Goal: Communication & Community: Answer question/provide support

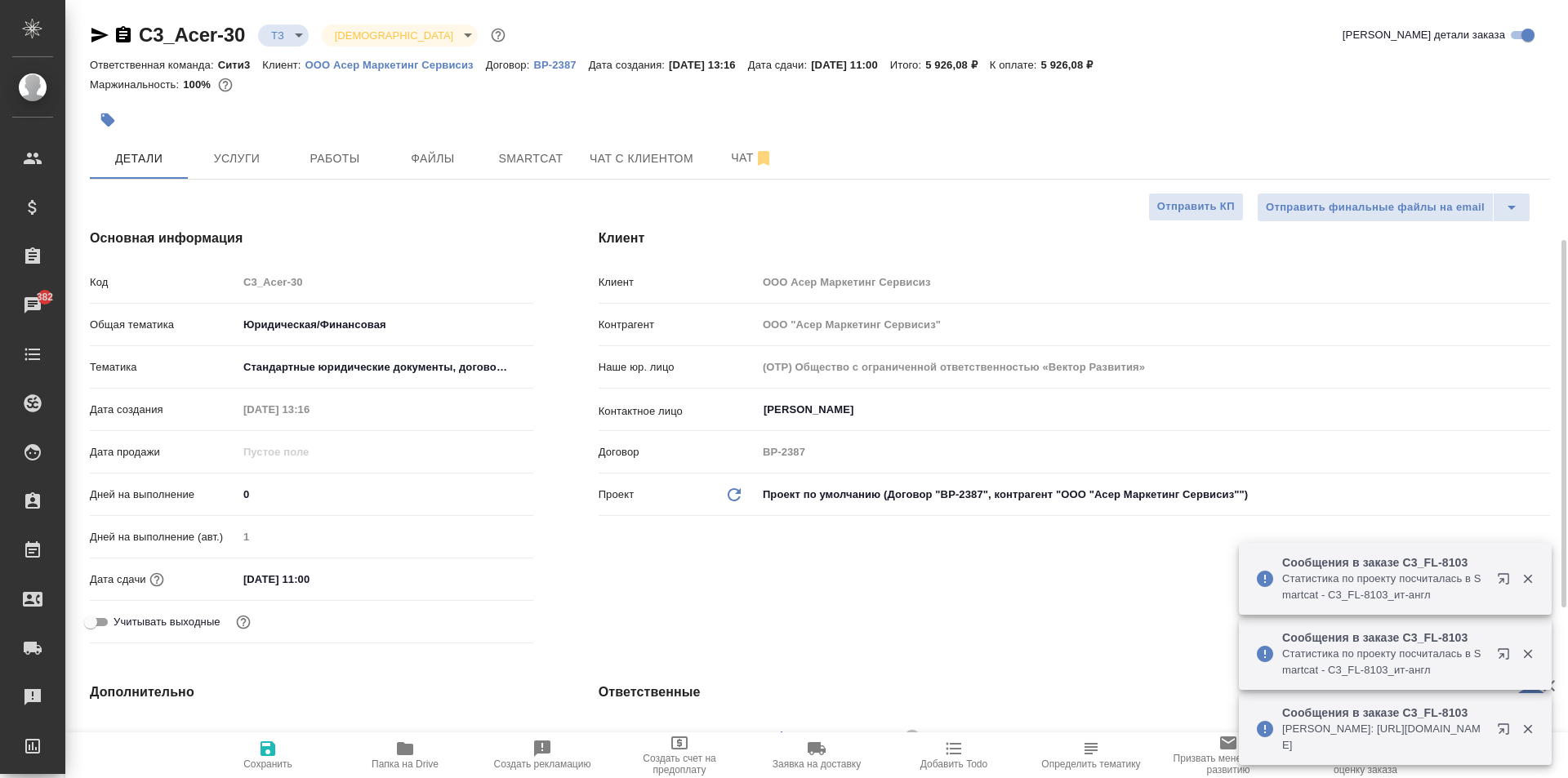
select select "RU"
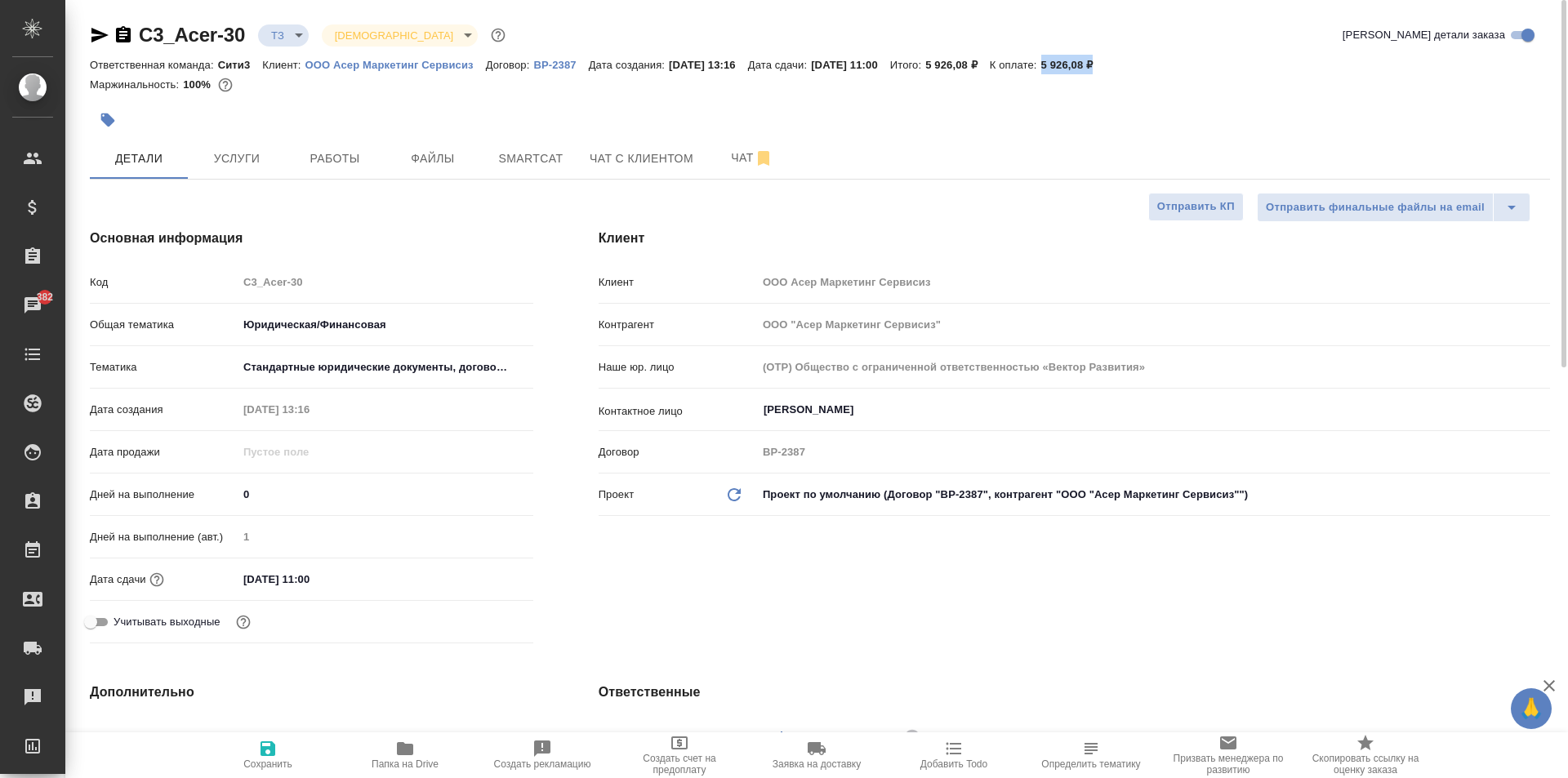
click at [409, 764] on span "Папка на Drive" at bounding box center [405, 765] width 67 height 12
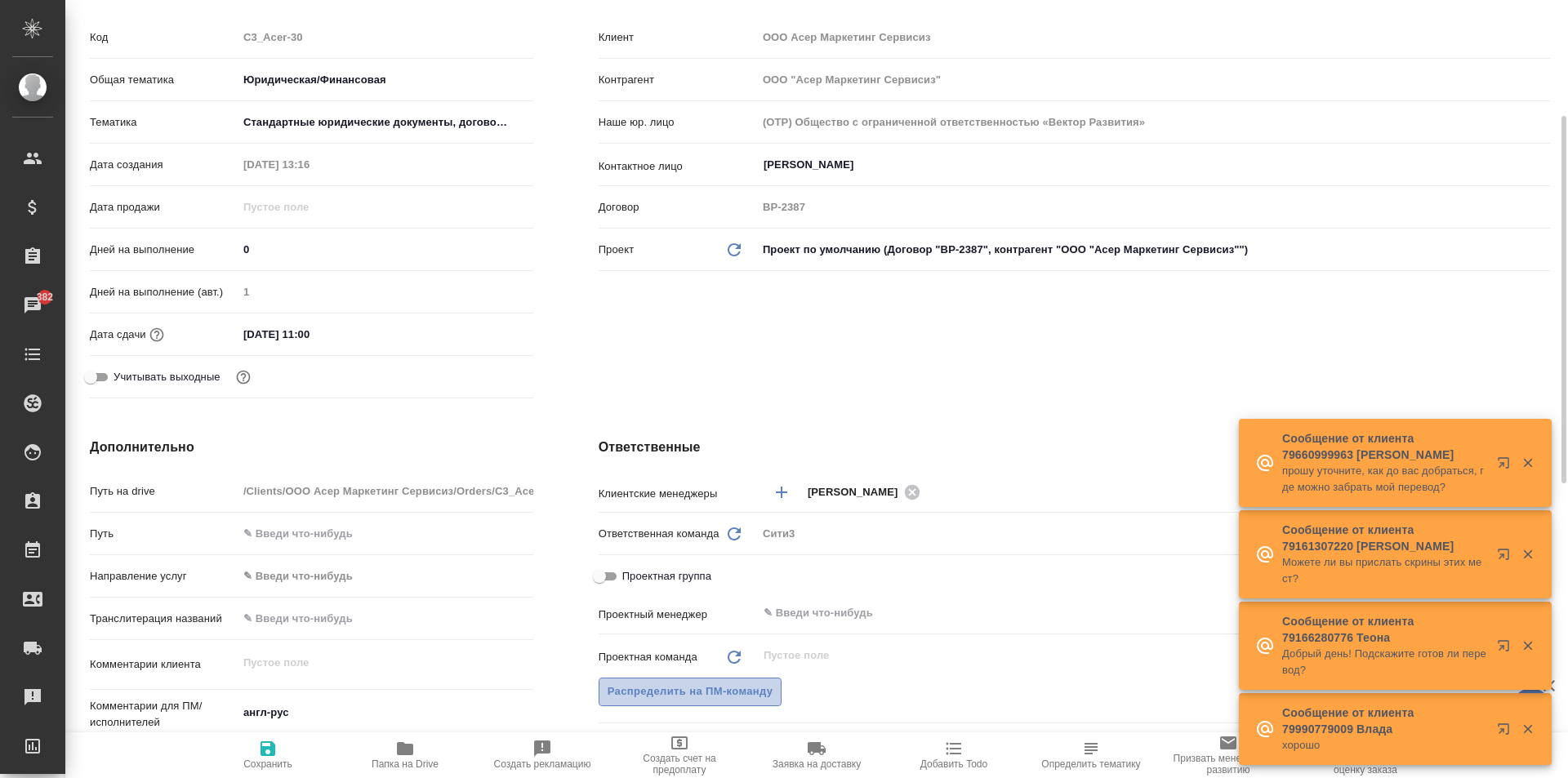
click at [743, 686] on span "Распределить на ПМ-команду" at bounding box center [690, 692] width 166 height 19
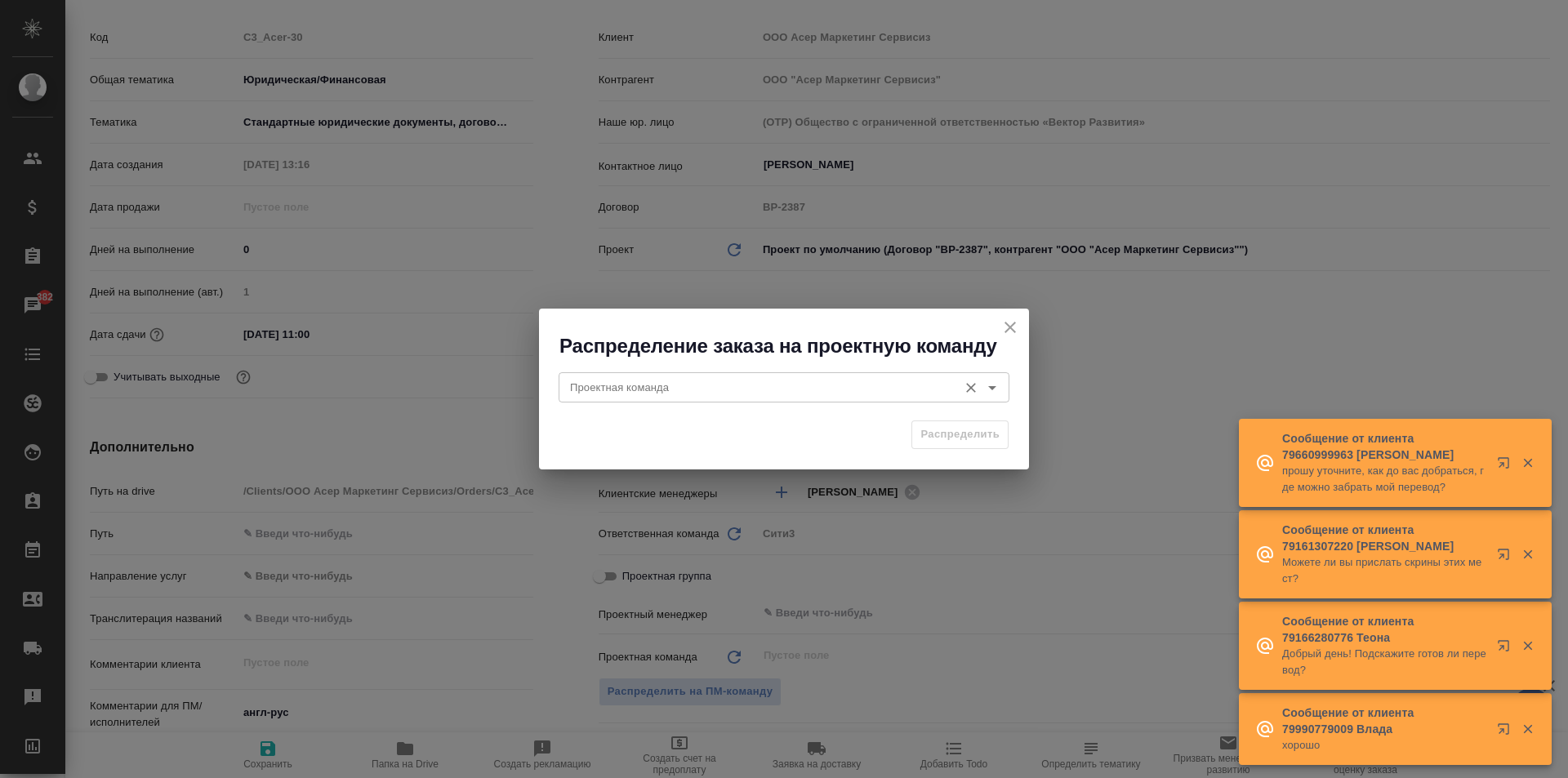
click at [760, 389] on input "Проектная команда" at bounding box center [757, 387] width 387 height 20
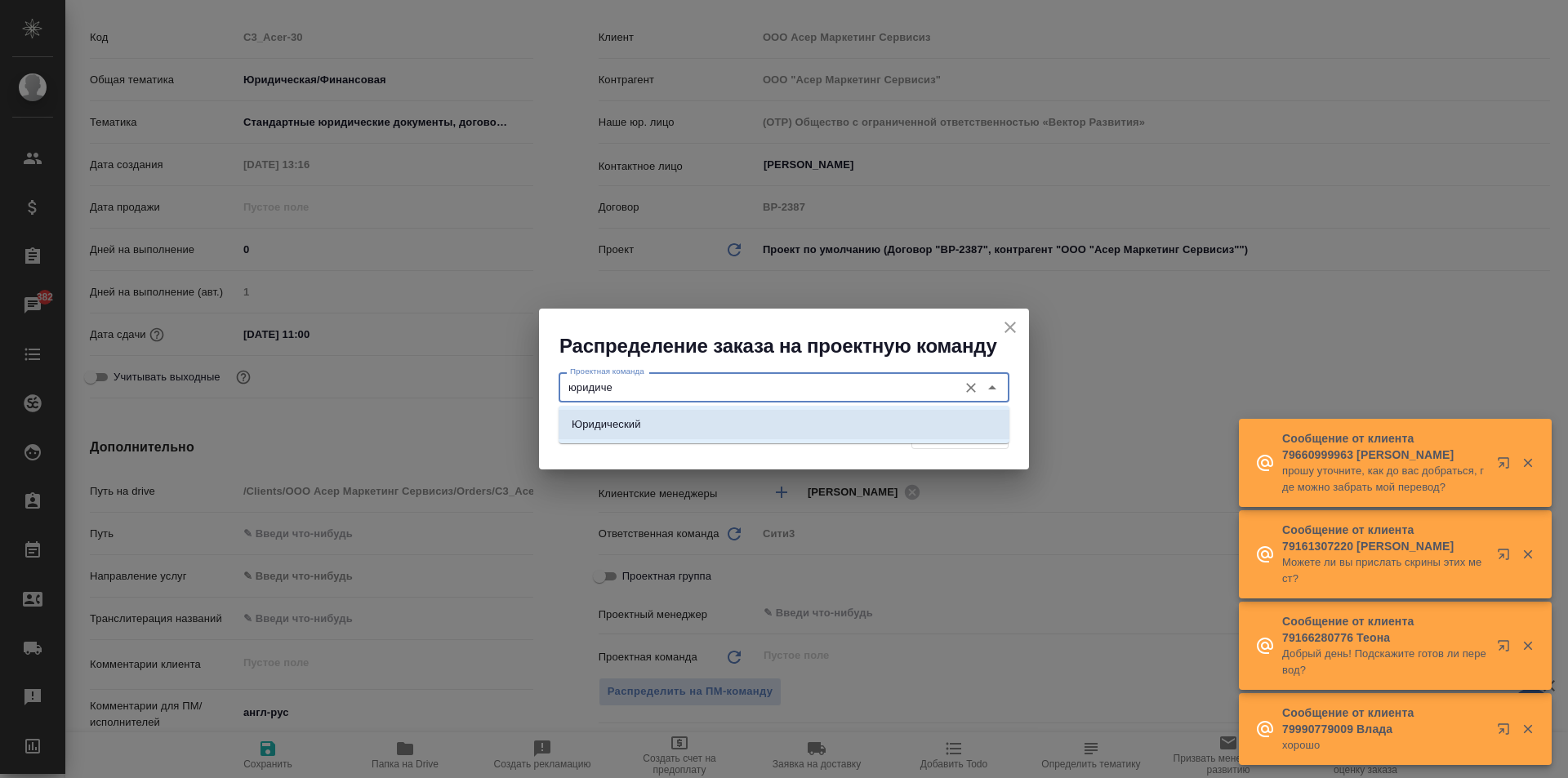
click at [752, 415] on li "Юридический" at bounding box center [783, 424] width 450 height 29
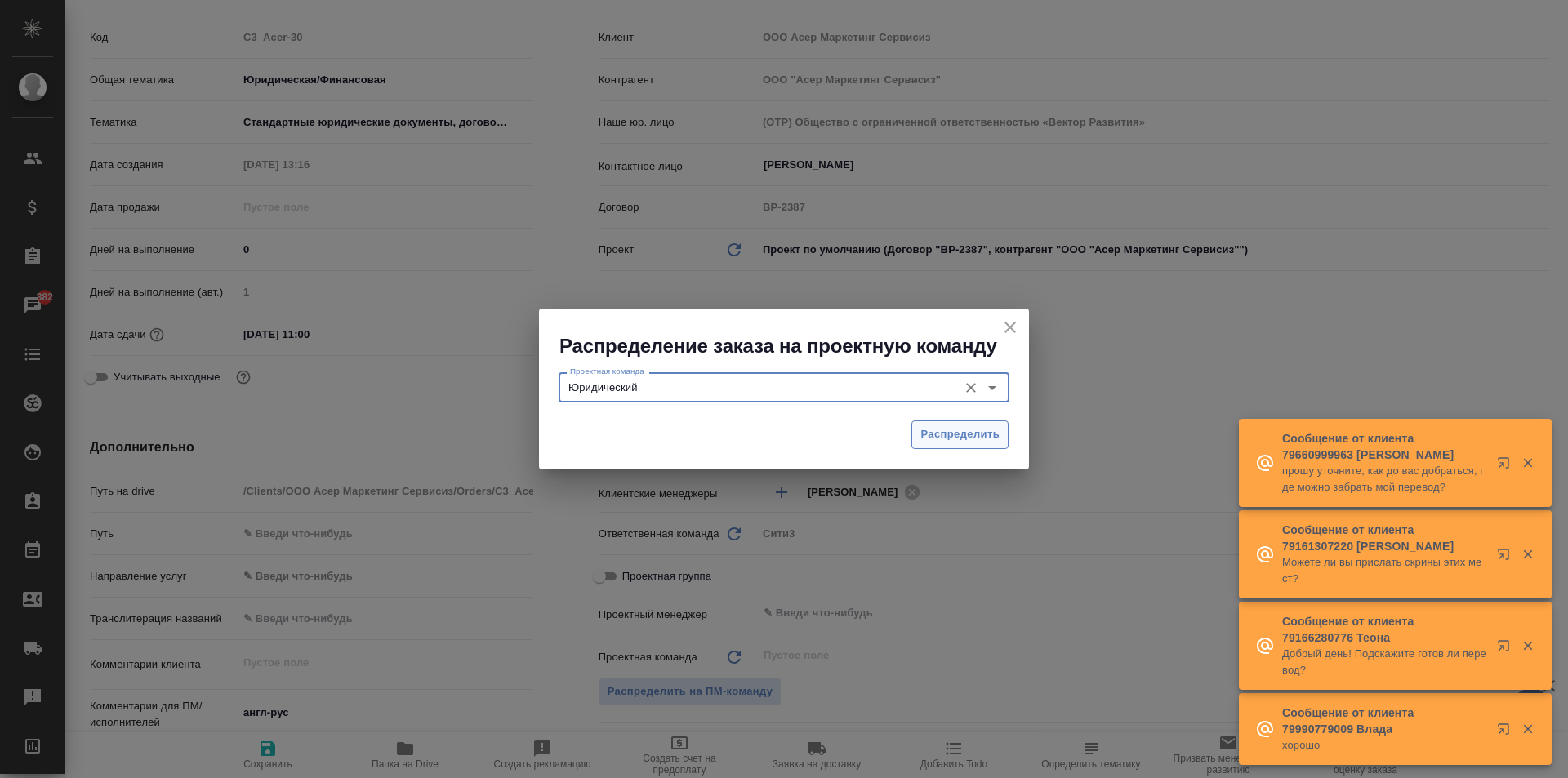
type input "Юридический"
click at [967, 425] on span "Распределить" at bounding box center [960, 435] width 79 height 19
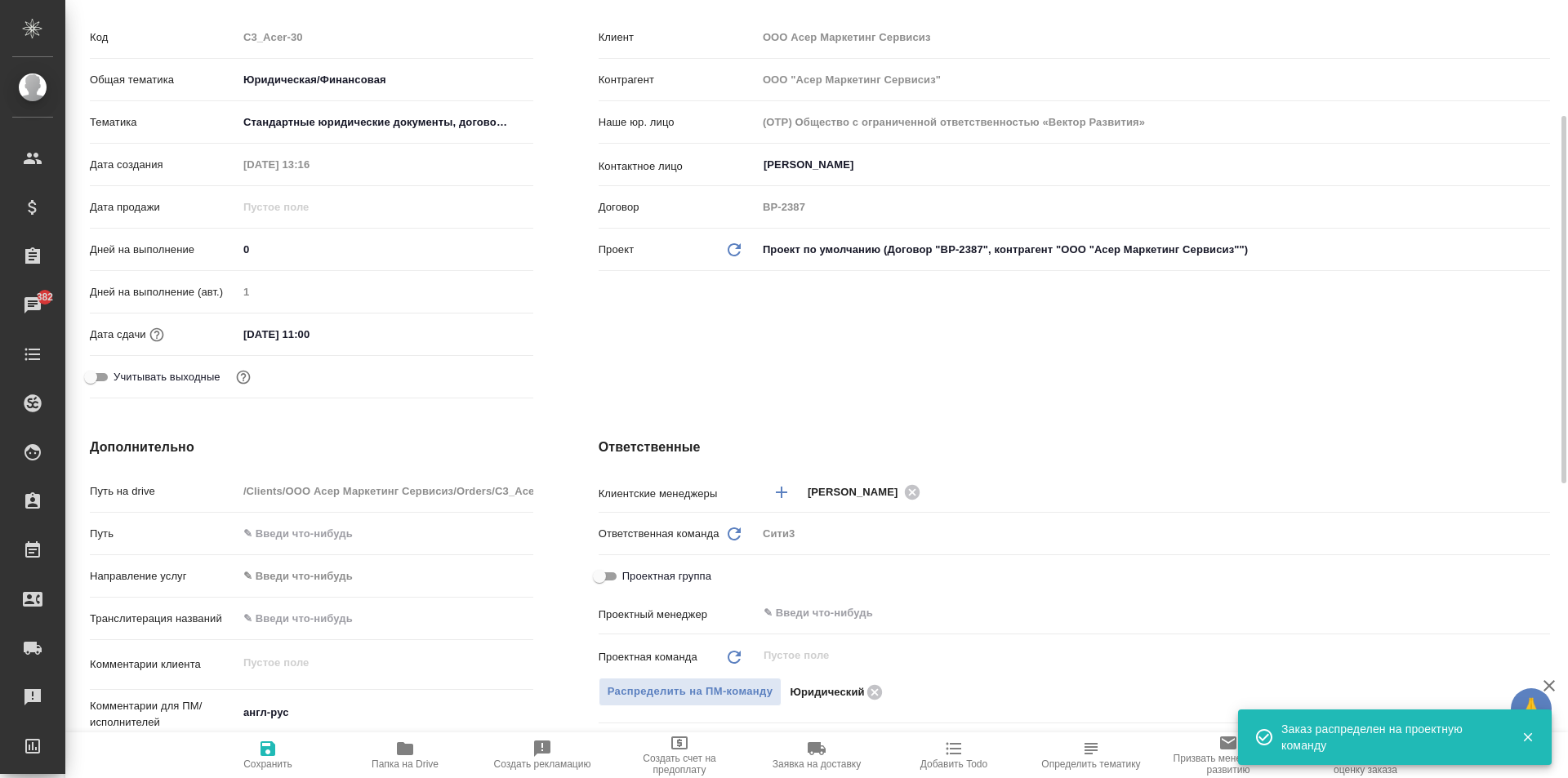
click at [282, 755] on span "Сохранить" at bounding box center [268, 754] width 118 height 31
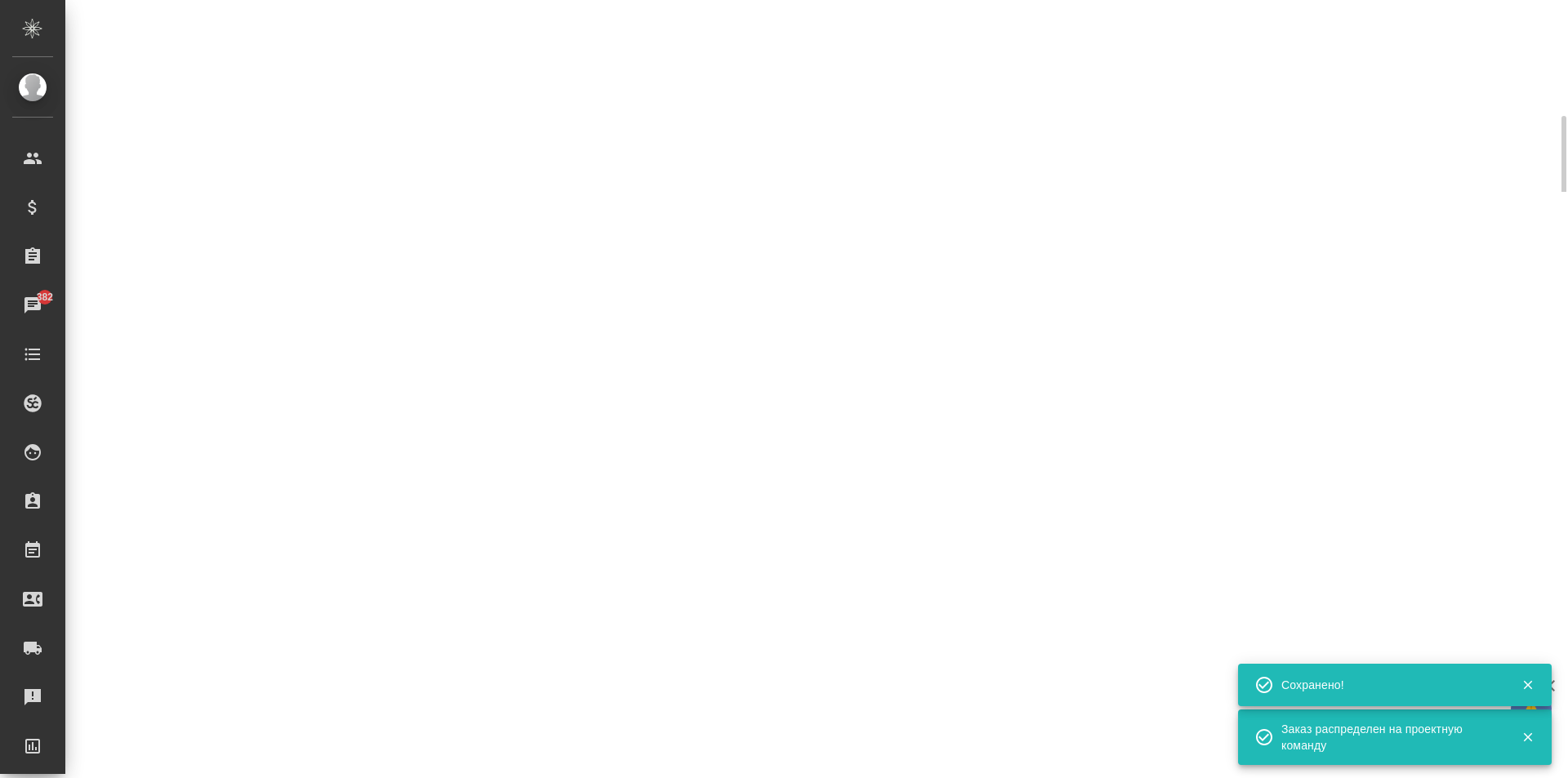
type input "new"
select select "RU"
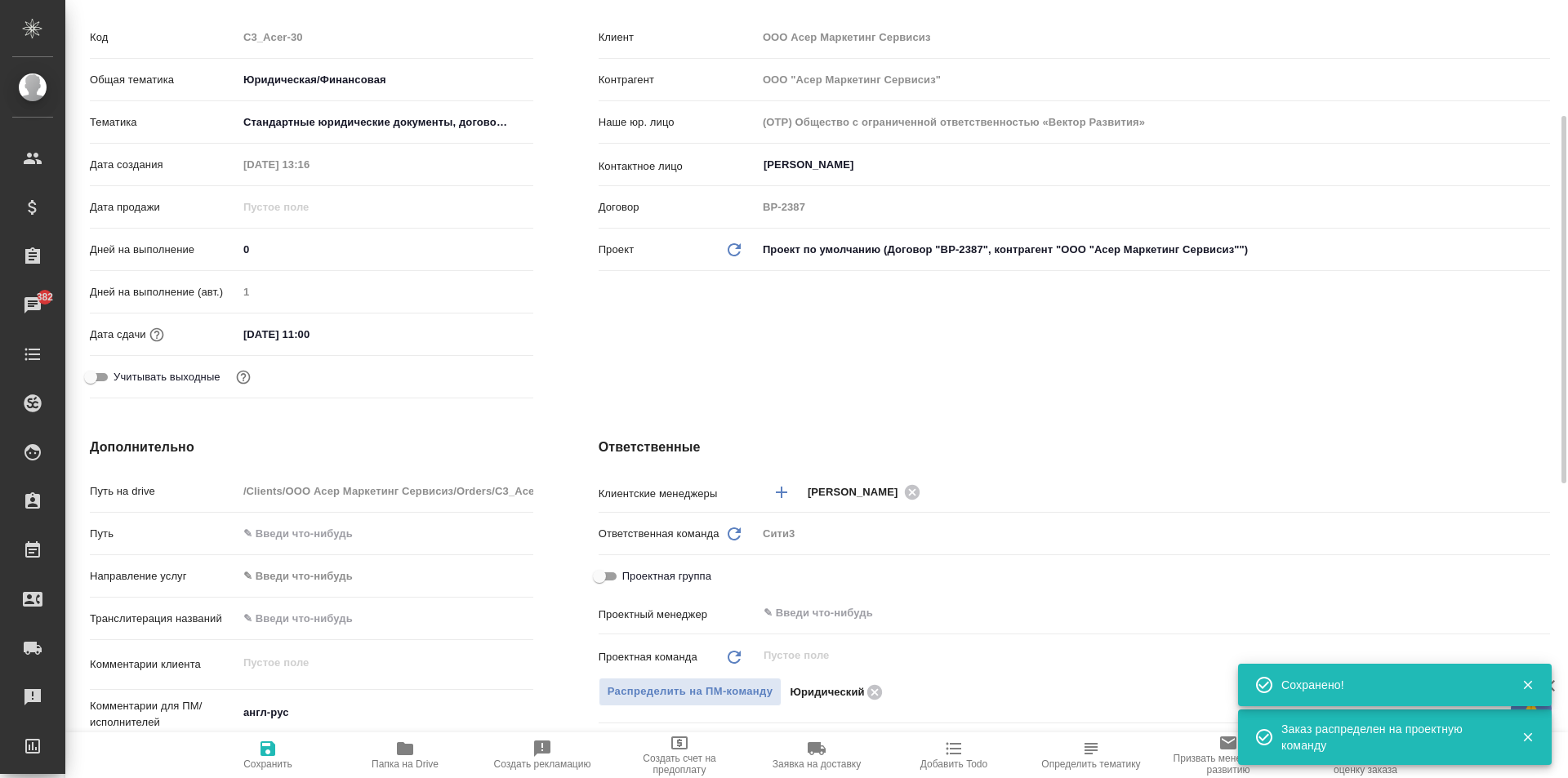
type textarea "x"
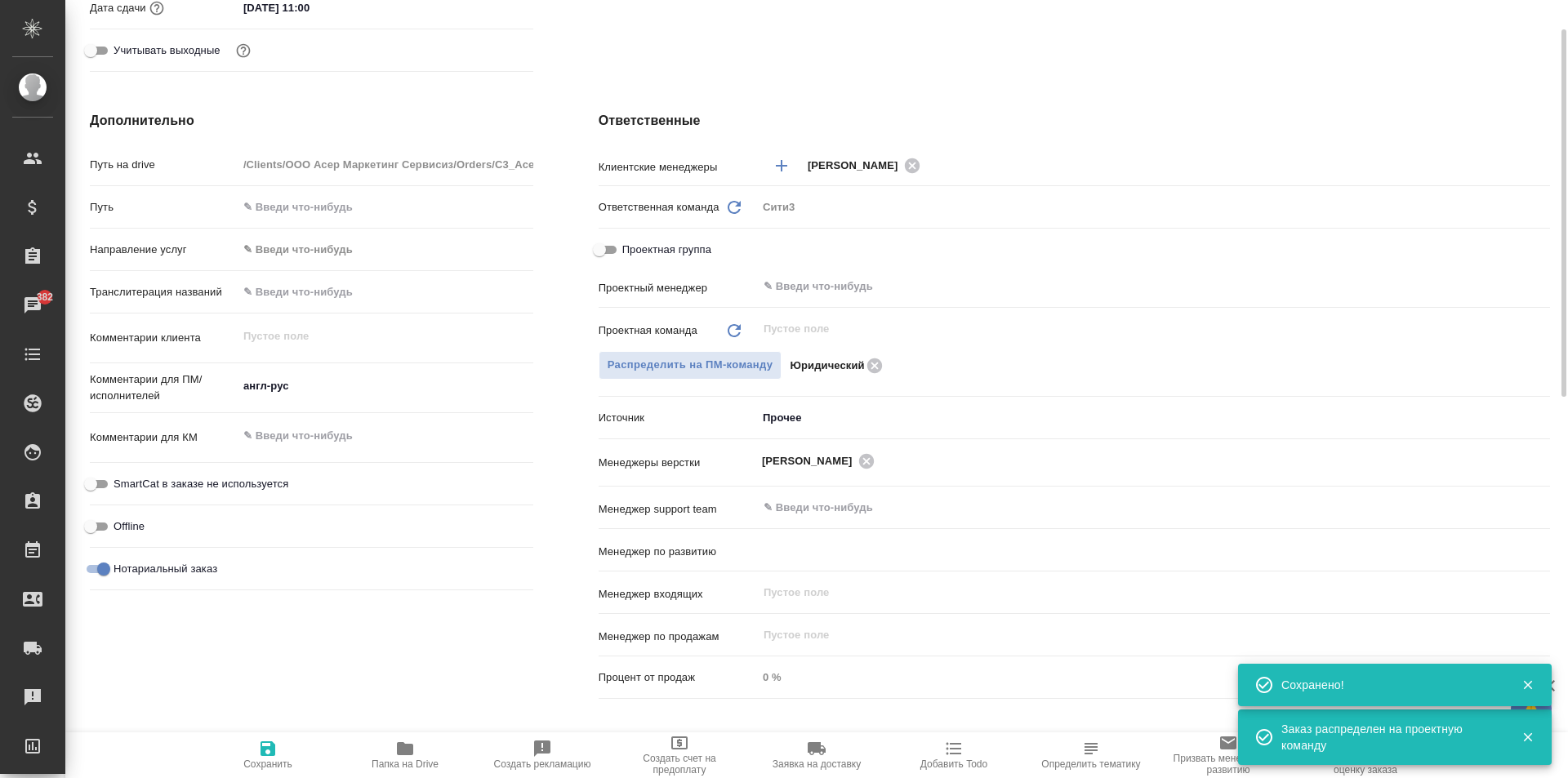
type input "Комаров Роман"
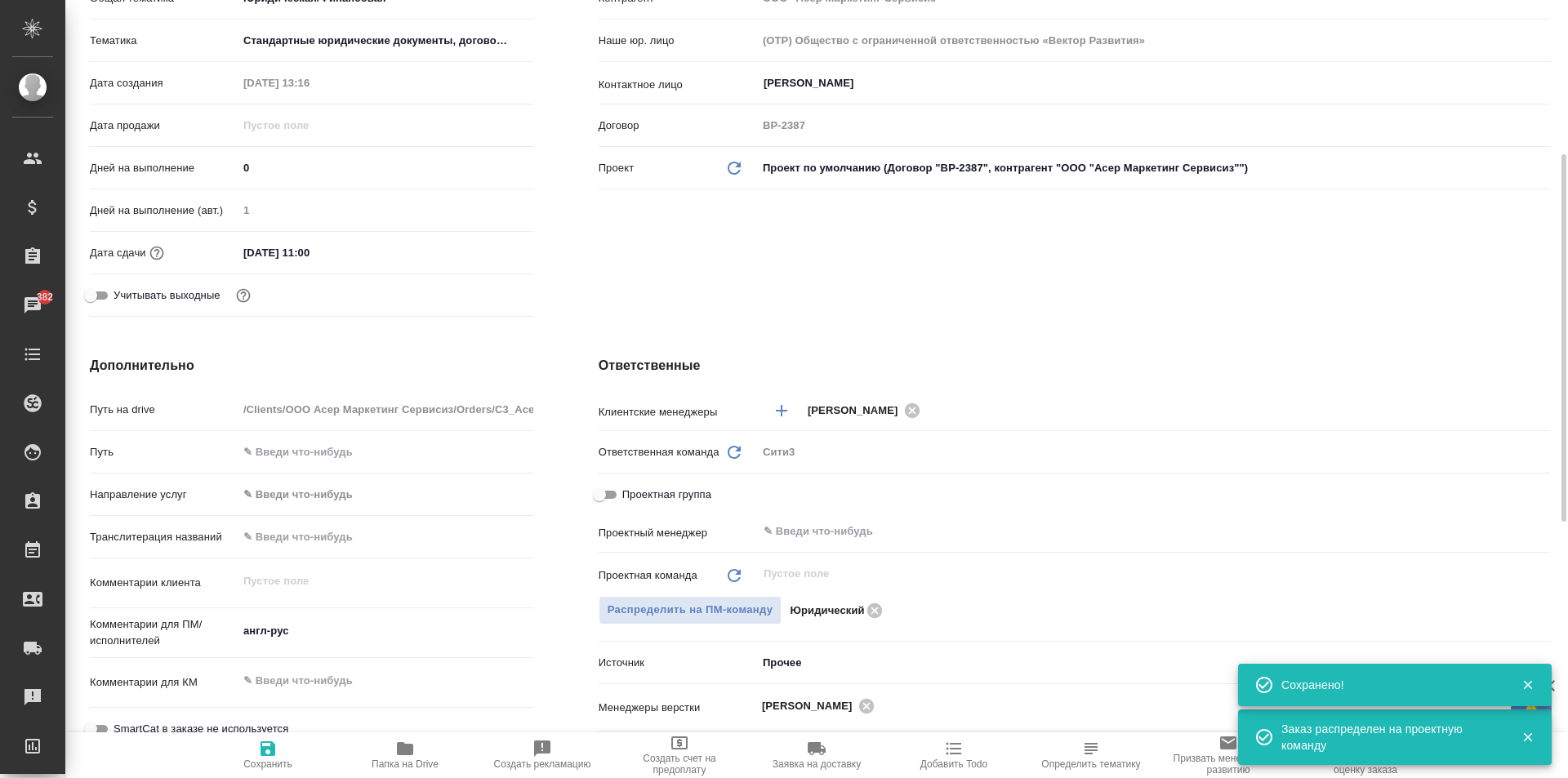
scroll to position [0, 0]
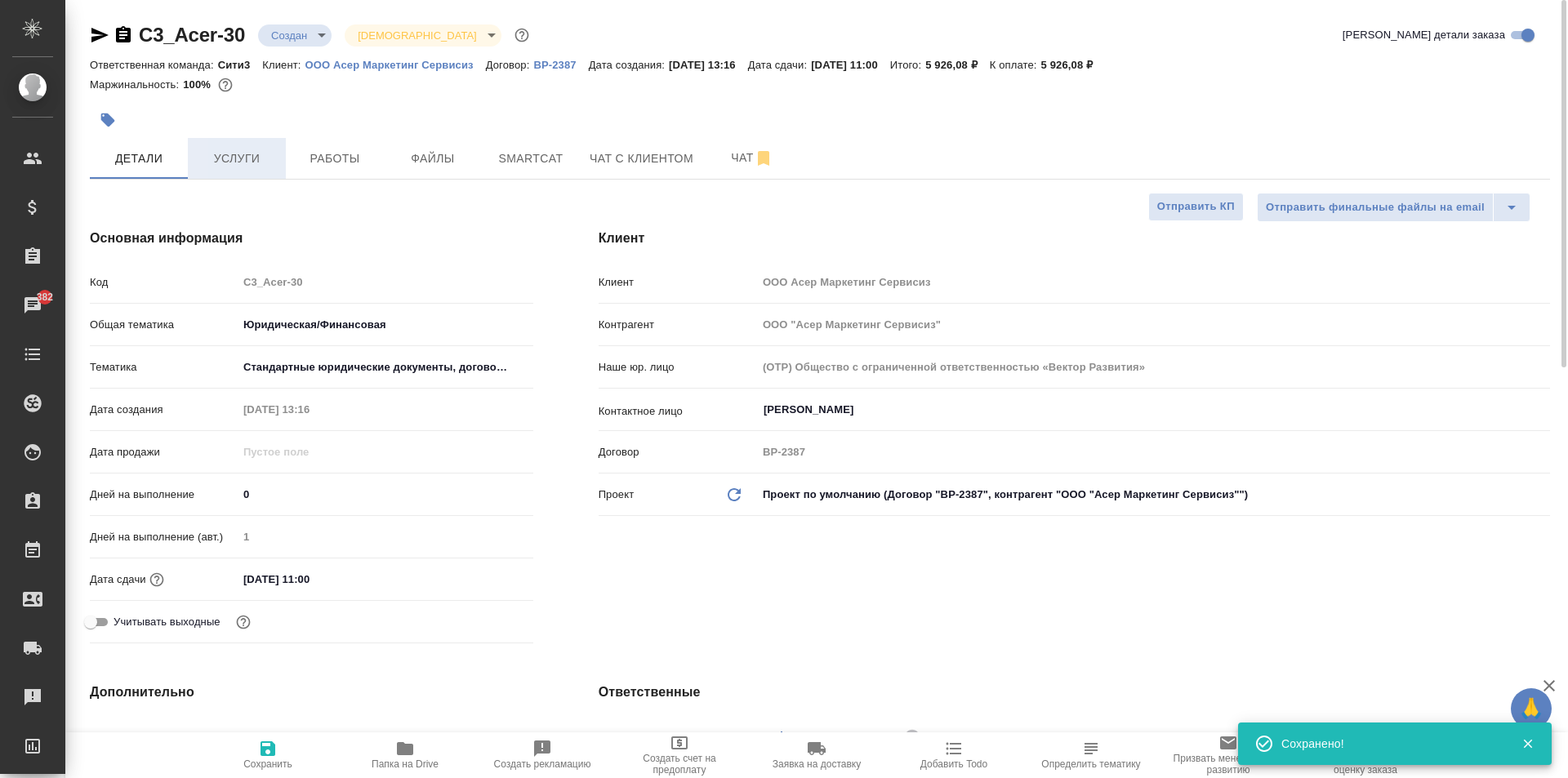
click at [233, 143] on button "Услуги" at bounding box center [236, 158] width 98 height 41
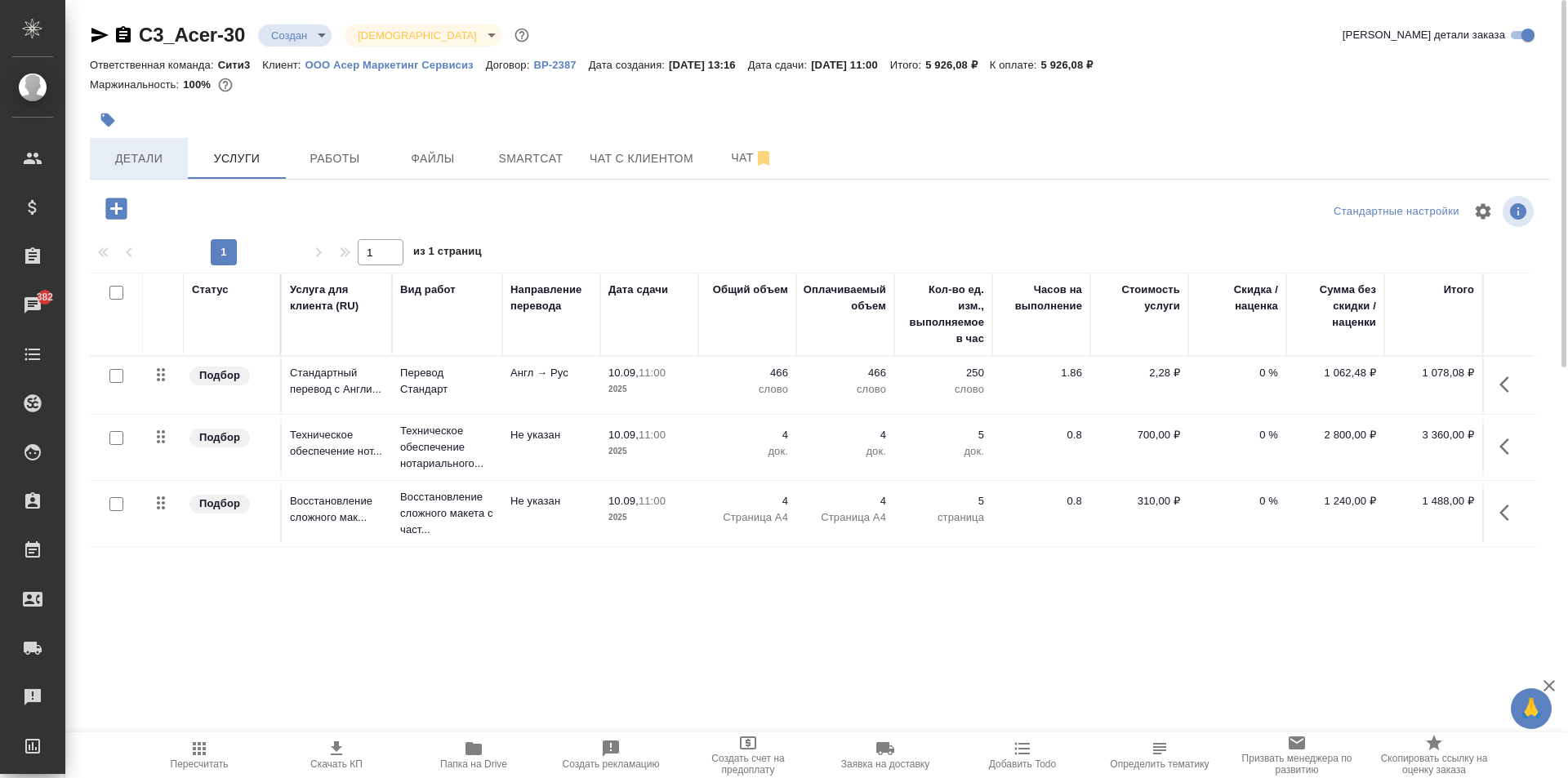
click at [171, 156] on span "Детали" at bounding box center [139, 158] width 79 height 21
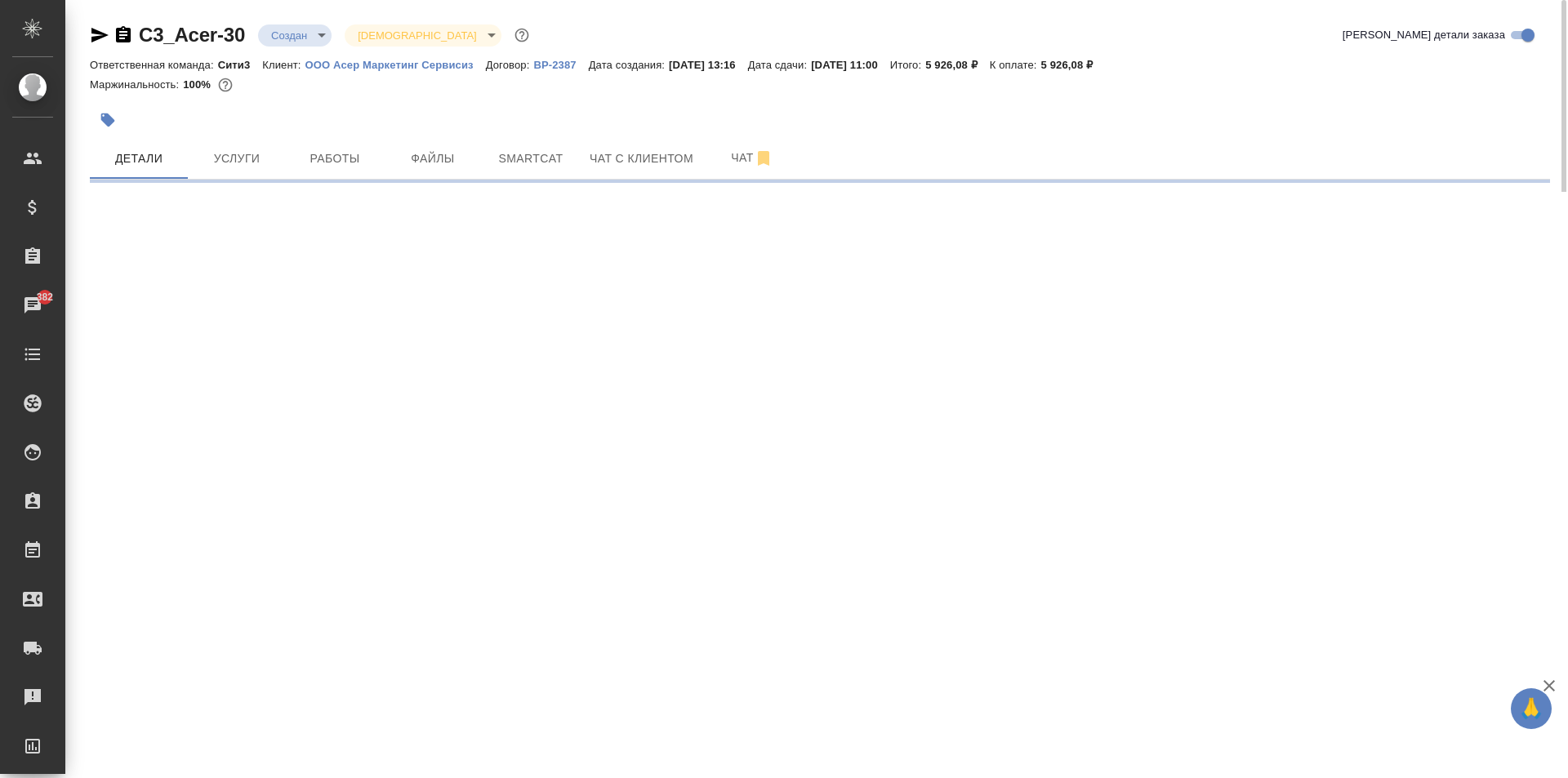
select select "RU"
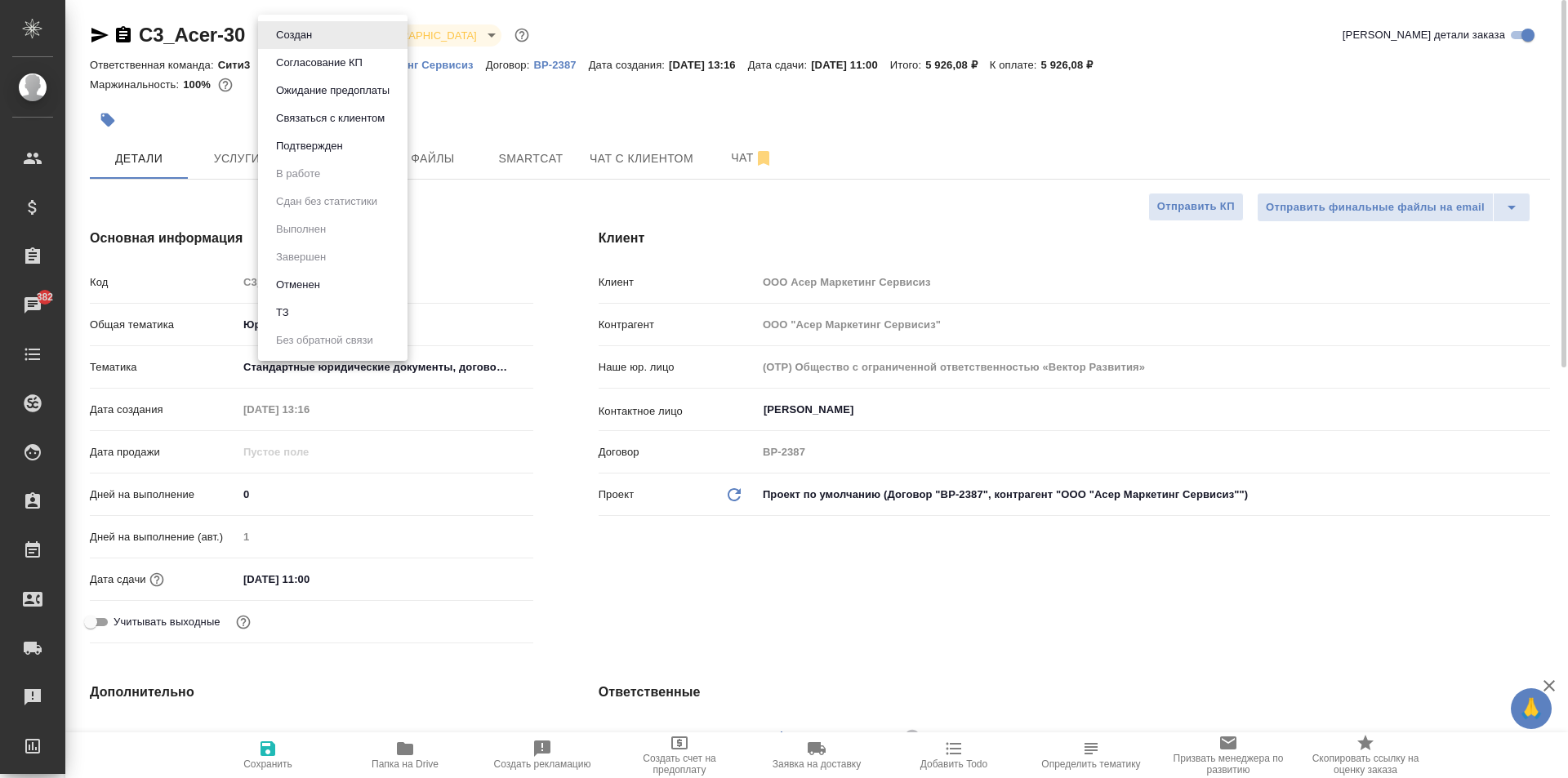
click at [292, 40] on body "🙏 .cls-1 fill:#fff; AWATERA Moskalets Alina Клиенты Спецификации Заказы 382 Чат…" at bounding box center [784, 389] width 1568 height 778
type textarea "x"
click at [353, 141] on li "Подтвержден" at bounding box center [333, 145] width 149 height 27
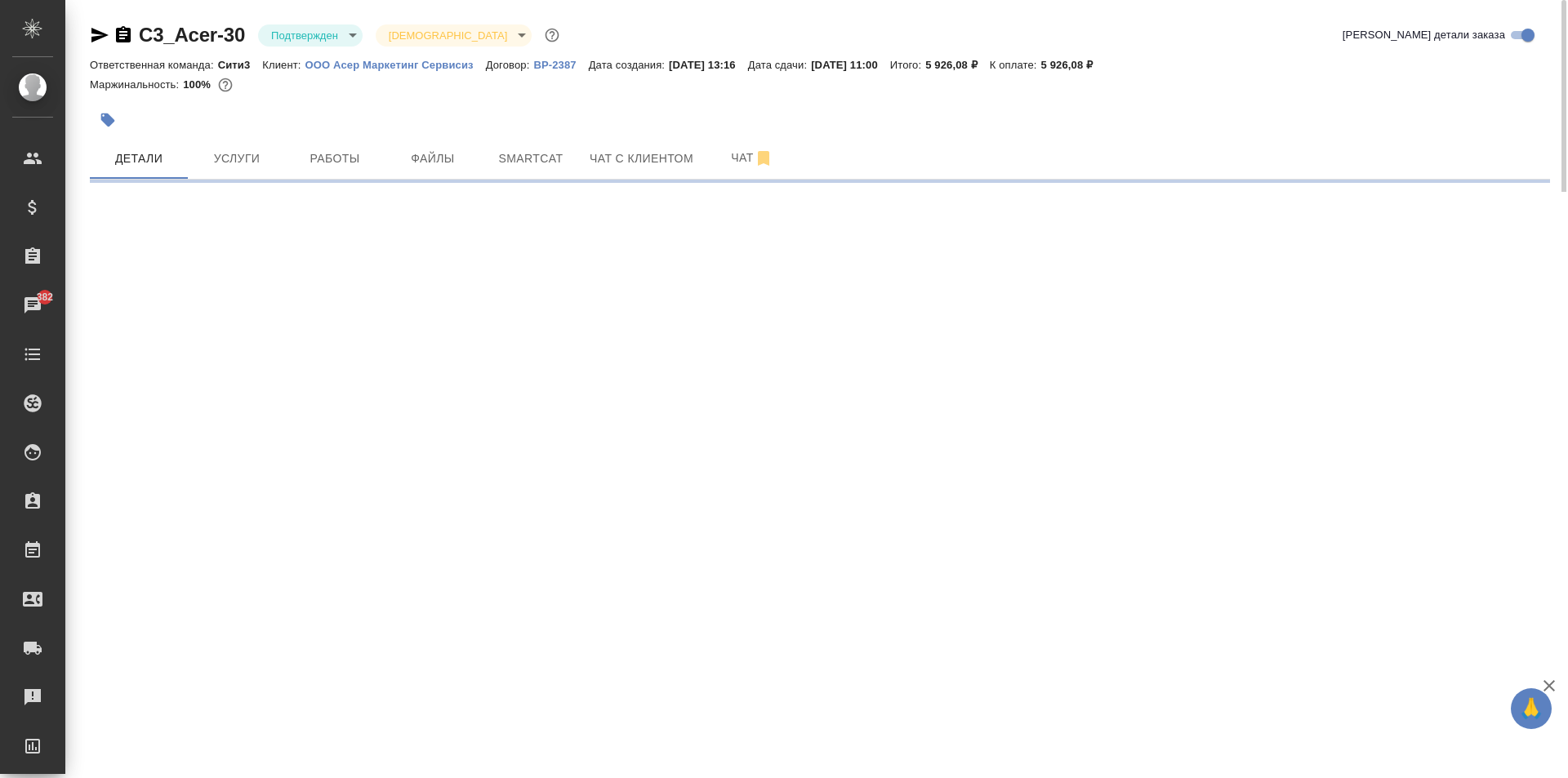
select select "RU"
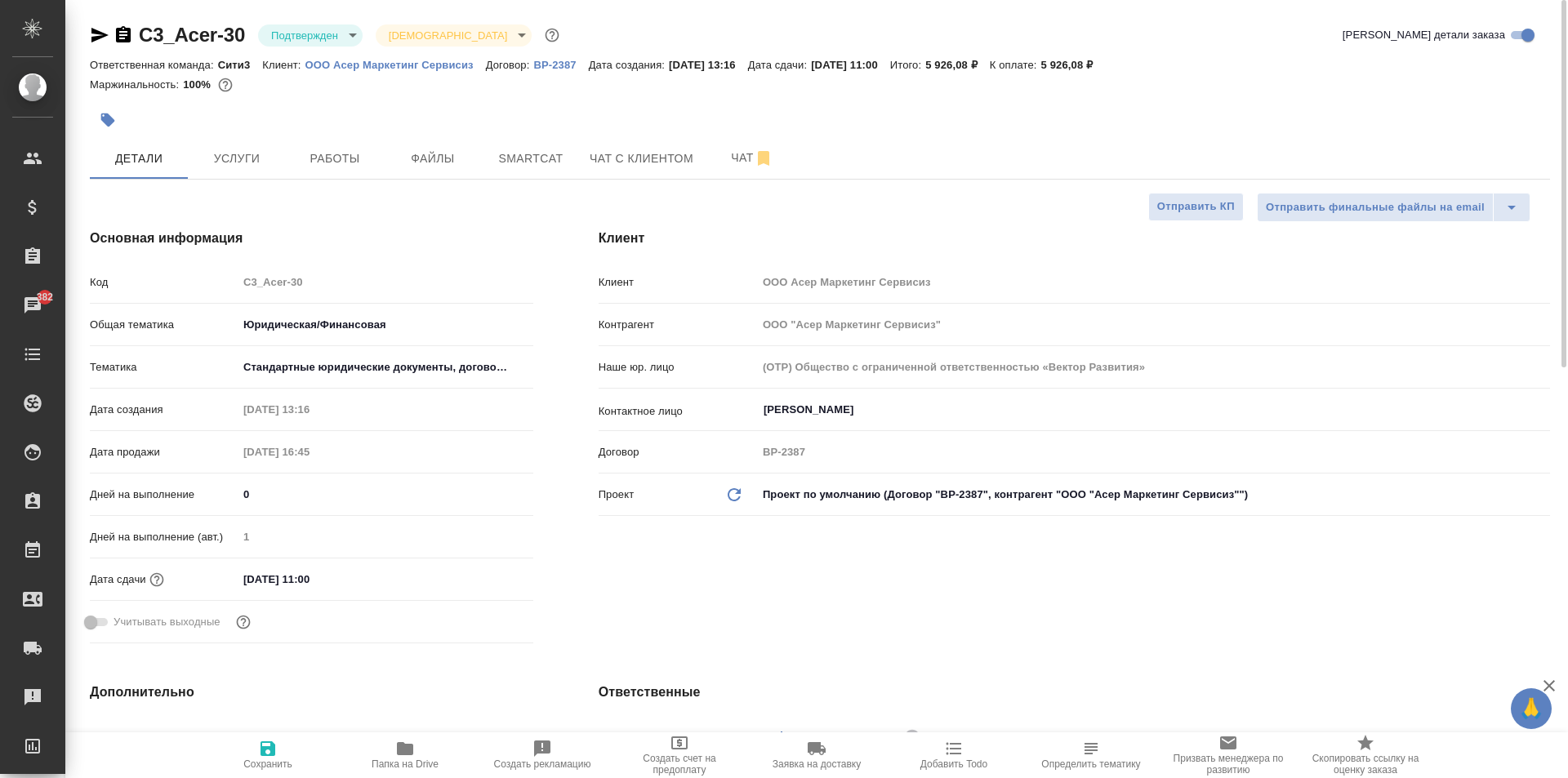
type textarea "x"
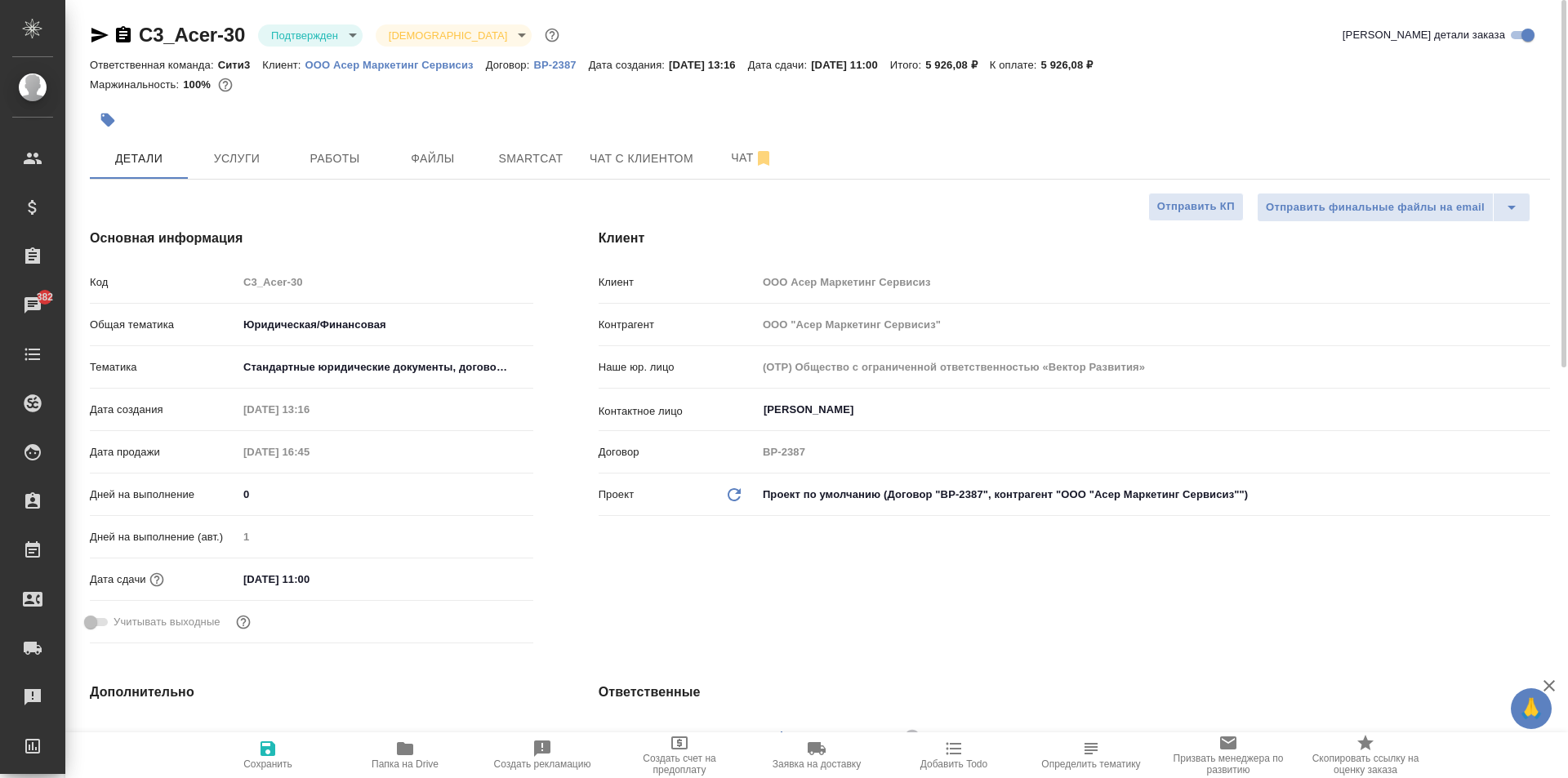
type textarea "x"
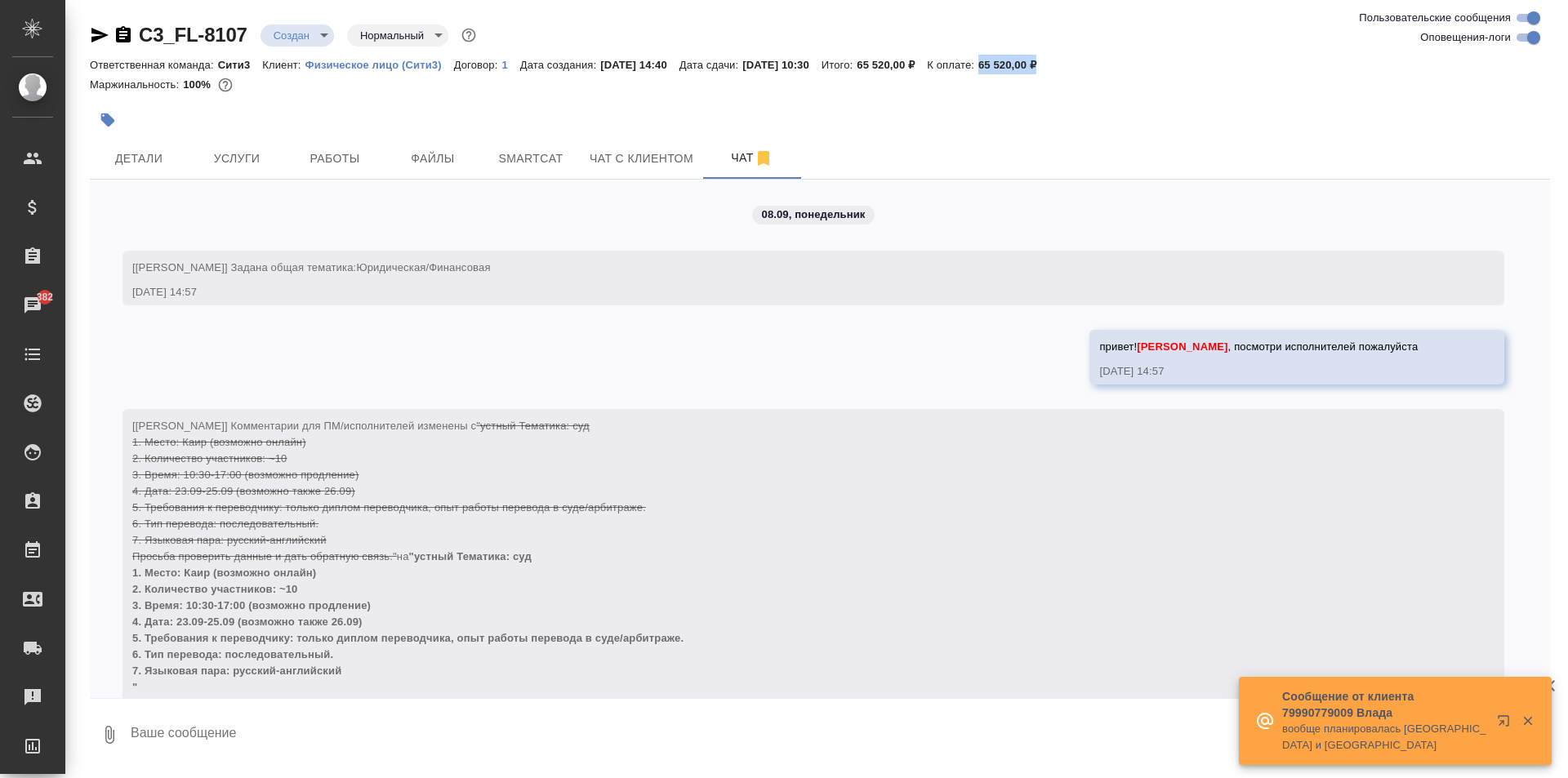
scroll to position [2997, 0]
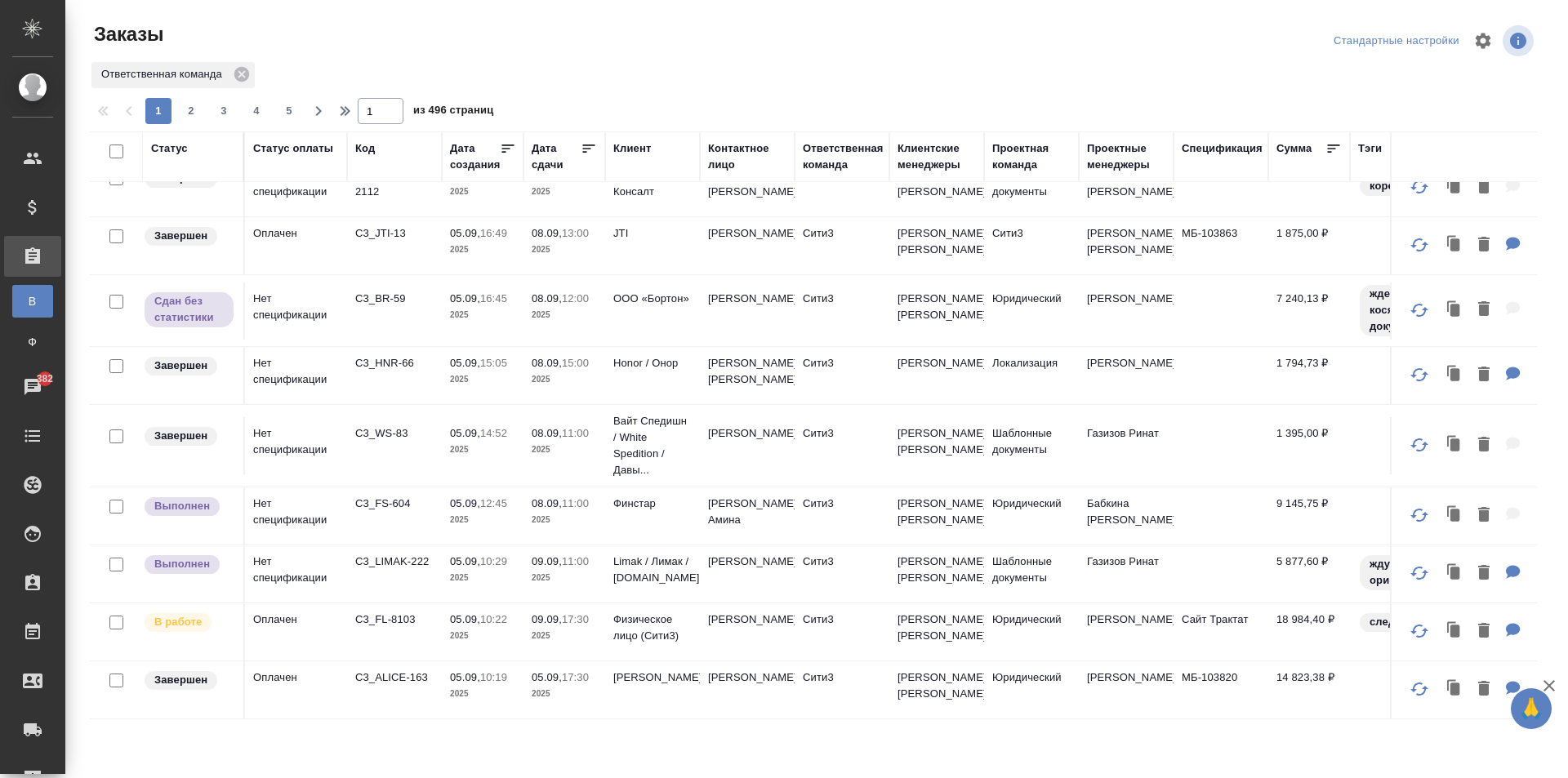
scroll to position [1021, 0]
click at [207, 108] on div "1 2 3 4 5" at bounding box center [223, 111] width 163 height 27
click at [197, 108] on span "2" at bounding box center [192, 111] width 27 height 17
type input "2"
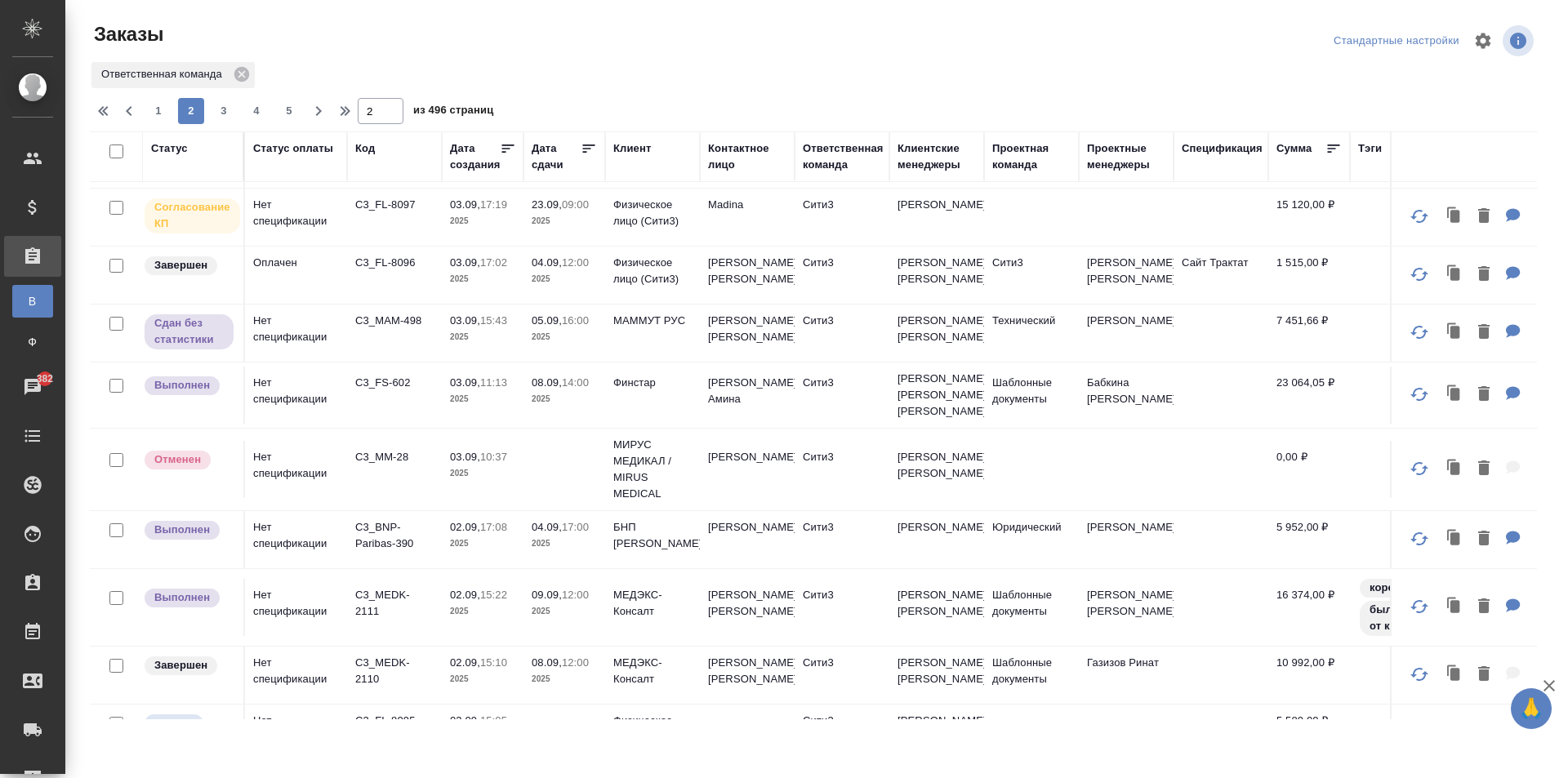
scroll to position [735, 0]
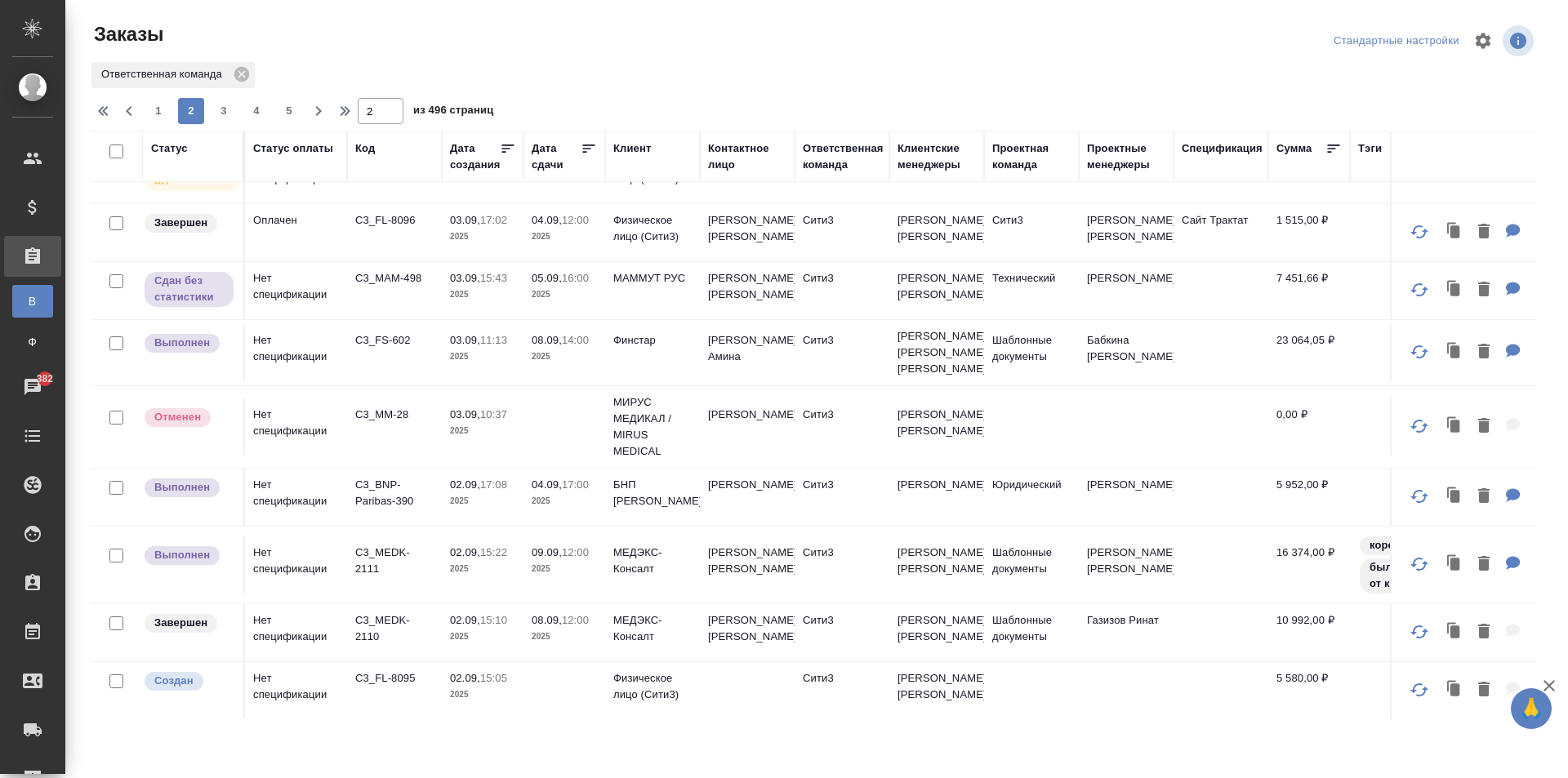
click at [432, 382] on td "C3_FS-602" at bounding box center [394, 353] width 95 height 57
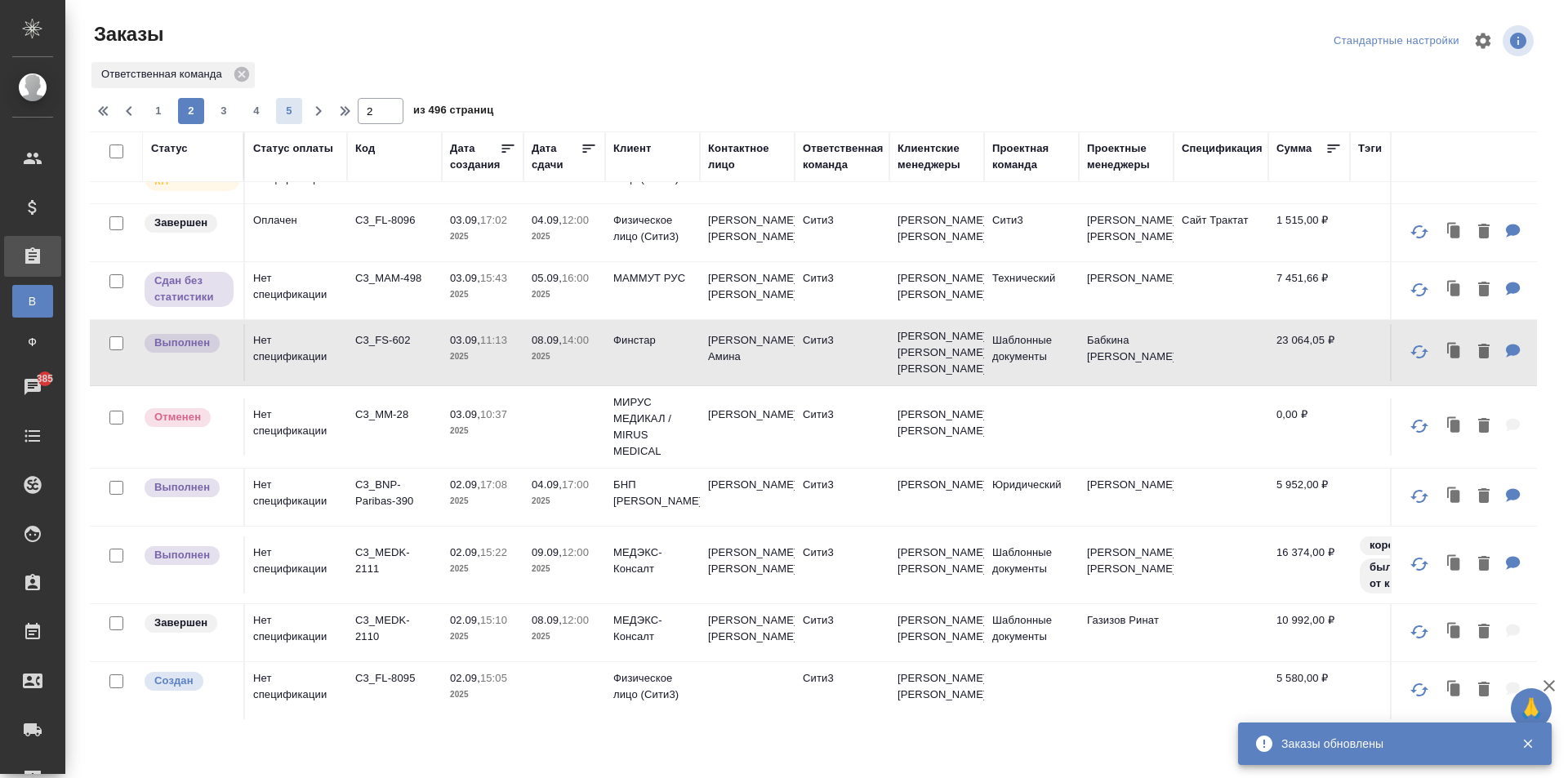
scroll to position [654, 0]
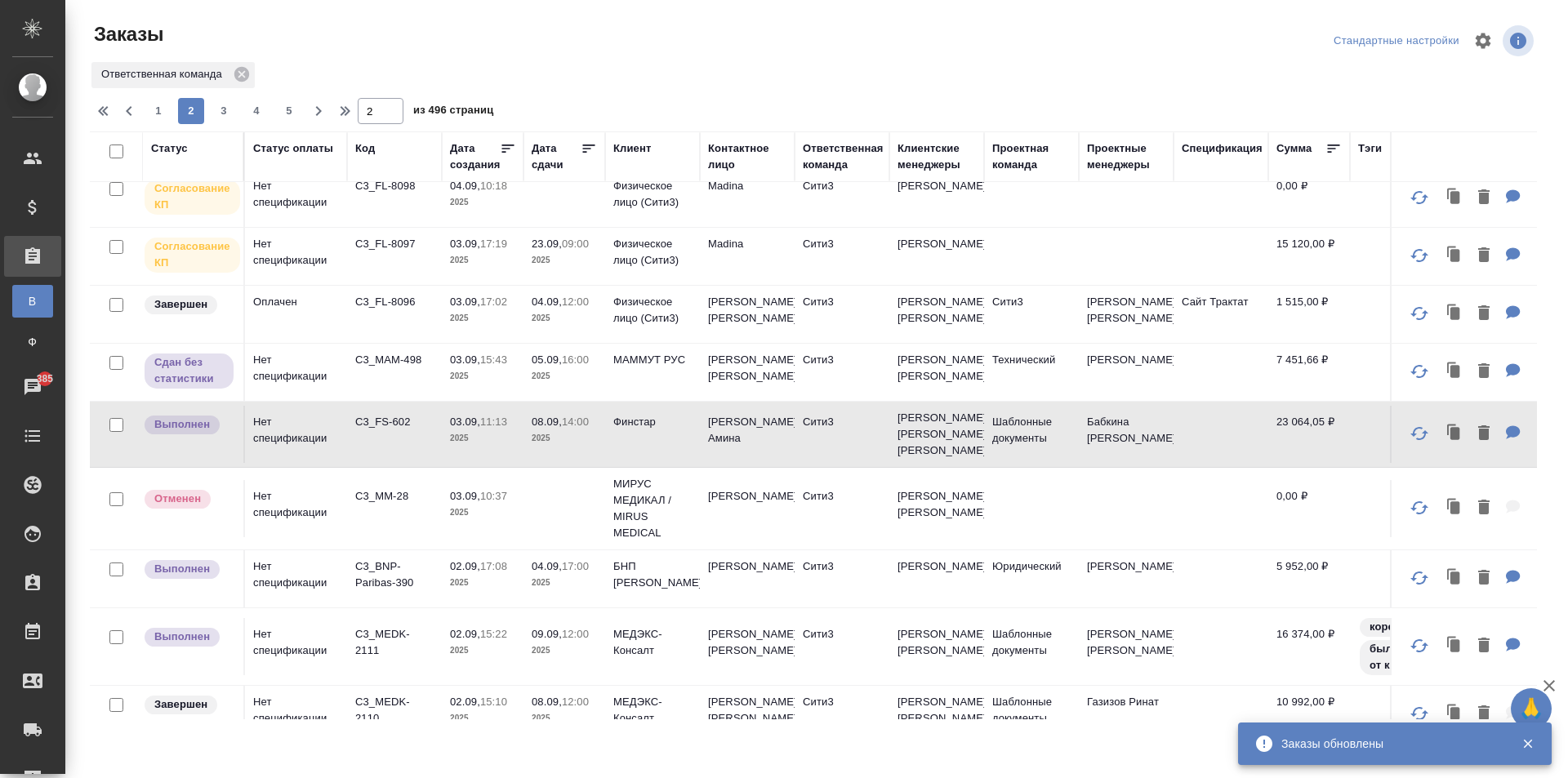
click at [366, 151] on div "Код" at bounding box center [365, 148] width 20 height 17
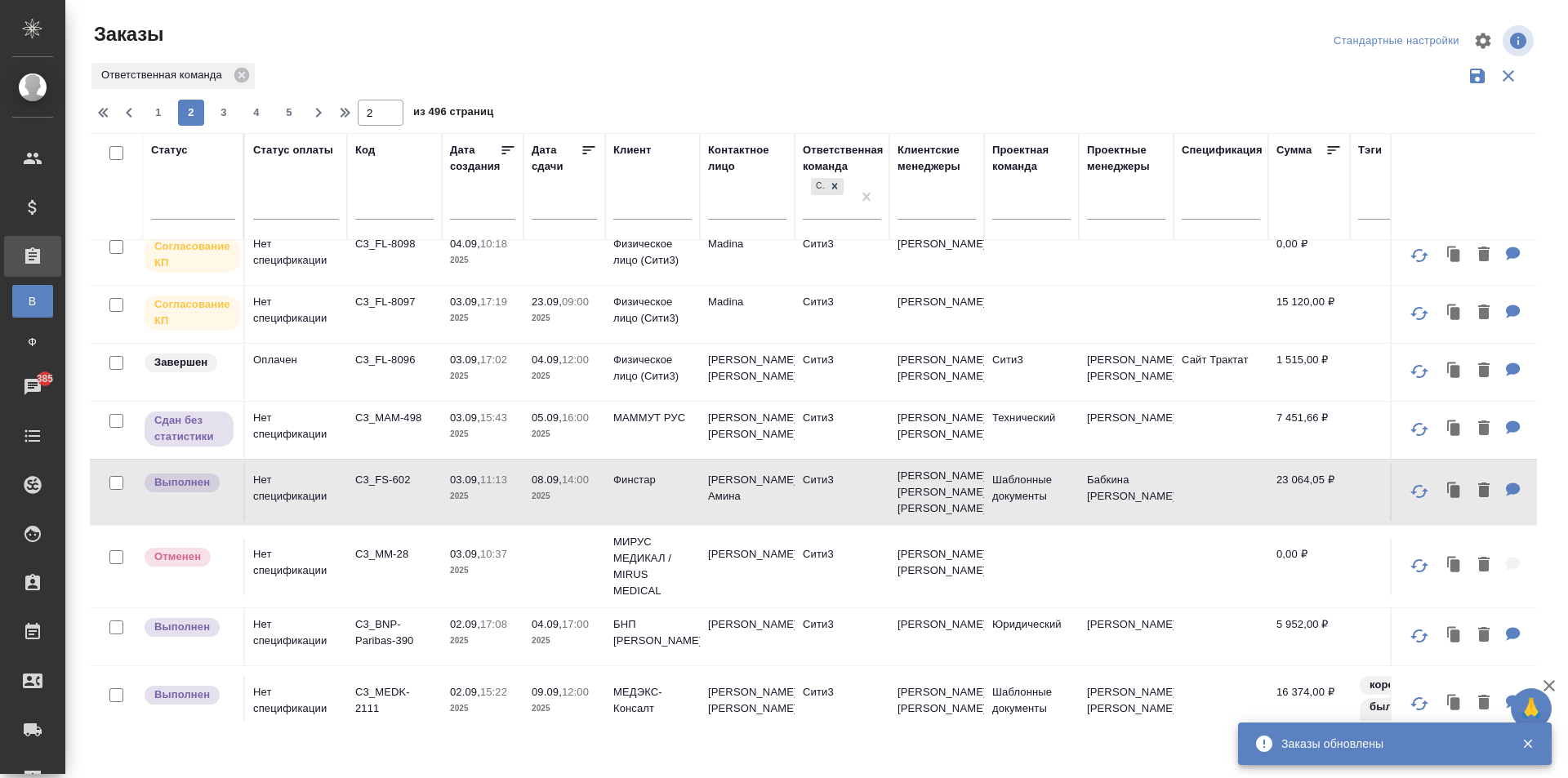
click at [389, 208] on input "text" at bounding box center [394, 208] width 79 height 21
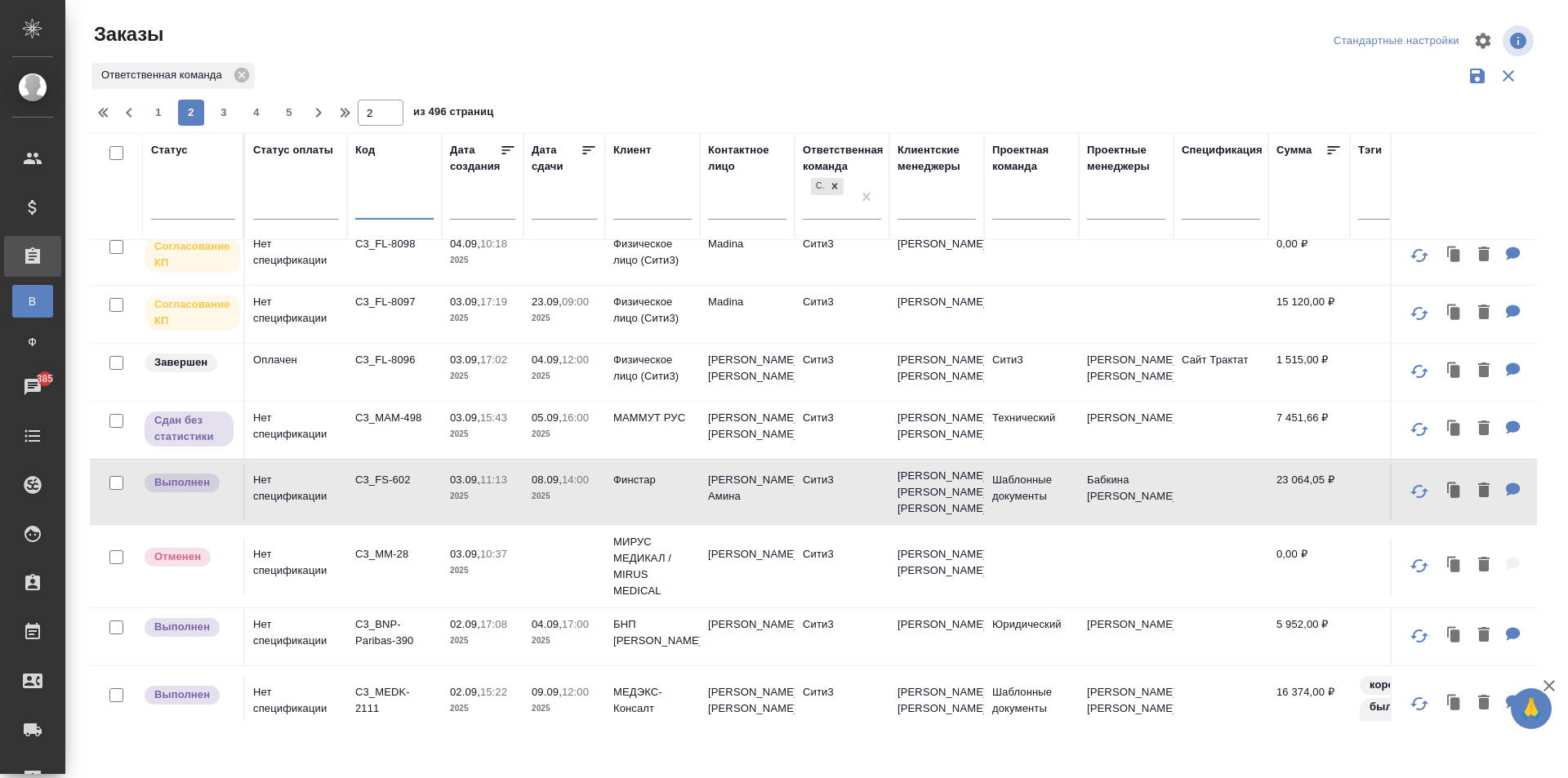
paste input "C3_KKS-464"
type input "C3_KKS-464"
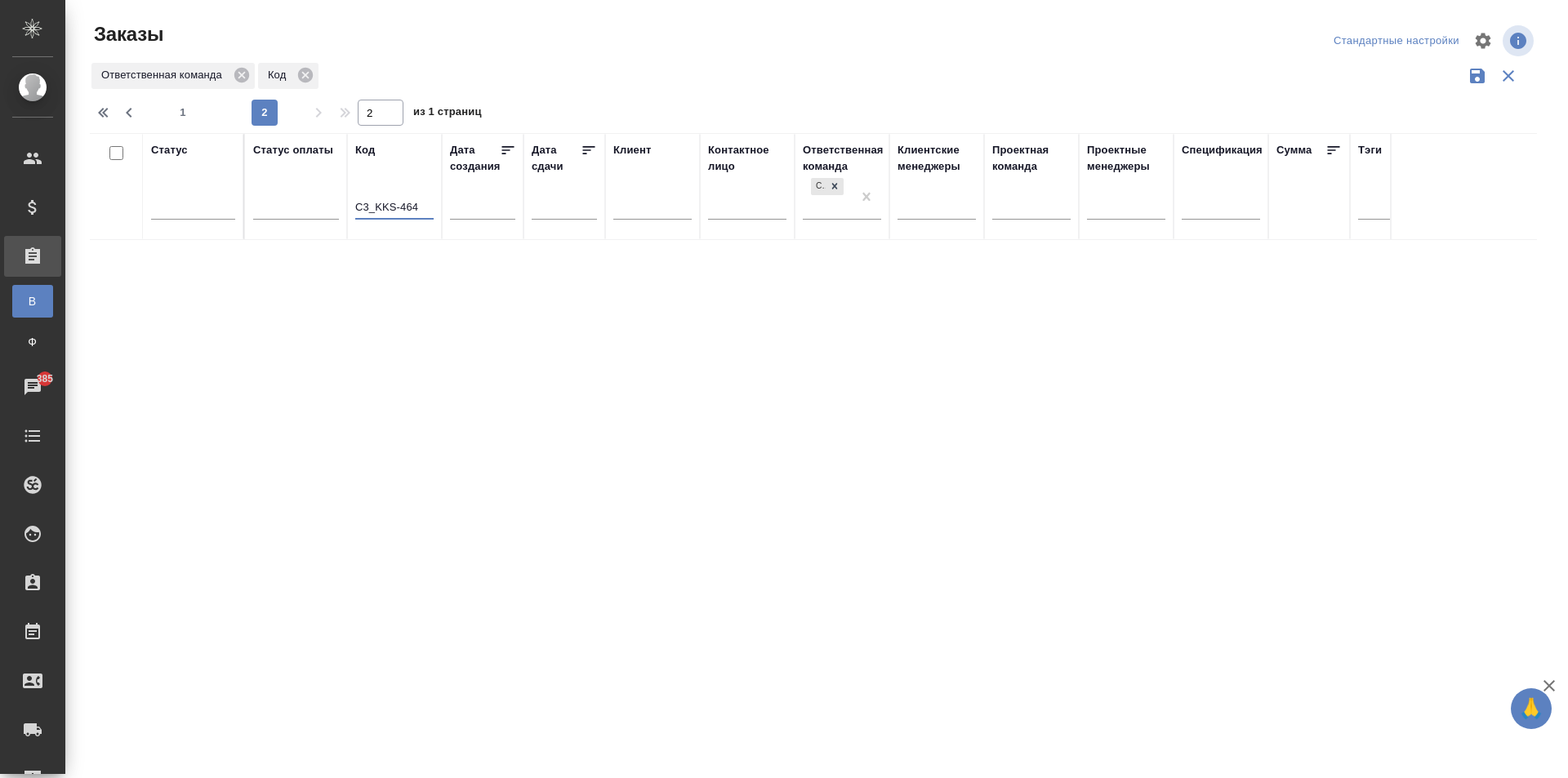
scroll to position [0, 0]
type input "1"
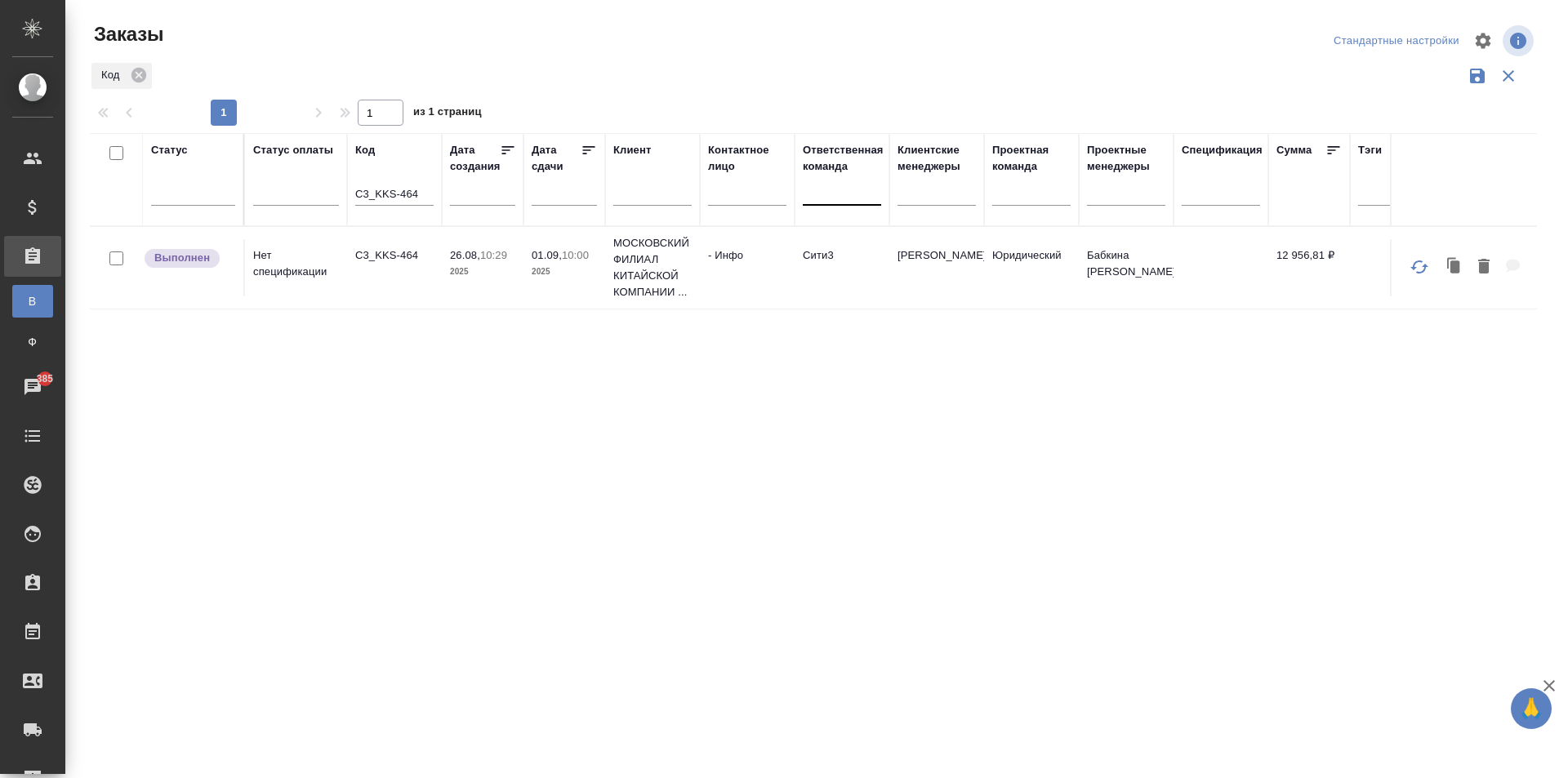
click at [438, 294] on td "C3_KKS-464" at bounding box center [394, 267] width 95 height 57
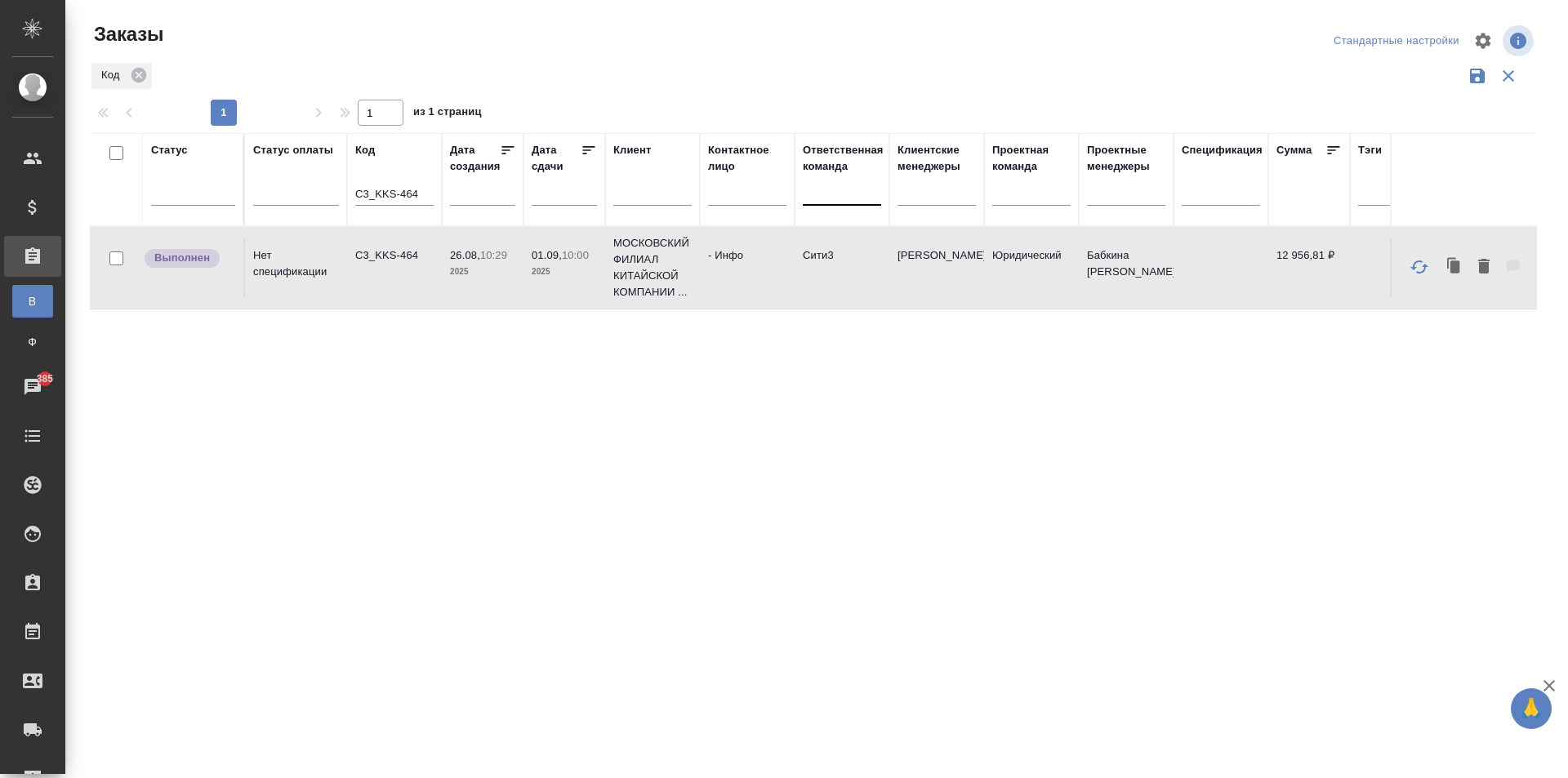
click at [438, 294] on td "C3_KKS-464" at bounding box center [394, 267] width 95 height 57
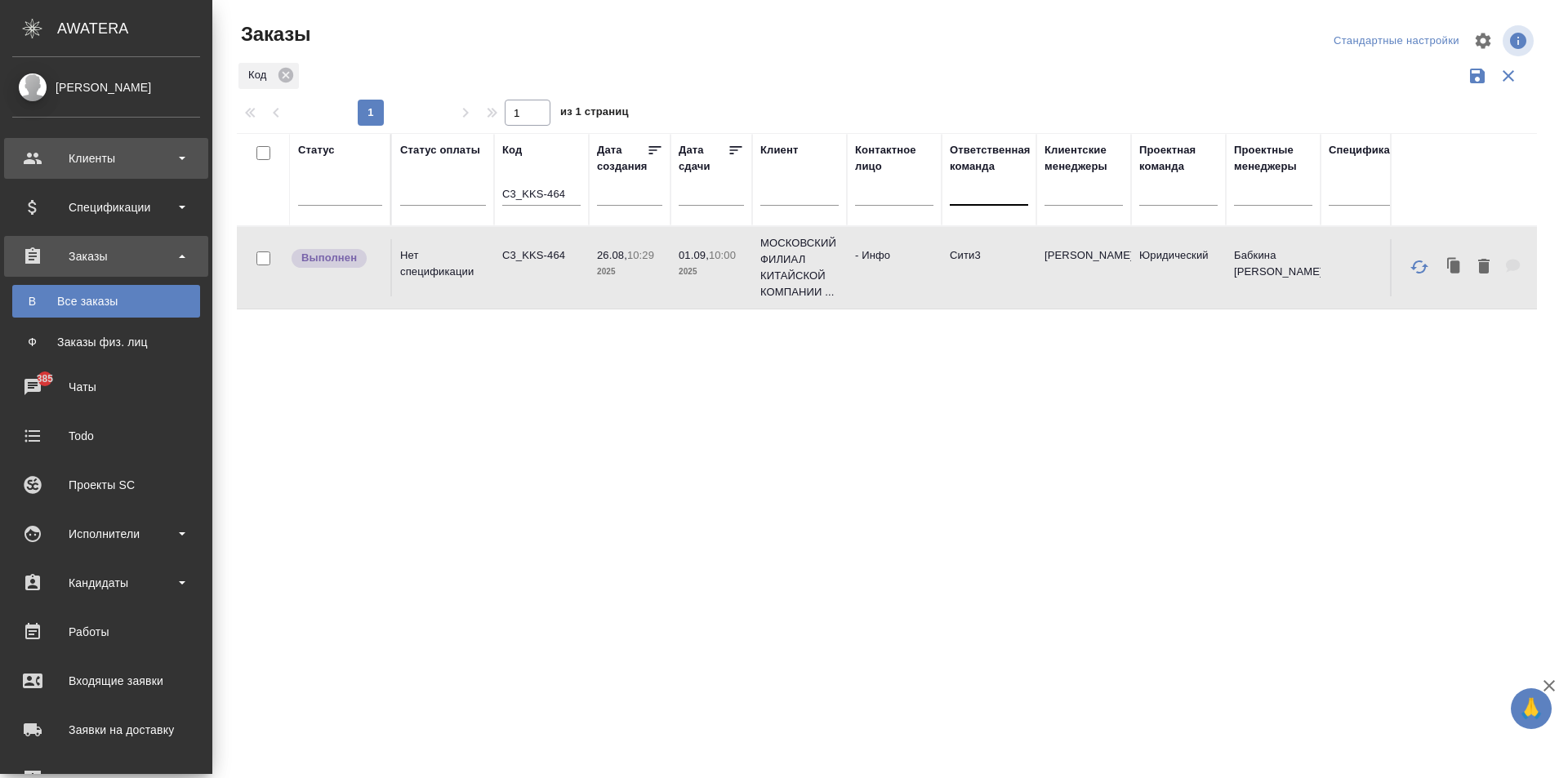
click at [72, 151] on div "Клиенты" at bounding box center [106, 158] width 187 height 25
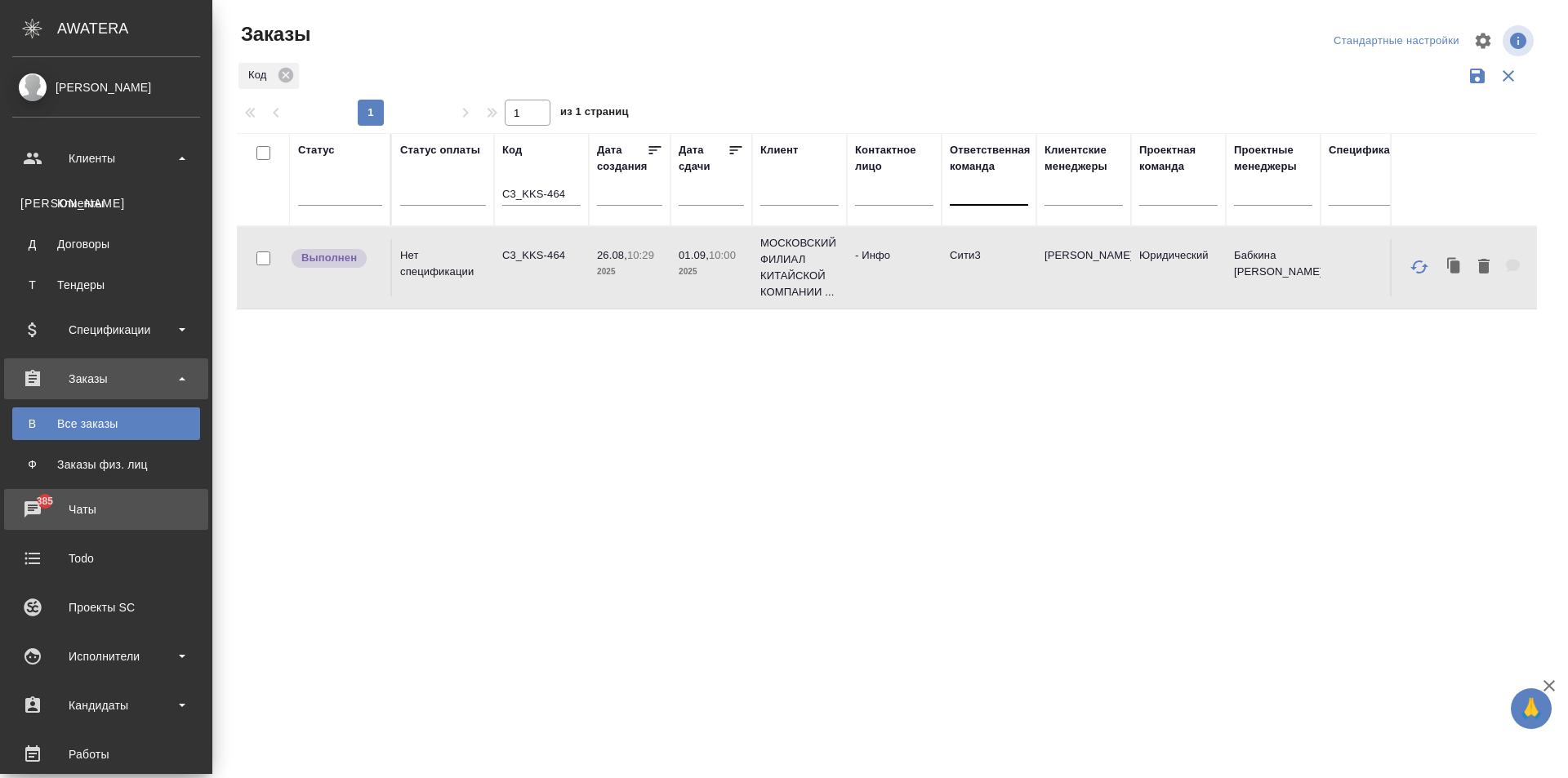
click at [124, 499] on div "Чаты" at bounding box center [106, 510] width 187 height 25
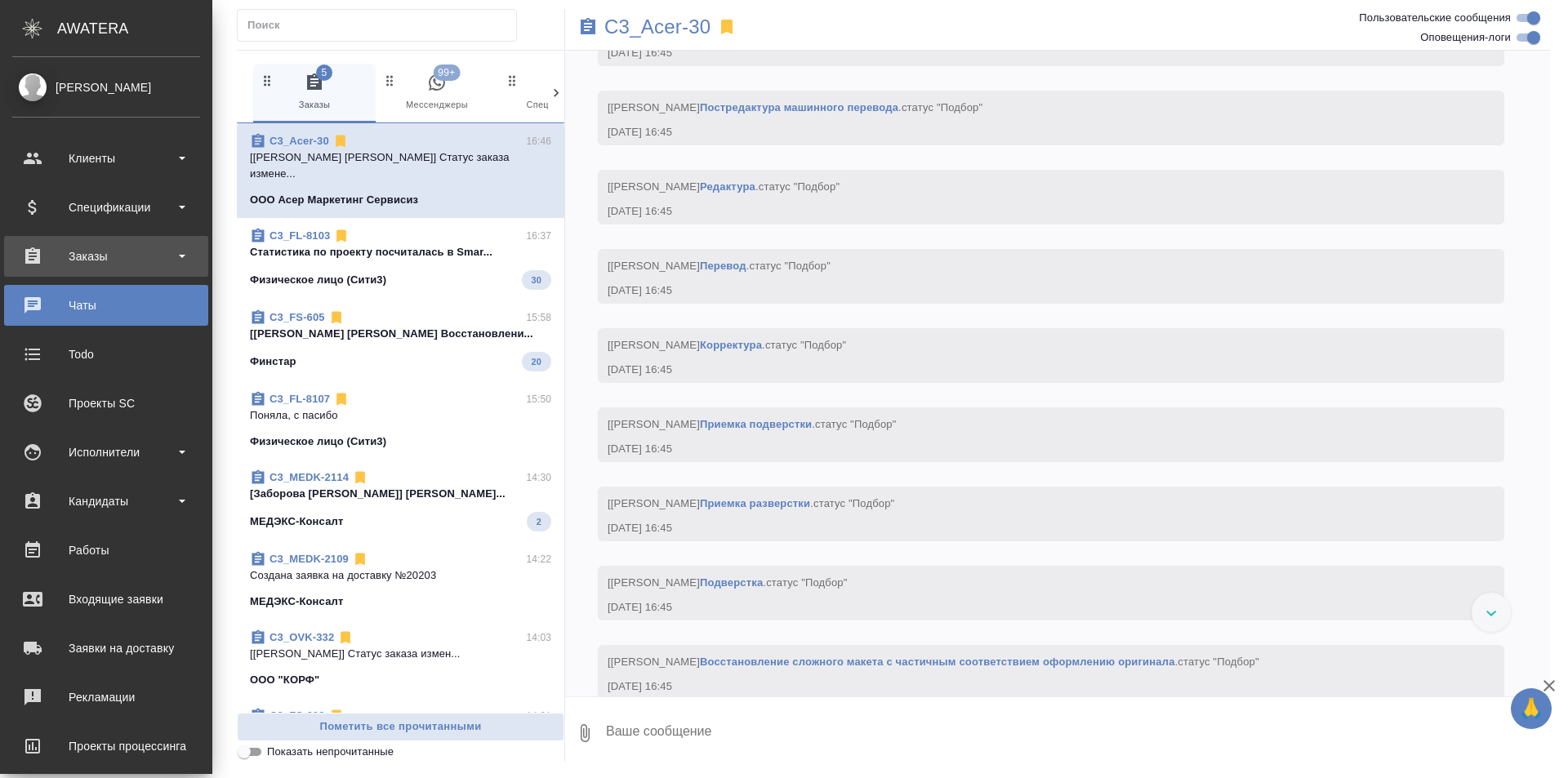
click at [72, 265] on div "Заказы" at bounding box center [106, 256] width 187 height 25
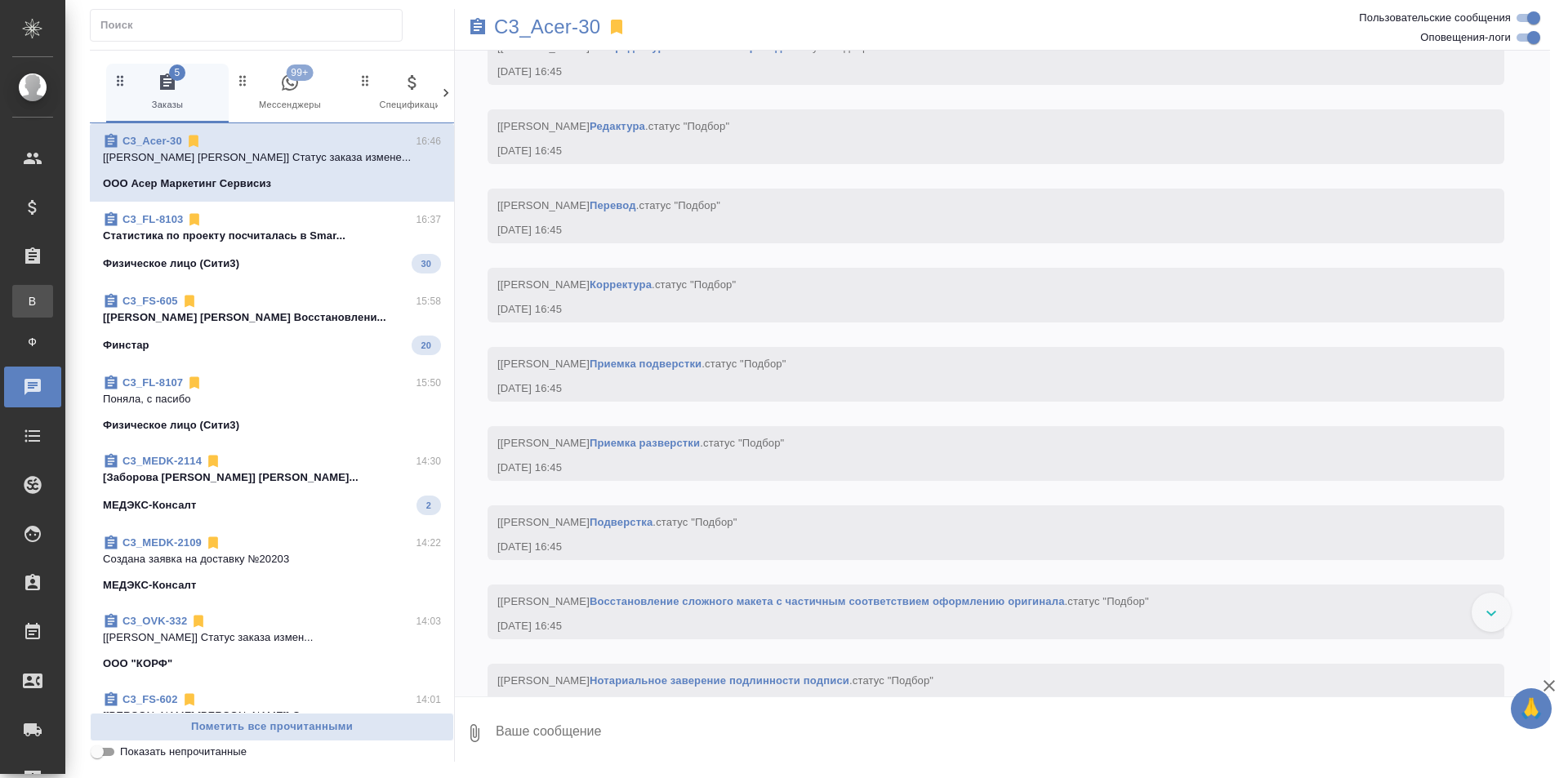
click at [25, 297] on div "Все заказы" at bounding box center [12, 301] width 25 height 17
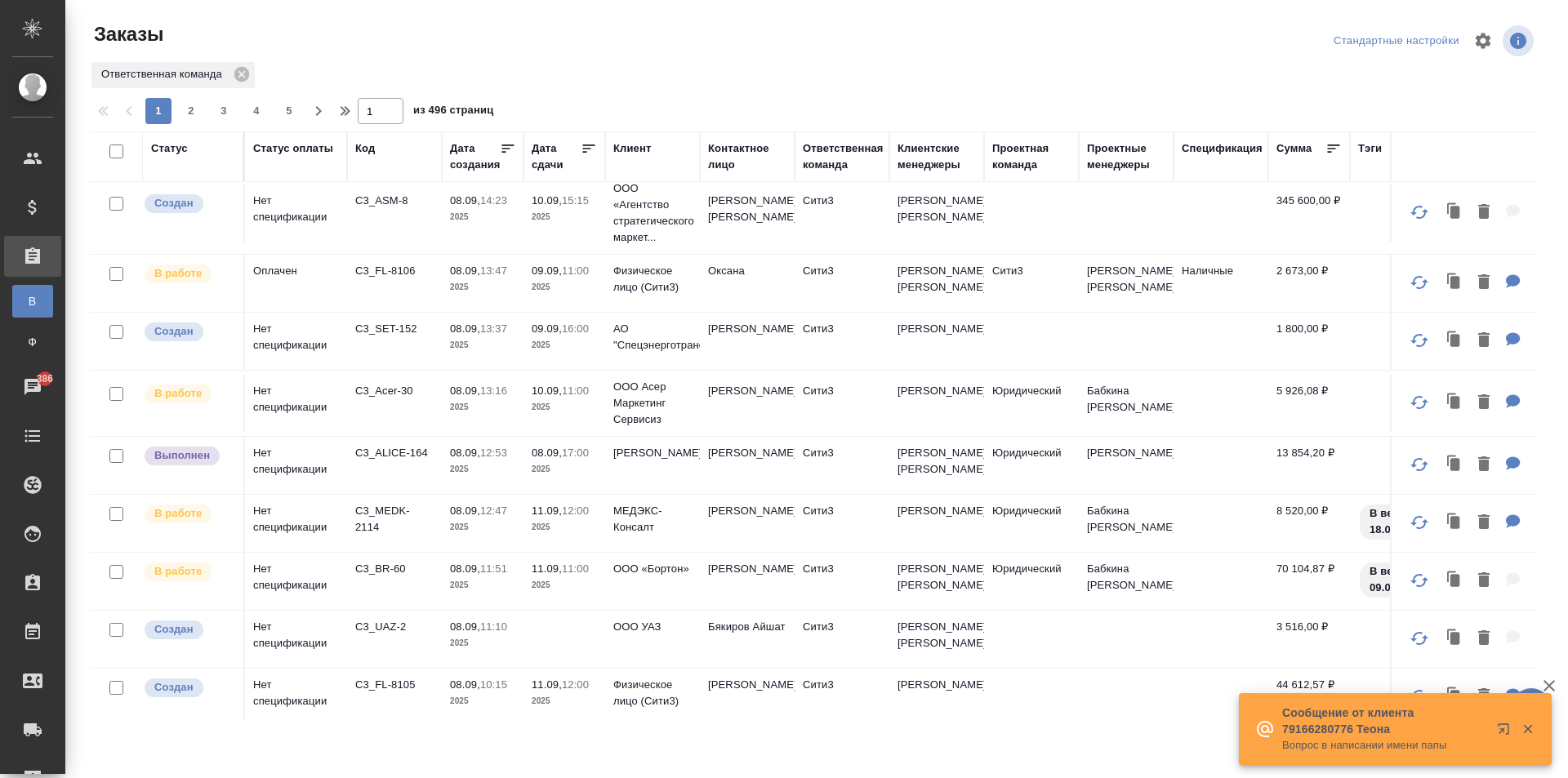
scroll to position [327, 0]
click at [436, 405] on td "C3_Acer-30" at bounding box center [394, 401] width 95 height 57
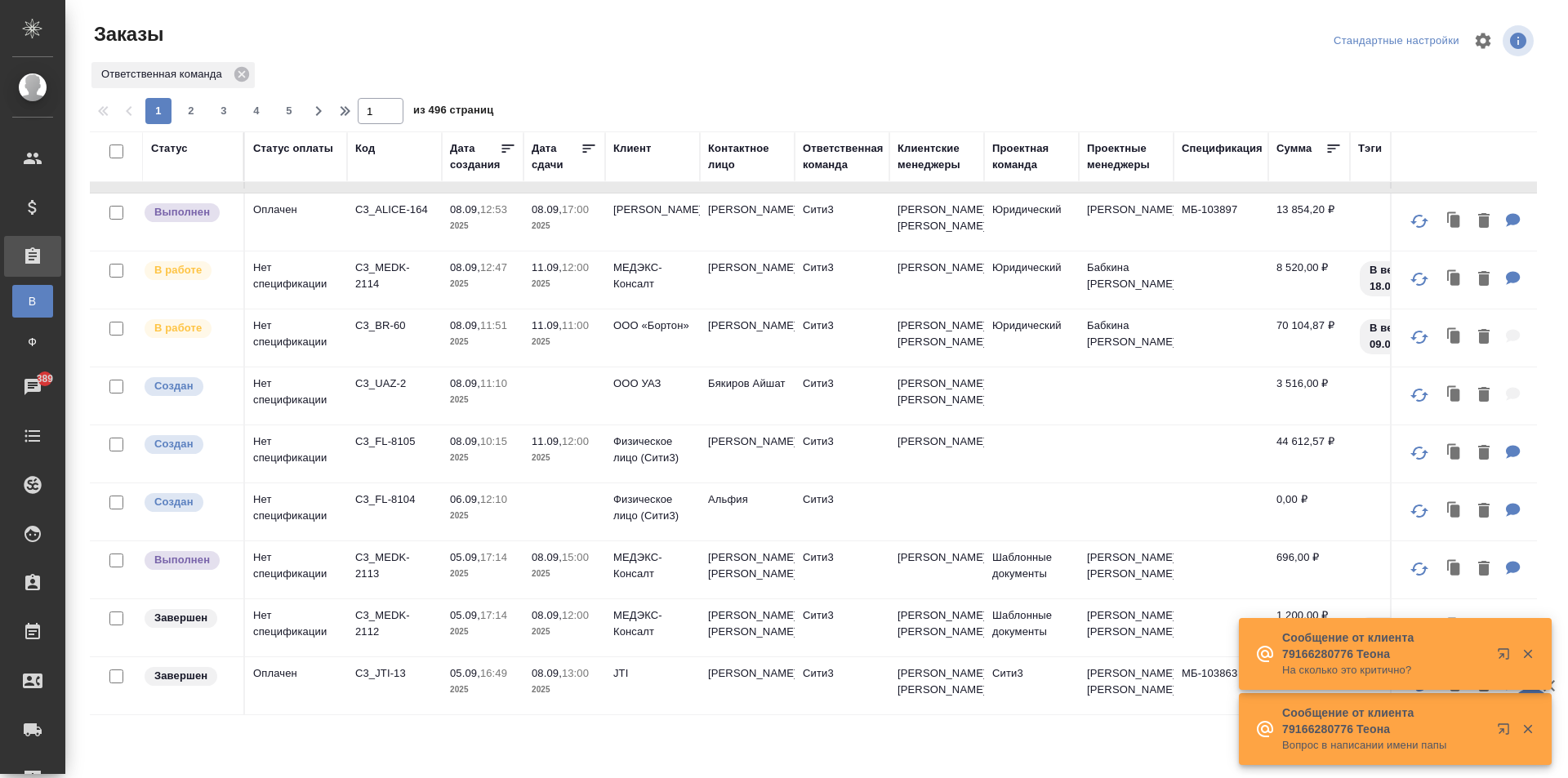
scroll to position [571, 0]
click at [425, 564] on td "C3_MEDK-2113" at bounding box center [394, 566] width 95 height 57
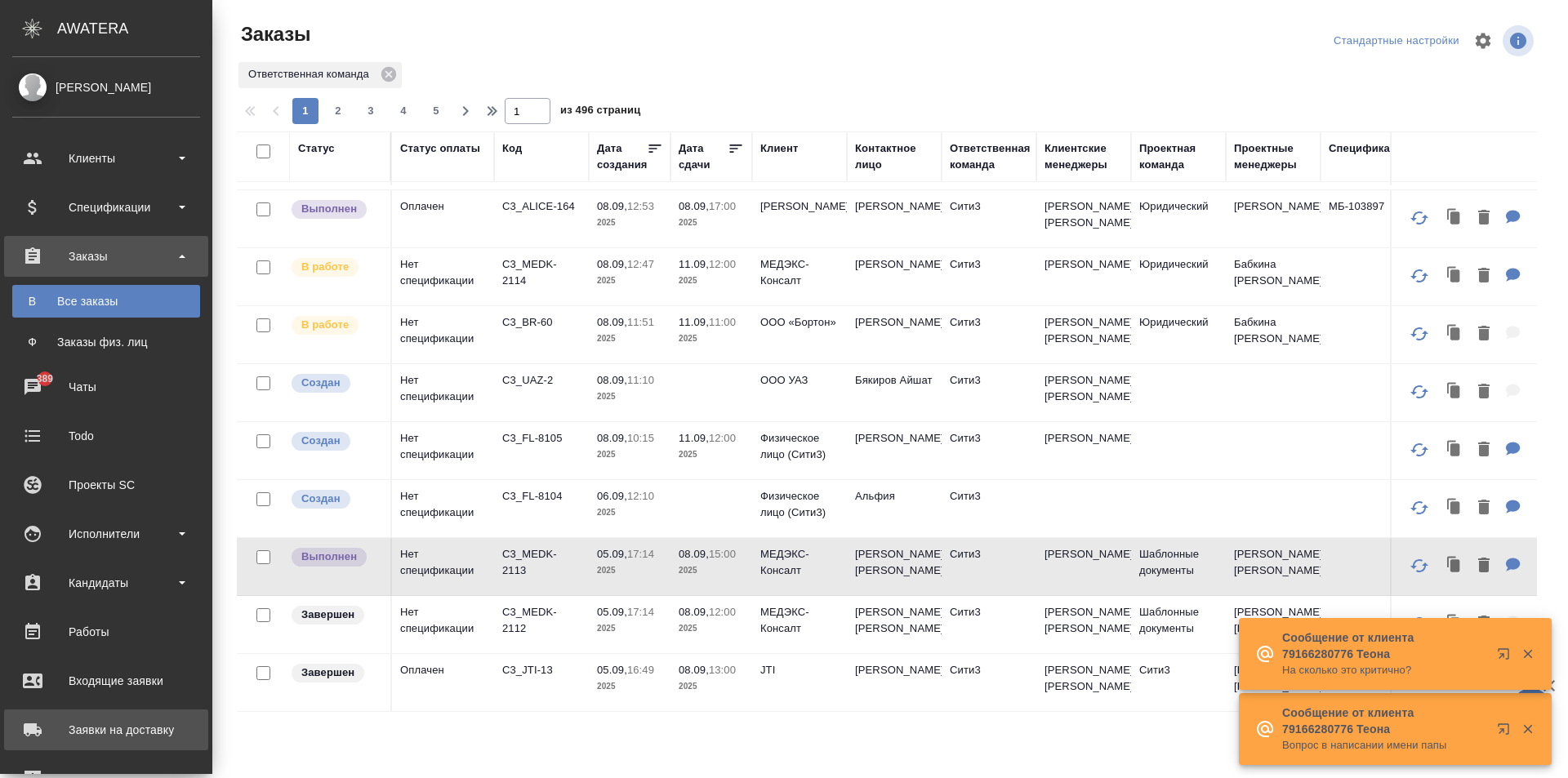
click at [36, 726] on div "Заявки на доставку" at bounding box center [106, 730] width 187 height 25
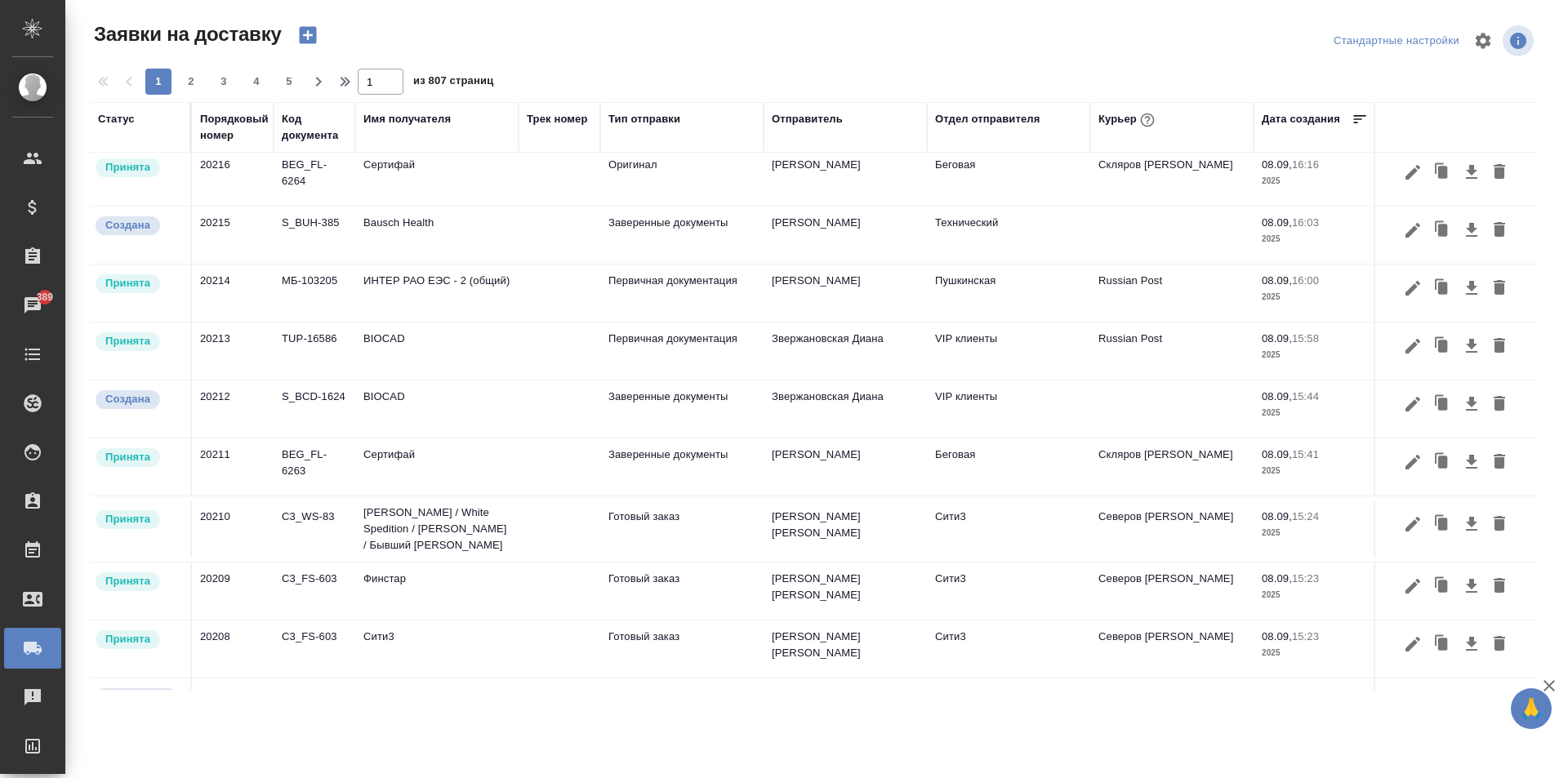
scroll to position [571, 0]
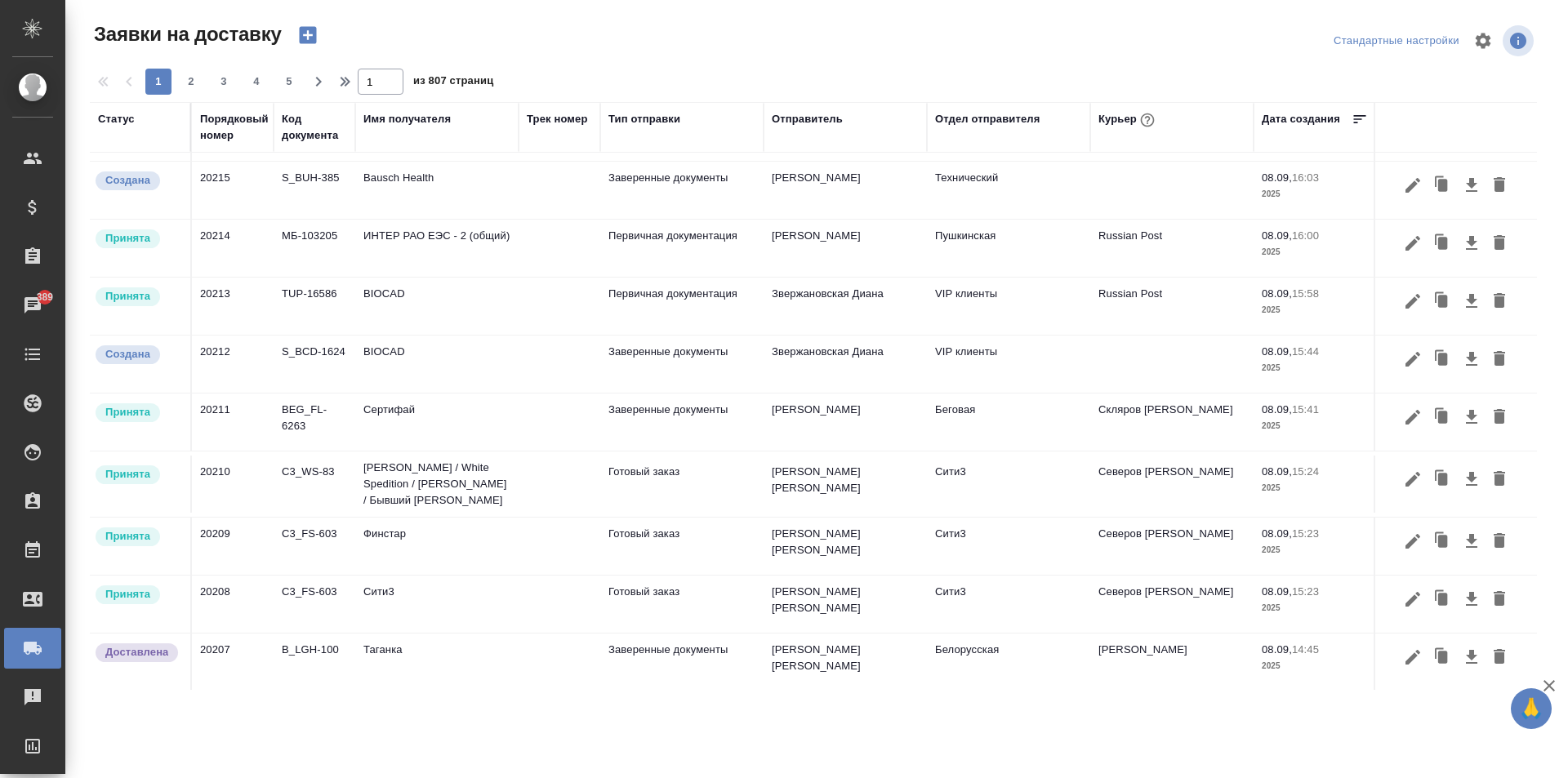
click at [816, 489] on td "Никитина Татьяна" at bounding box center [845, 484] width 163 height 57
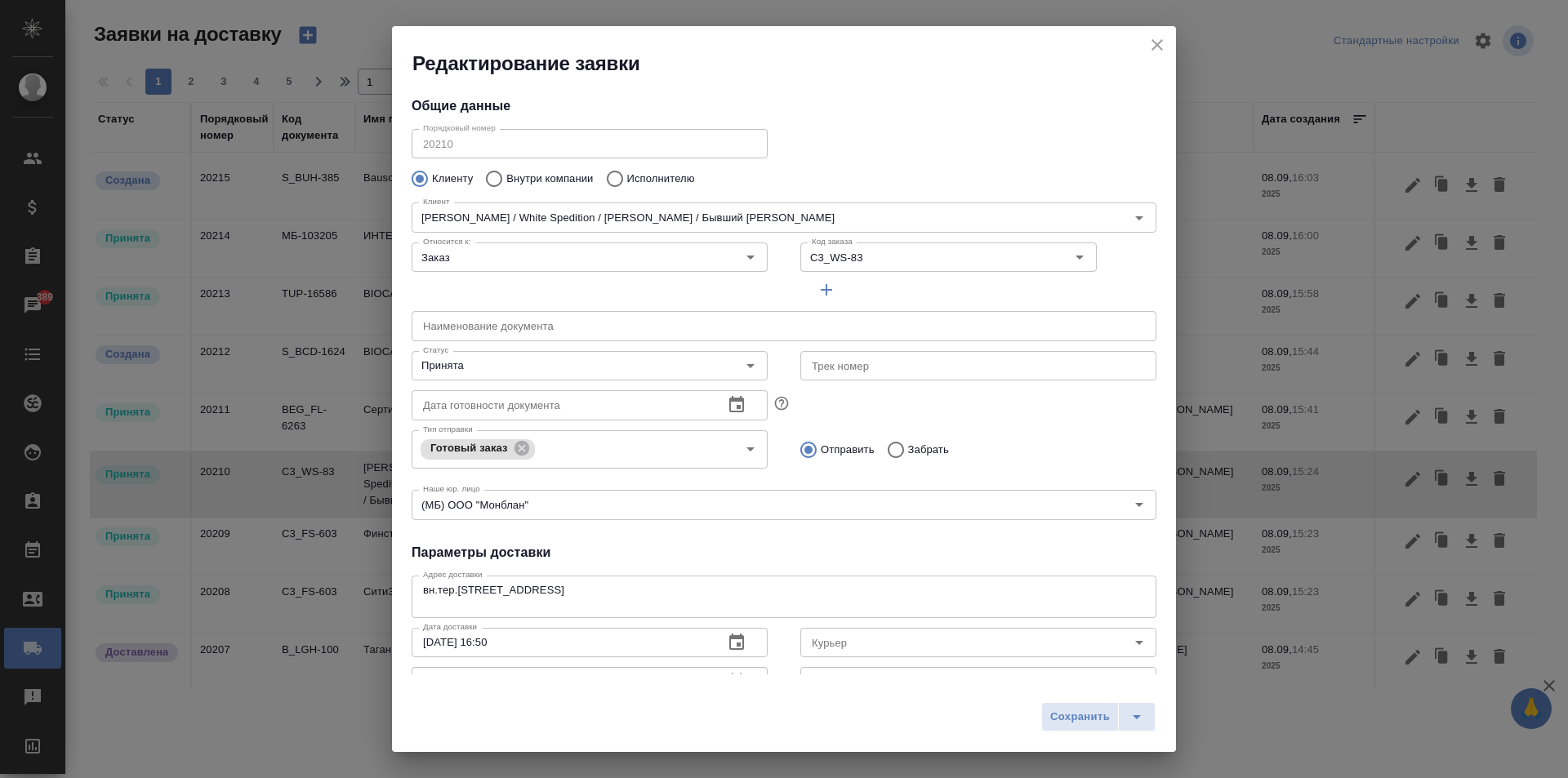
type input "Северов Олег"
type input "Секретарь Любовь"
type input "7 926 622 62 60."
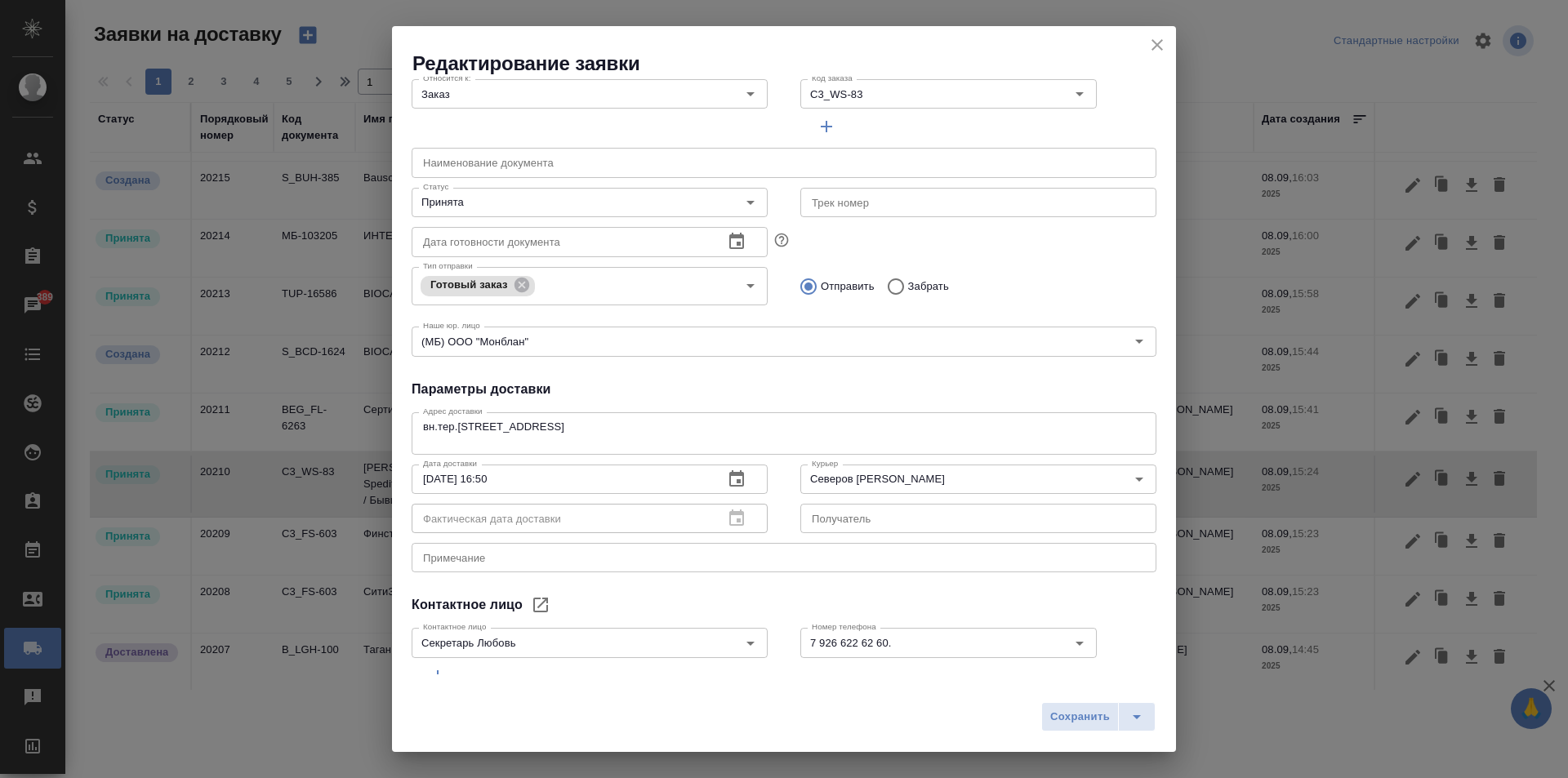
scroll to position [236, 0]
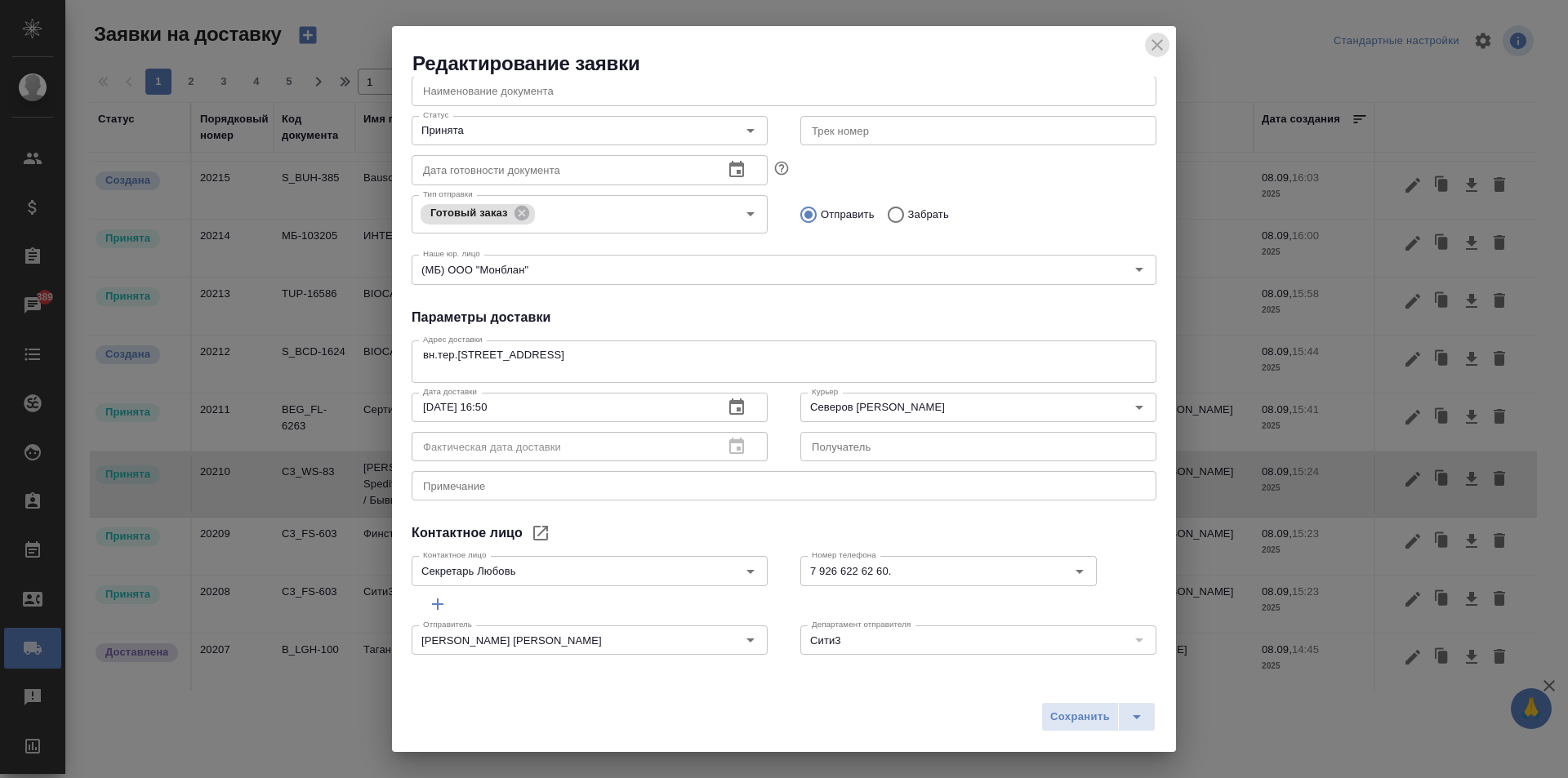
click at [1155, 43] on icon "close" at bounding box center [1157, 45] width 12 height 12
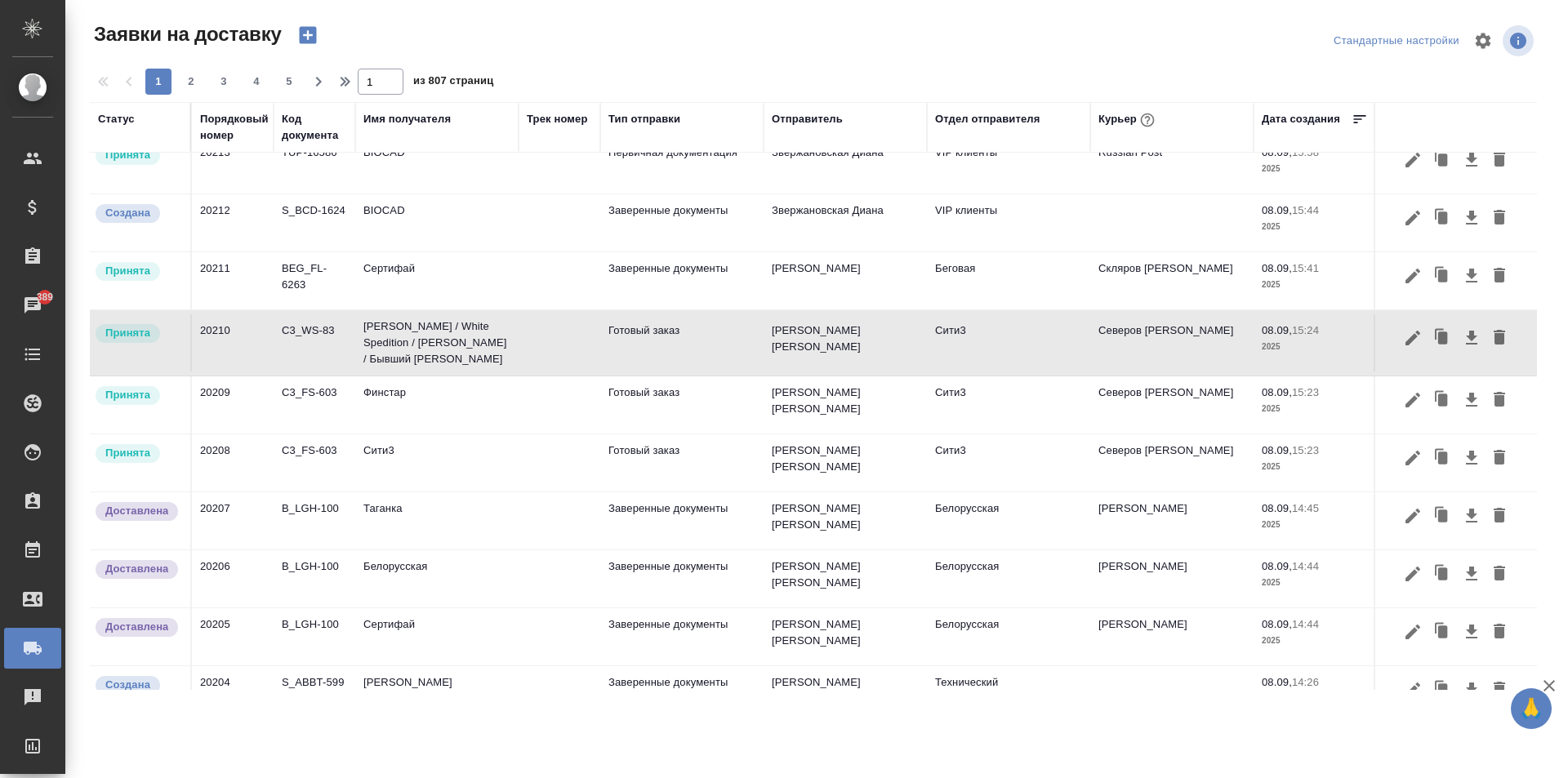
scroll to position [735, 0]
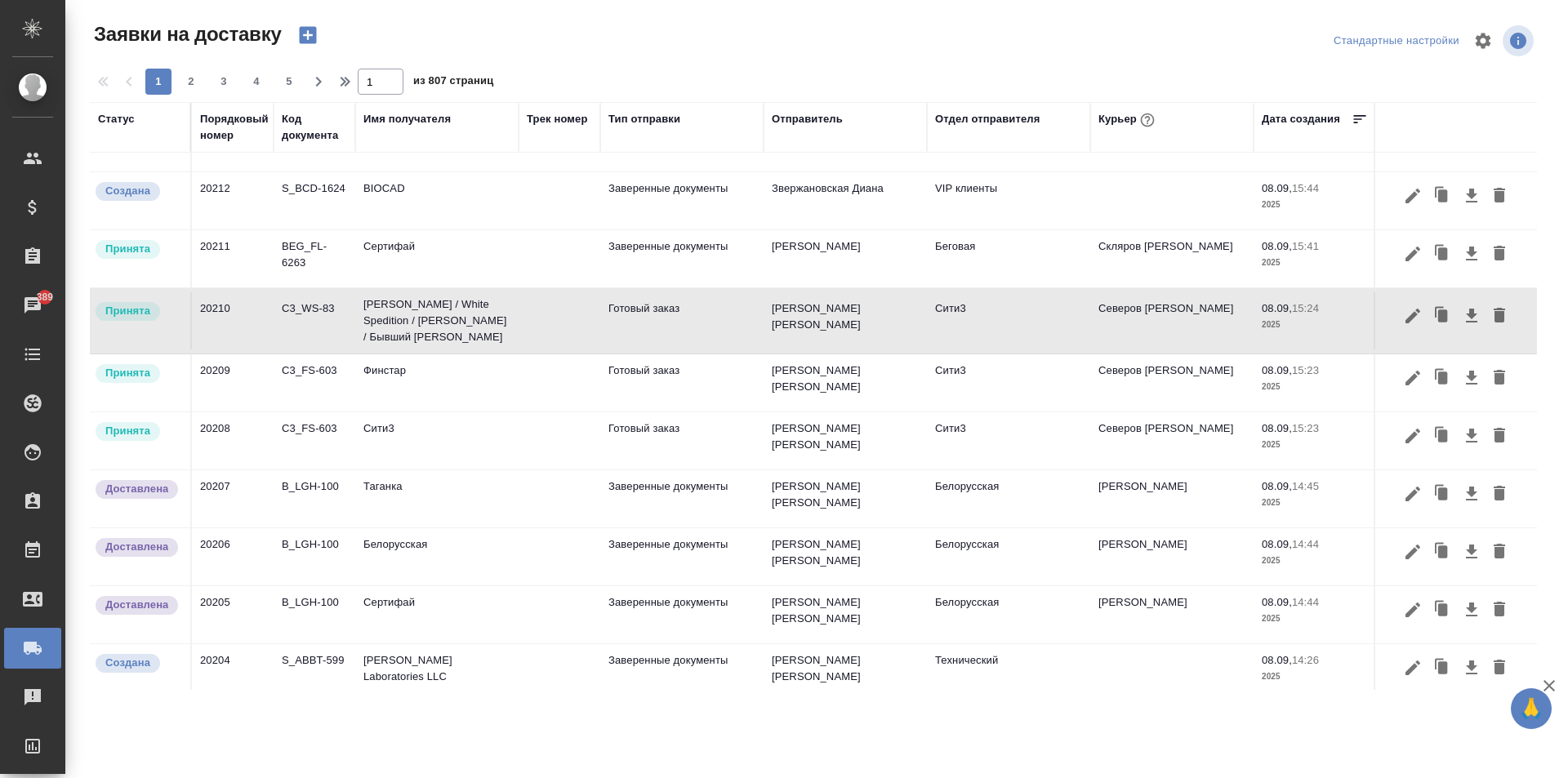
click at [779, 391] on td "Никитина Татьяна" at bounding box center [845, 382] width 163 height 57
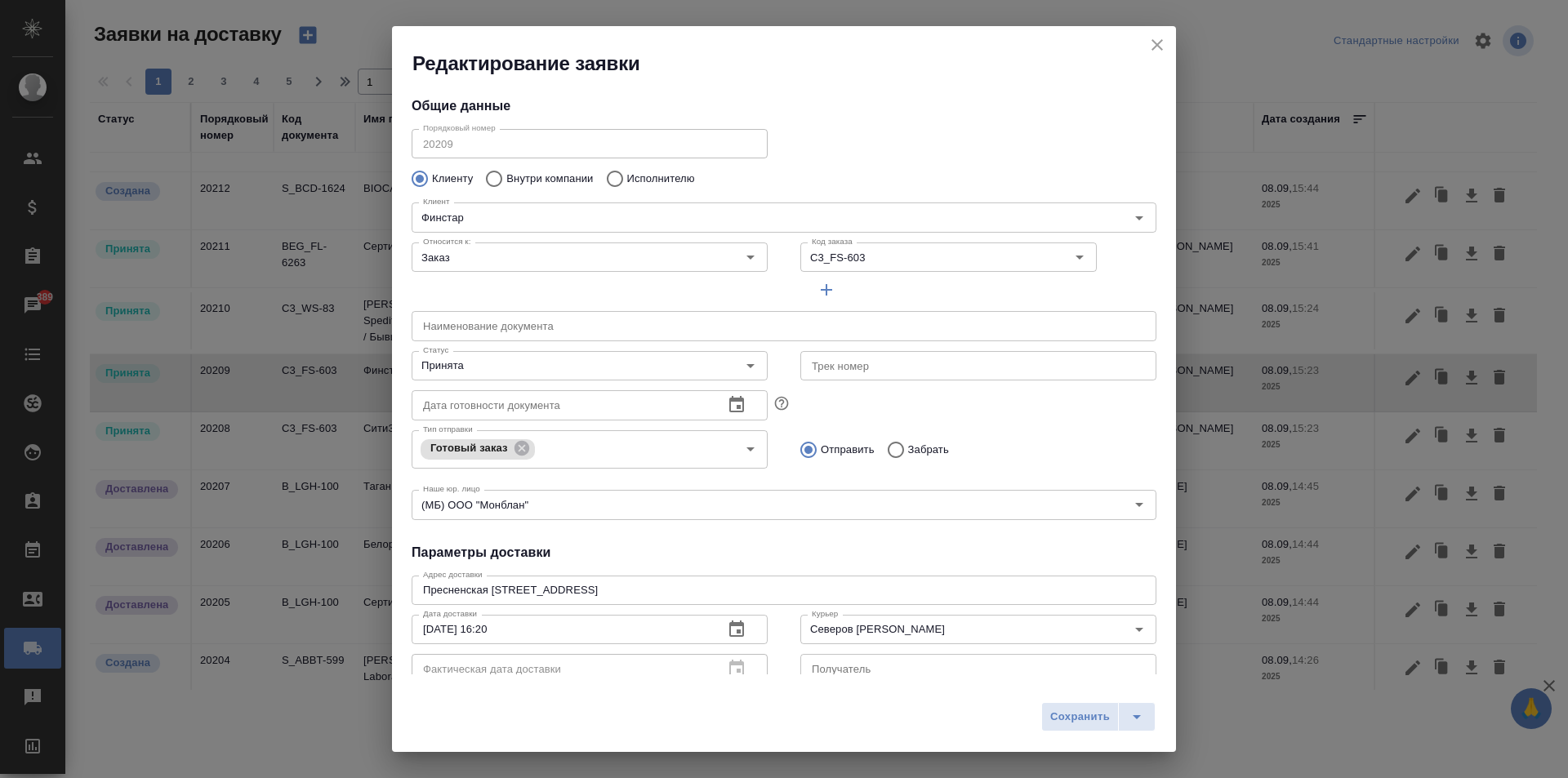
type input "Шагаева Амина"
type input "+7(926) 599-71-15 , ext.2645"
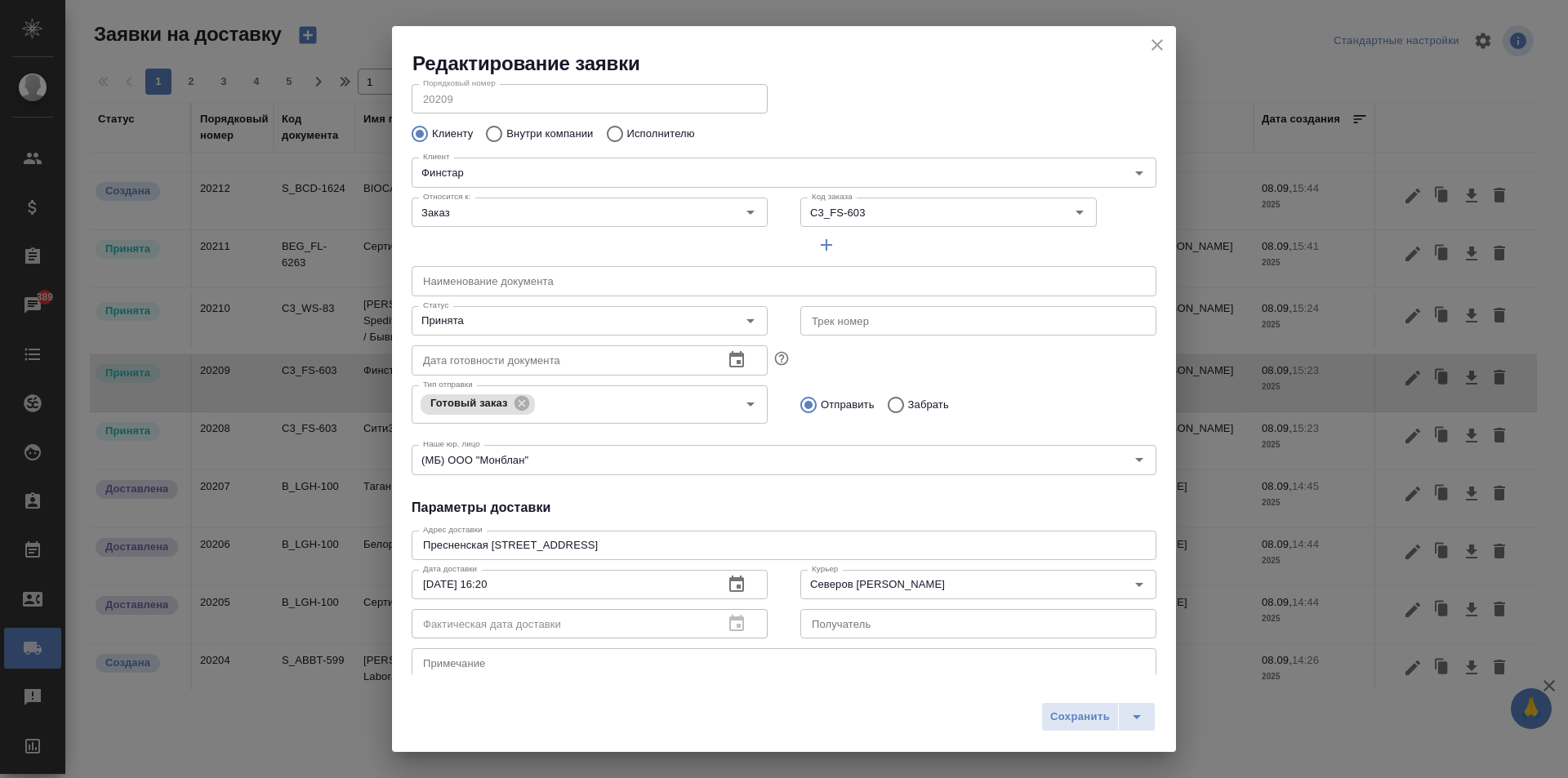
scroll to position [0, 0]
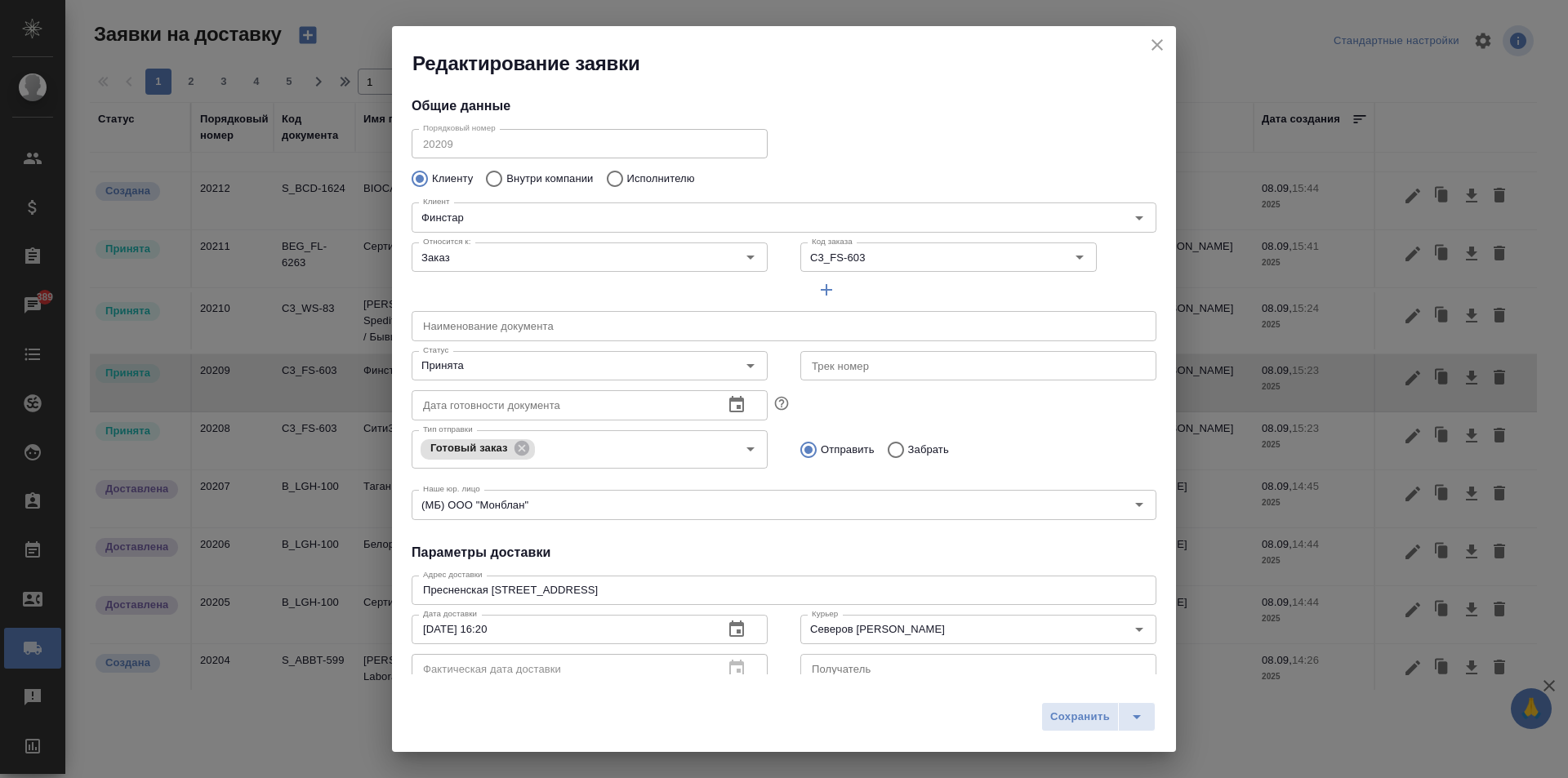
click at [1157, 41] on icon "close" at bounding box center [1157, 45] width 20 height 20
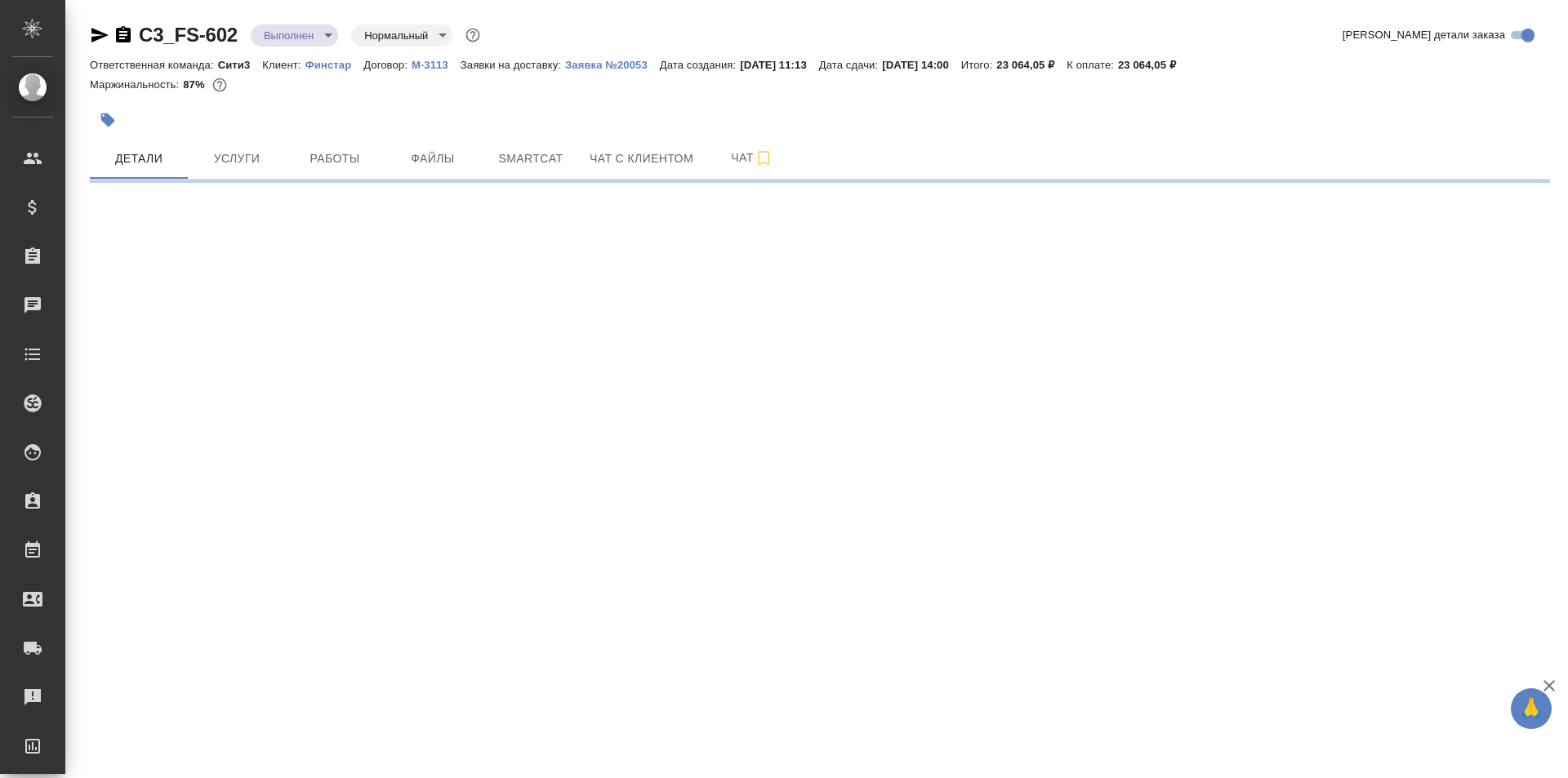
select select "RU"
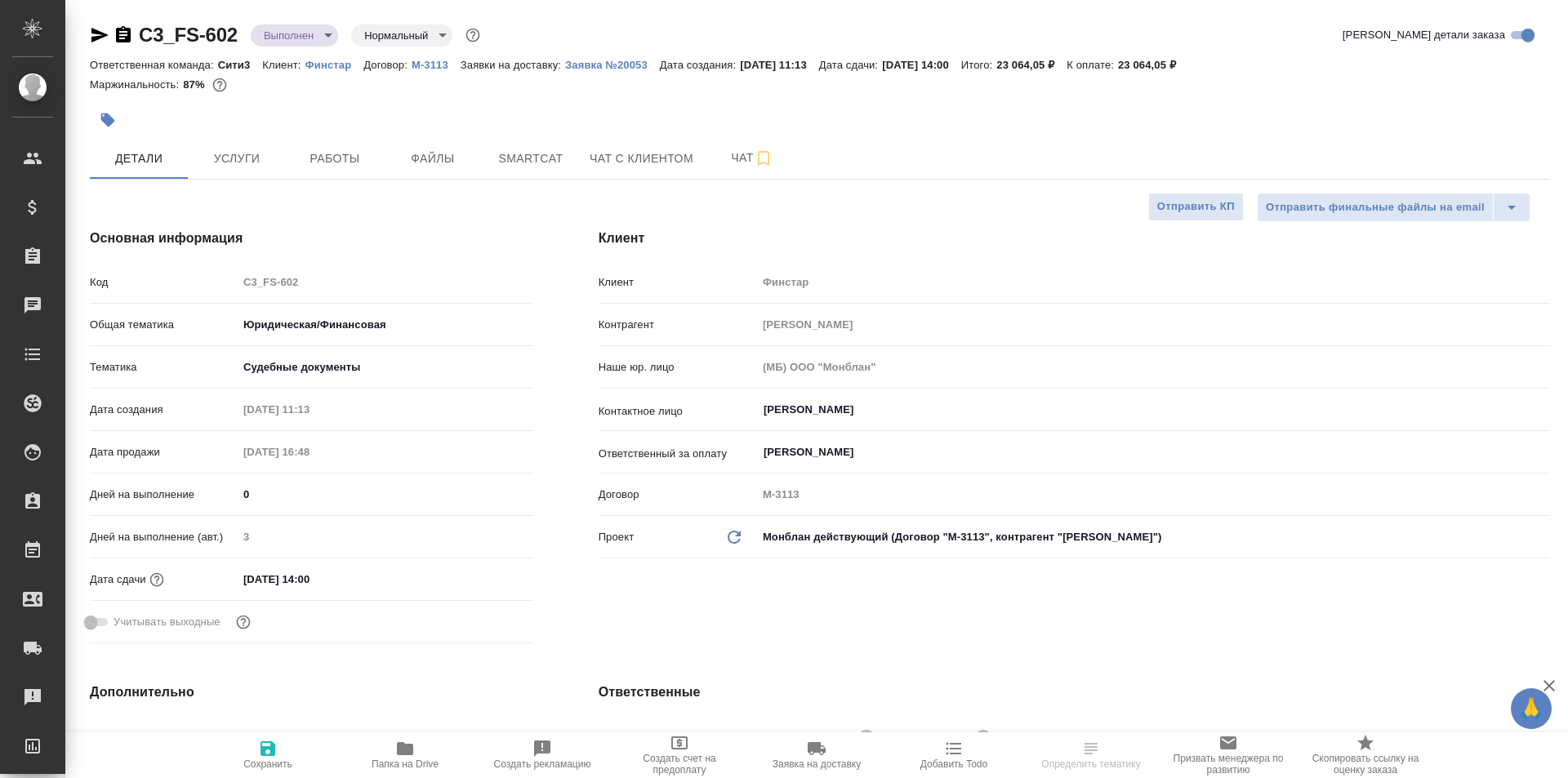
type textarea "x"
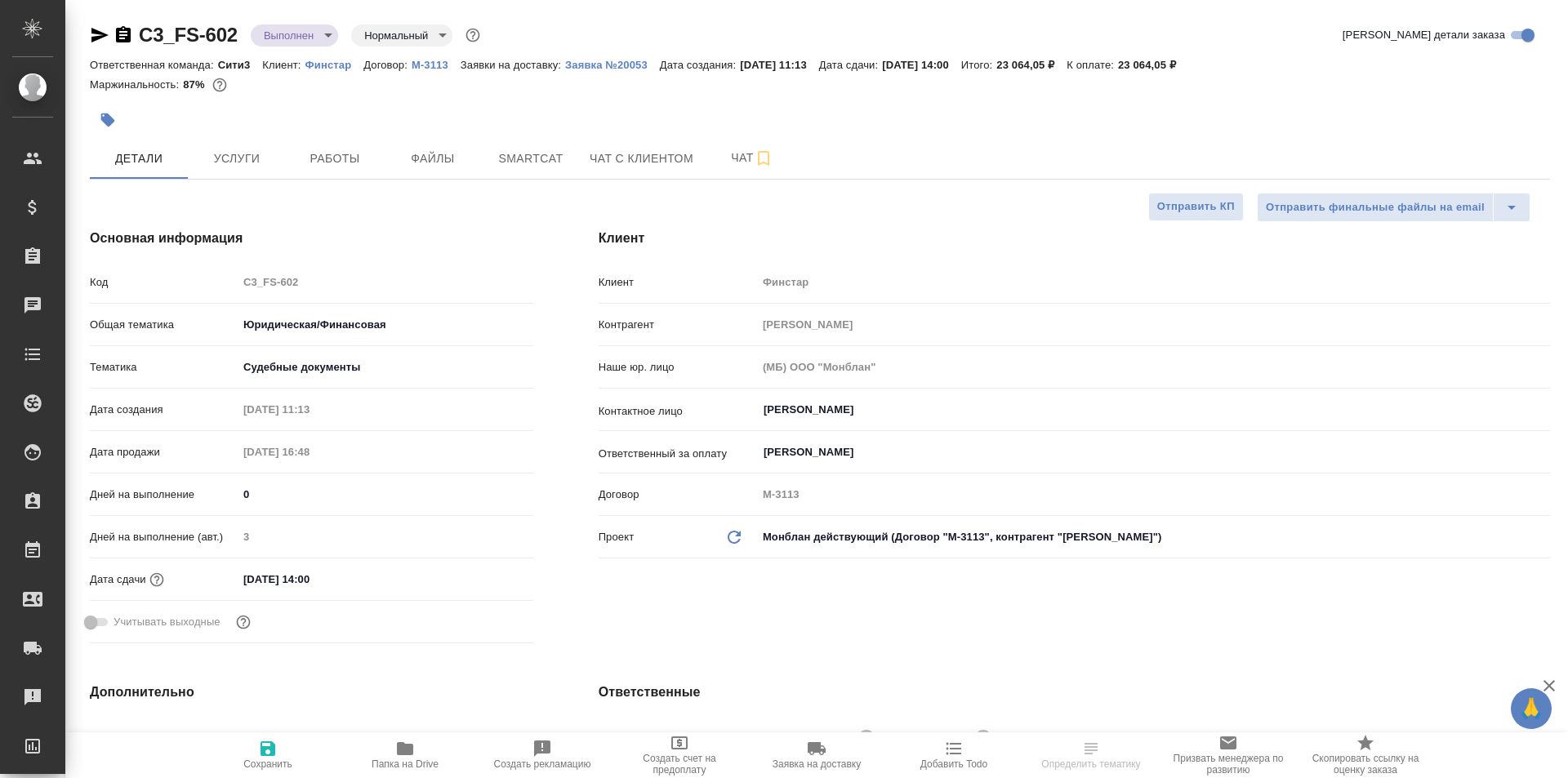
type textarea "x"
click at [396, 752] on icon "button" at bounding box center [405, 749] width 20 height 20
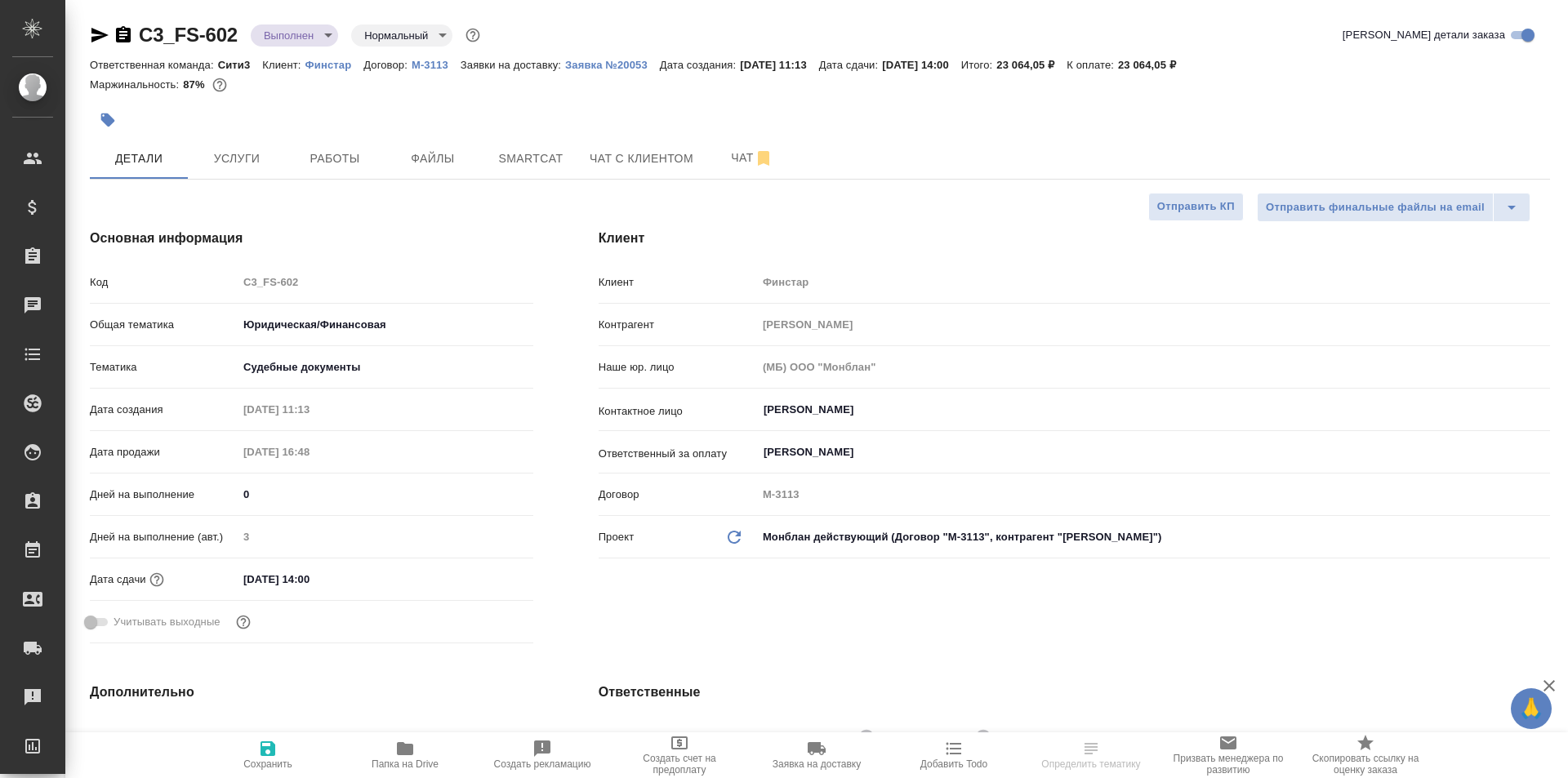
type textarea "x"
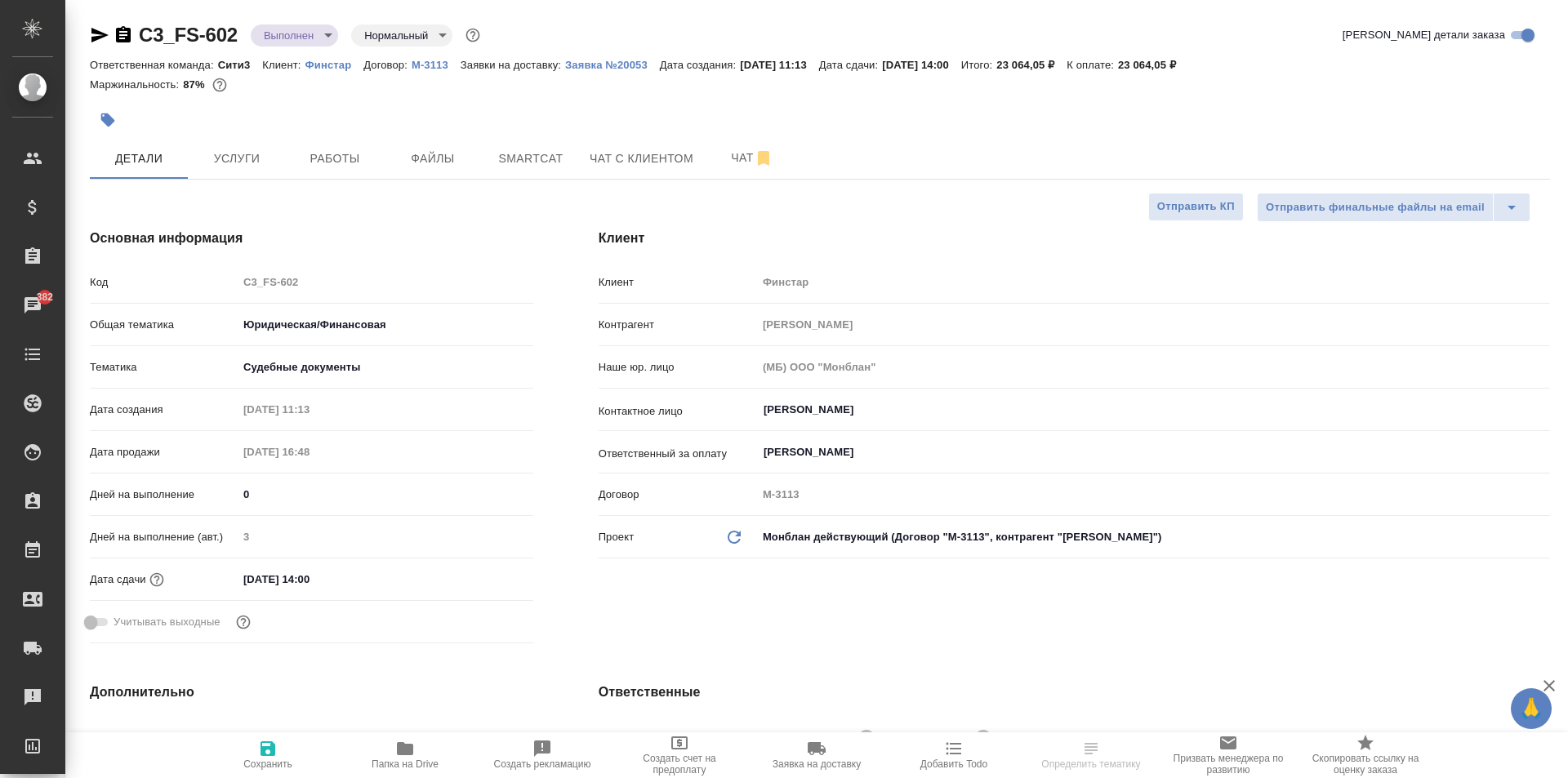
type textarea "x"
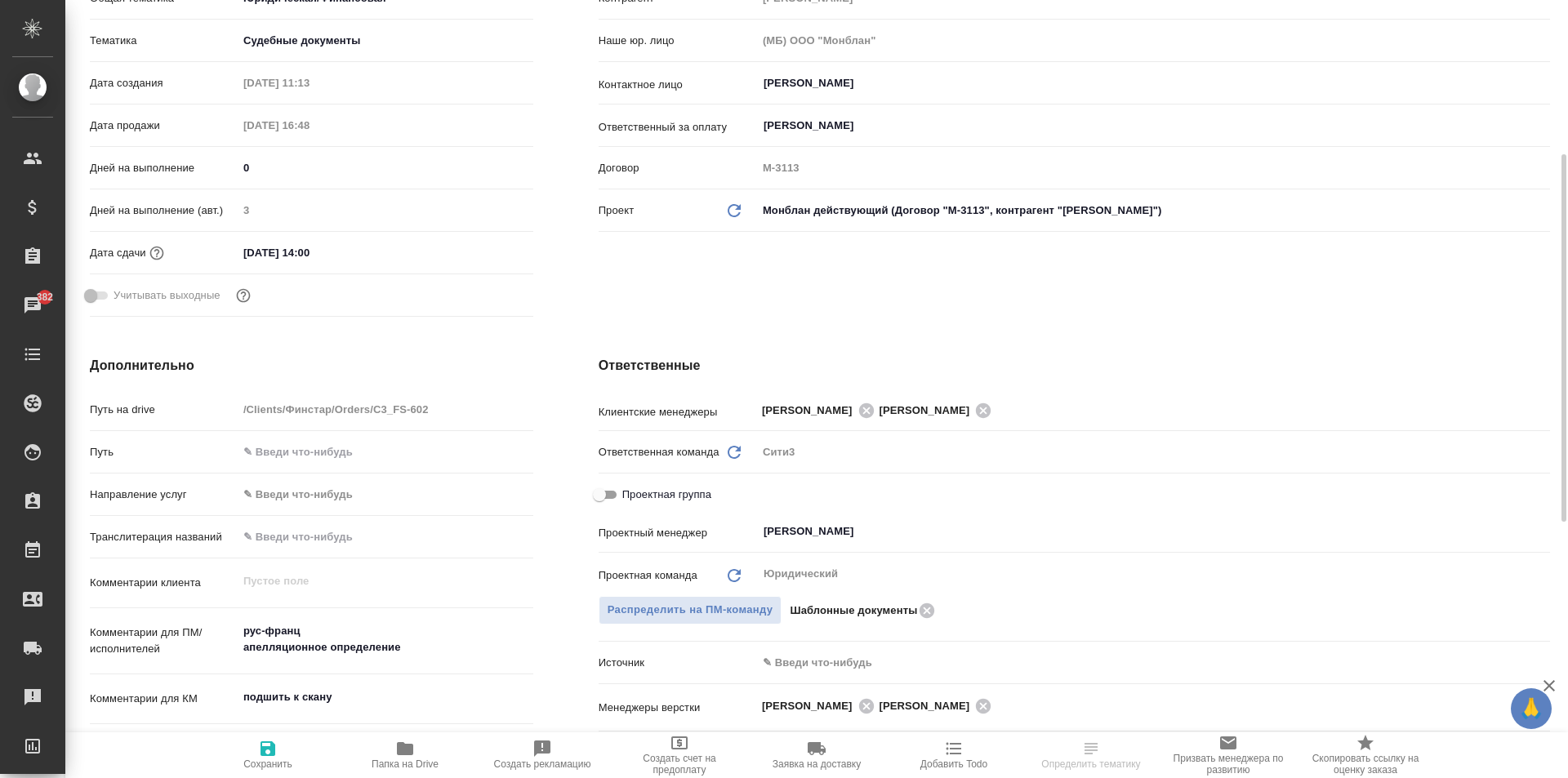
scroll to position [408, 0]
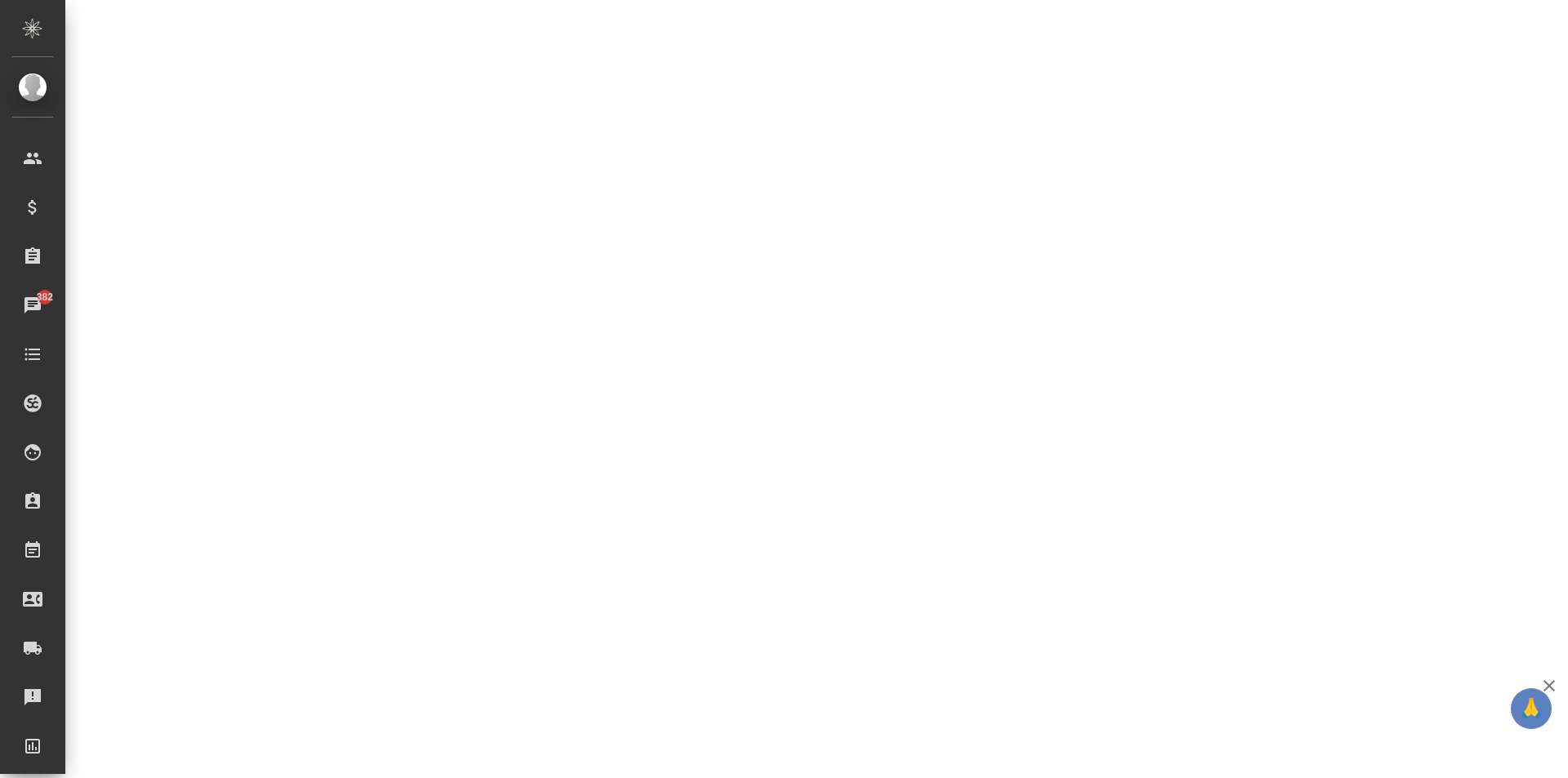
select select "RU"
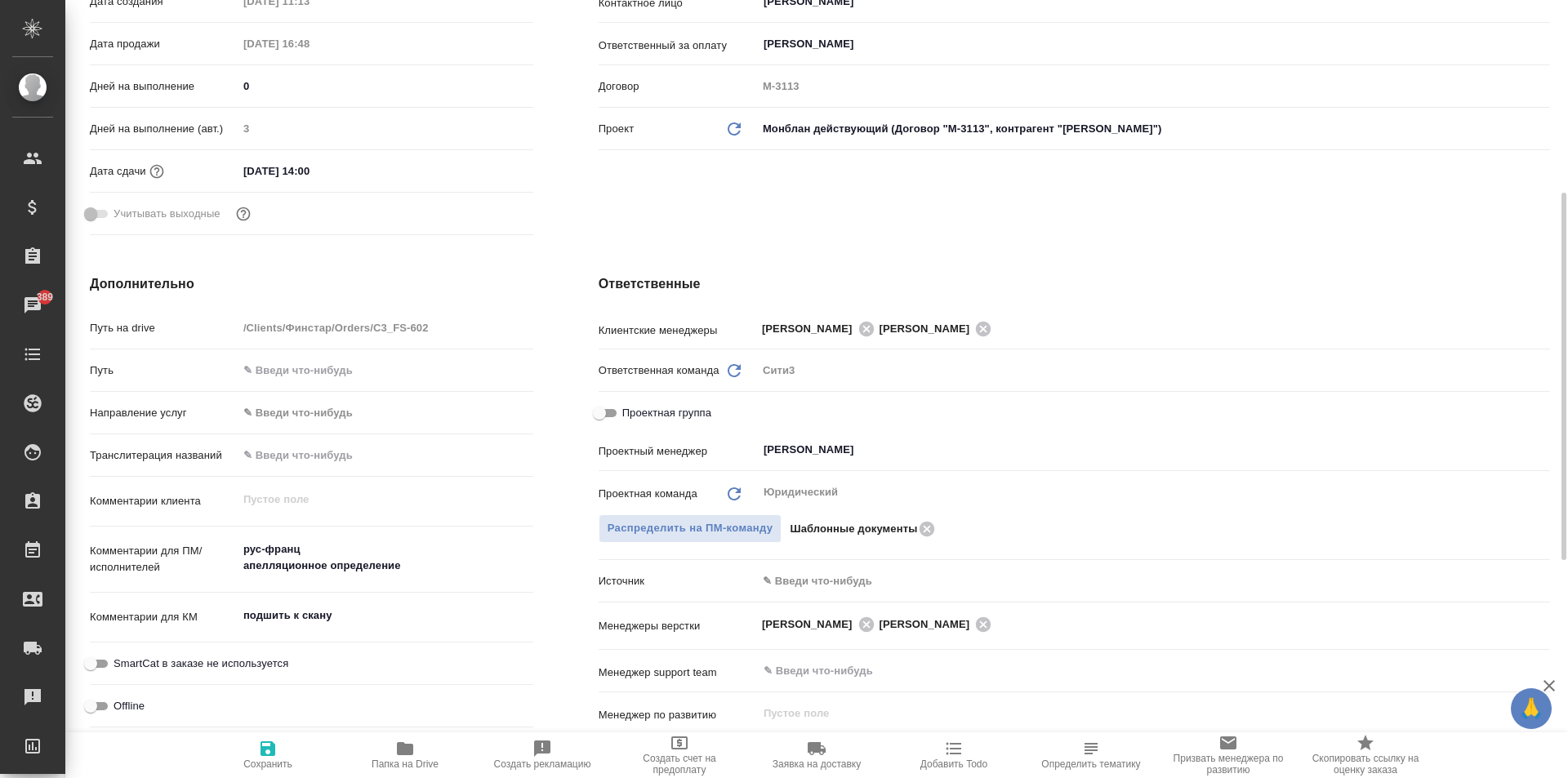
type textarea "x"
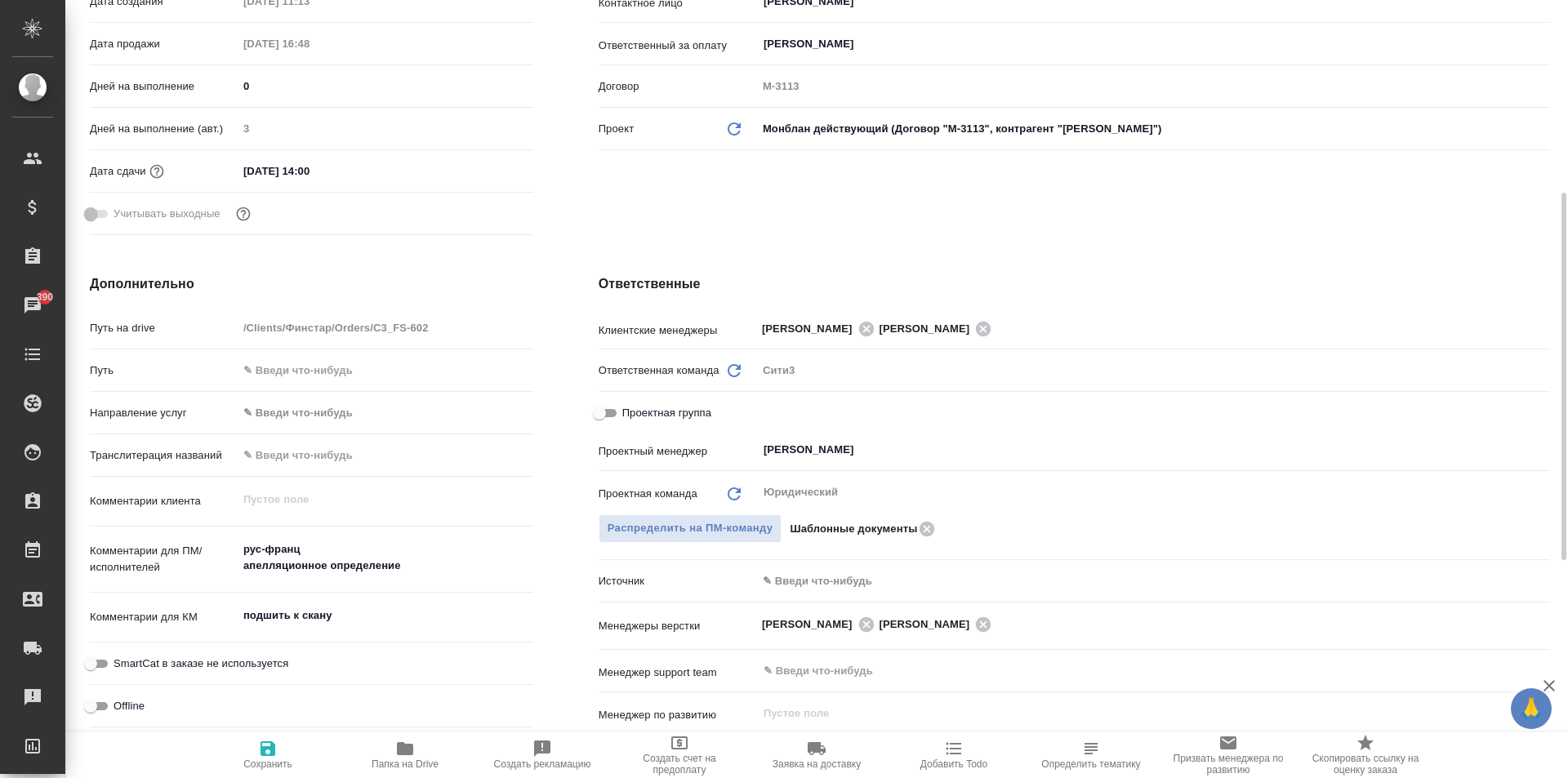
type textarea "x"
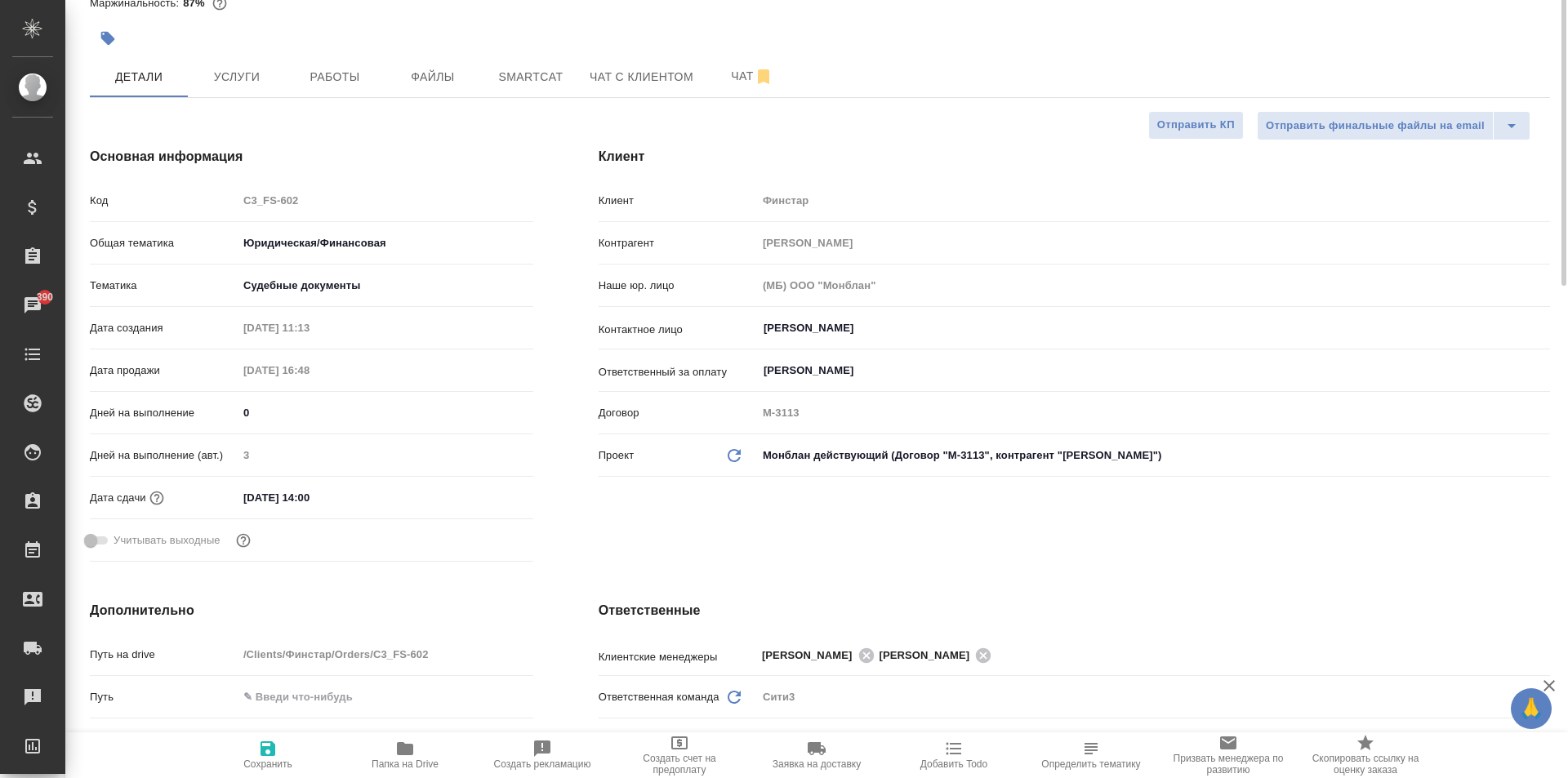
scroll to position [0, 0]
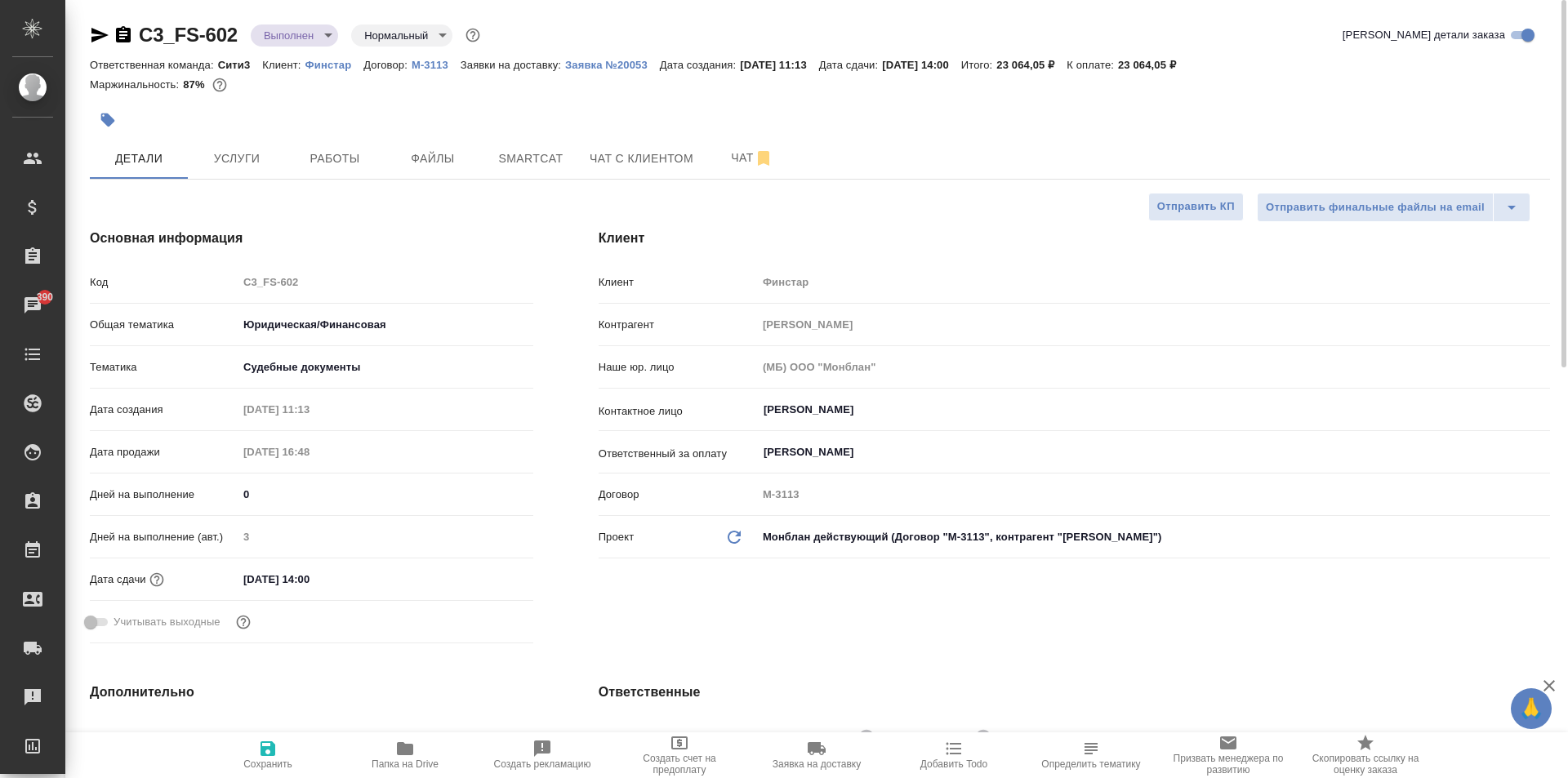
type textarea "x"
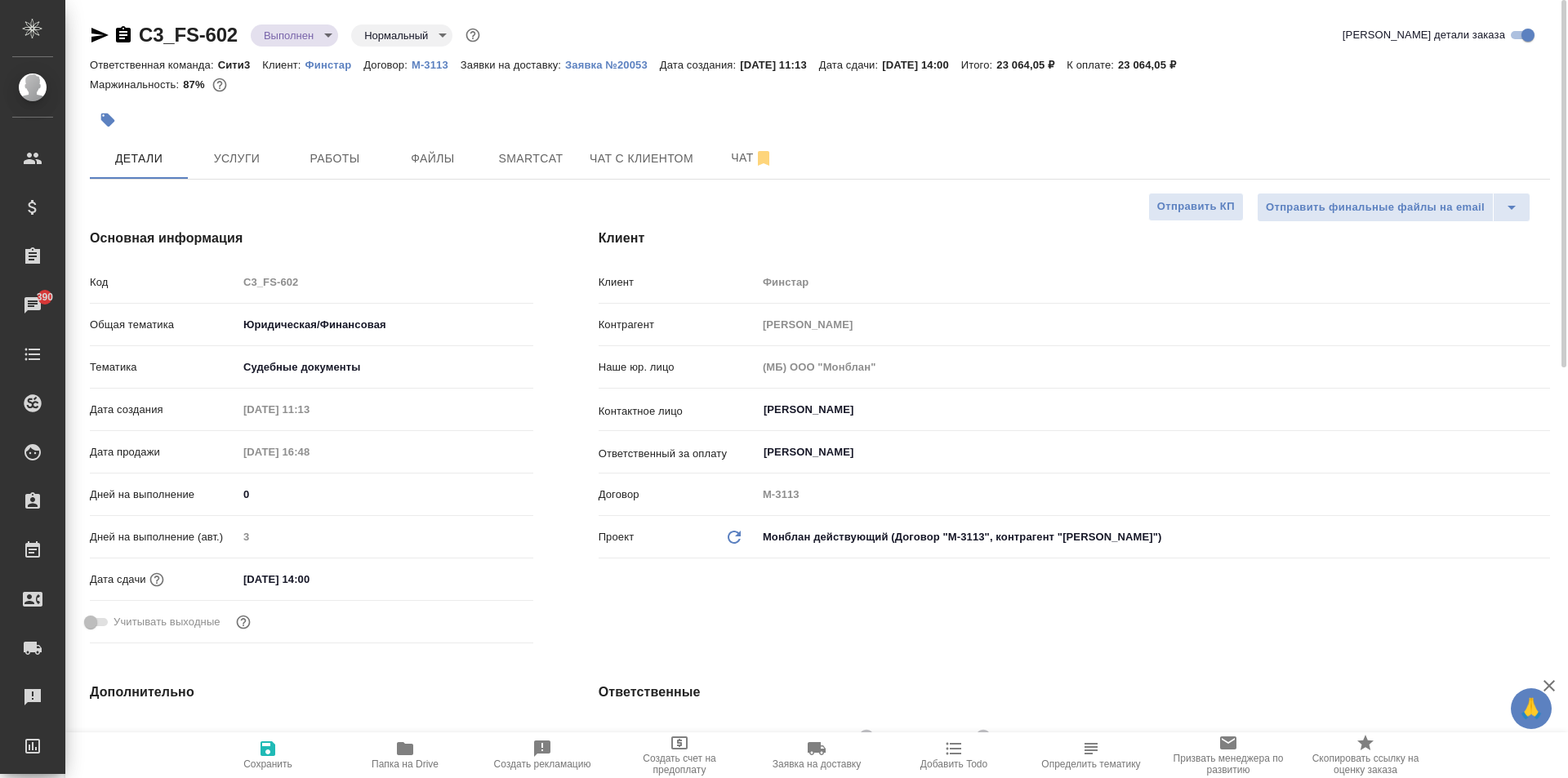
type textarea "x"
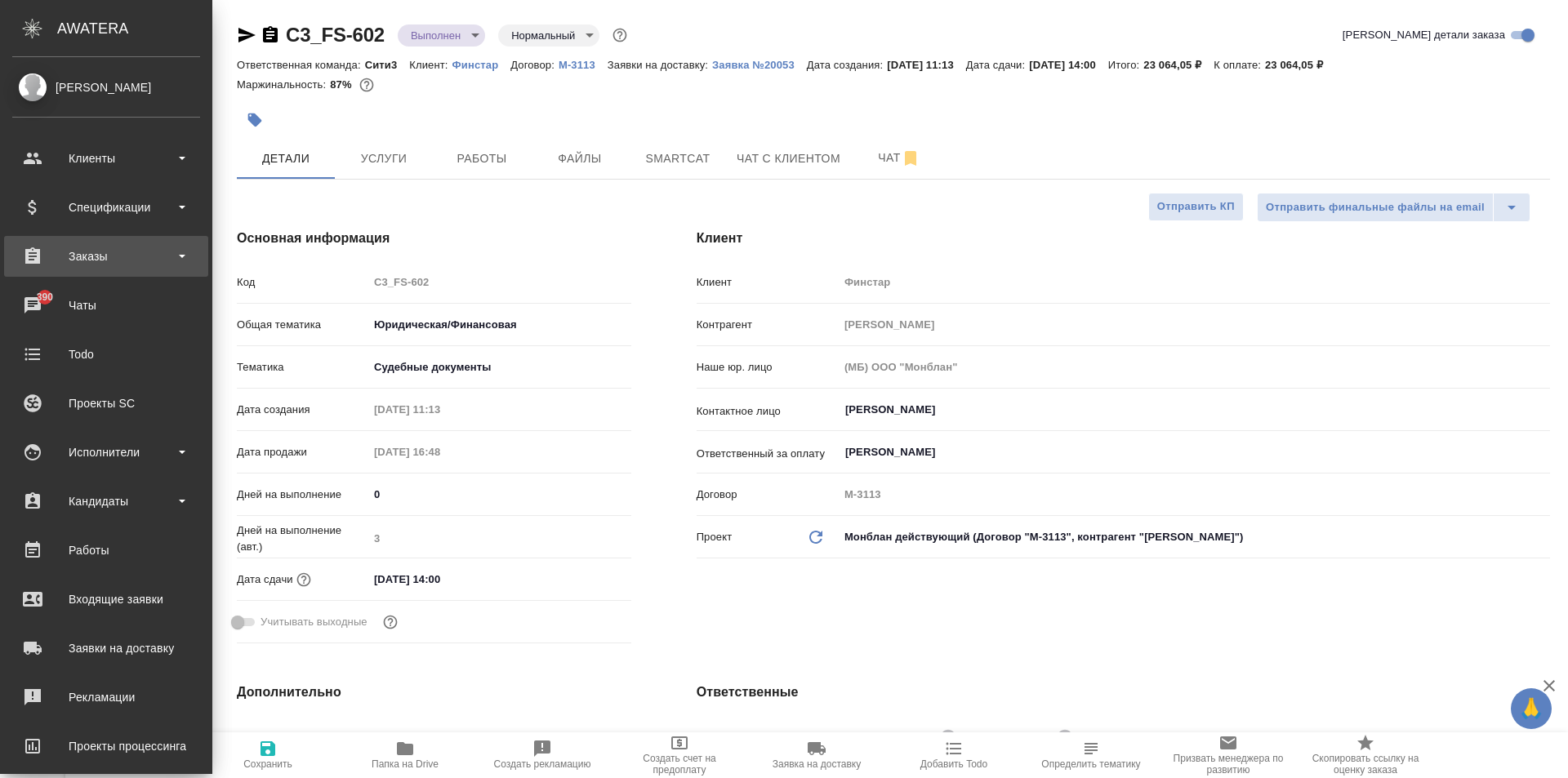
click at [122, 253] on div "Заказы" at bounding box center [106, 256] width 187 height 25
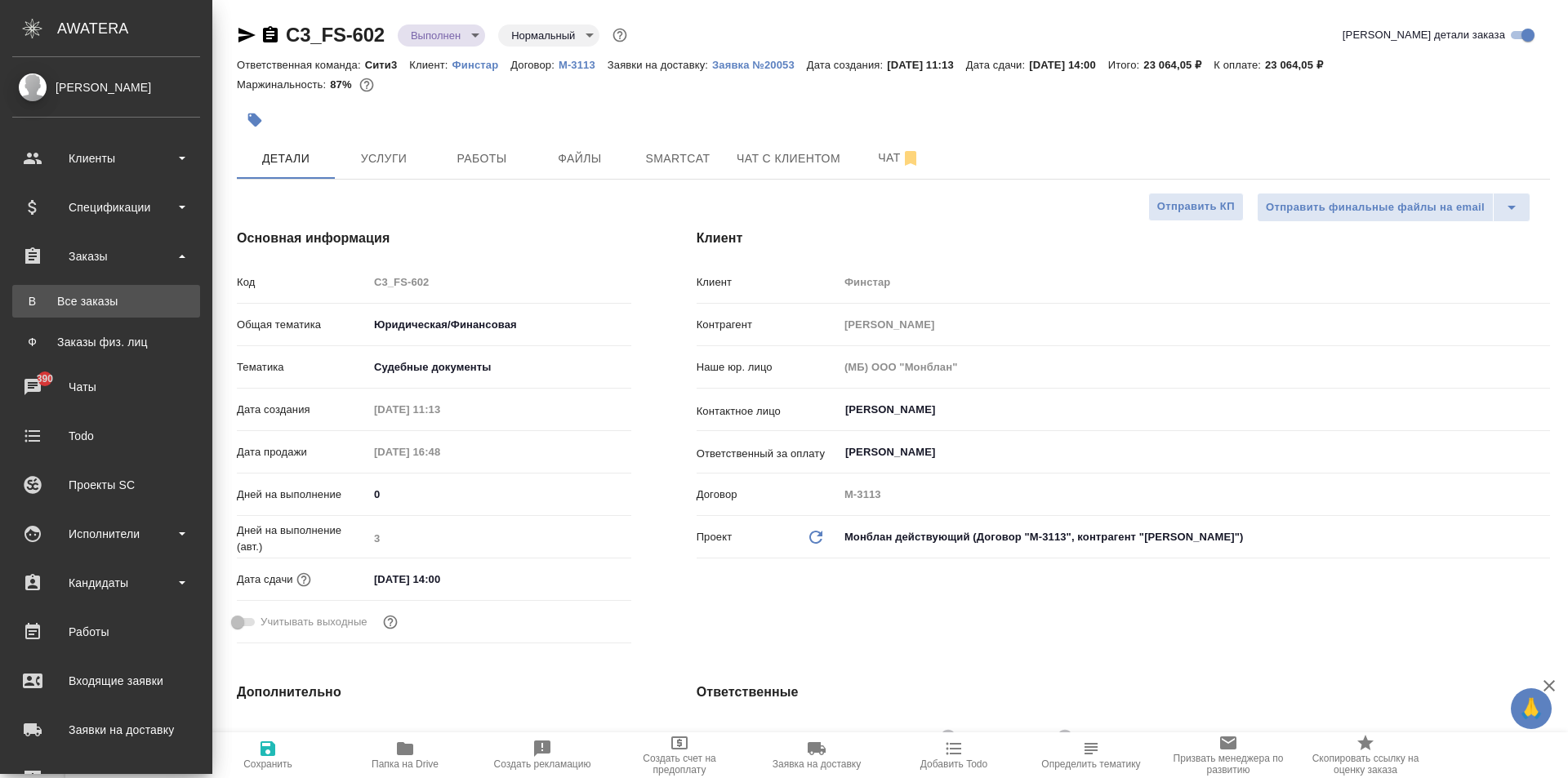
type textarea "x"
click at [123, 290] on link "В Все заказы" at bounding box center [106, 301] width 187 height 32
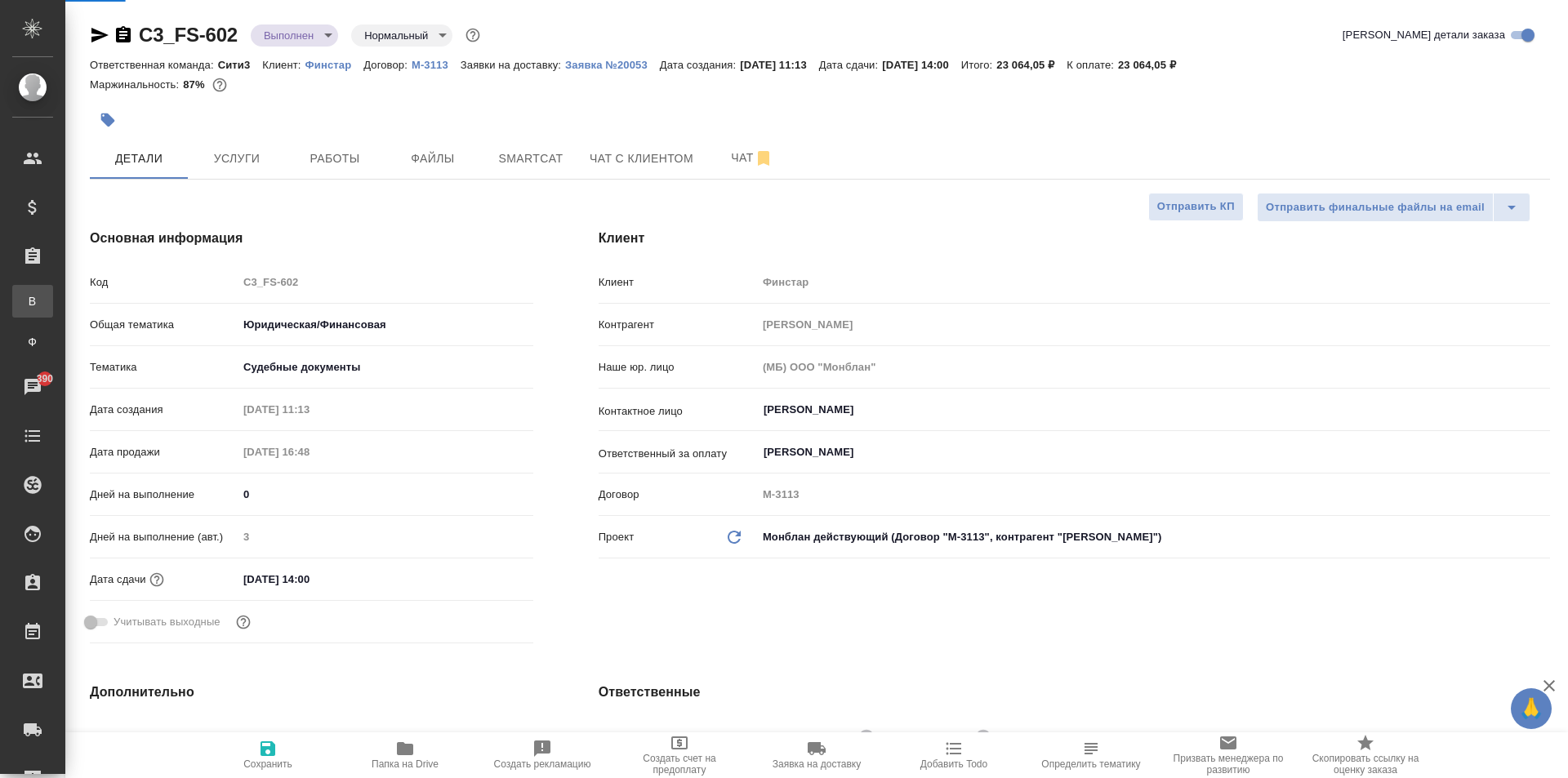
type textarea "x"
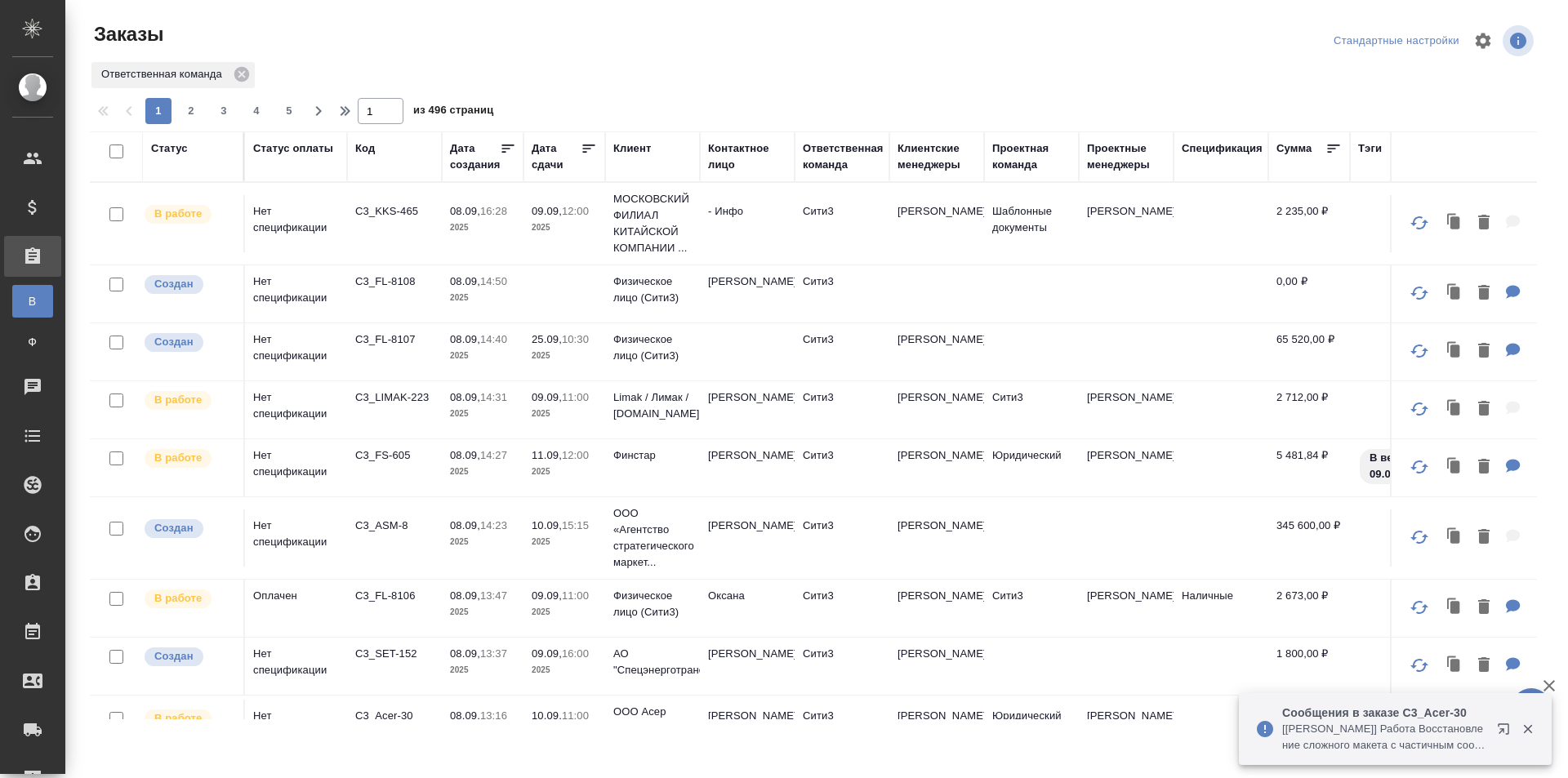
click at [455, 338] on p "08.09," at bounding box center [465, 339] width 30 height 12
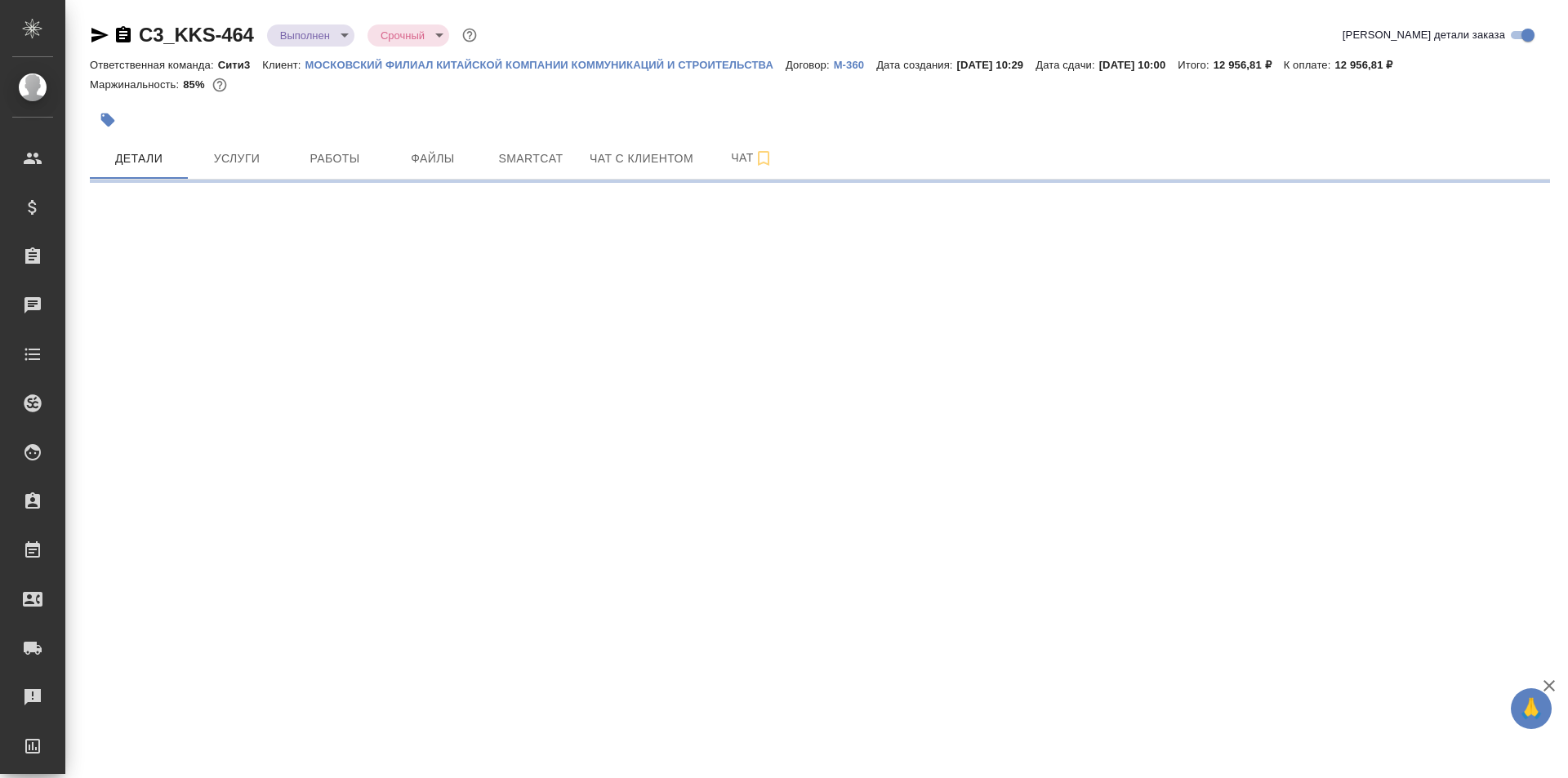
select select "RU"
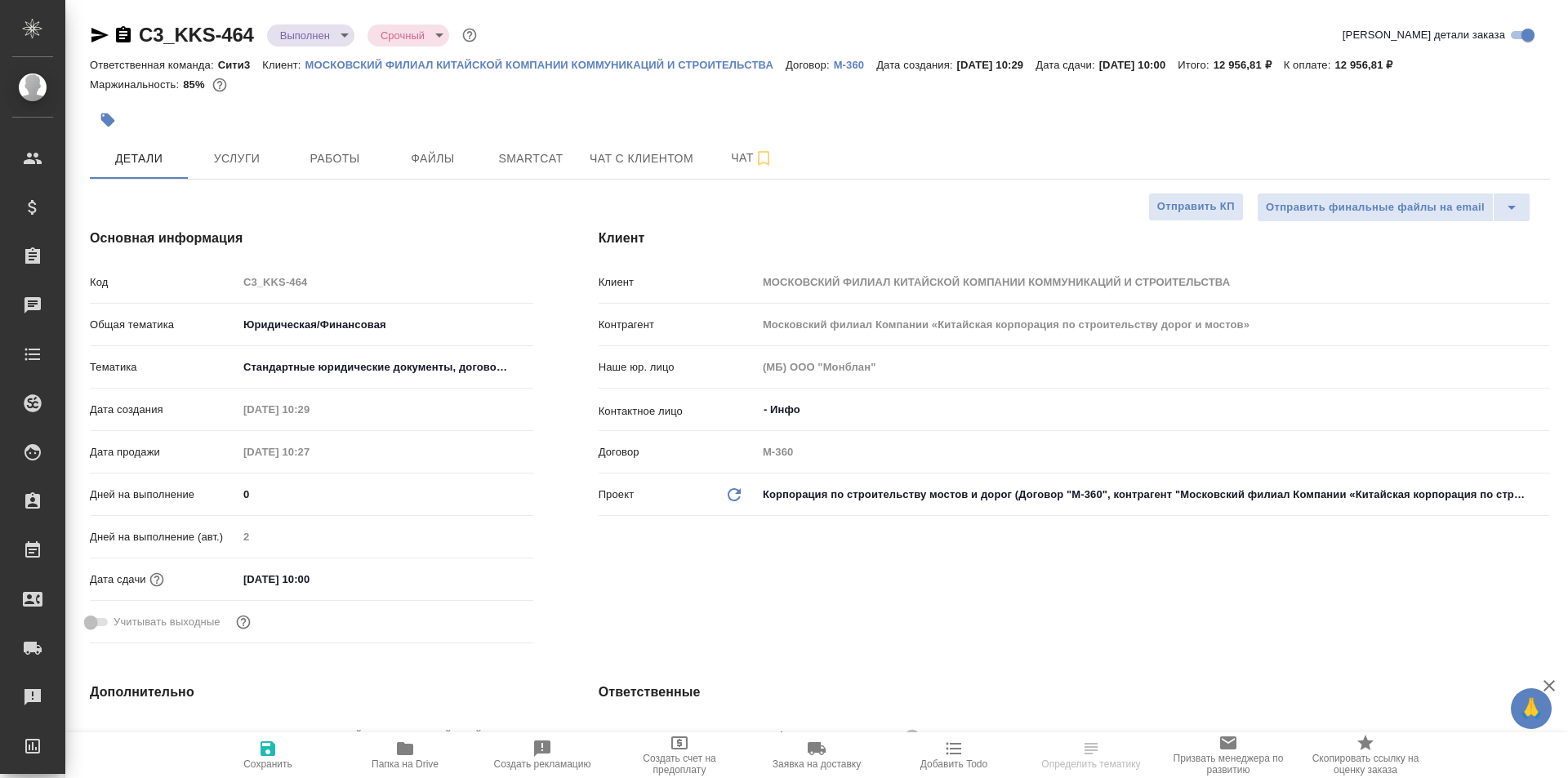
type textarea "x"
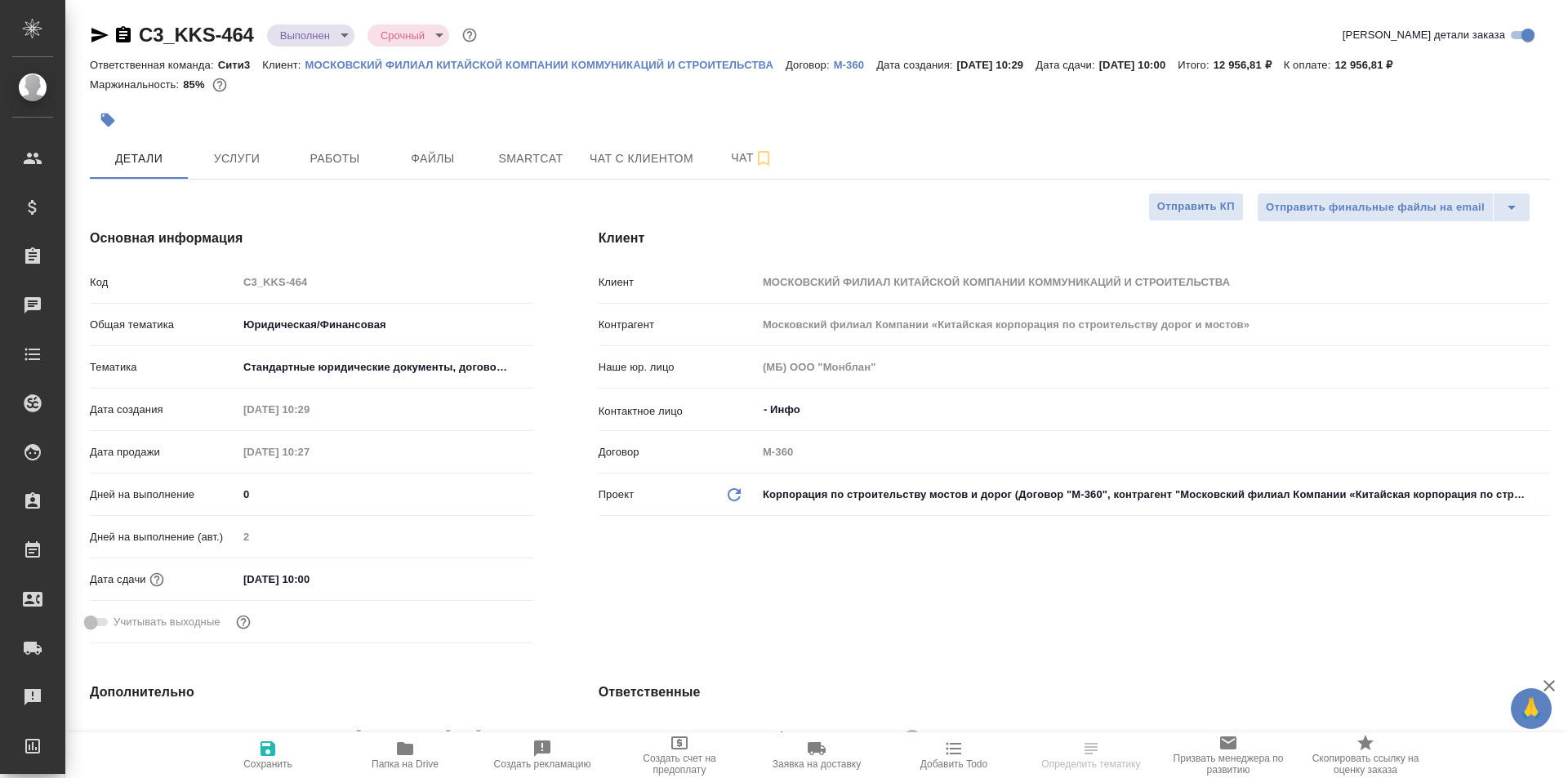
type textarea "x"
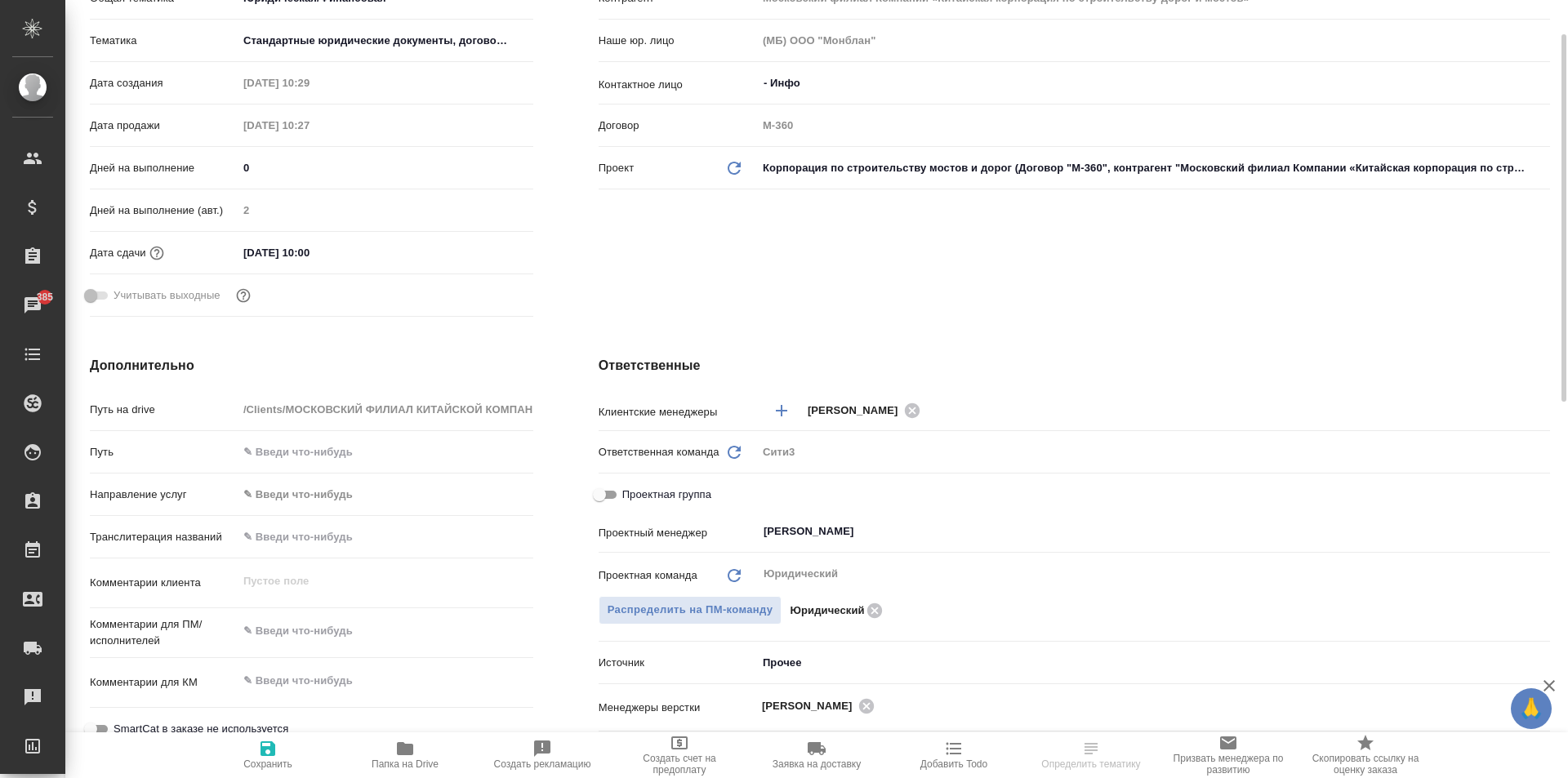
scroll to position [81, 0]
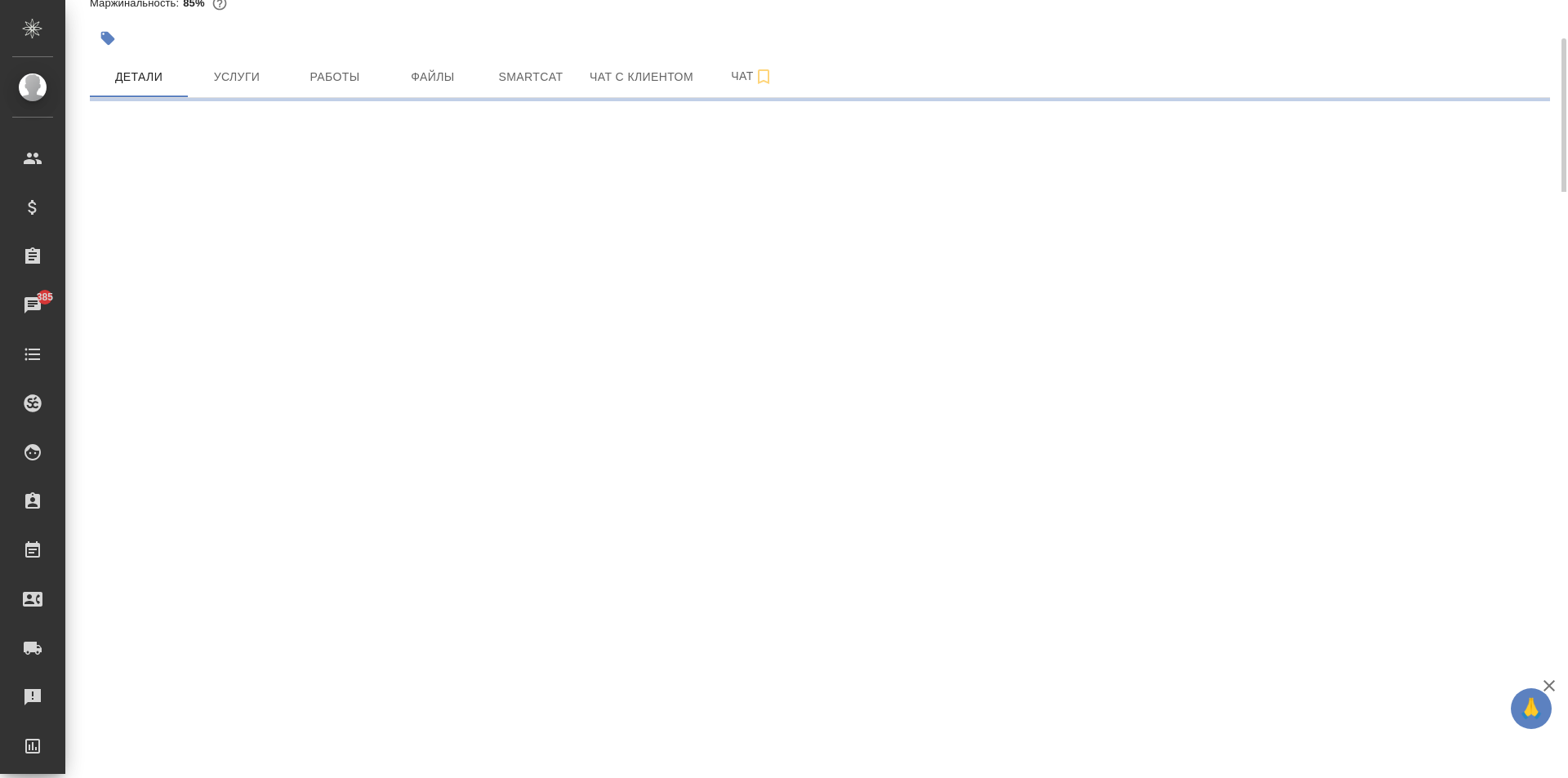
select select "RU"
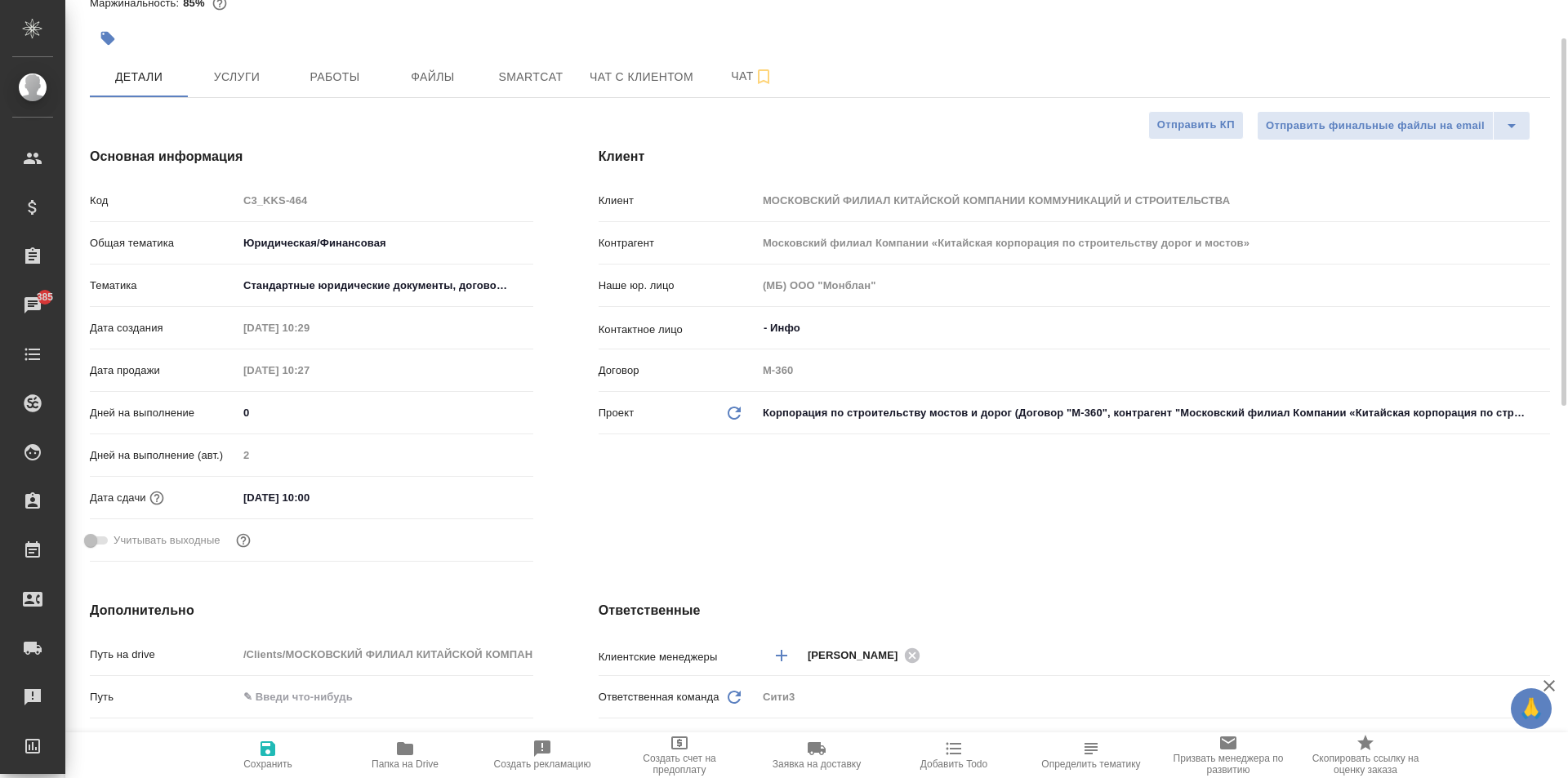
type textarea "x"
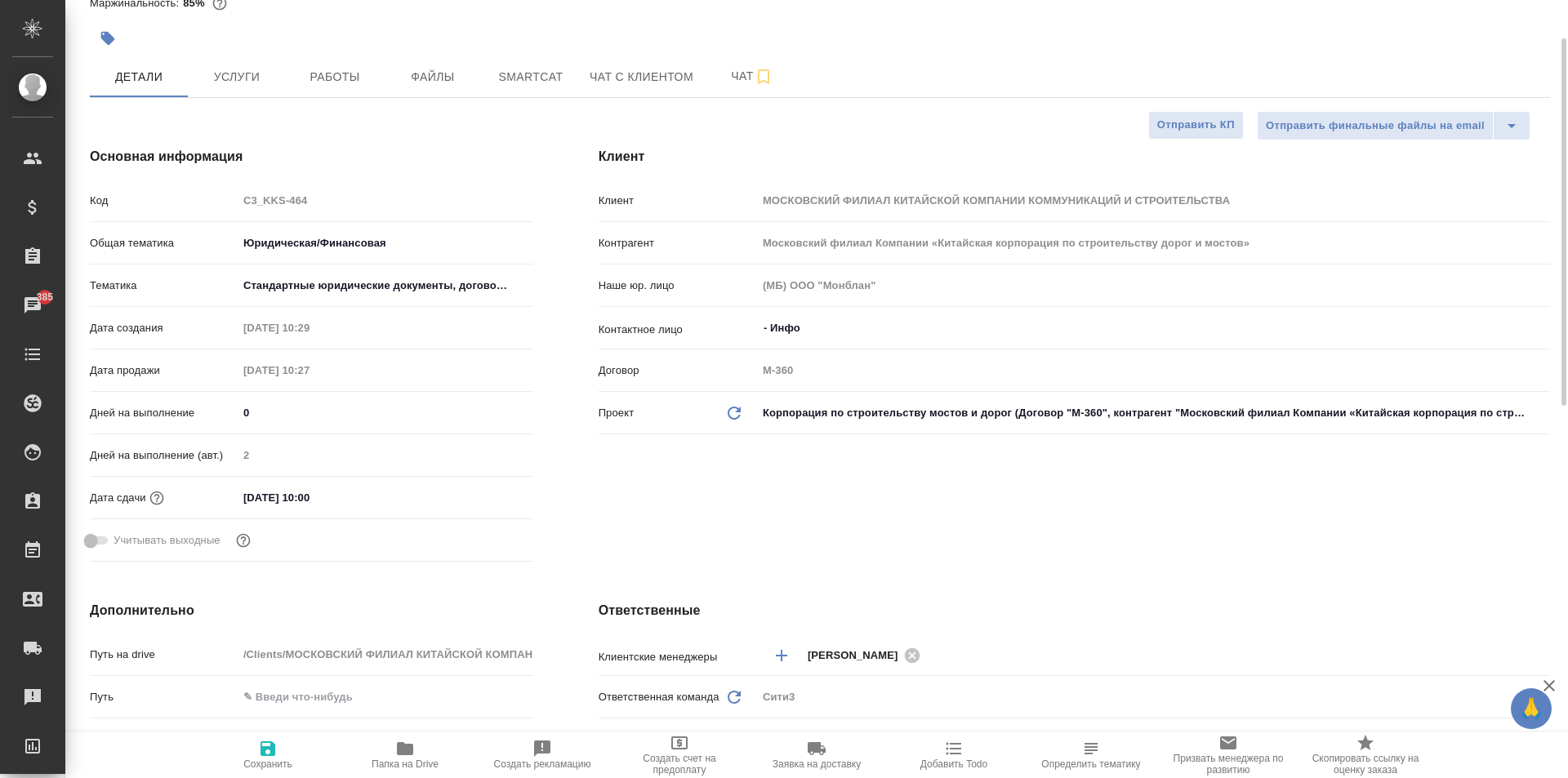
type textarea "x"
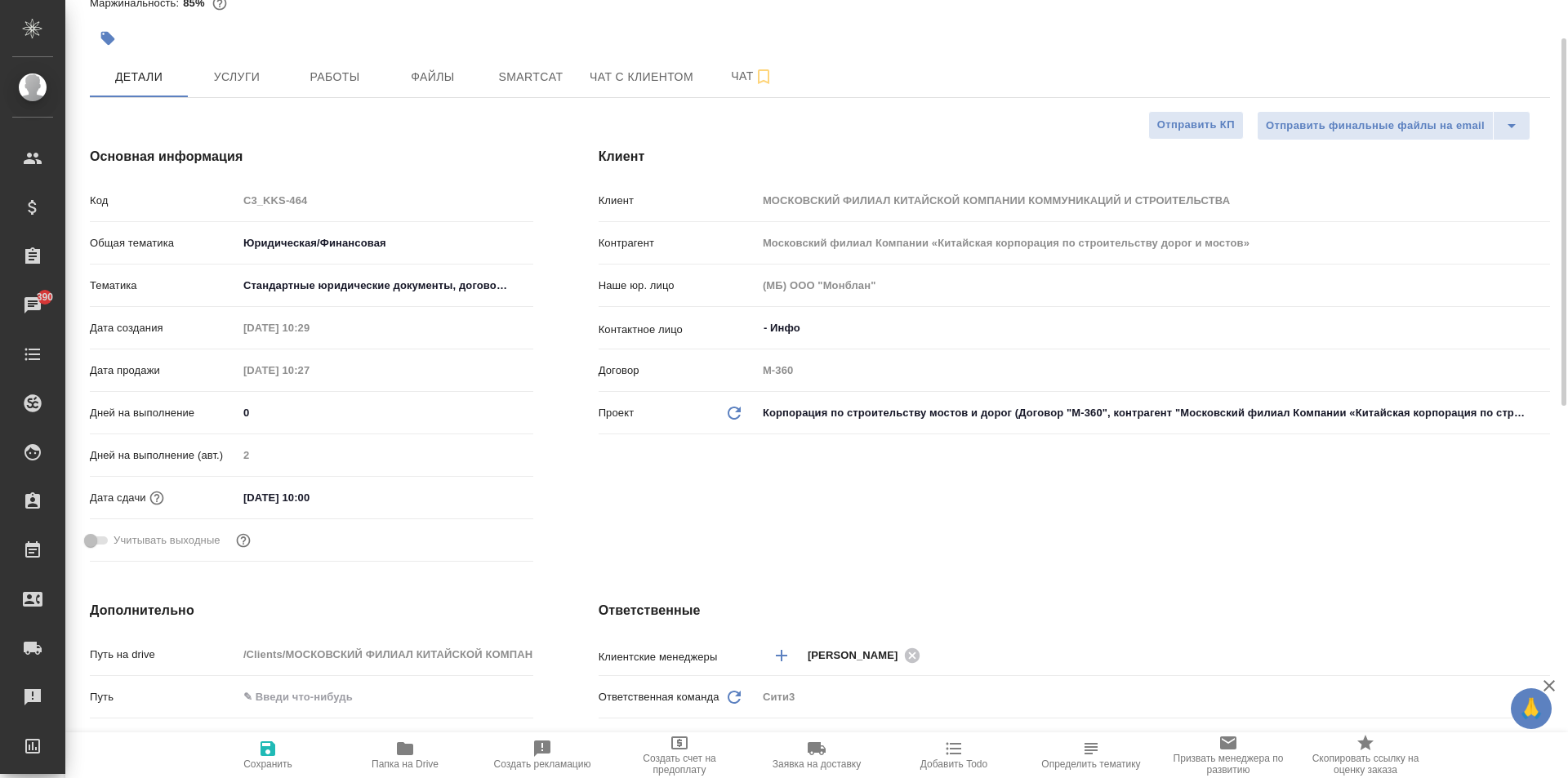
type textarea "x"
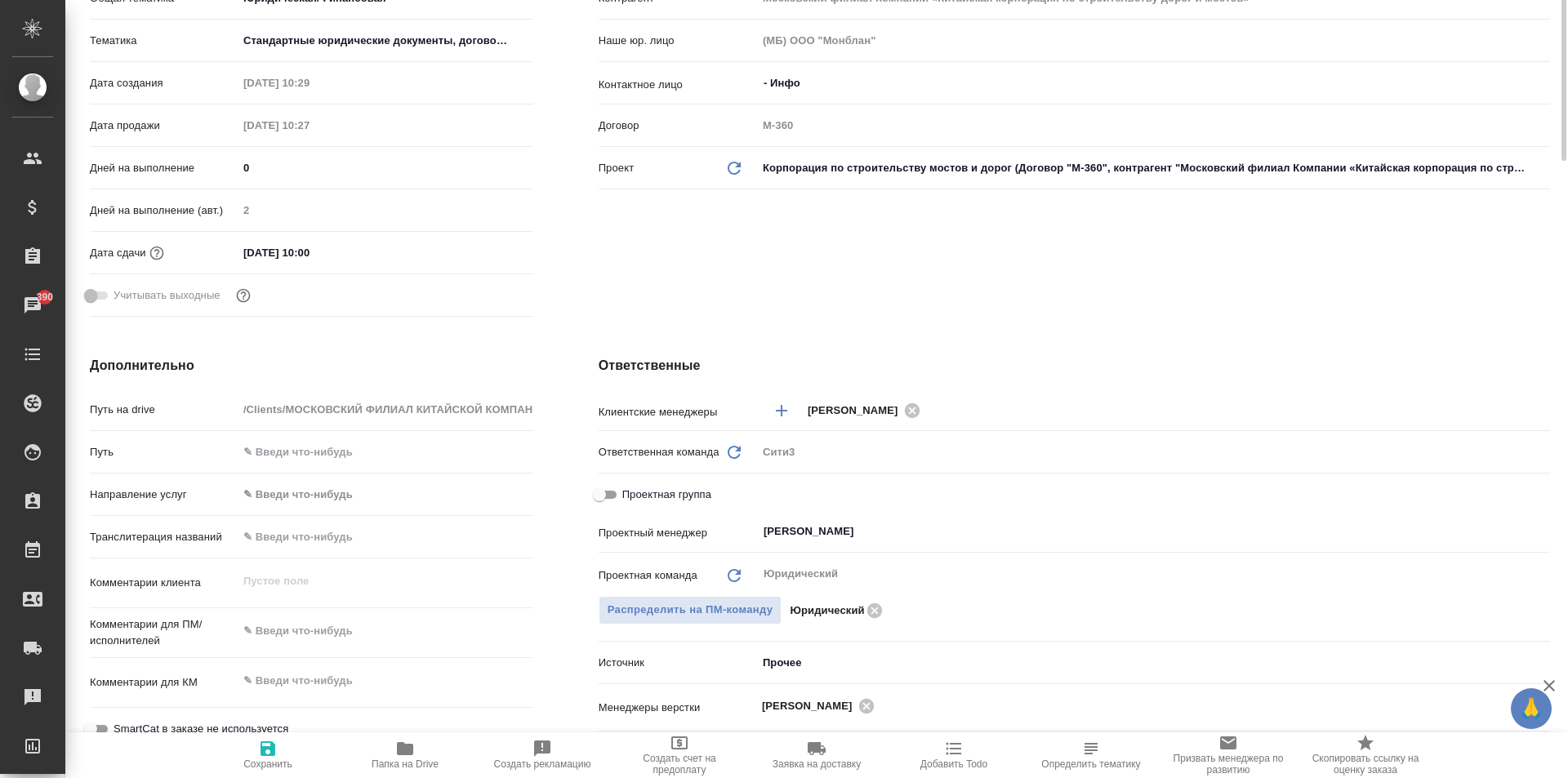
scroll to position [0, 0]
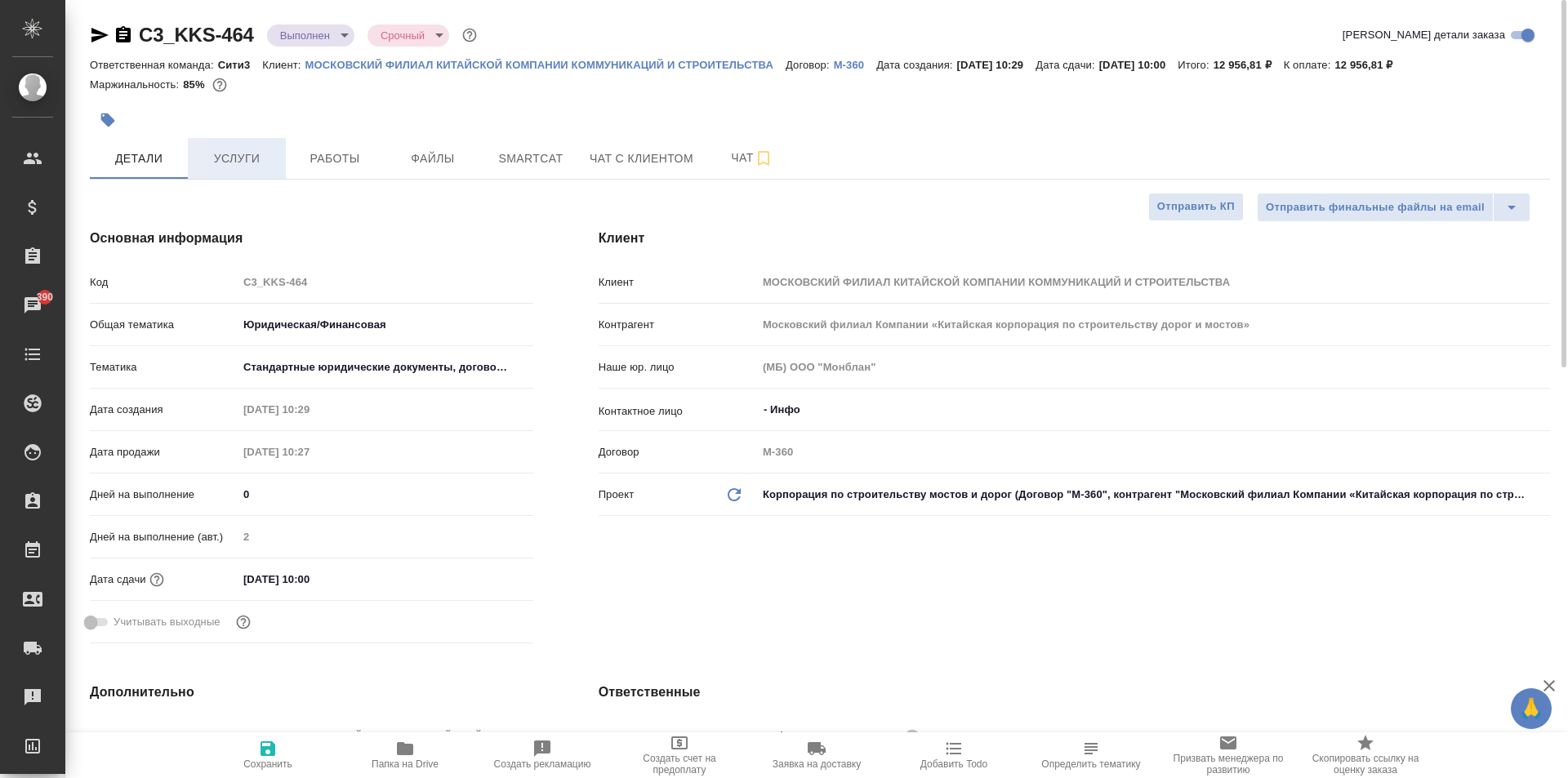
click at [211, 161] on span "Услуги" at bounding box center [236, 158] width 79 height 21
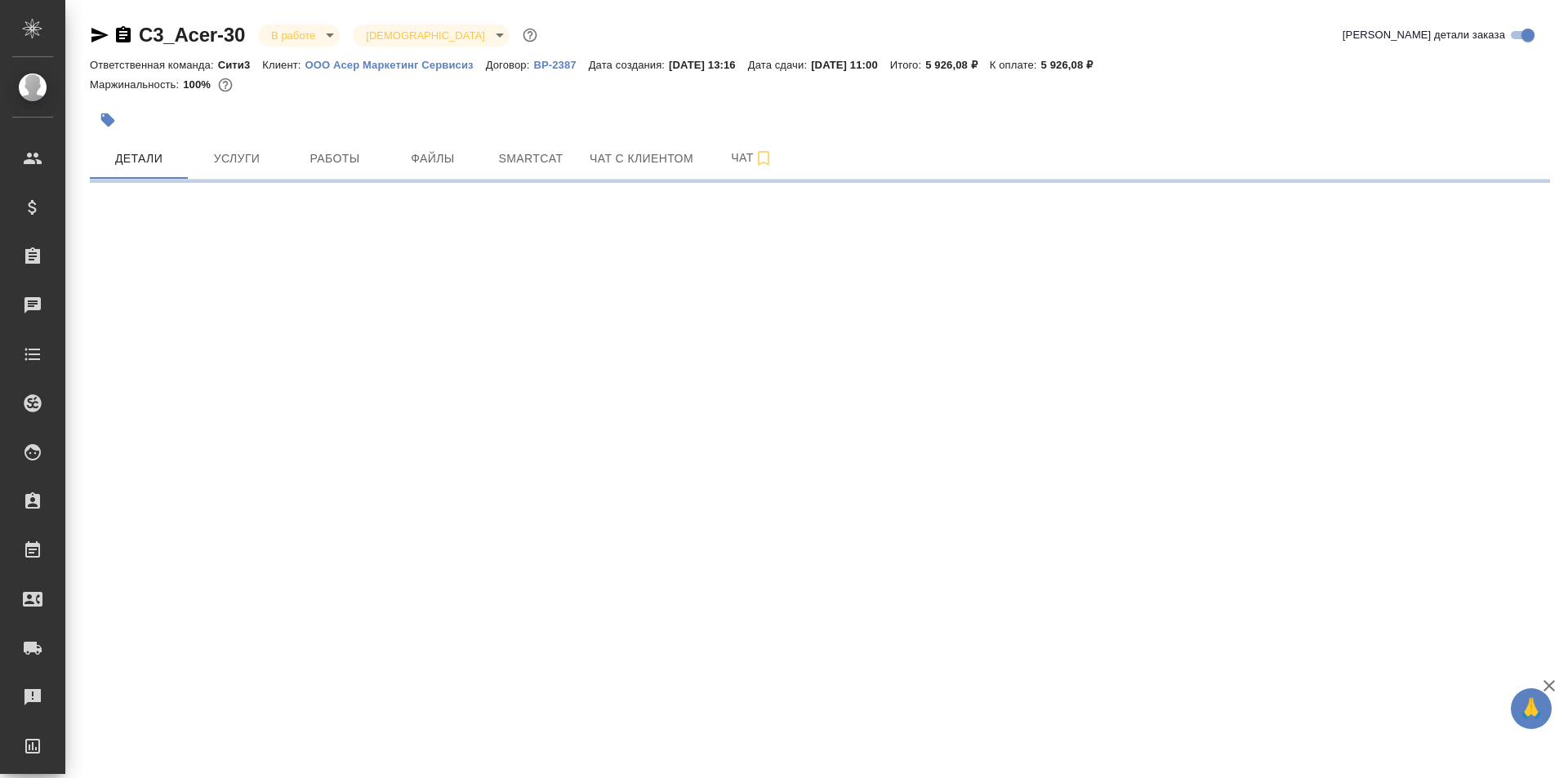
select select "RU"
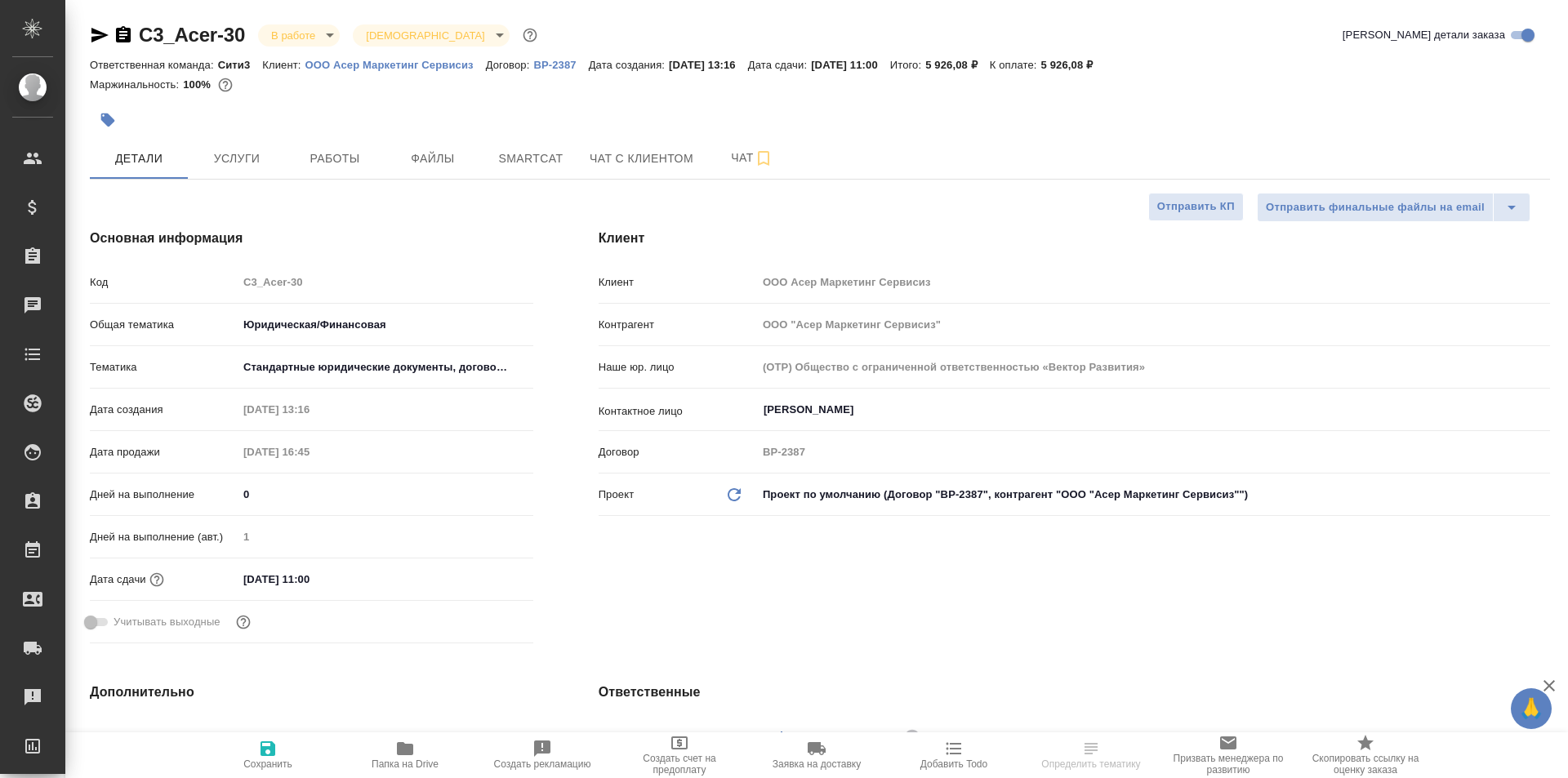
type textarea "x"
click at [380, 743] on span "Папка на Drive" at bounding box center [405, 754] width 118 height 31
type textarea "x"
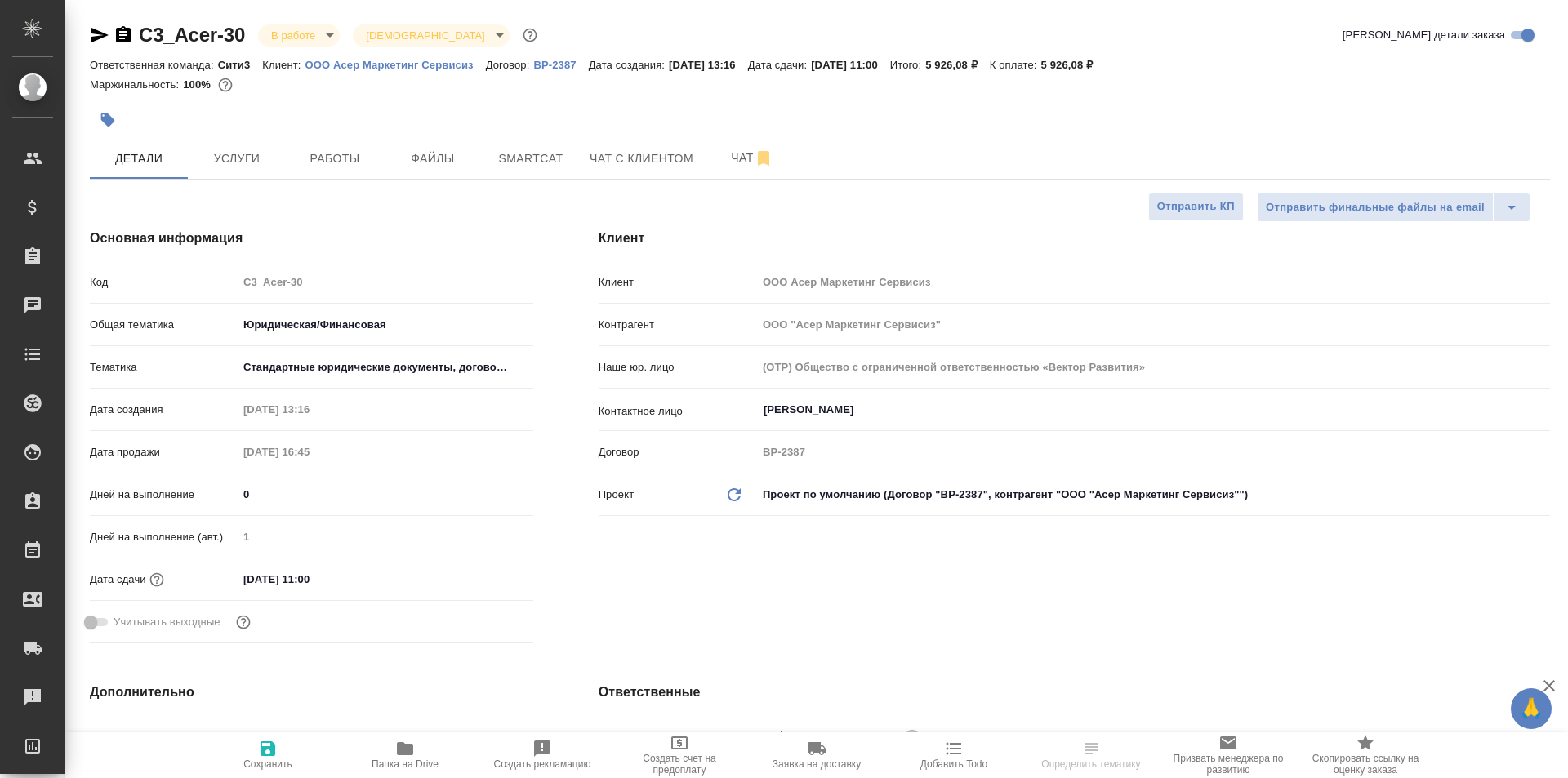
type textarea "x"
select select "RU"
type textarea "x"
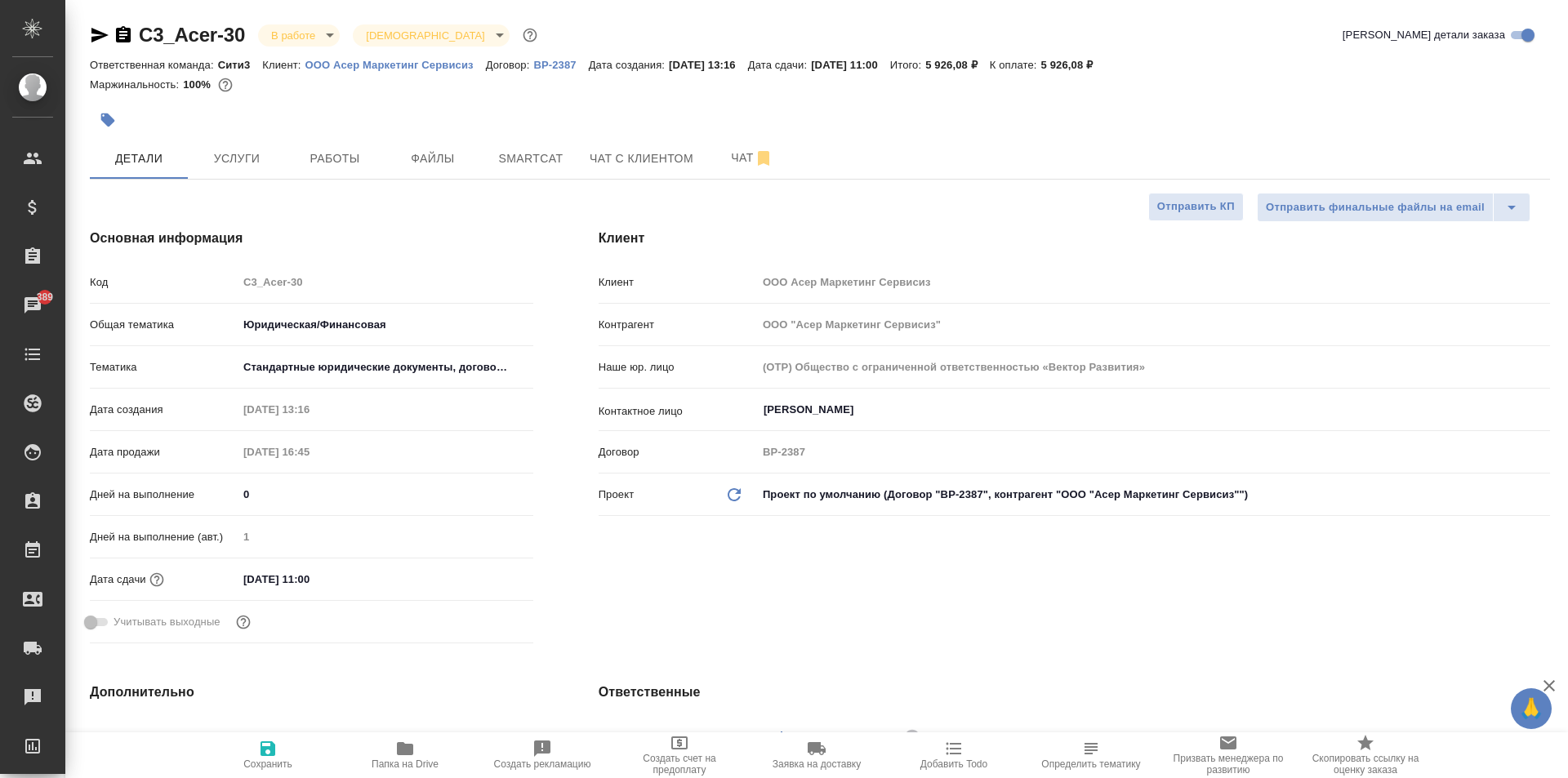
type textarea "x"
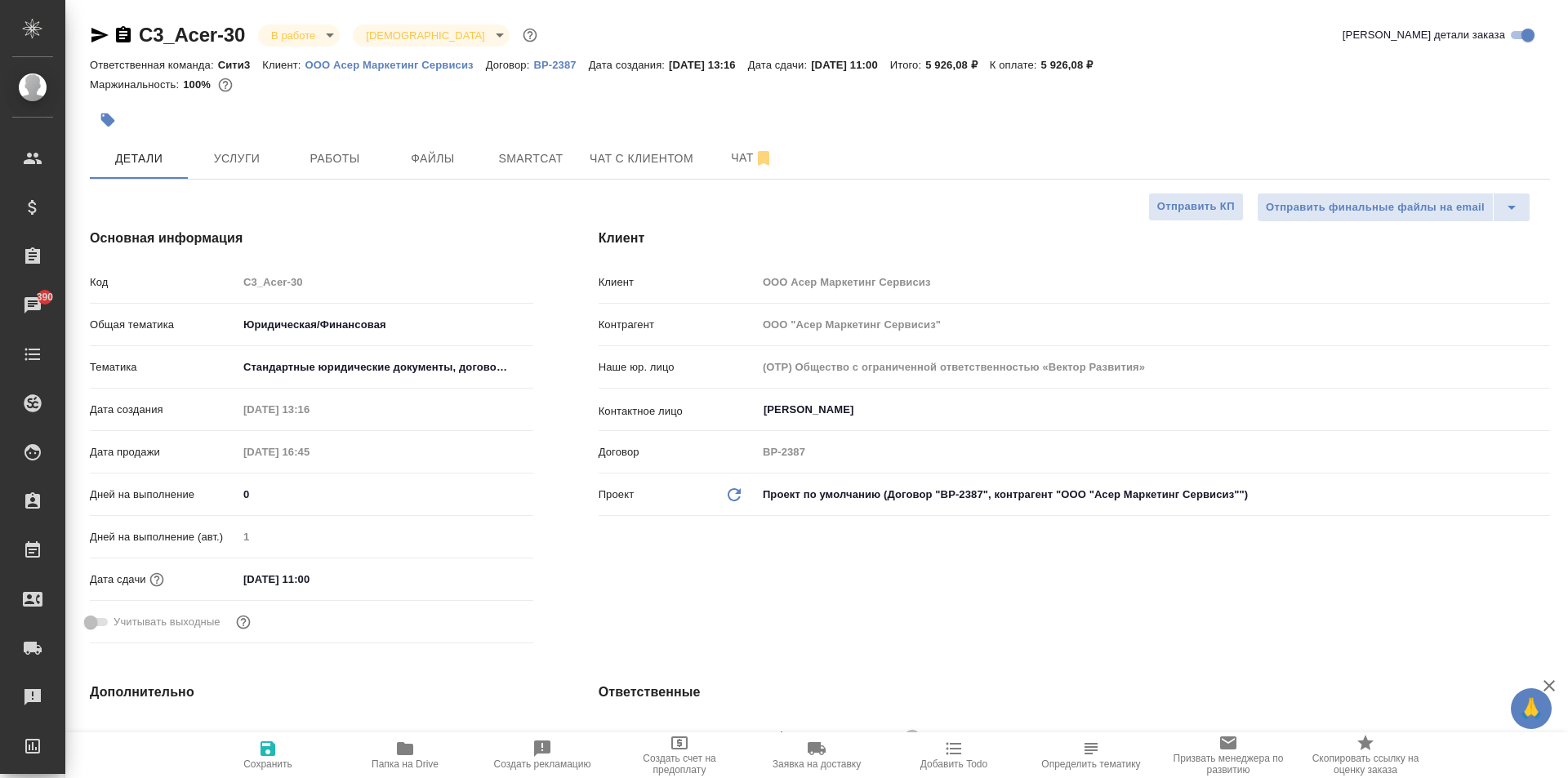
type textarea "x"
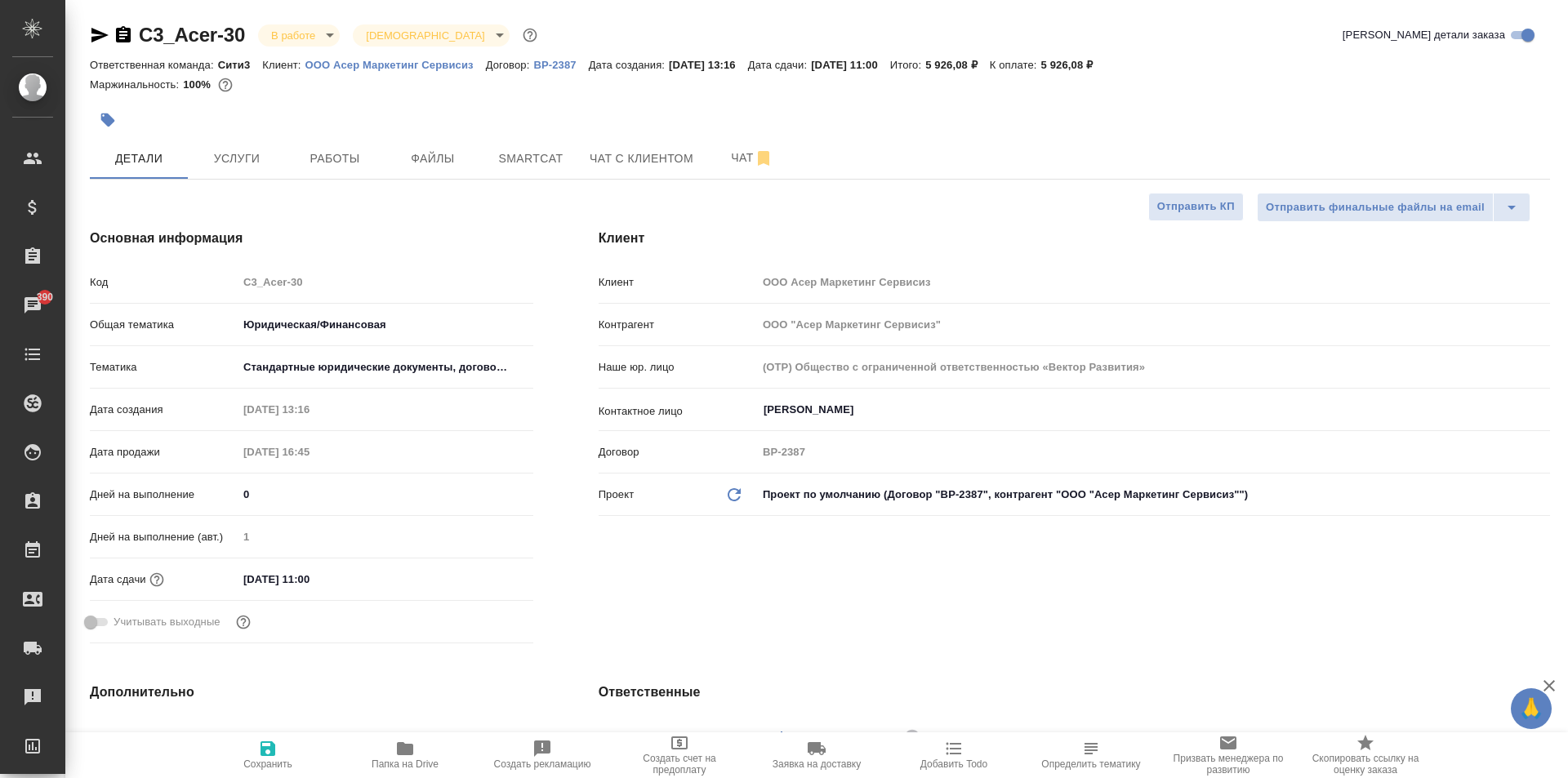
type textarea "x"
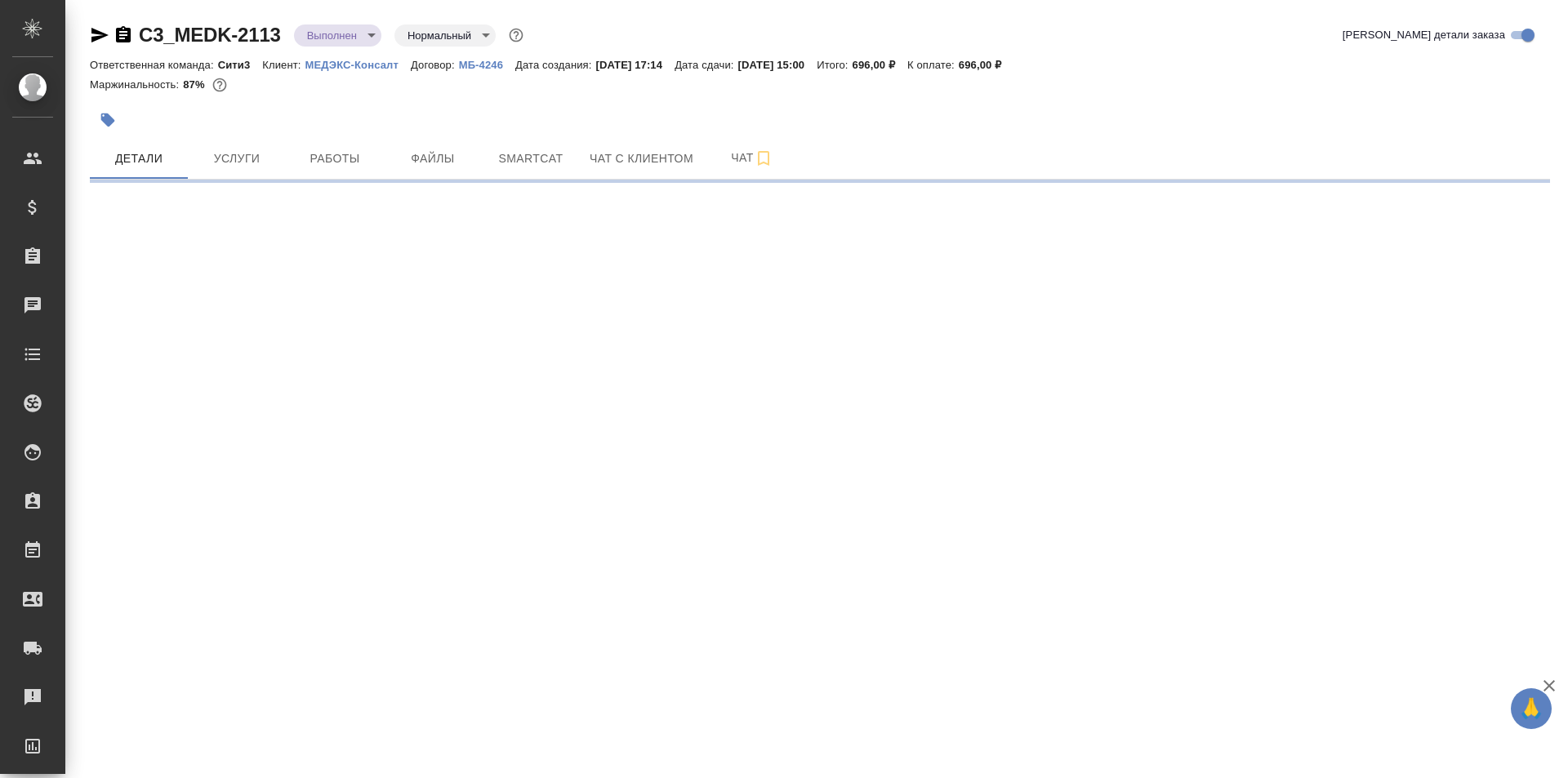
select select "RU"
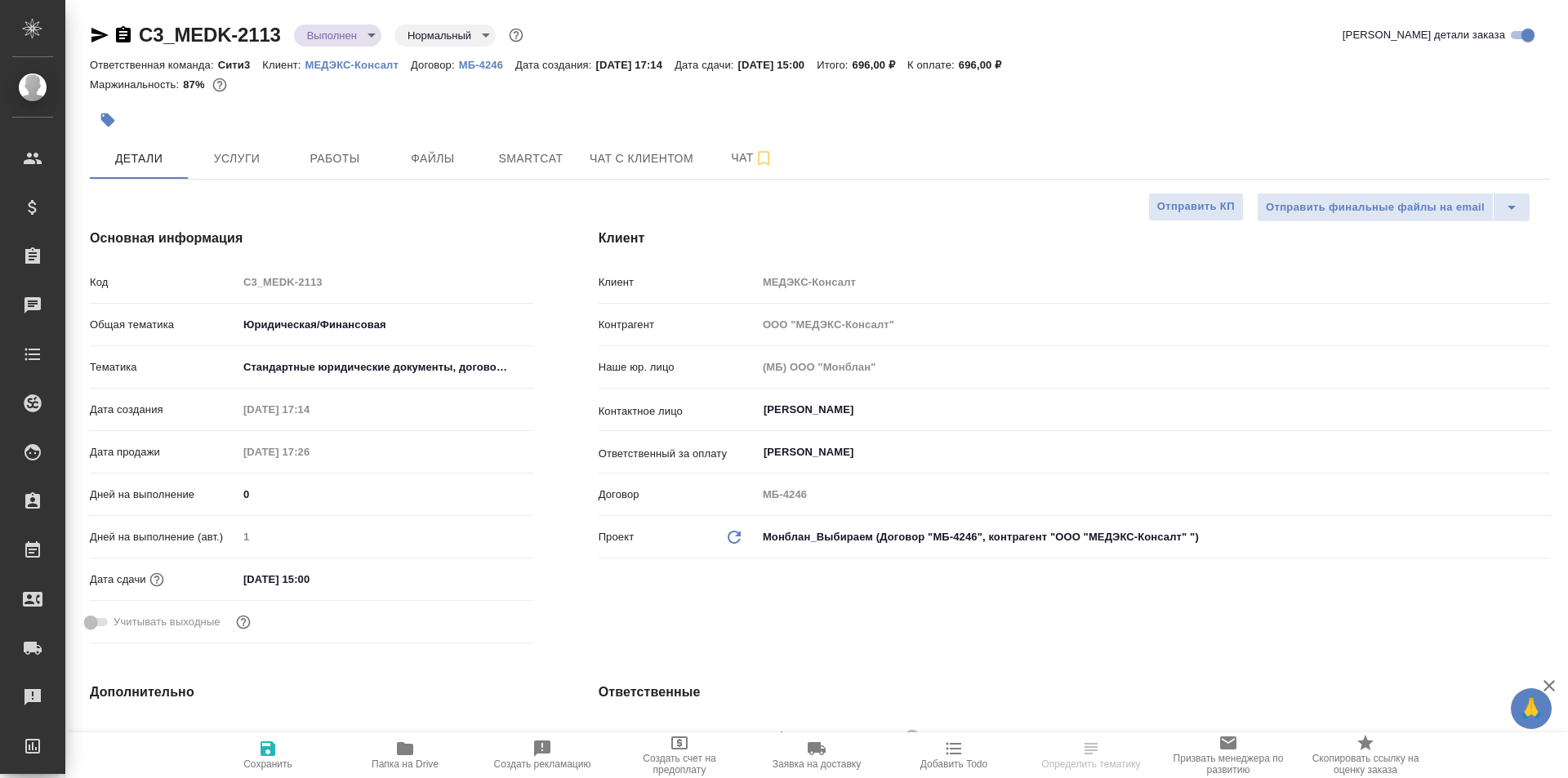
type textarea "x"
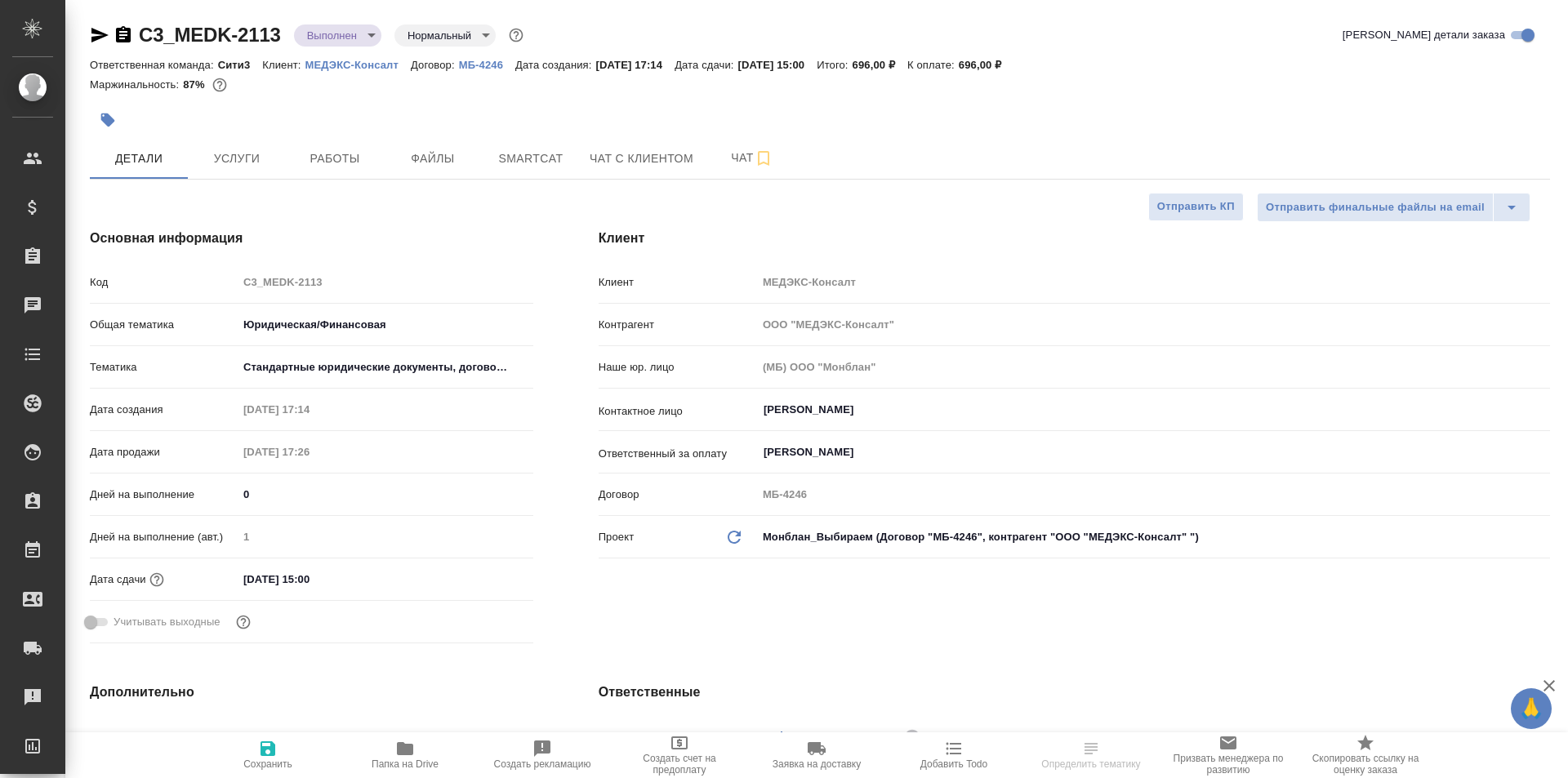
type textarea "x"
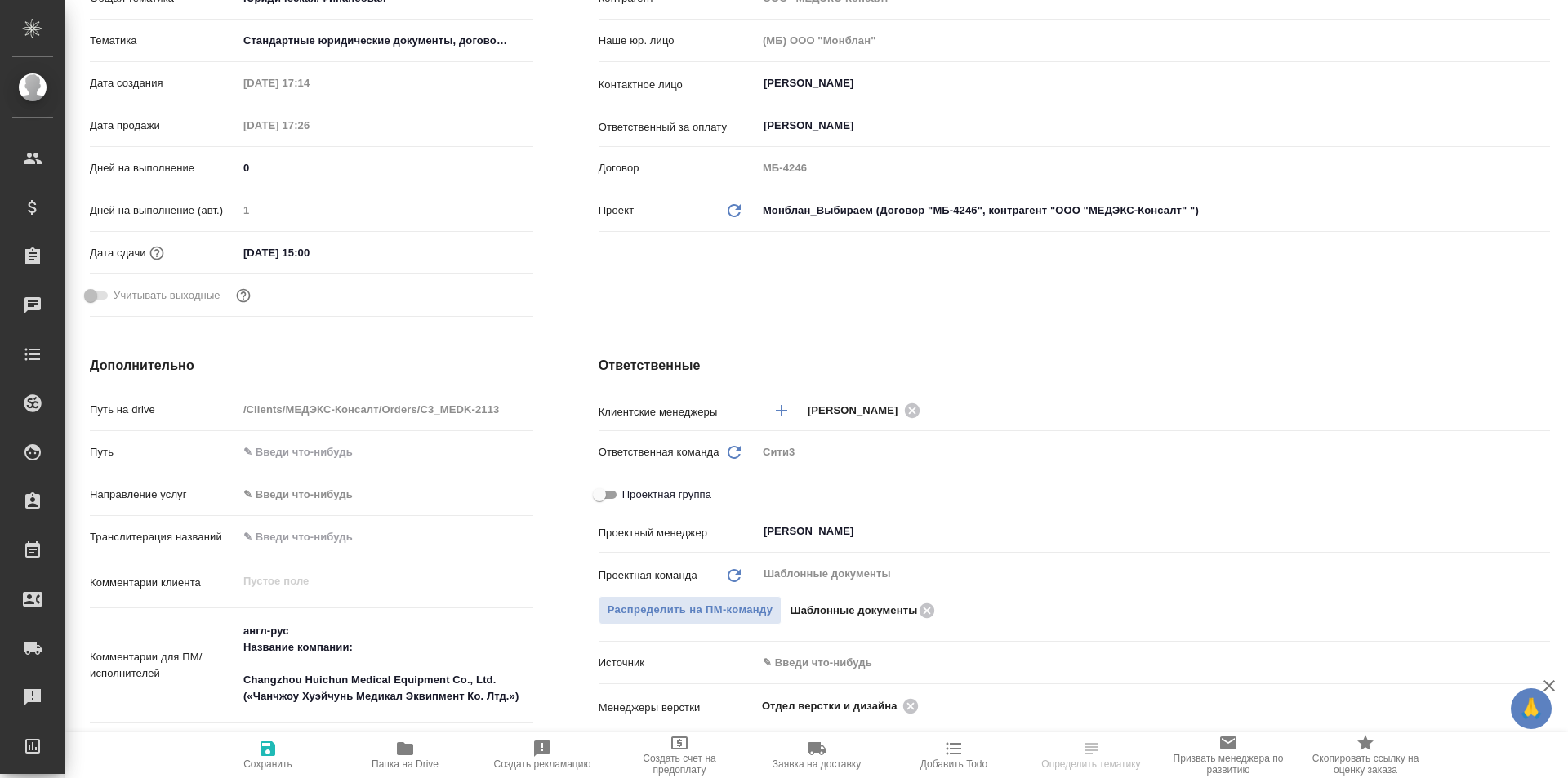
type textarea "x"
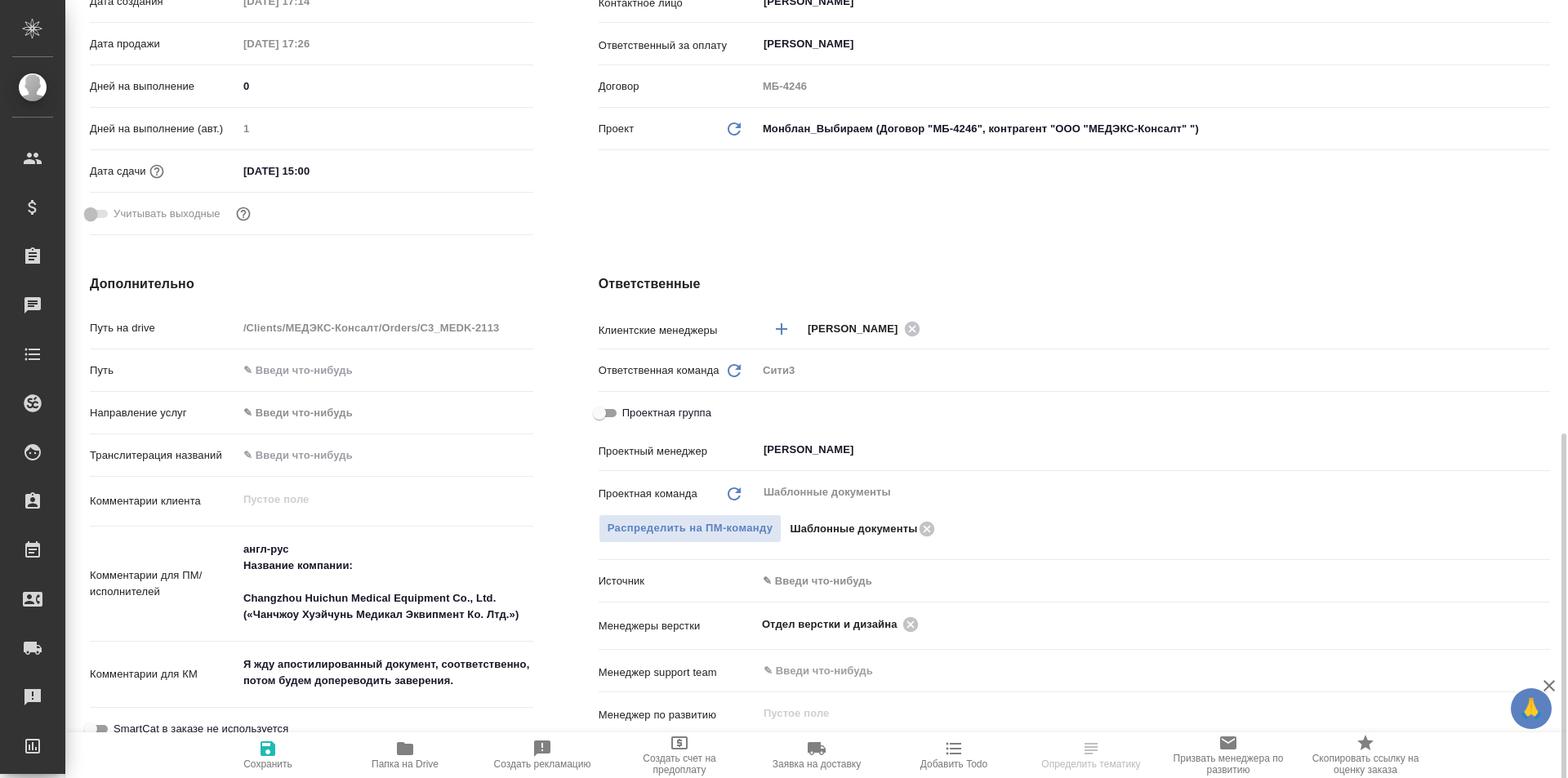
scroll to position [571, 0]
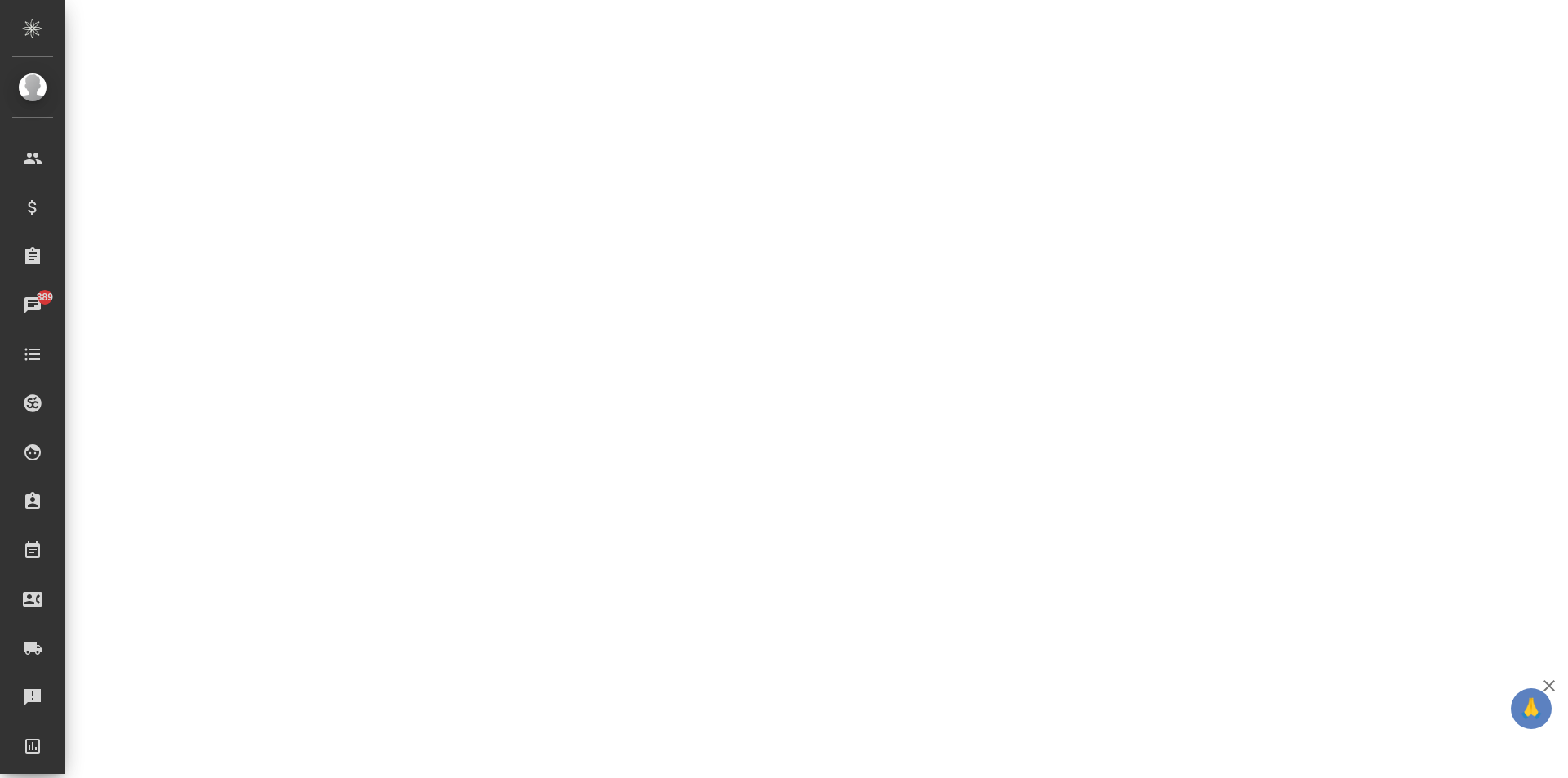
select select "RU"
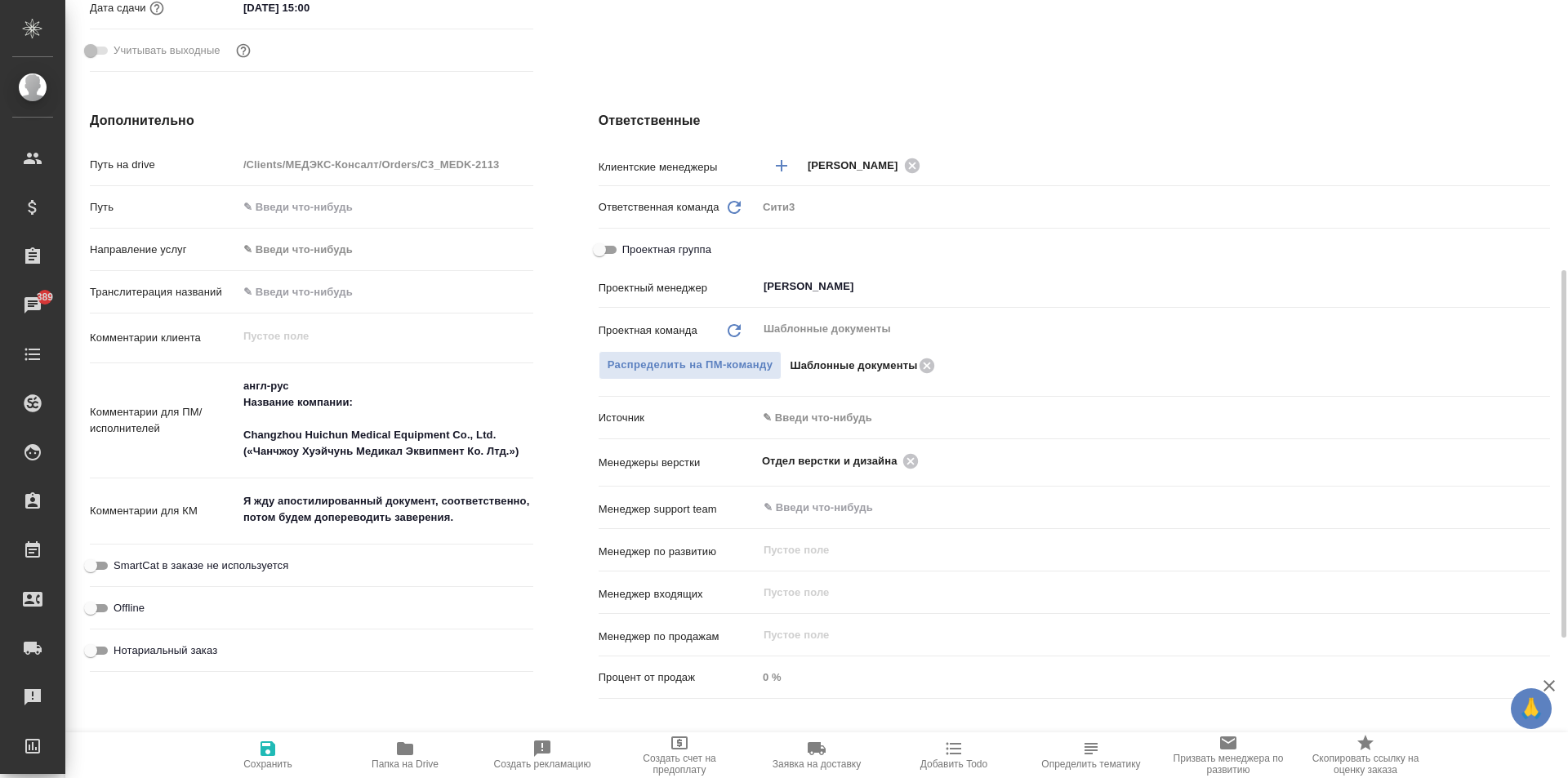
type textarea "x"
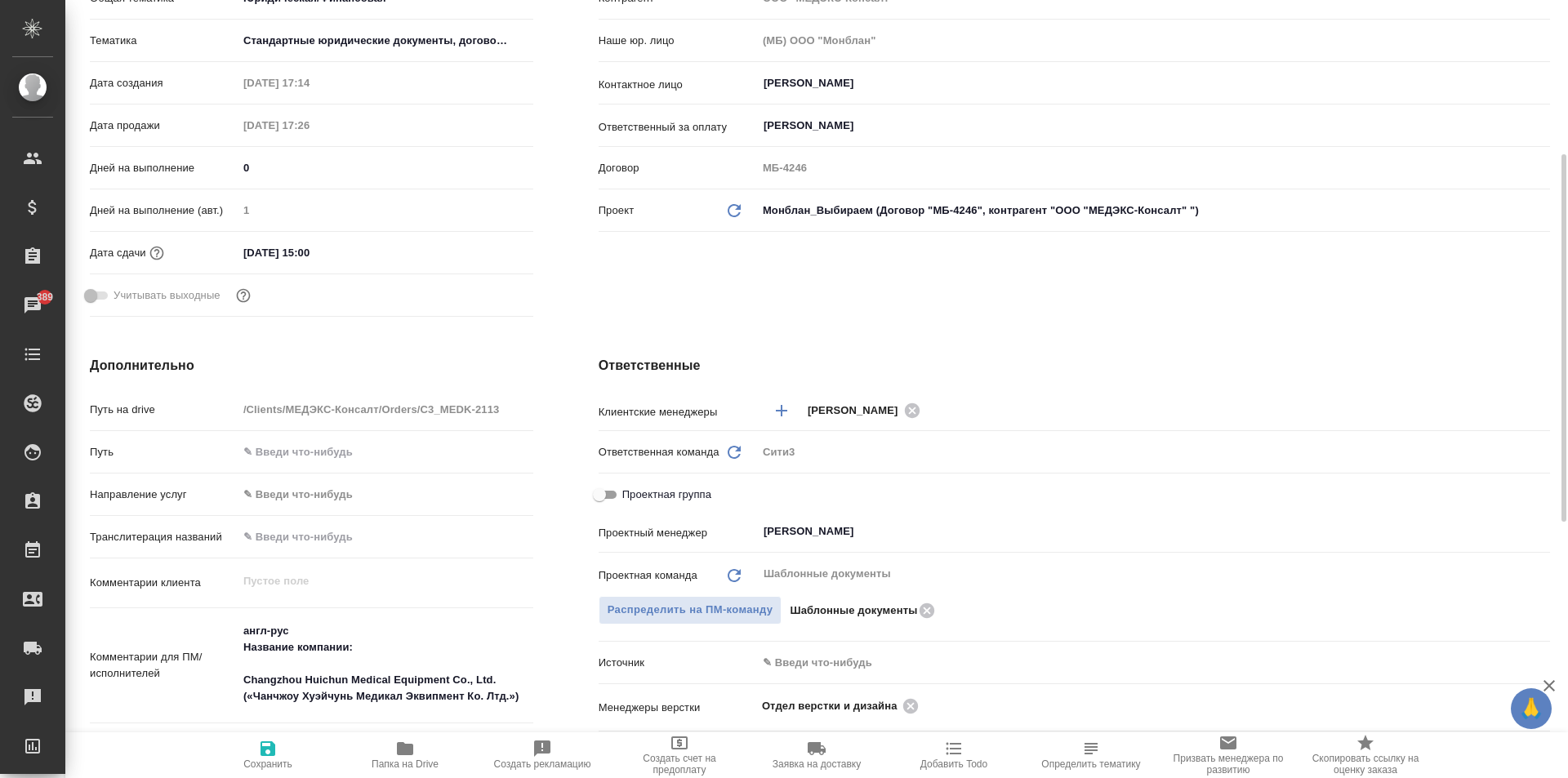
scroll to position [0, 0]
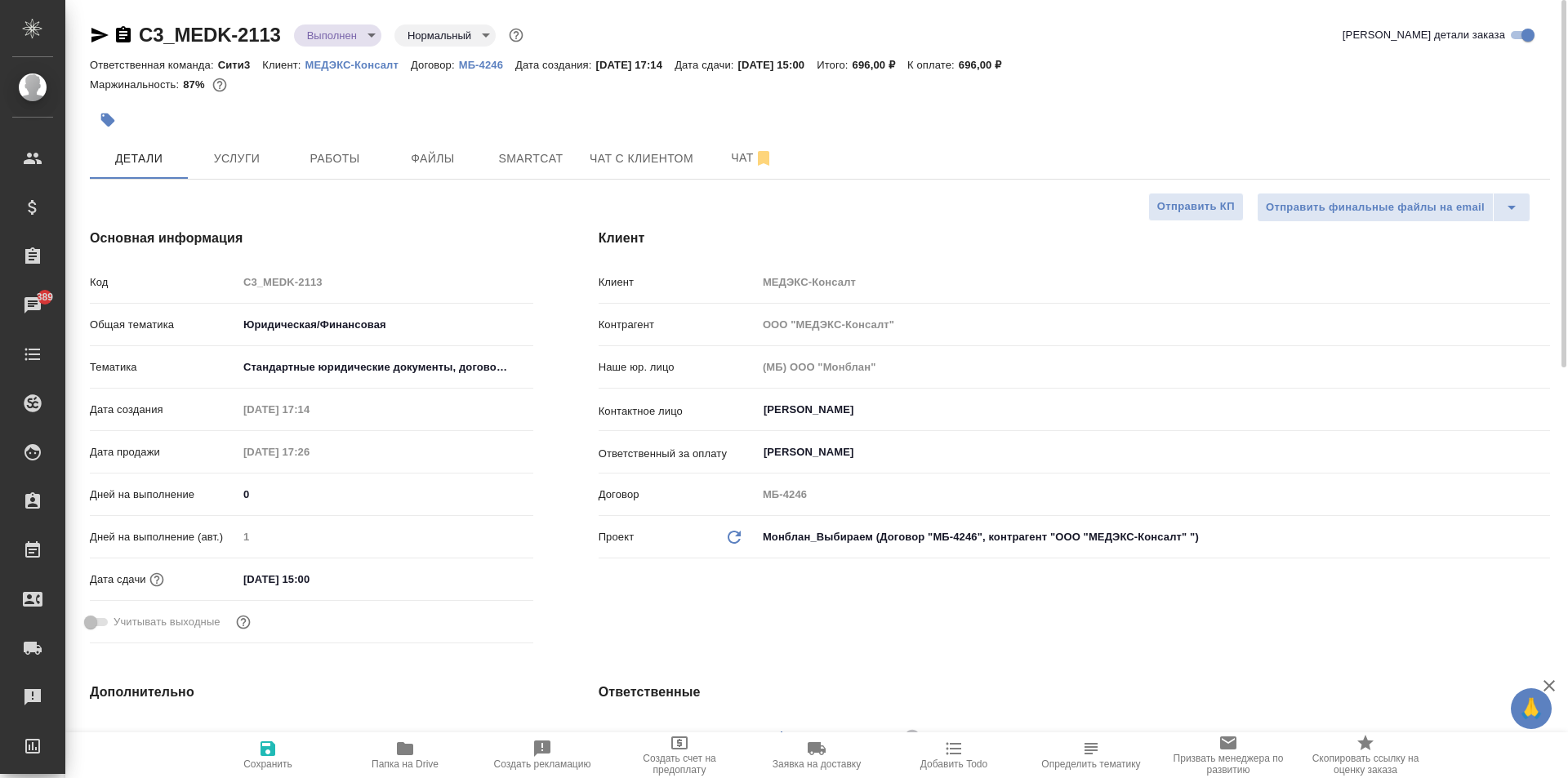
type textarea "x"
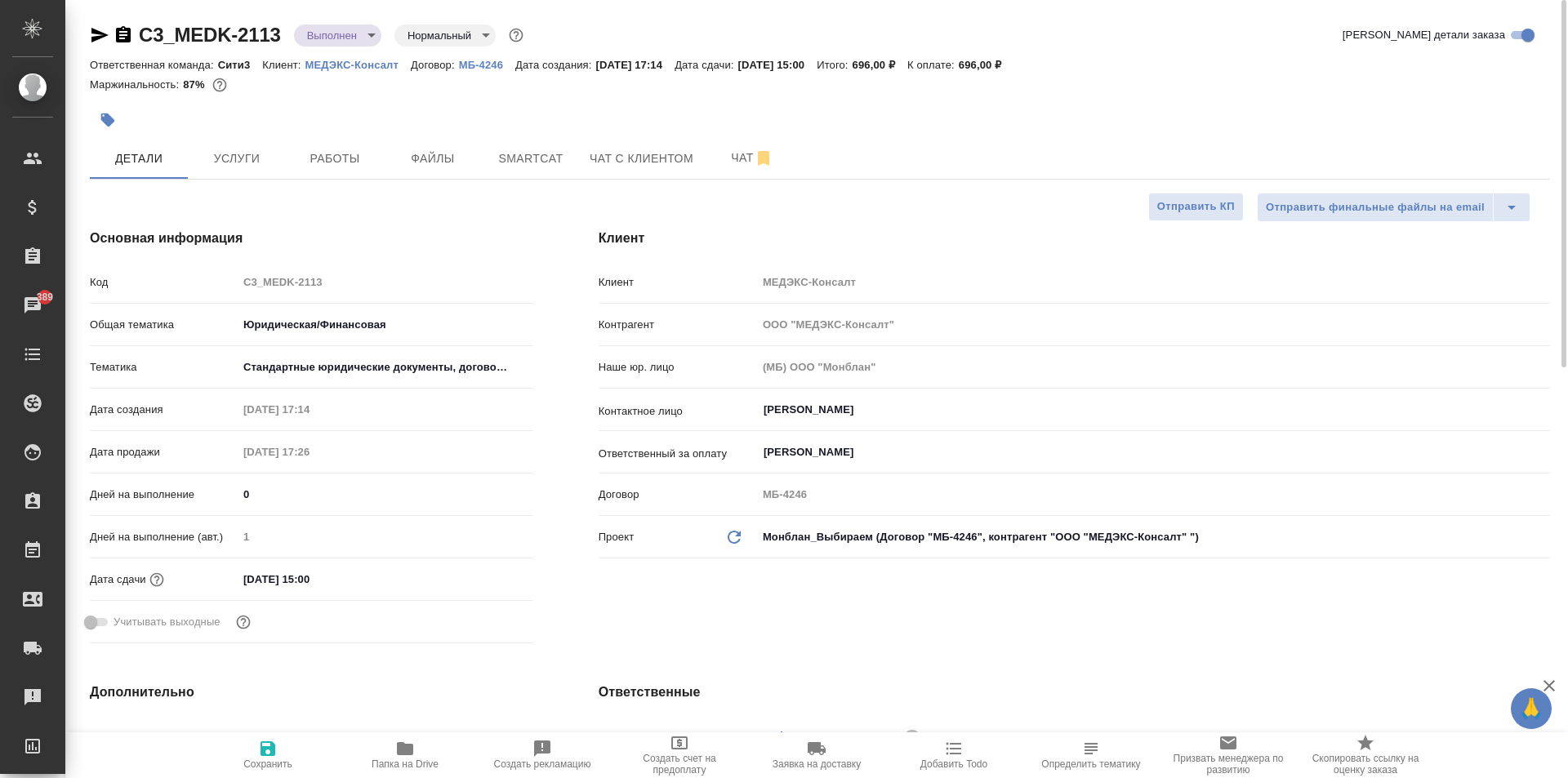
type textarea "x"
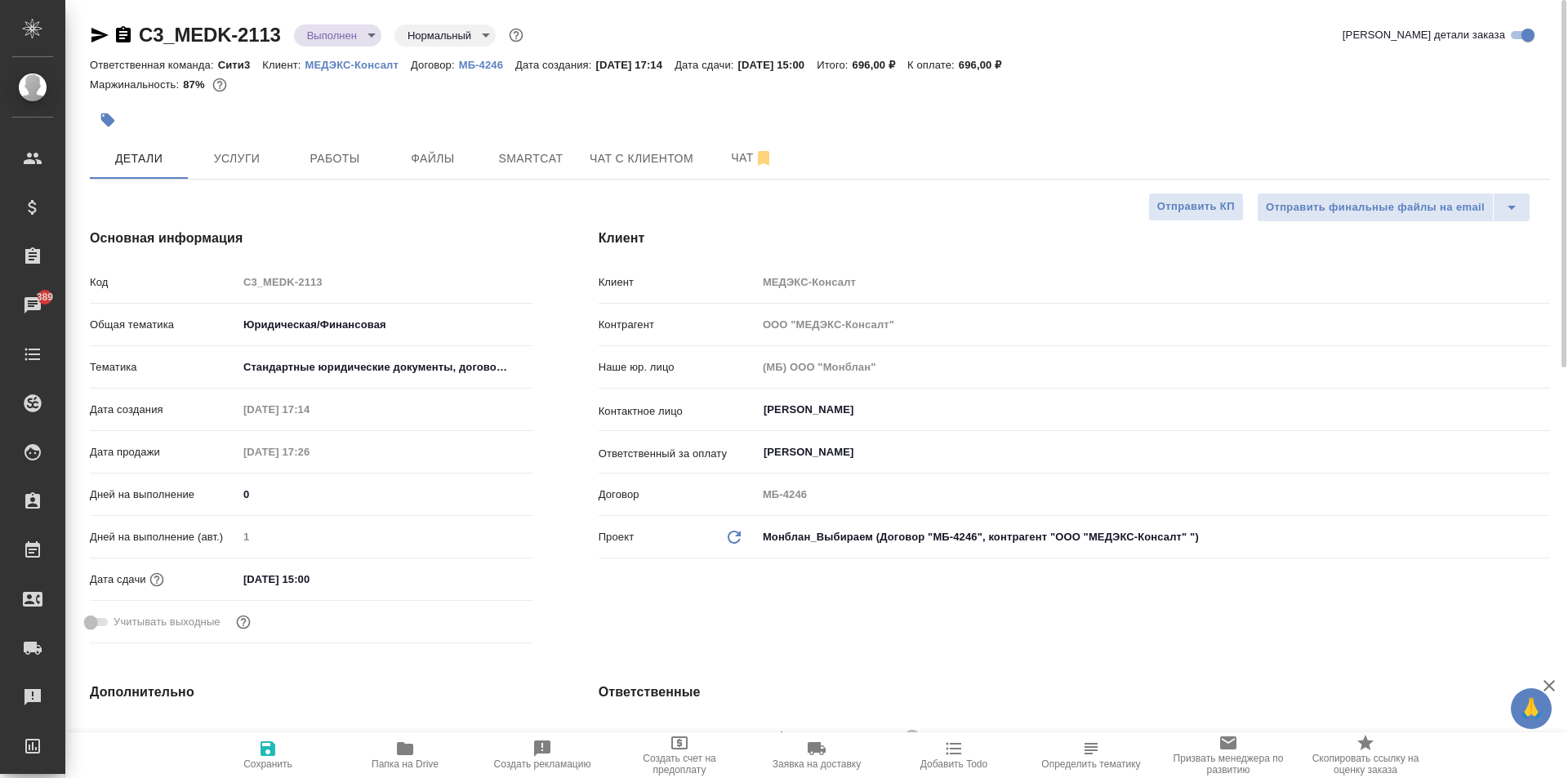
type textarea "x"
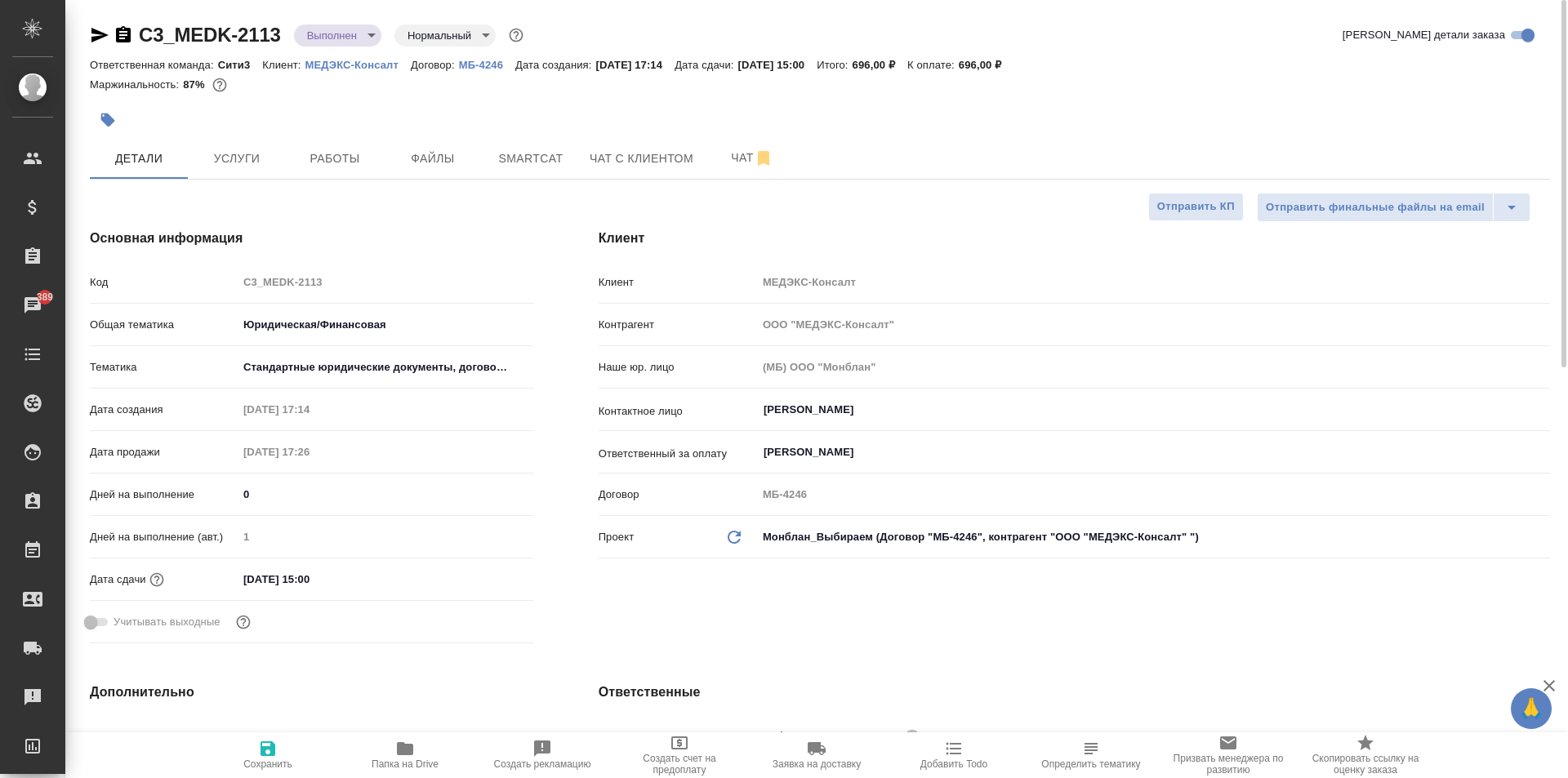
type textarea "x"
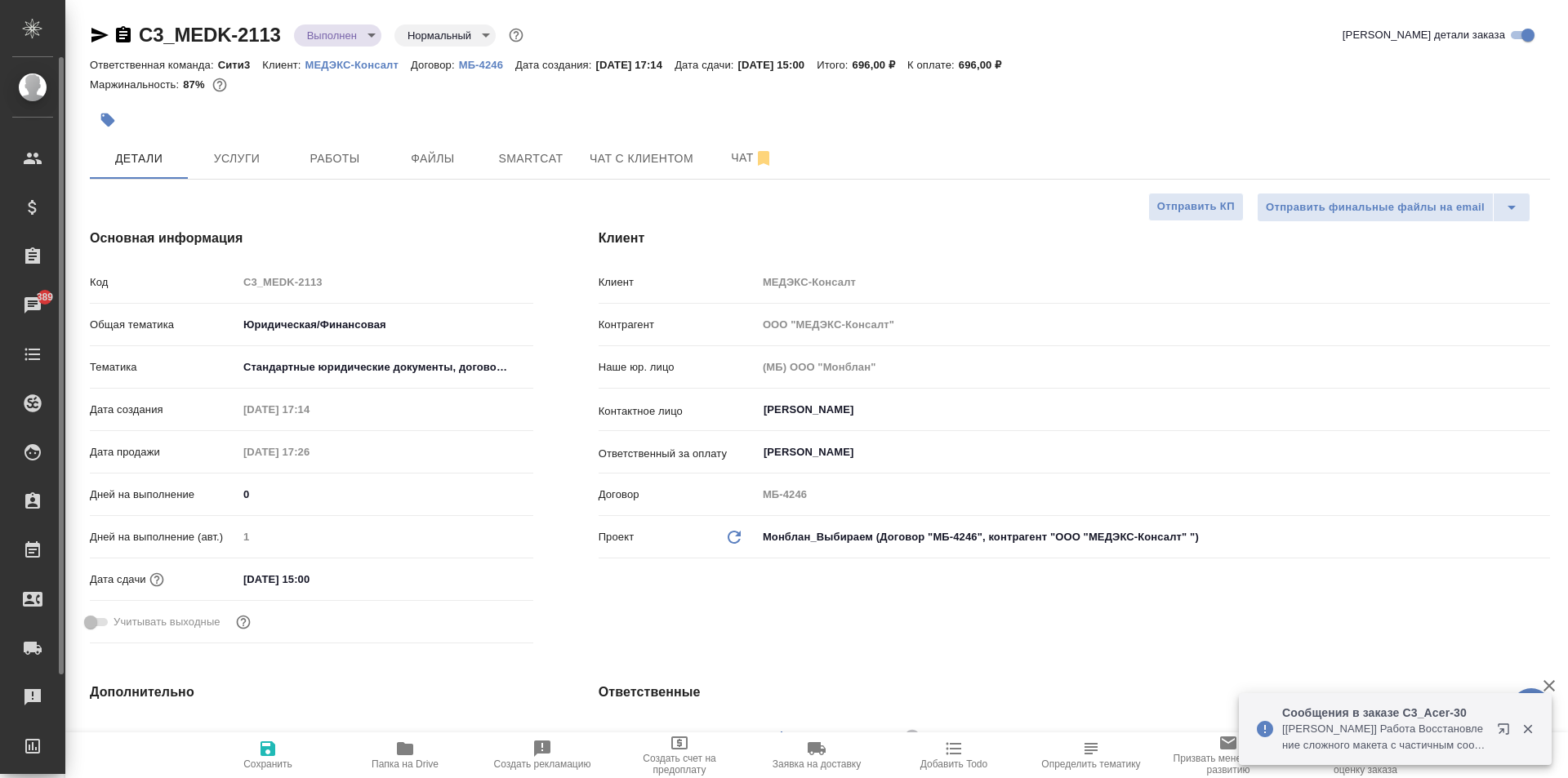
type textarea "x"
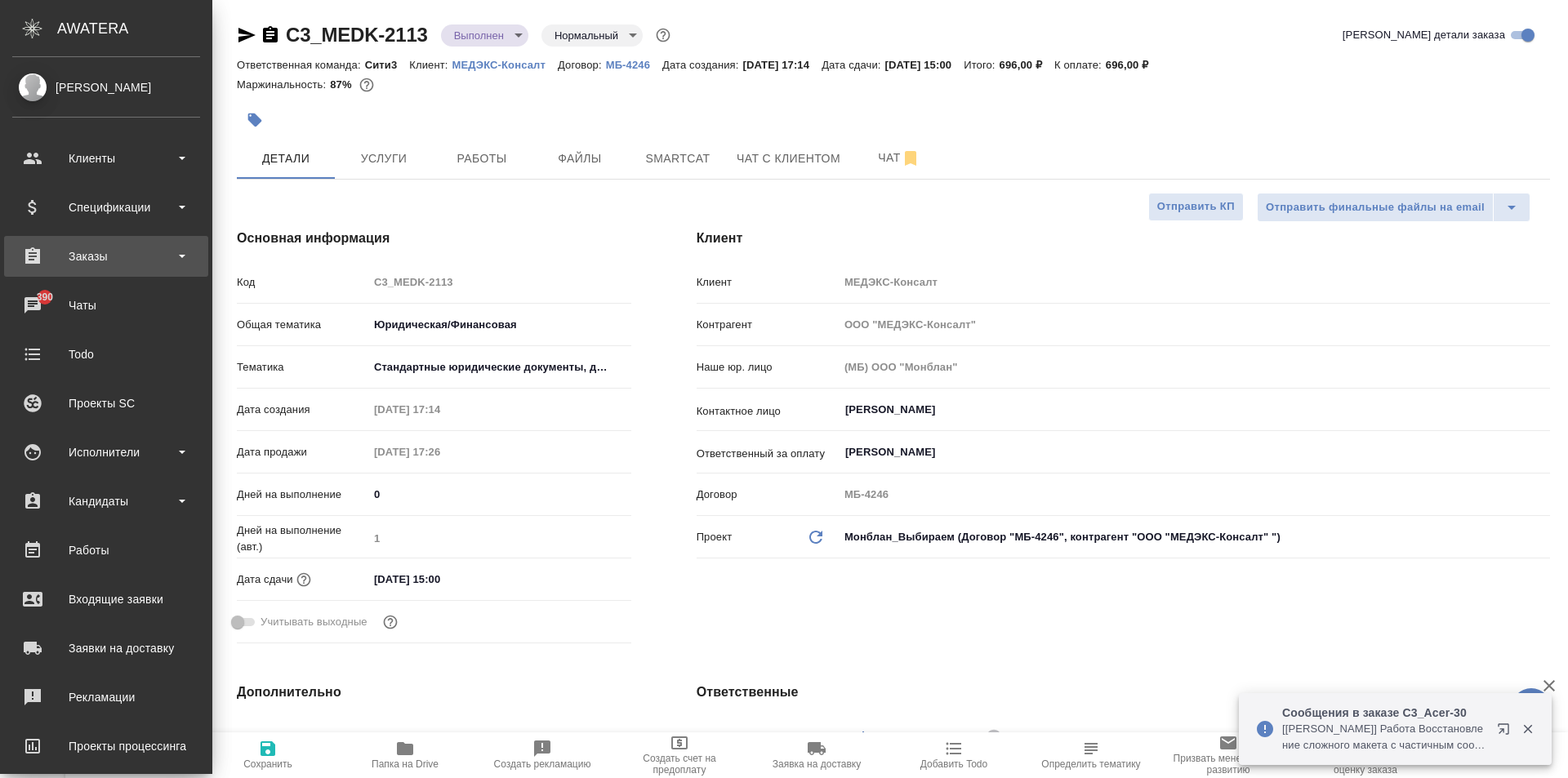
click at [87, 272] on div "Заказы" at bounding box center [106, 256] width 204 height 41
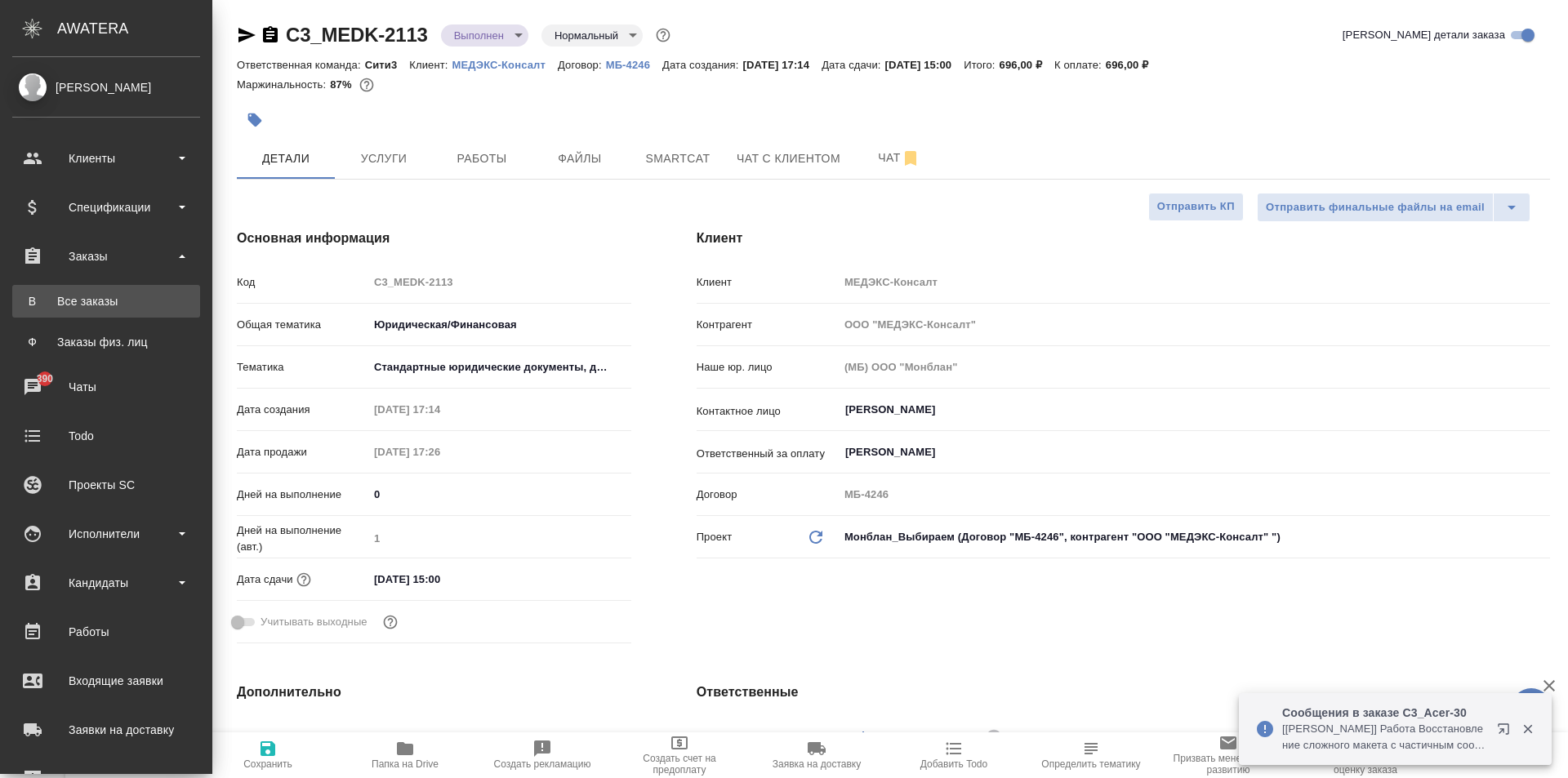
click at [98, 293] on div "Все заказы" at bounding box center [106, 301] width 172 height 17
type textarea "x"
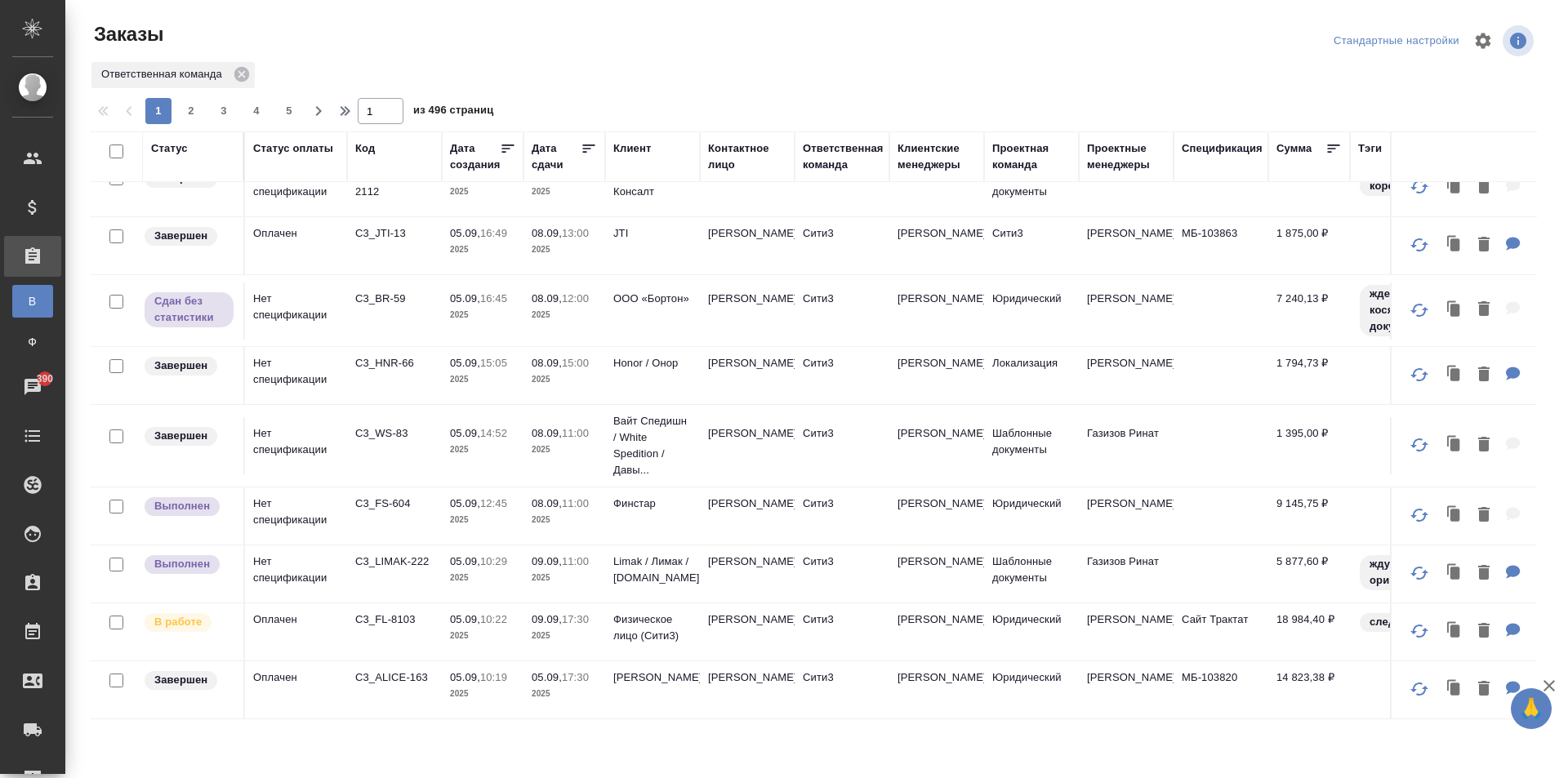
scroll to position [1021, 0]
click at [199, 105] on span "2" at bounding box center [192, 111] width 27 height 17
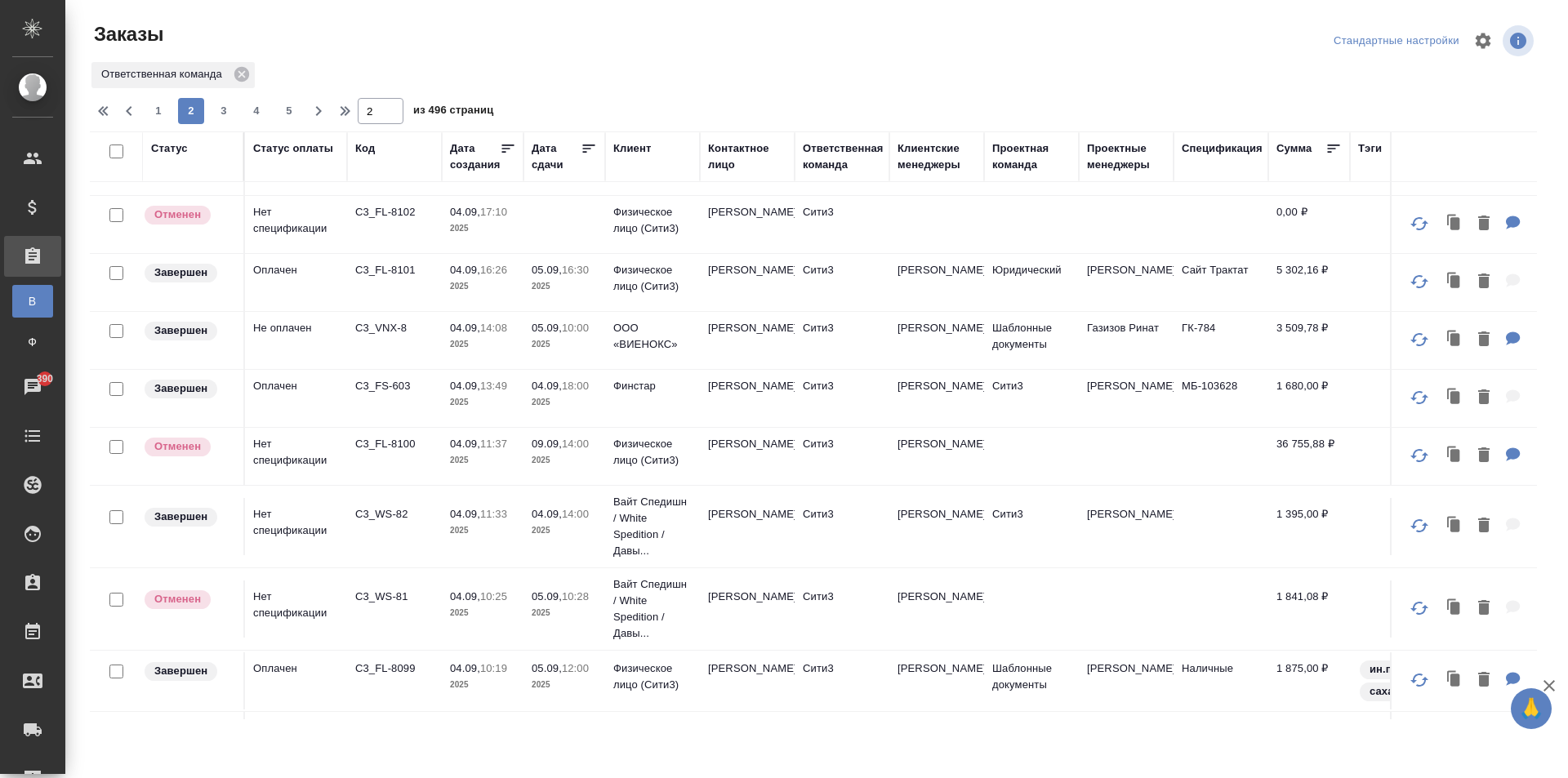
scroll to position [163, 0]
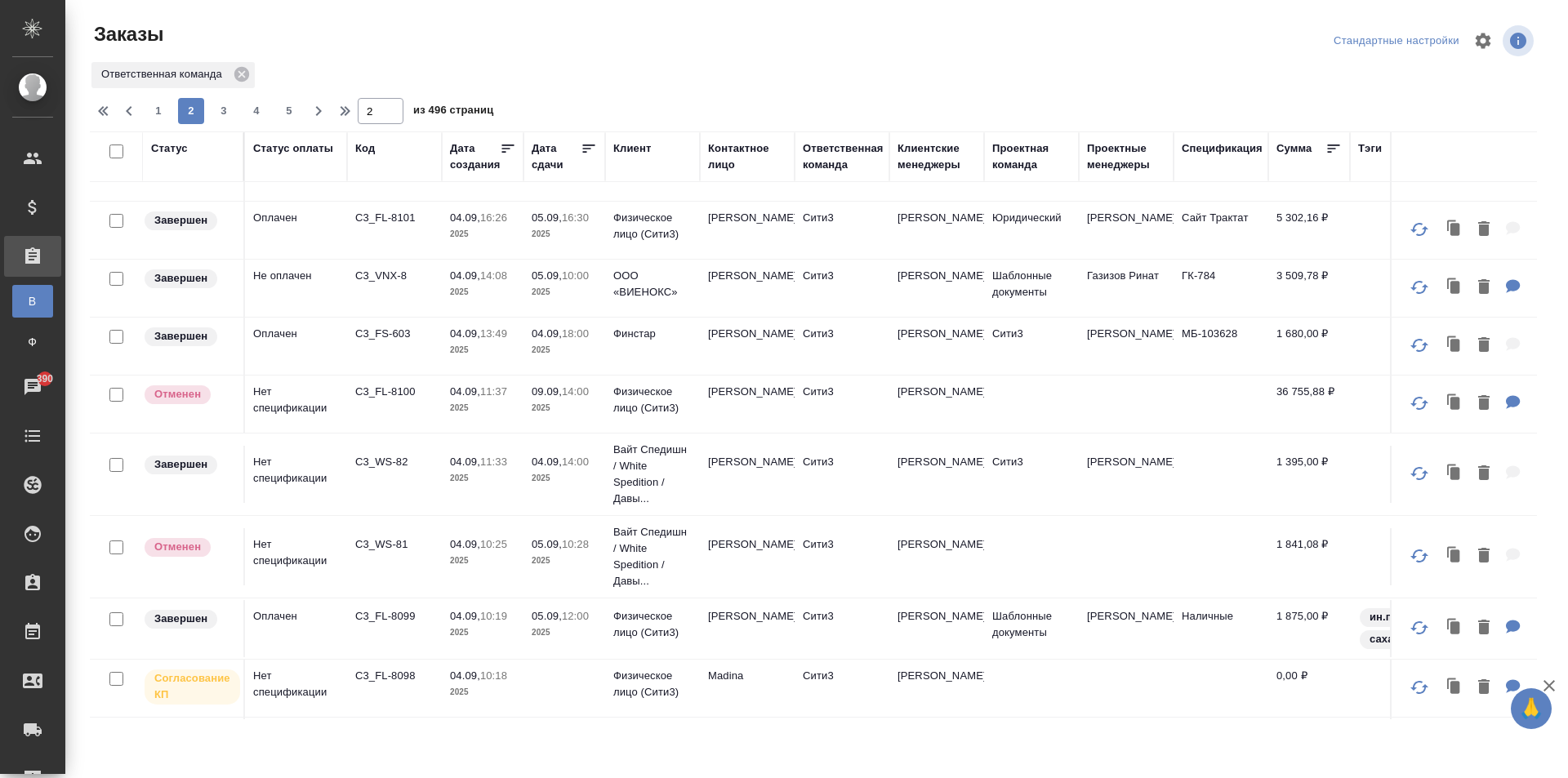
click at [447, 375] on td "04.09, 13:49 2025" at bounding box center [483, 346] width 81 height 57
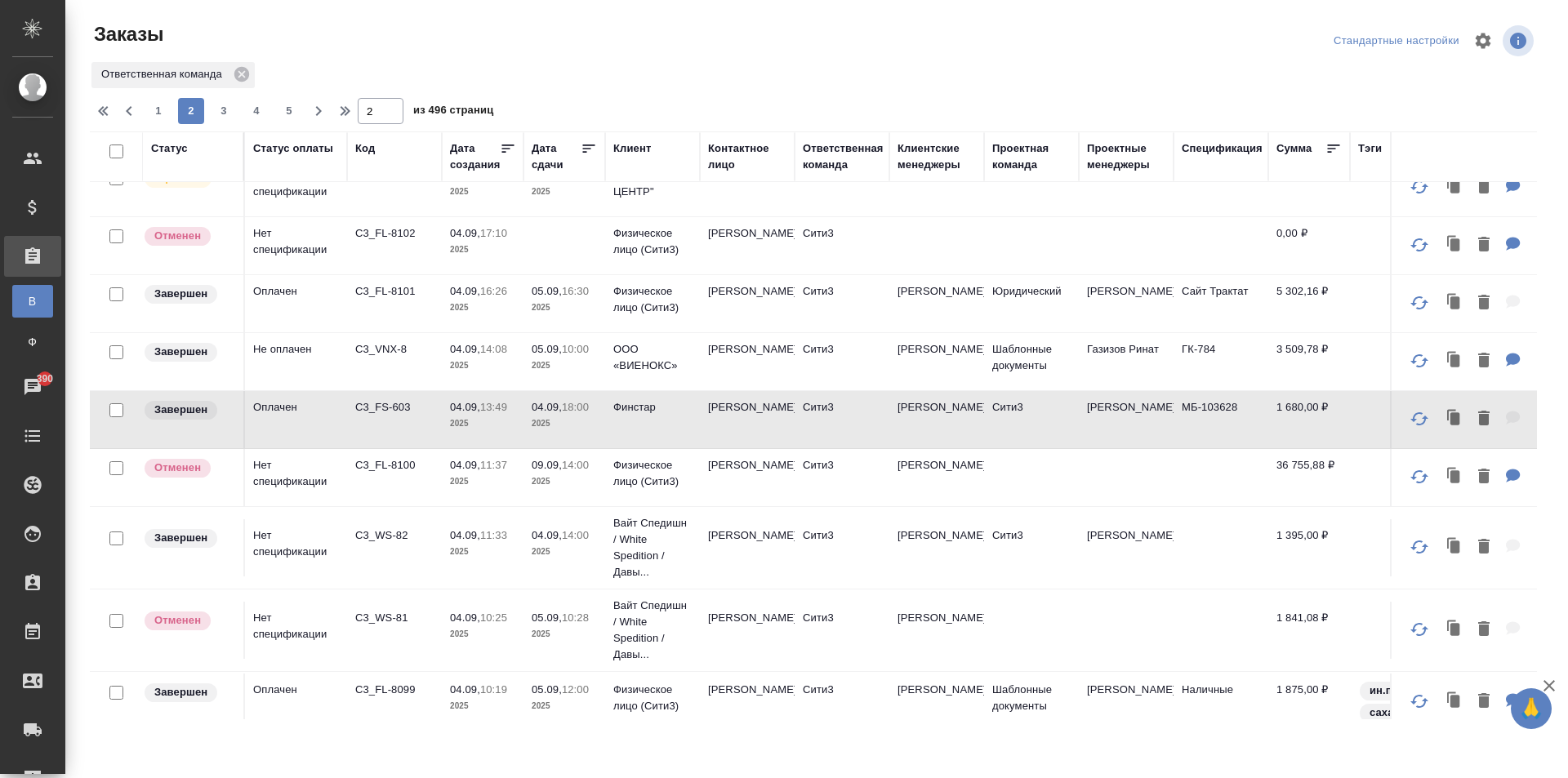
scroll to position [0, 0]
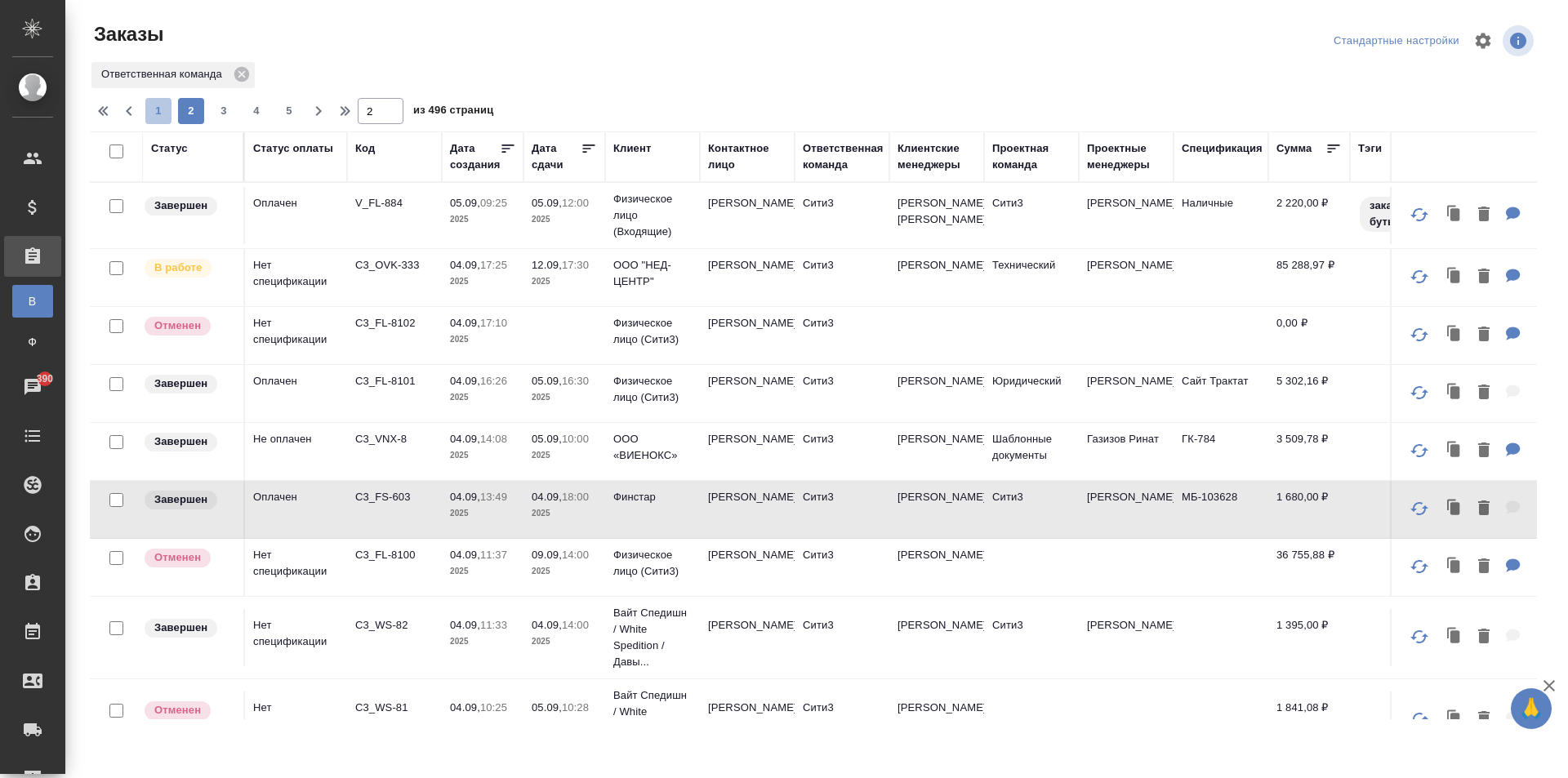
click at [161, 111] on span "1" at bounding box center [158, 111] width 27 height 17
type input "1"
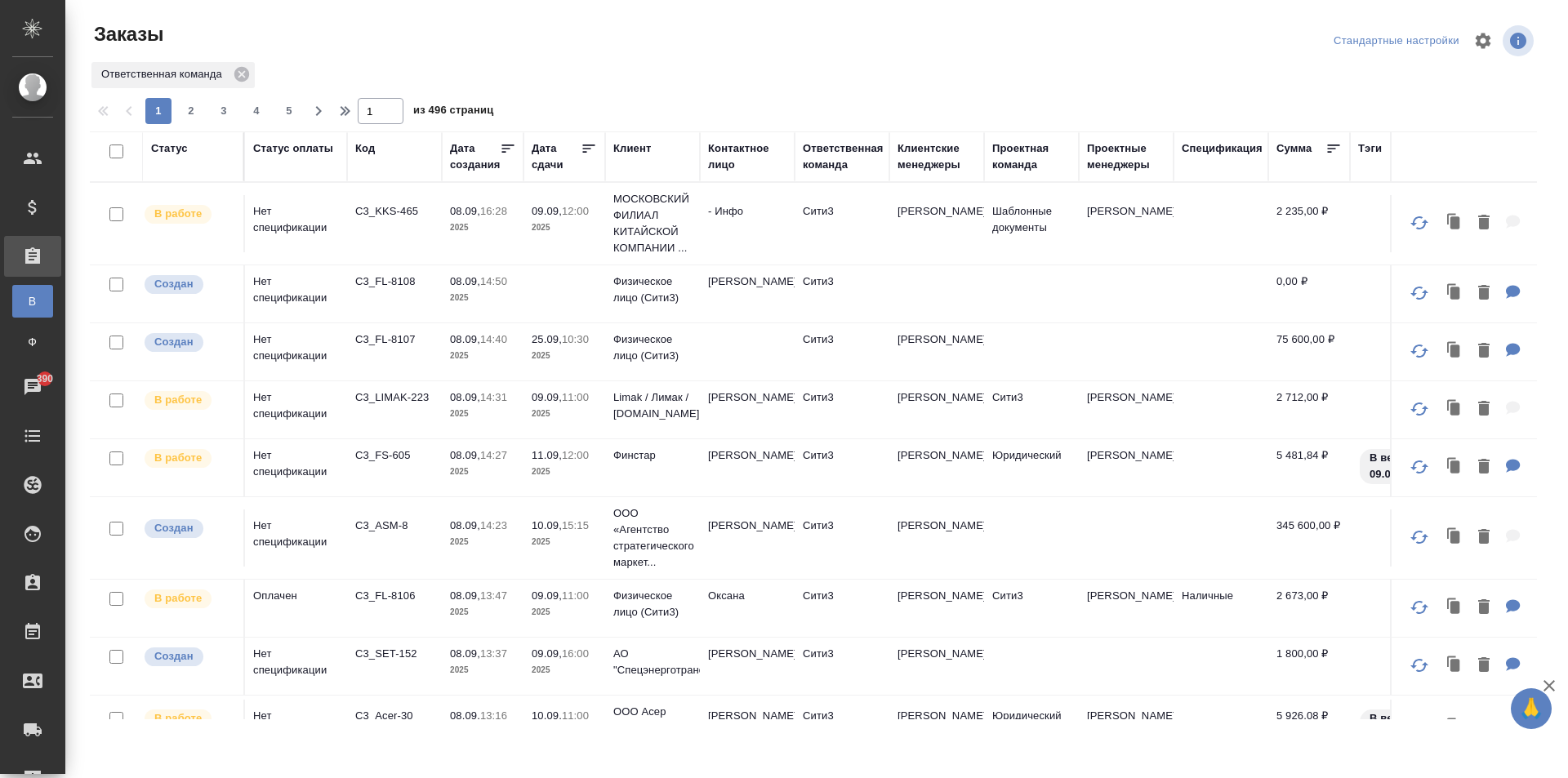
click at [734, 309] on td "[PERSON_NAME]" at bounding box center [747, 294] width 95 height 57
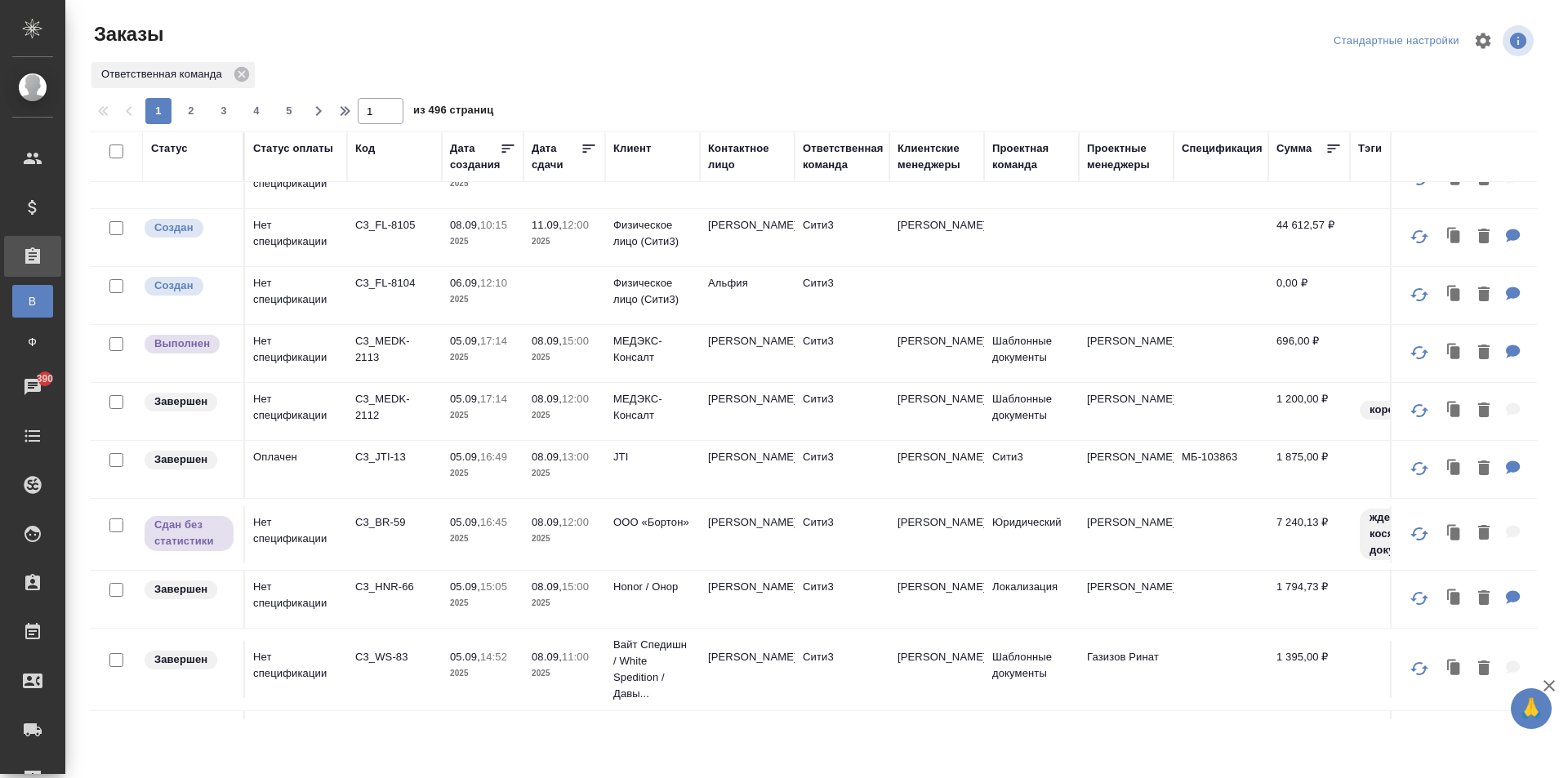
scroll to position [816, 0]
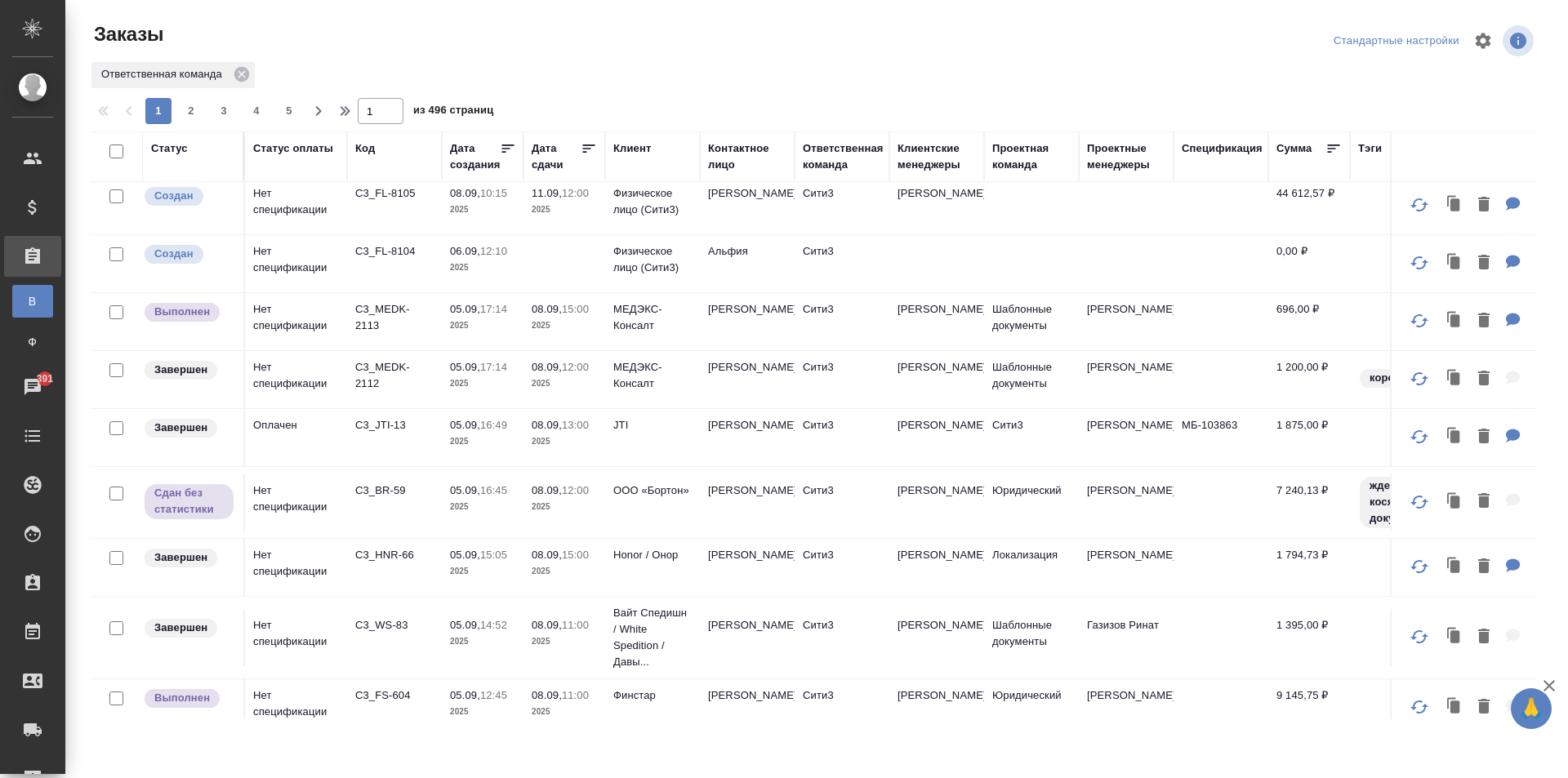
click at [874, 20] on div "Заказы Стандартные настройки Ответственная команда 1 2 3 4 5 1 из 496 страниц С…" at bounding box center [820, 364] width 1478 height 728
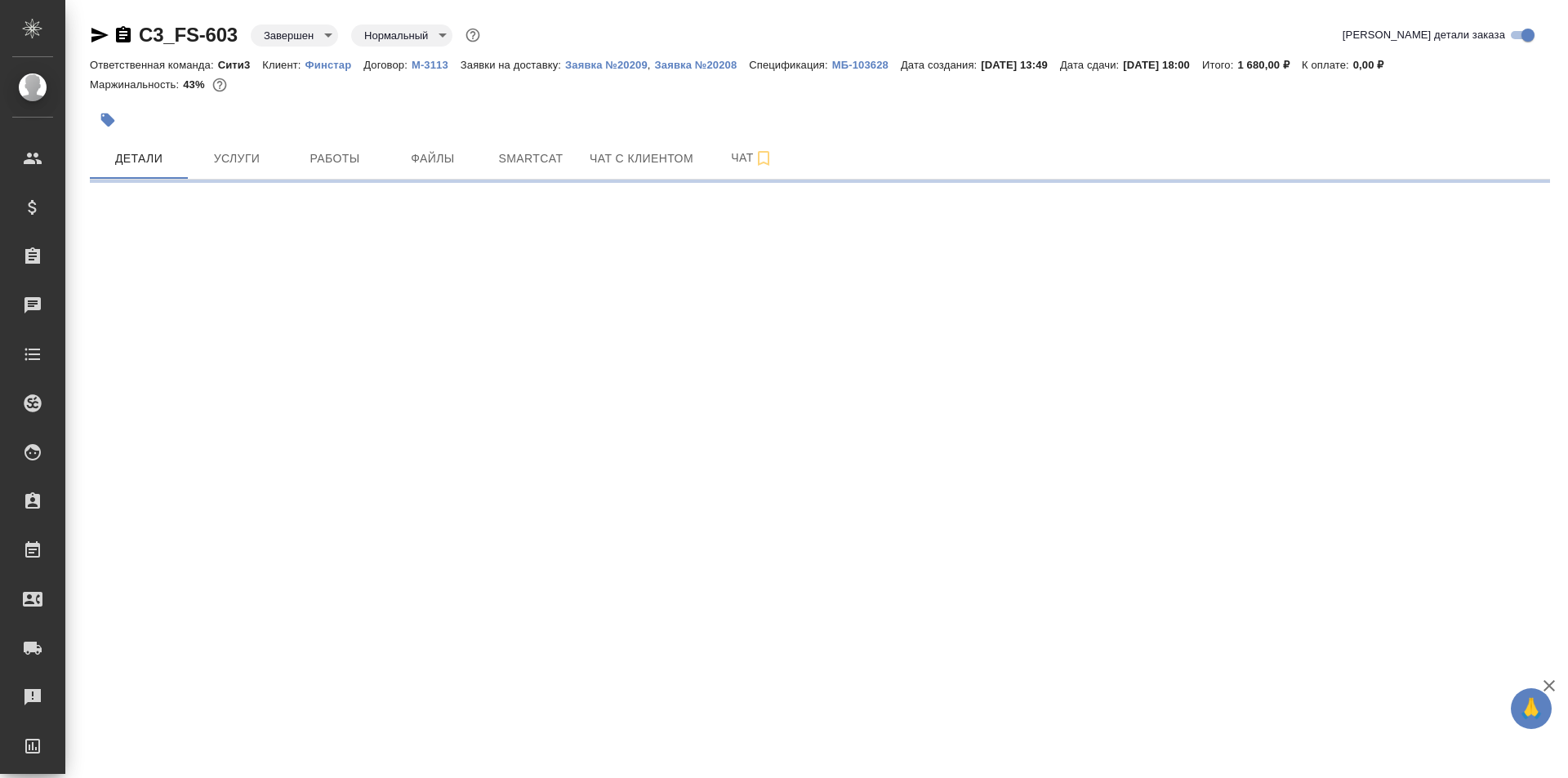
select select "RU"
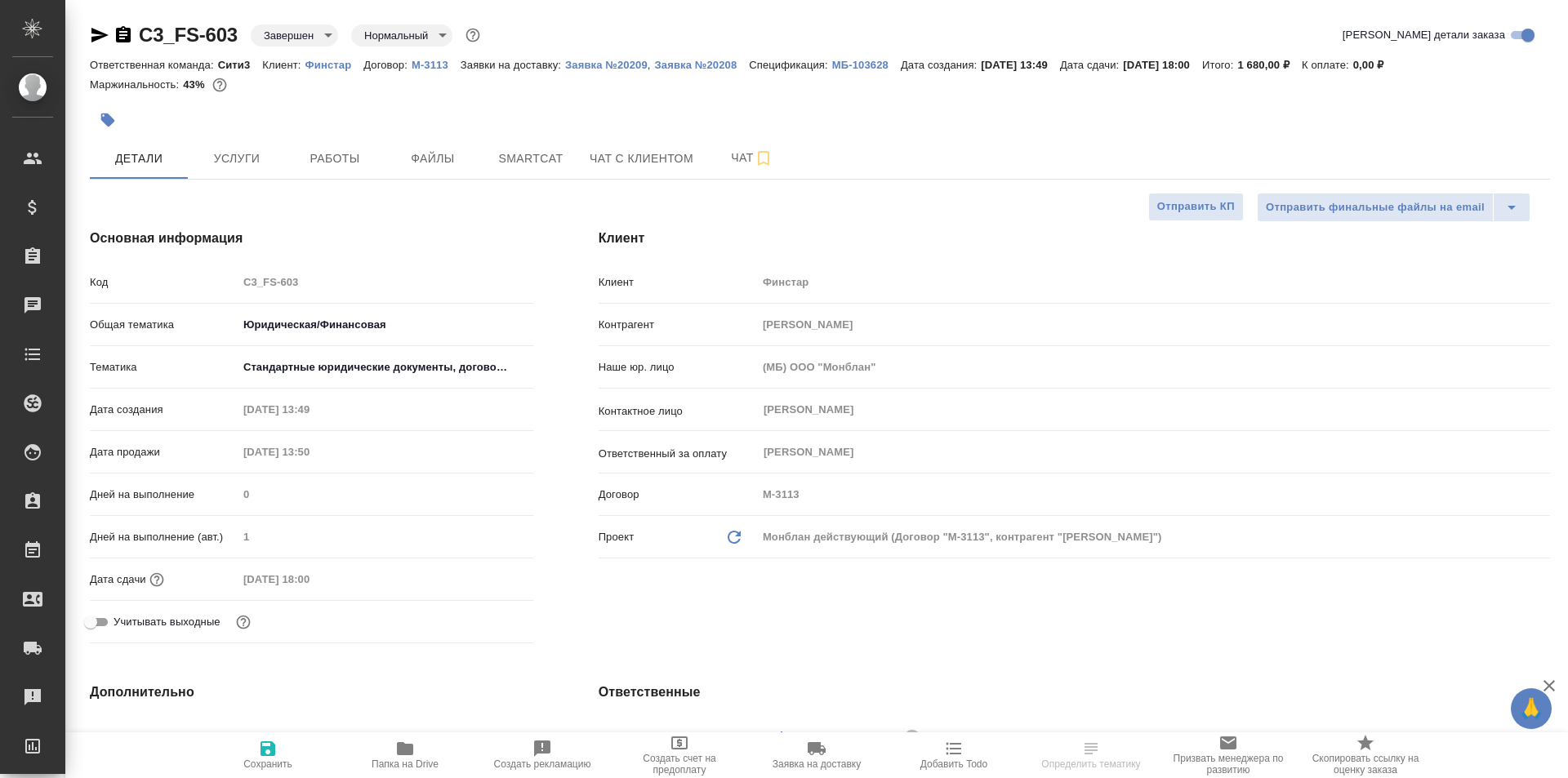
type textarea "x"
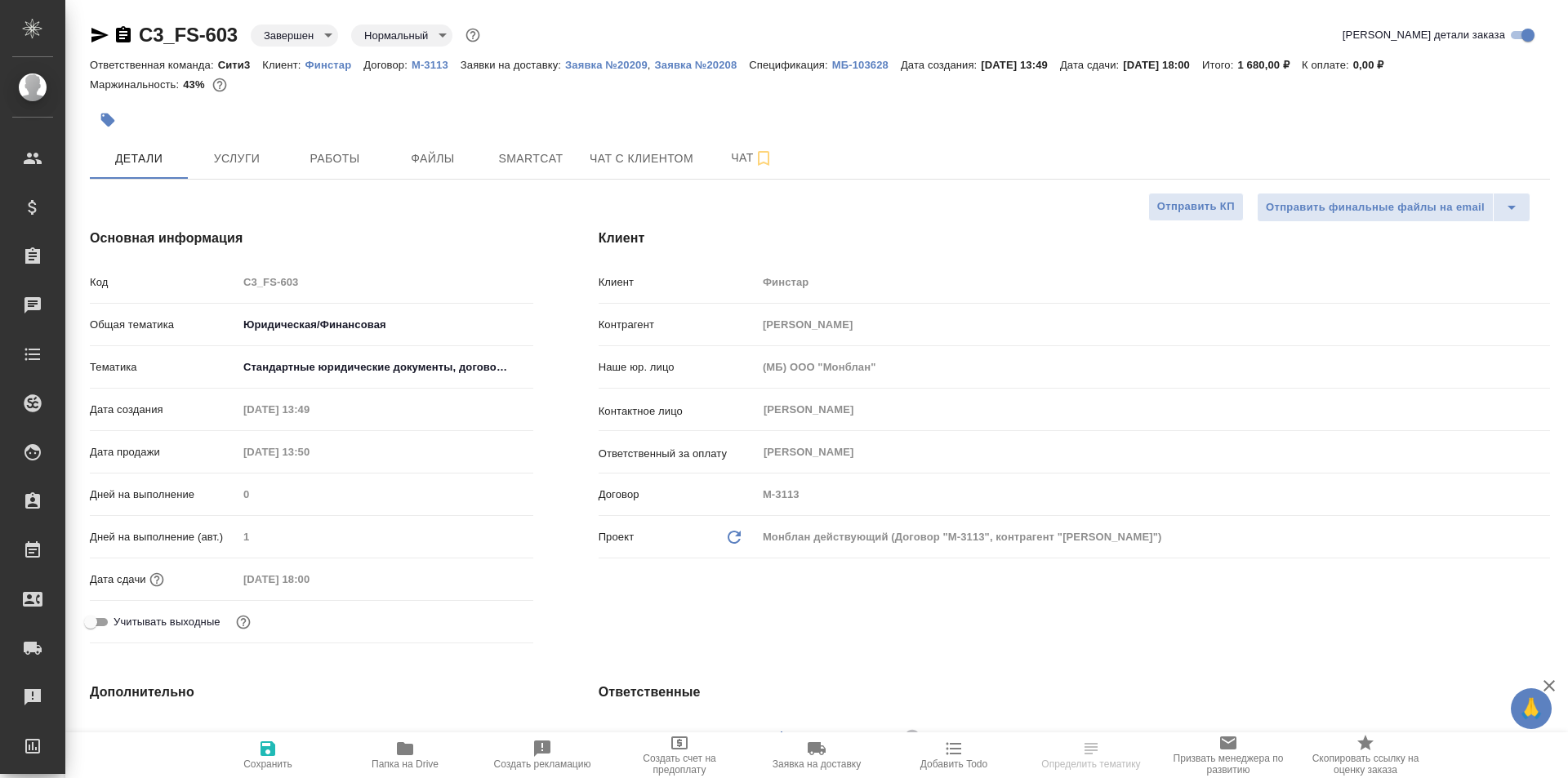
type textarea "x"
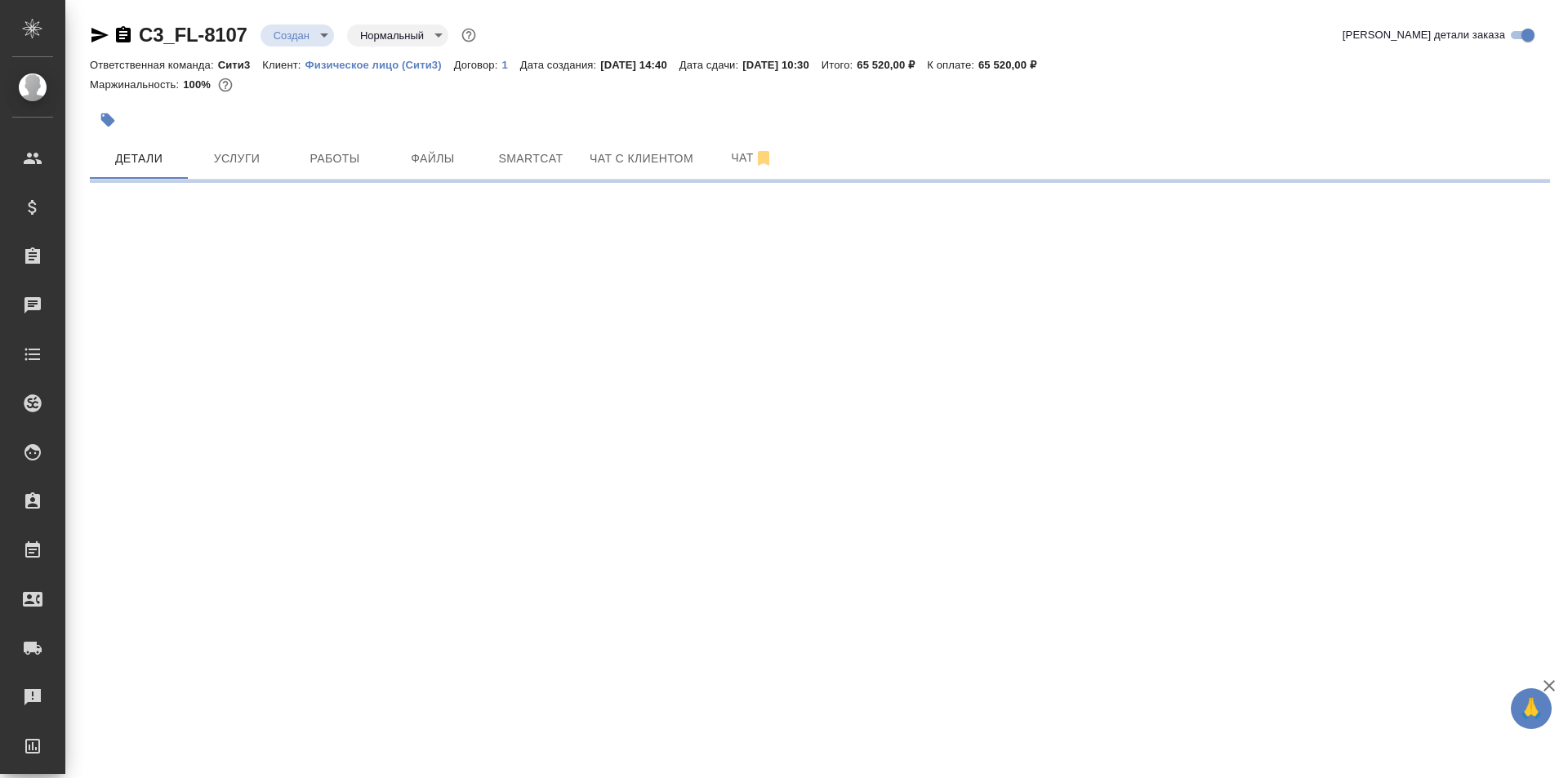
select select "RU"
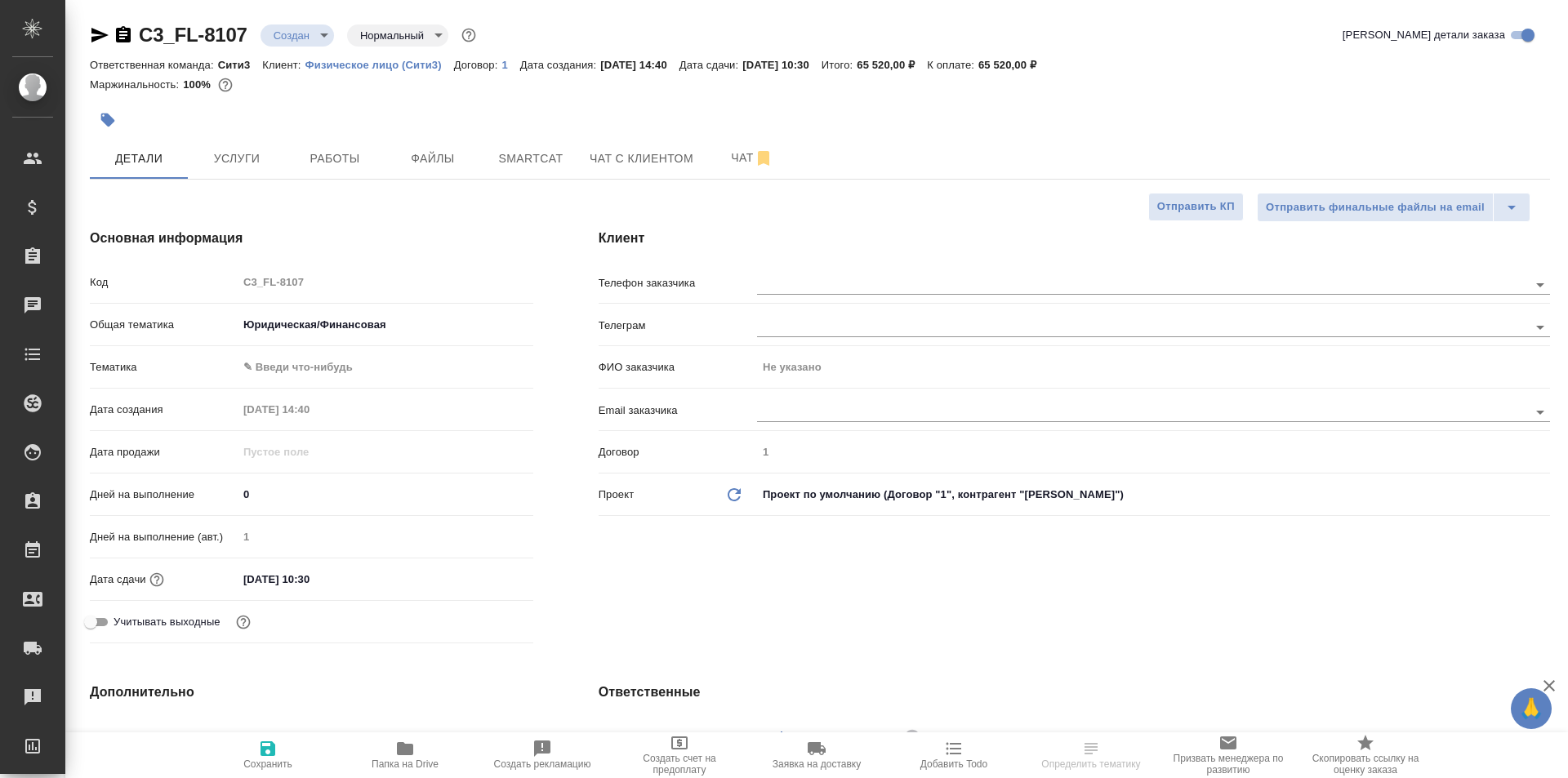
type textarea "x"
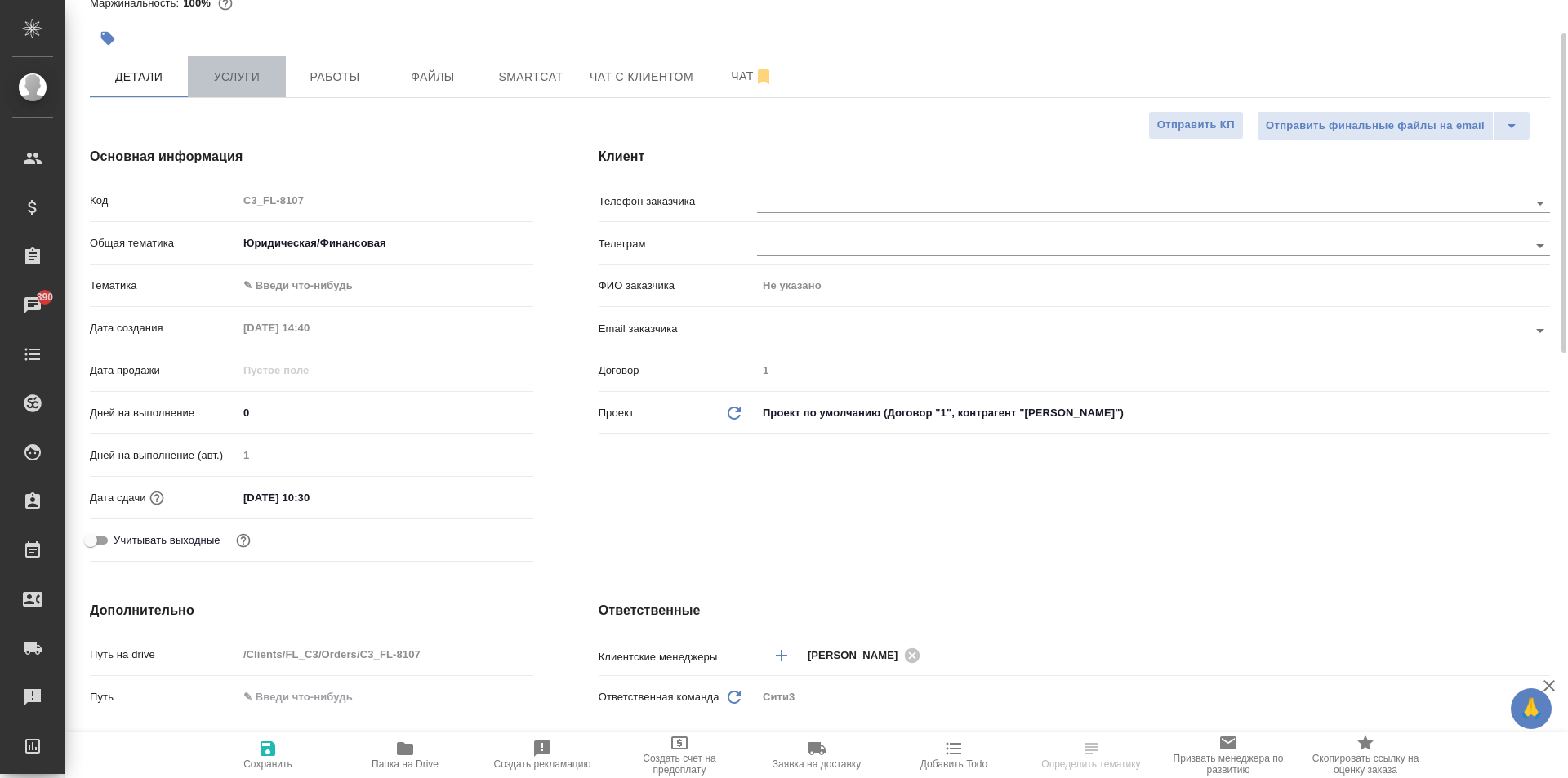
click at [232, 77] on span "Услуги" at bounding box center [236, 77] width 79 height 21
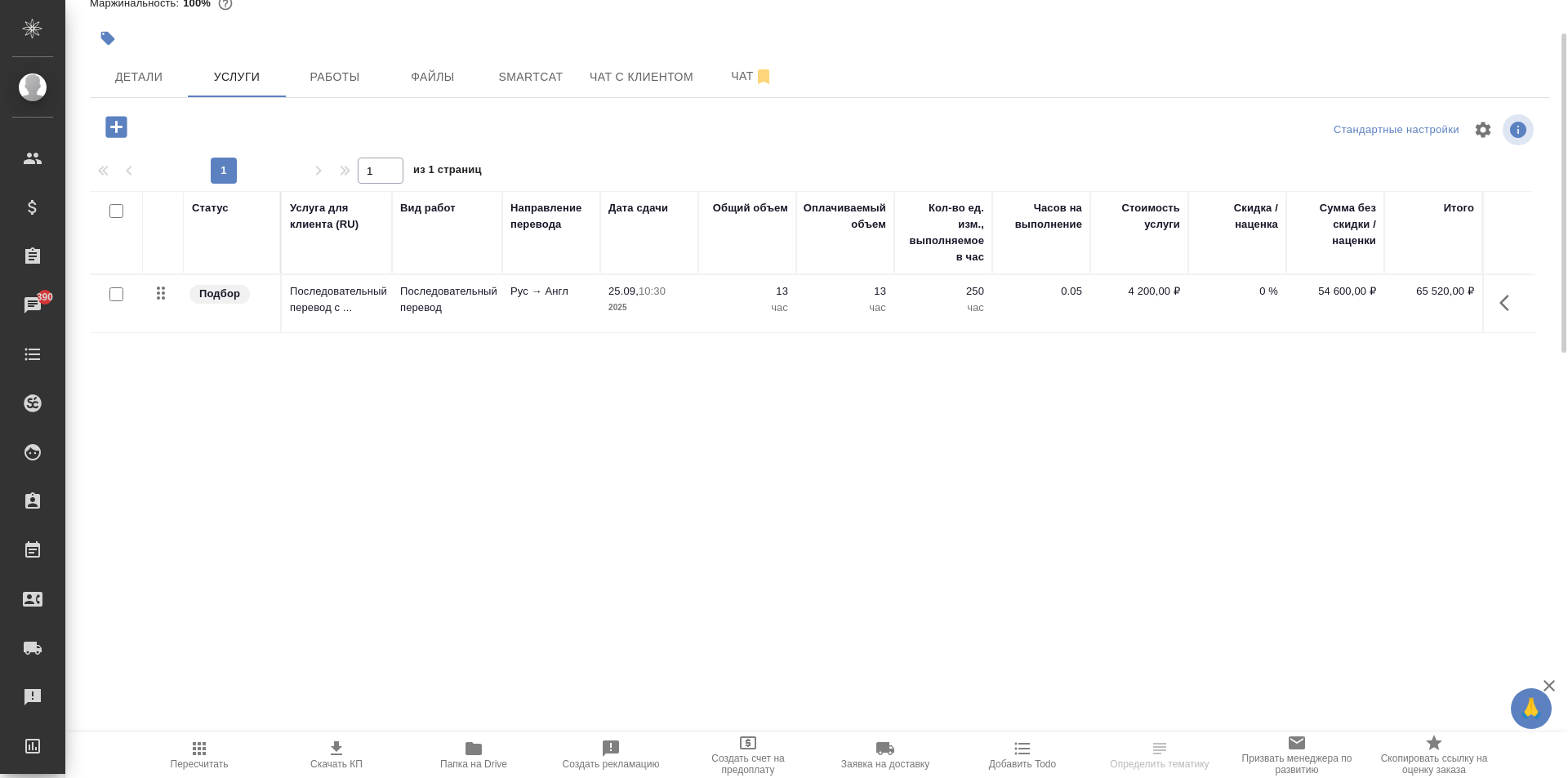
click at [1502, 311] on icon "button" at bounding box center [1509, 303] width 20 height 20
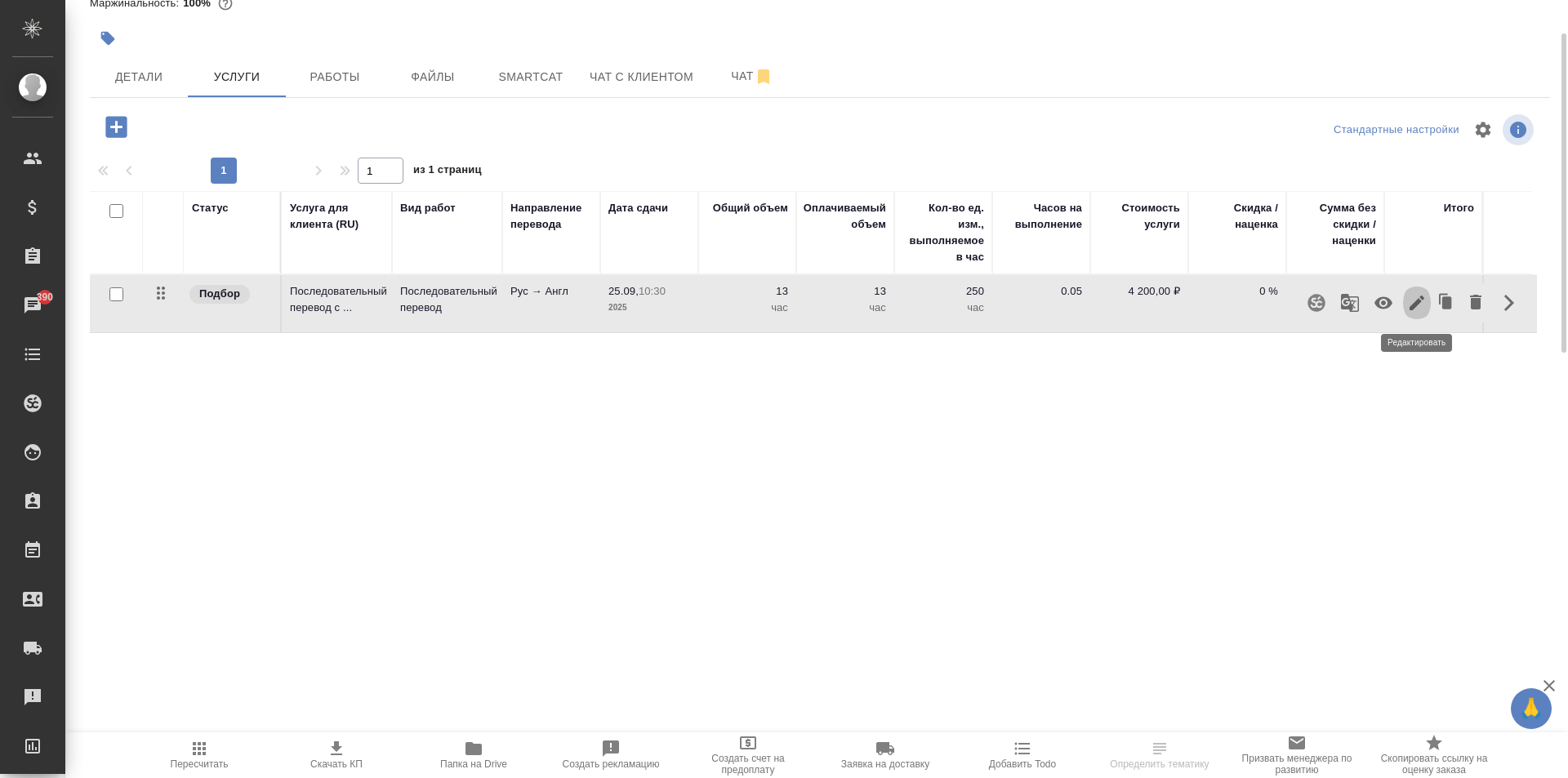
click at [1413, 313] on button "button" at bounding box center [1416, 303] width 27 height 39
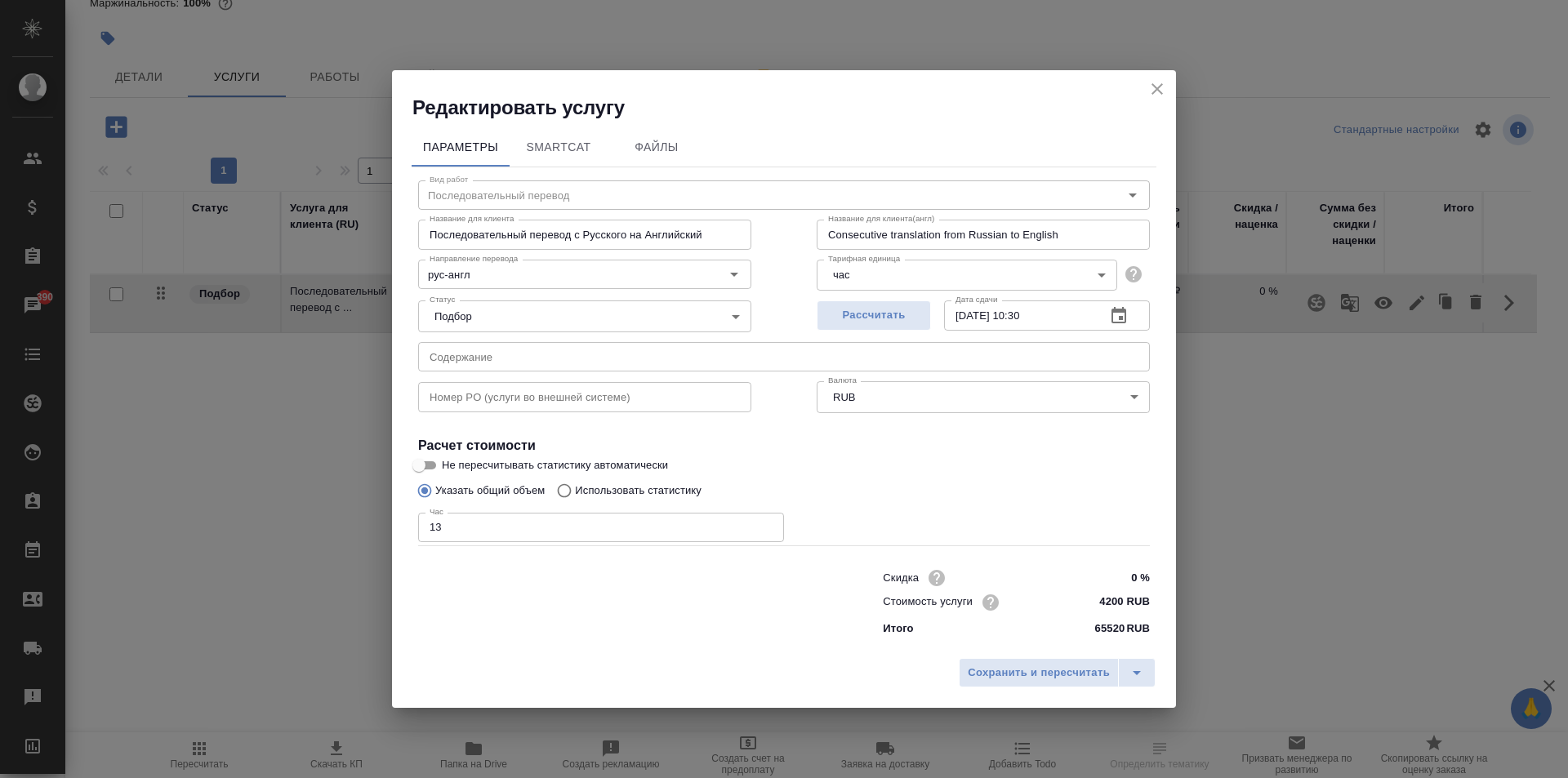
click at [489, 527] on input "13" at bounding box center [601, 527] width 366 height 29
type input "15"
click at [1020, 664] on span "Сохранить и пересчитать" at bounding box center [1039, 673] width 142 height 19
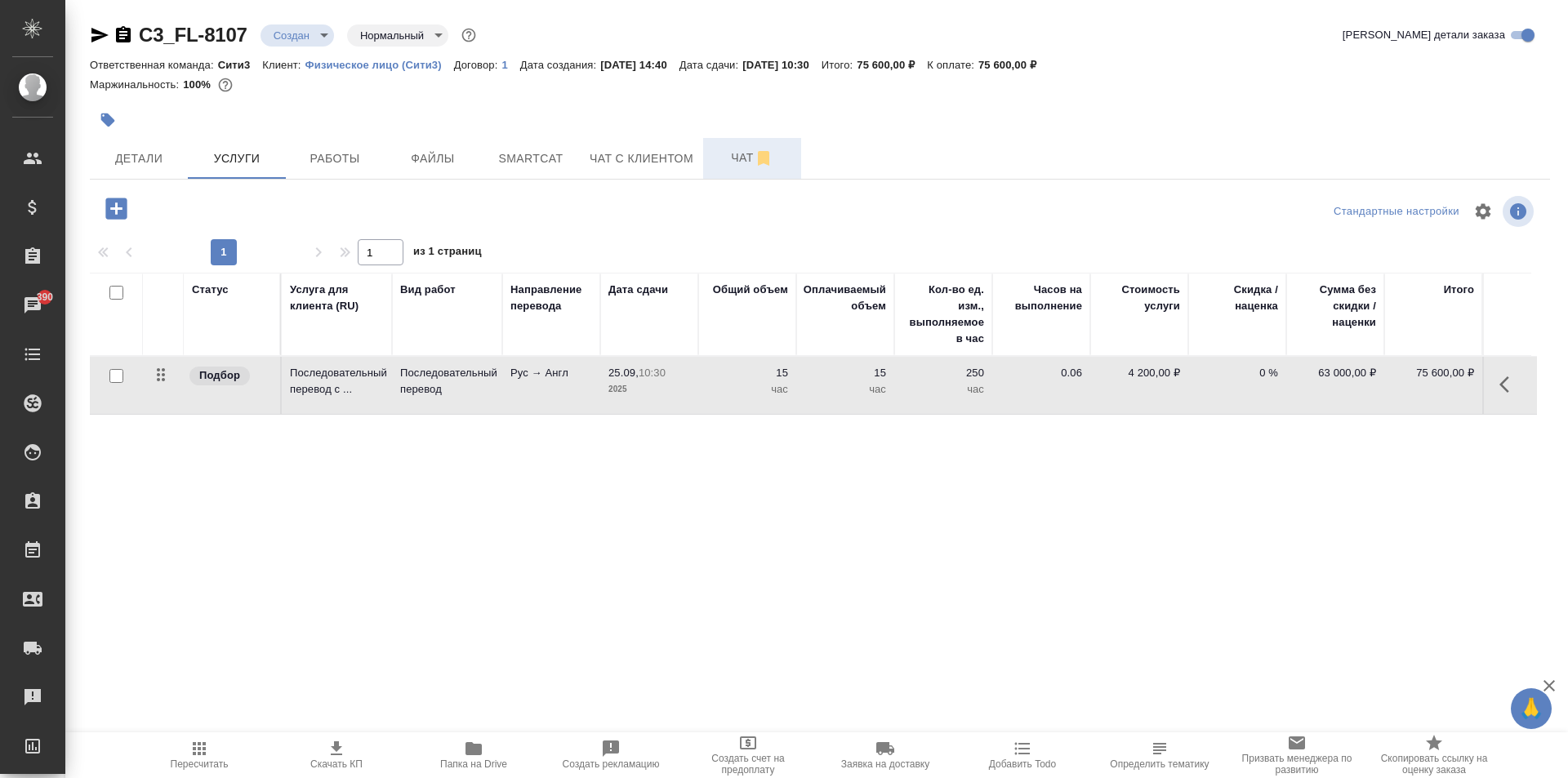
click at [734, 169] on button "Чат" at bounding box center [752, 158] width 98 height 41
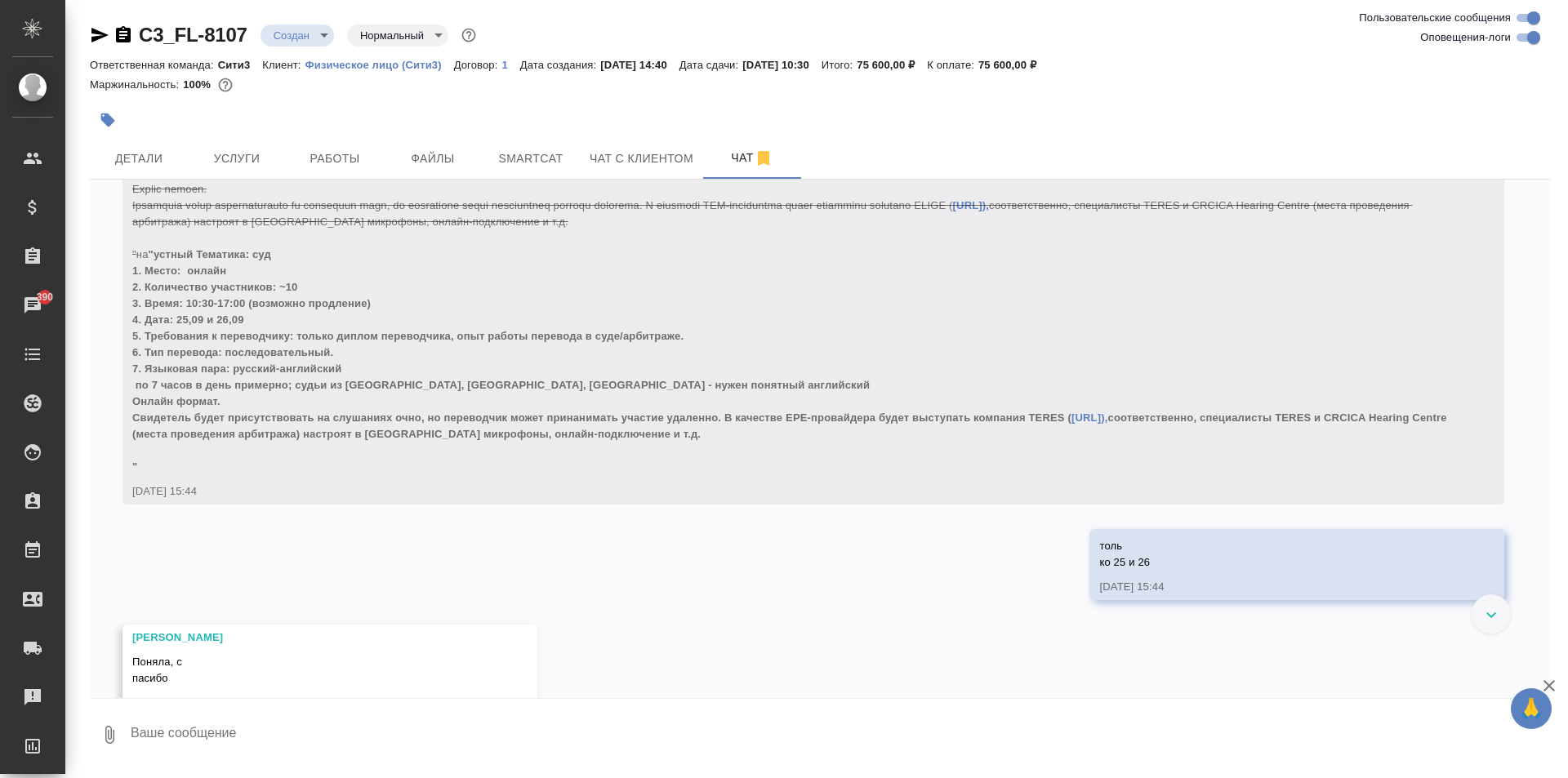
scroll to position [2997, 0]
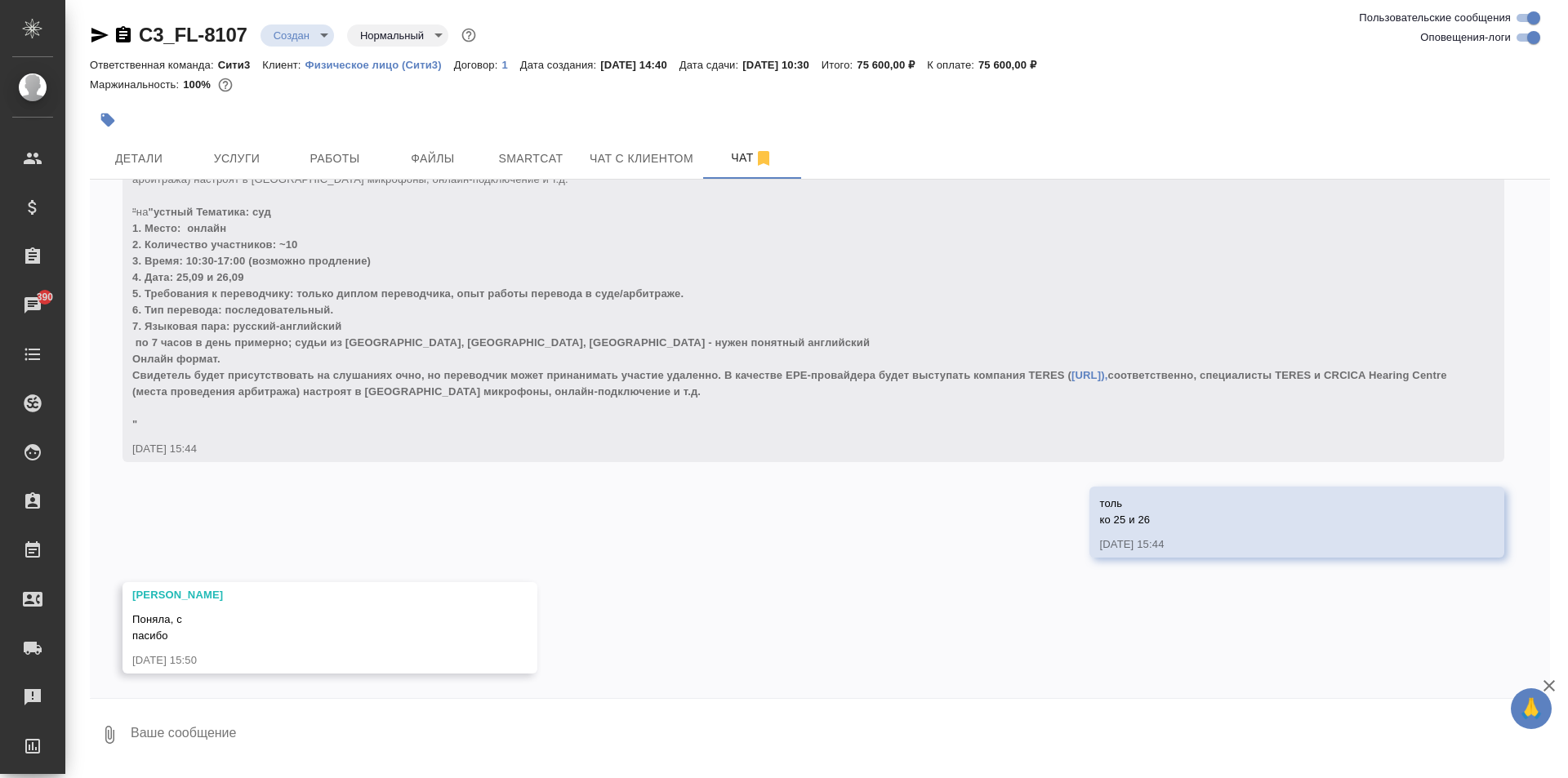
click at [326, 744] on textarea at bounding box center [840, 735] width 1421 height 56
type textarea "е"
click at [614, 729] on textarea "пока еще нет резюме? клиент хотел бы ознакомиться и по возможности провеести зв…" at bounding box center [826, 735] width 1394 height 56
click at [718, 723] on textarea "пока еще нет резюме? клиент хотел бы ознакомиться и по возможности провести зво…" at bounding box center [826, 735] width 1394 height 56
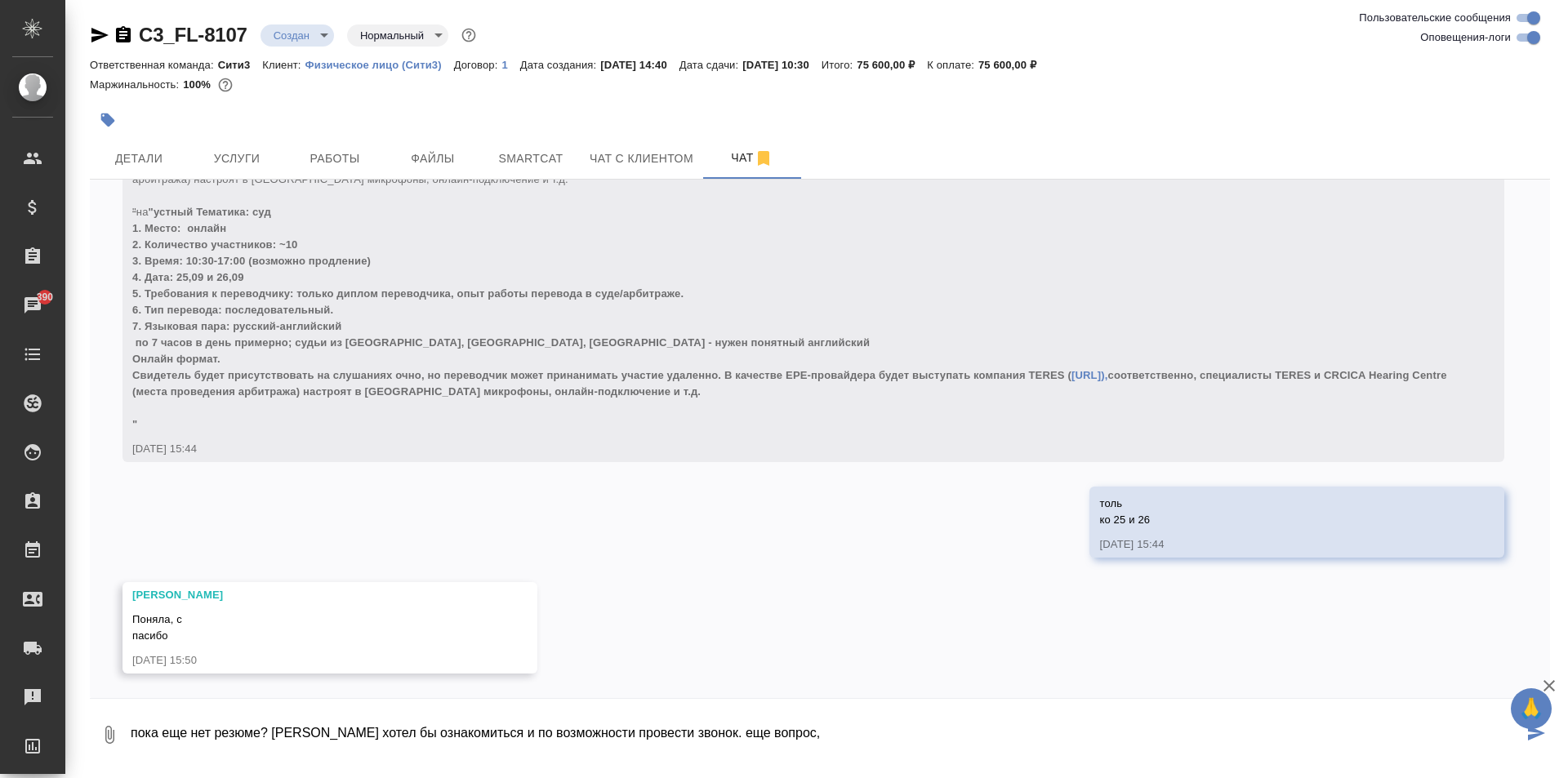
paste textarea "тавка фиксированная и не зависит от исполнителя?"
click at [758, 737] on textarea "пока еще нет резюме? клиент хотел бы ознакомиться и по возможности провести зво…" at bounding box center [826, 735] width 1394 height 56
click at [1090, 720] on textarea "пока еще нет резюме? клиент хотел бы ознакомиться и по возможности провести зво…" at bounding box center [826, 735] width 1394 height 56
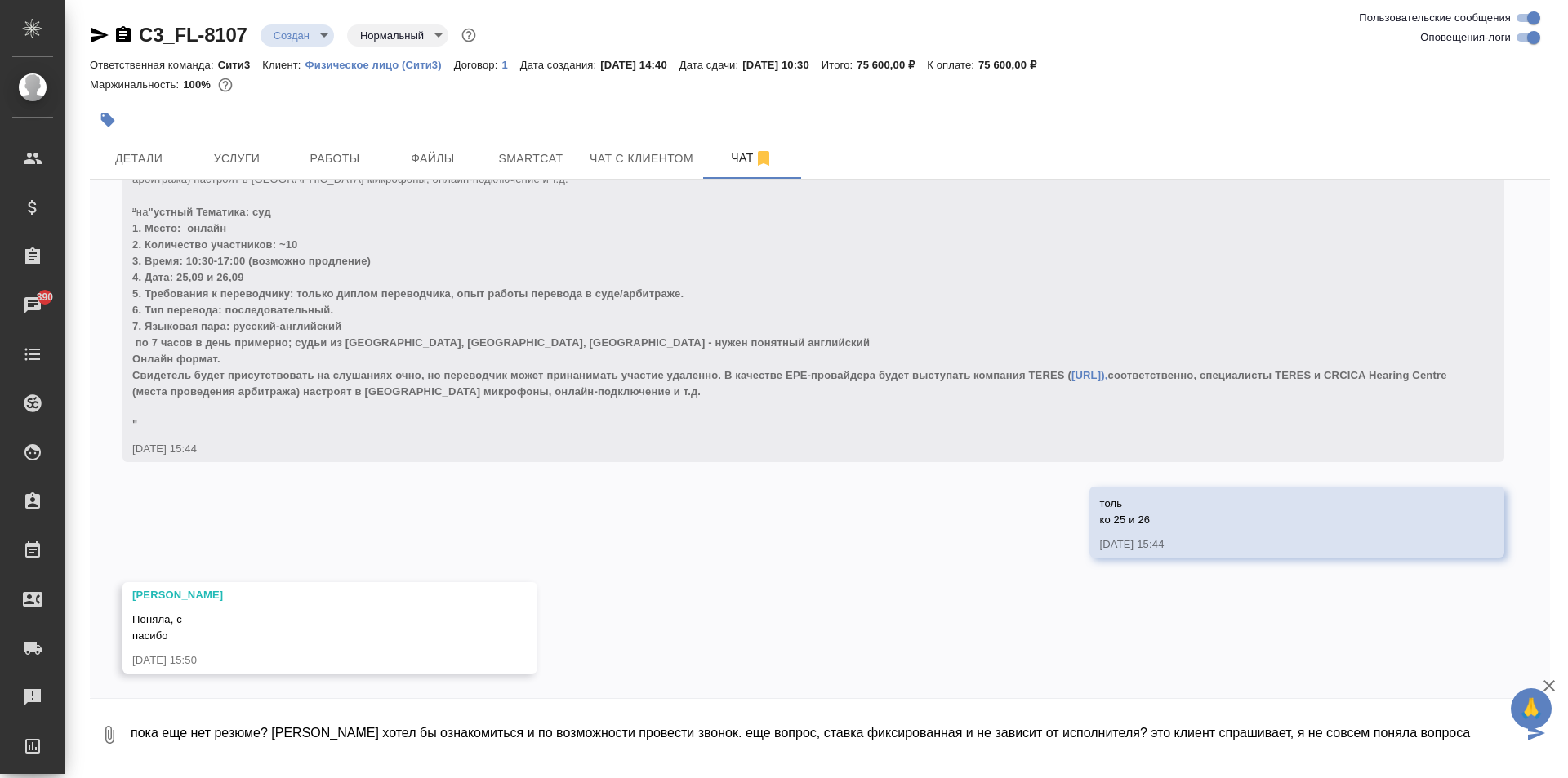
drag, startPoint x: 1421, startPoint y: 737, endPoint x: 1234, endPoint y: 722, distance: 187.6
click at [1234, 722] on textarea "пока еще нет резюме? клиент хотел бы ознакомиться и по возможности провести зво…" at bounding box center [826, 735] width 1394 height 56
click at [1236, 741] on textarea "пока еще нет резюме? клиент хотел бы ознакомиться и по возможности провести зво…" at bounding box center [826, 735] width 1394 height 56
type textarea "пока еще нет резюме? клиент хотел бы ознакомиться и по возможности провести зво…"
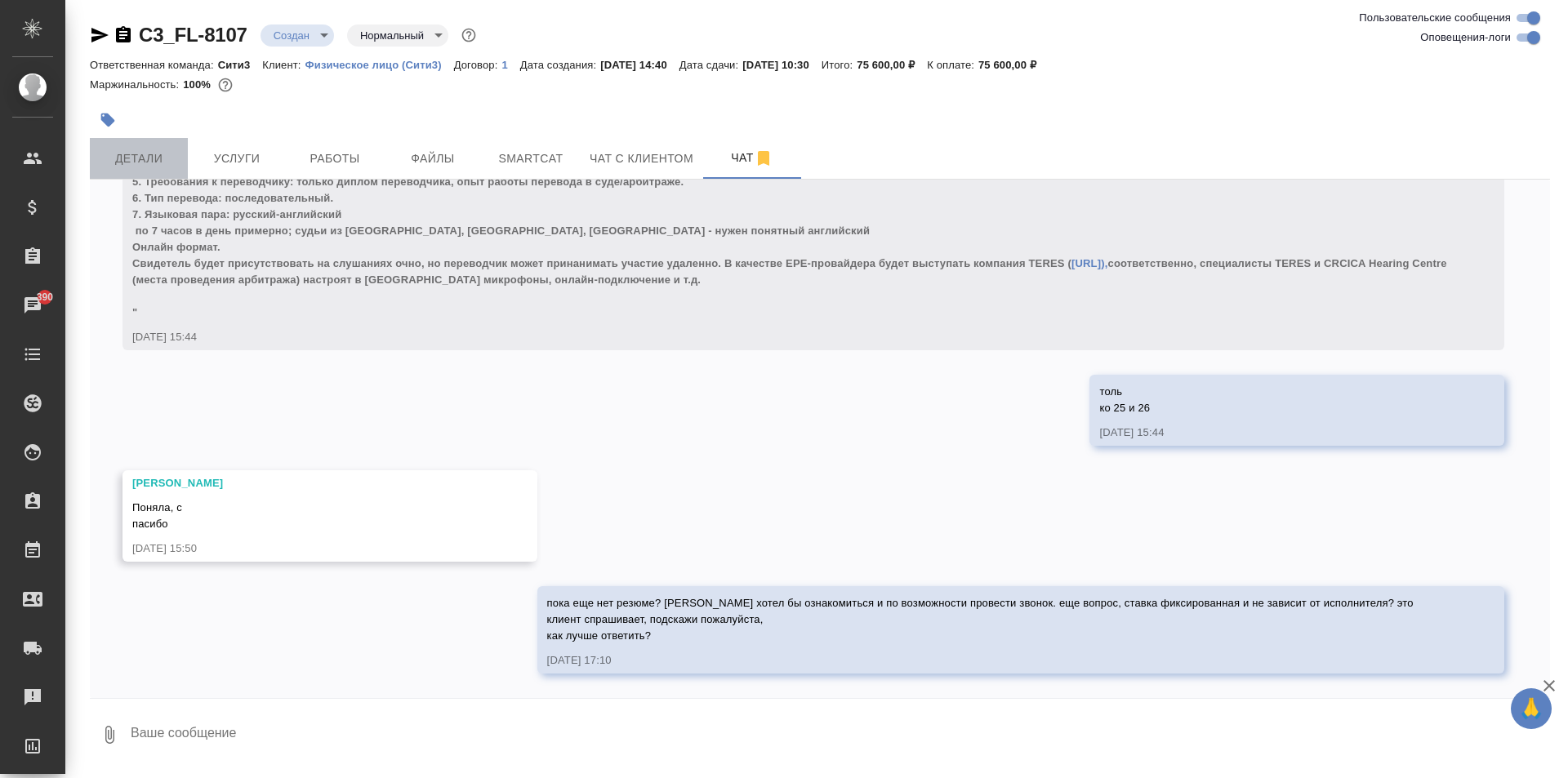
click at [140, 162] on span "Детали" at bounding box center [139, 158] width 79 height 21
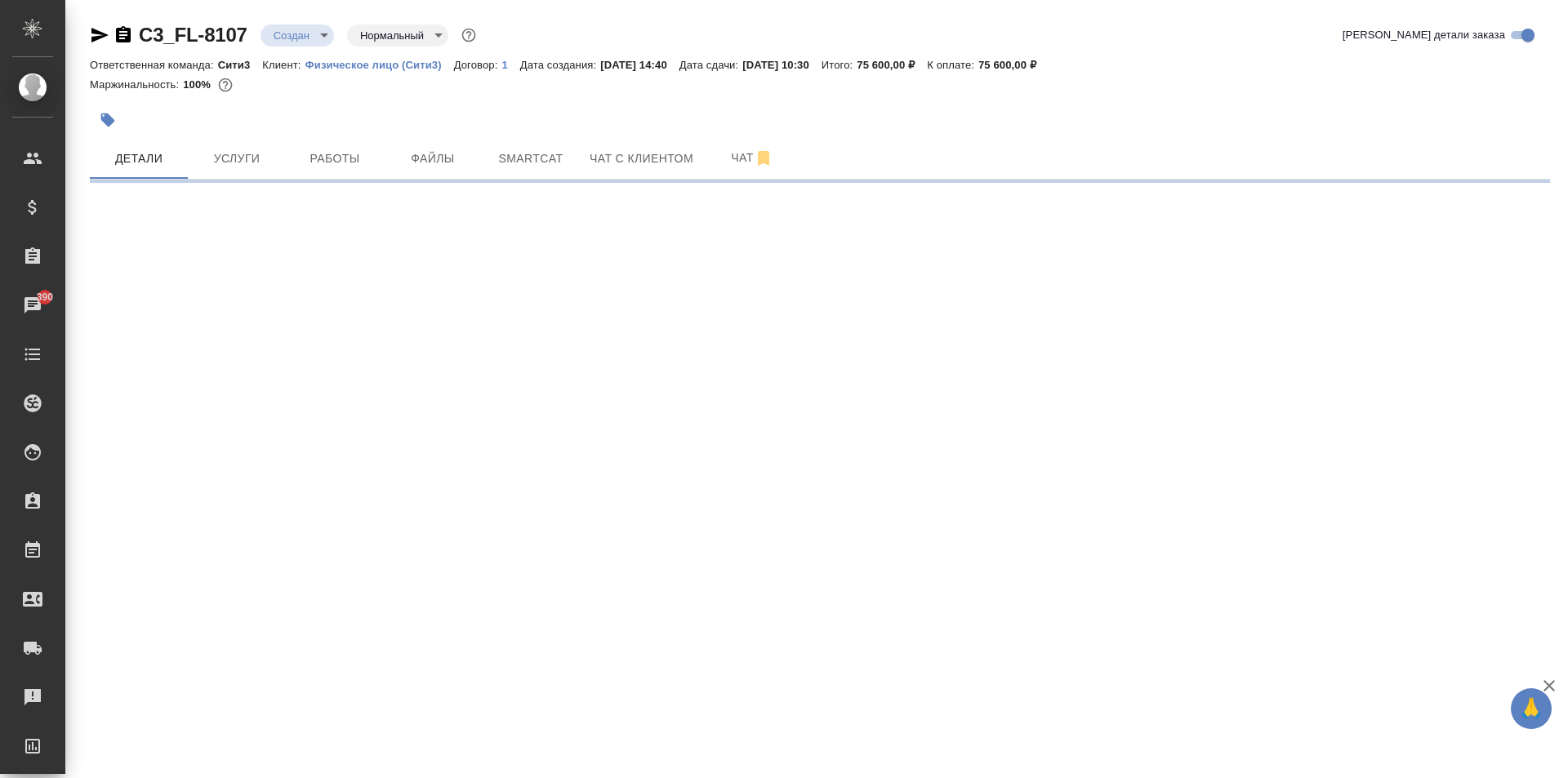
select select "RU"
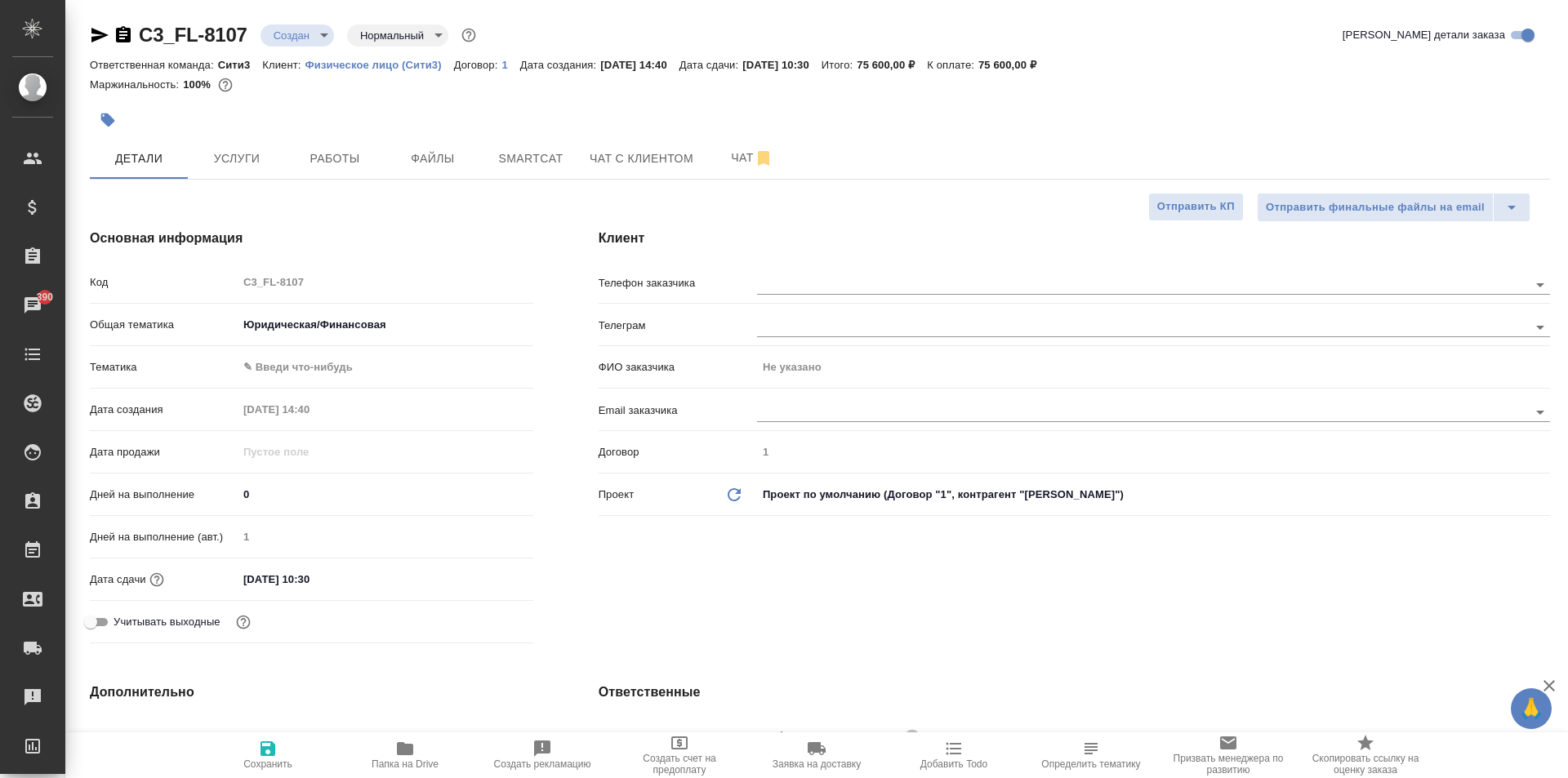
type textarea "x"
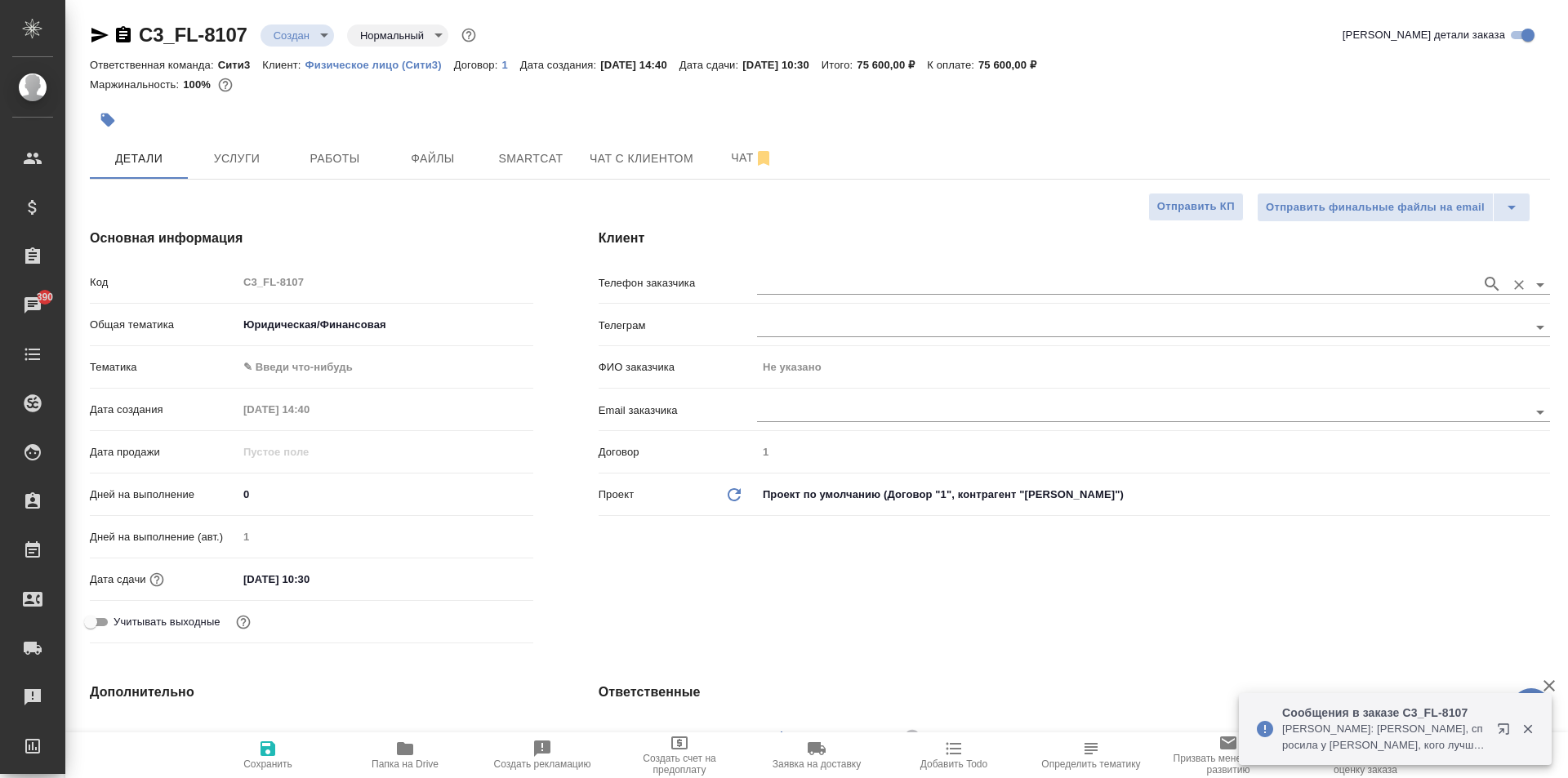
click at [835, 280] on input "text" at bounding box center [1115, 284] width 716 height 20
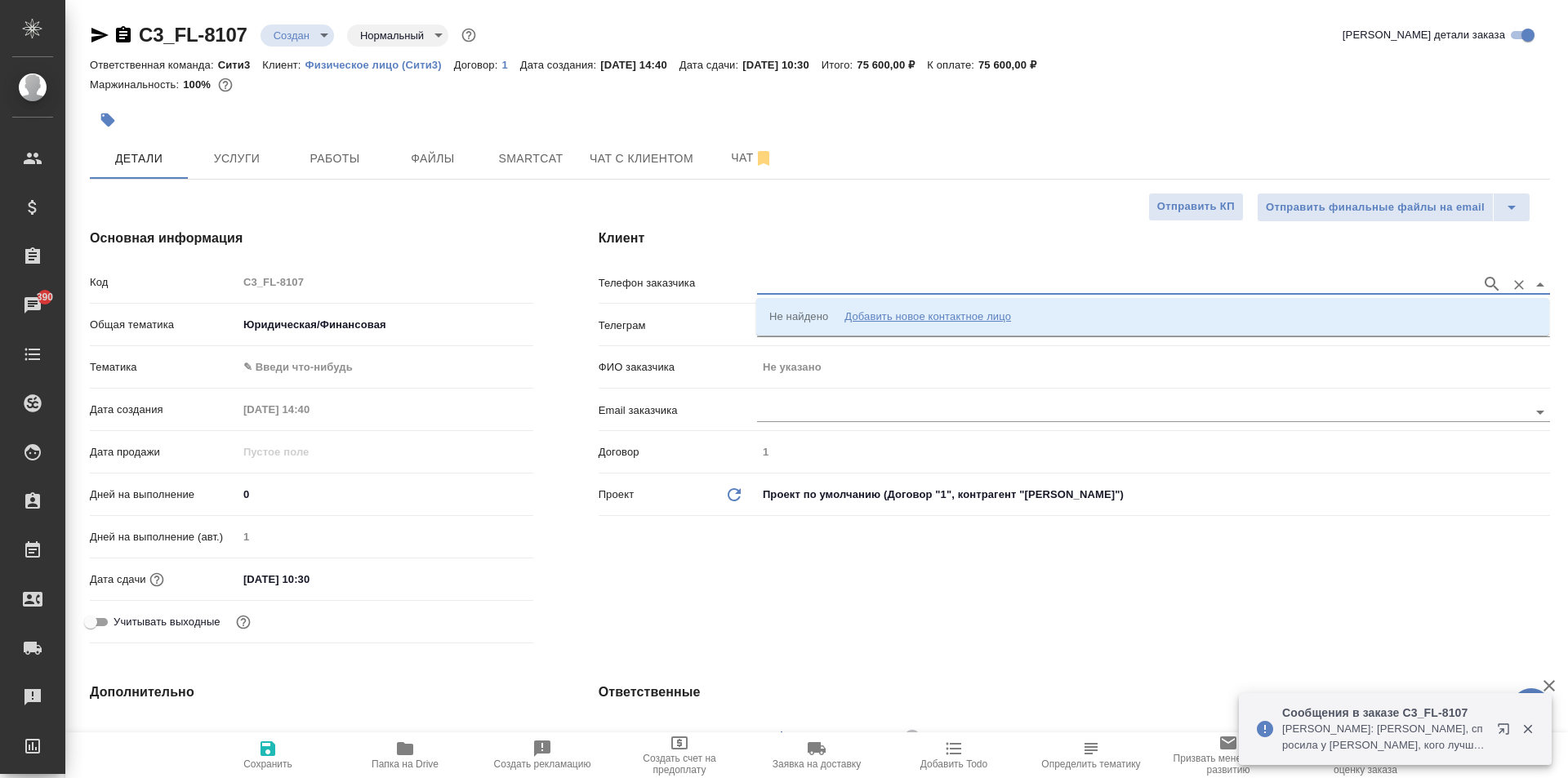
paste input "+79932516045"
type input "+79932516045"
click at [836, 326] on li "+79932516045 Ксения" at bounding box center [1153, 316] width 793 height 29
type input "+79932516045 Ксения"
type input "[PERSON_NAME]"
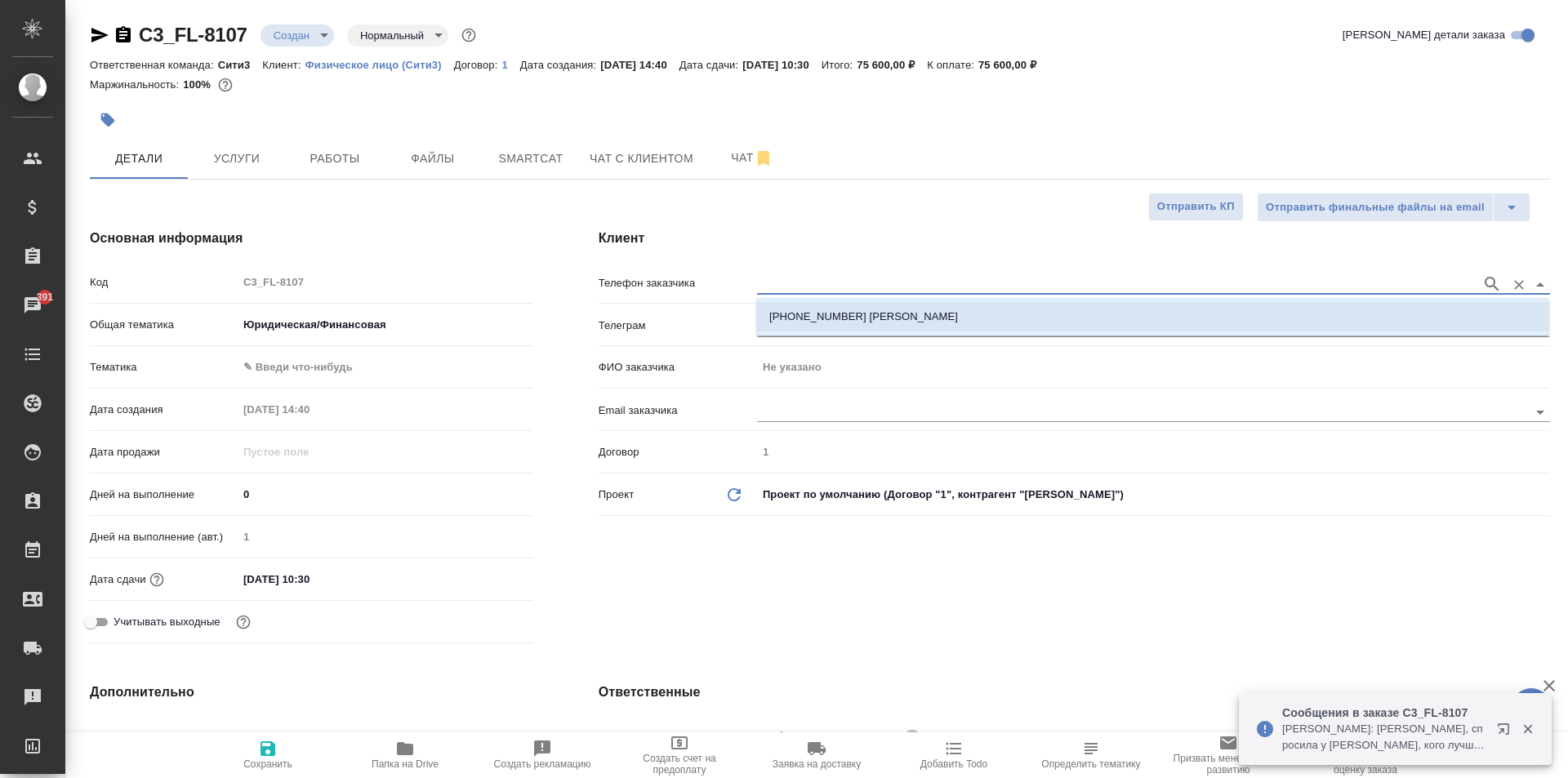
type textarea "x"
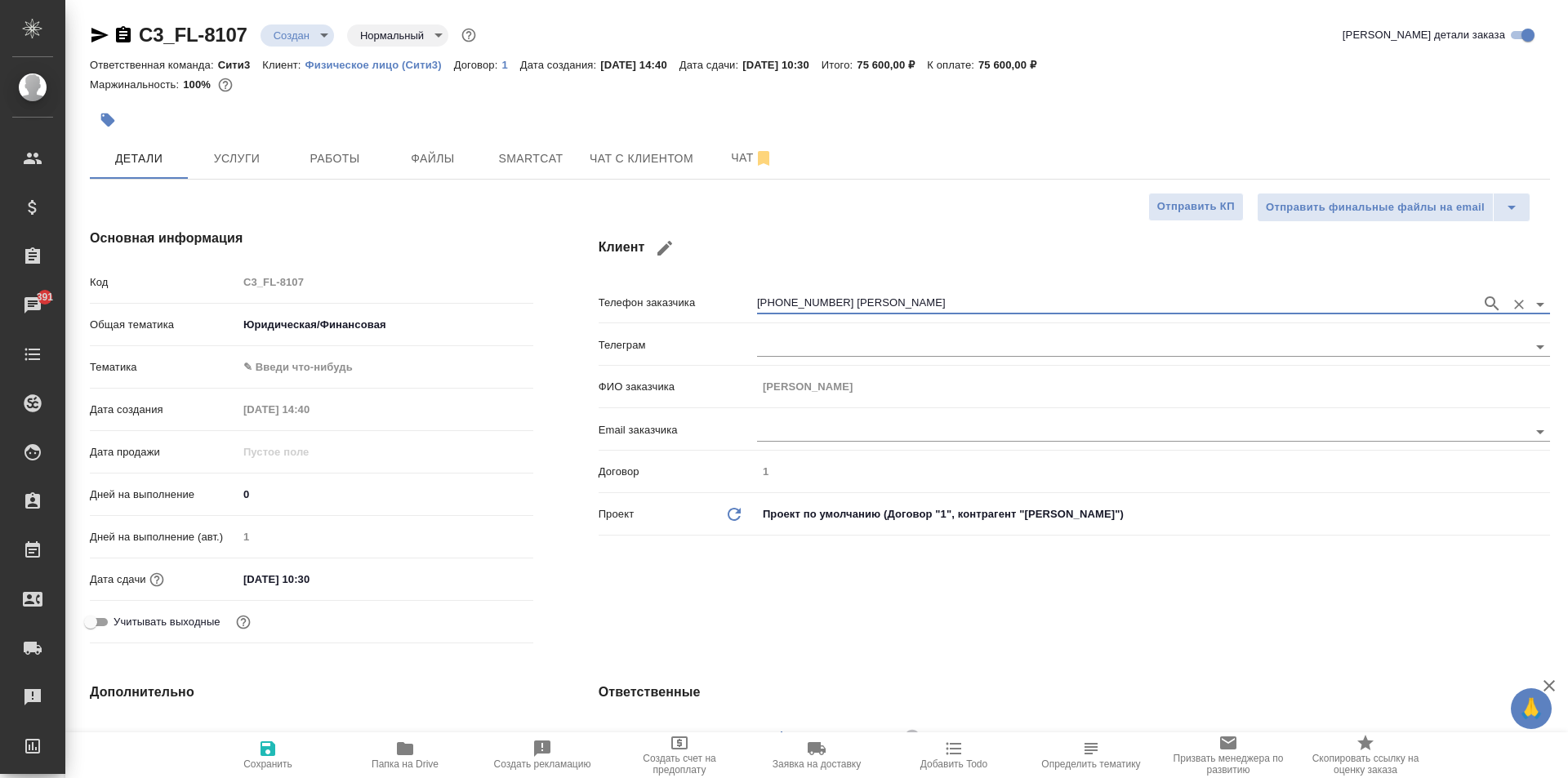
click at [295, 754] on span "Сохранить" at bounding box center [268, 754] width 118 height 31
type textarea "x"
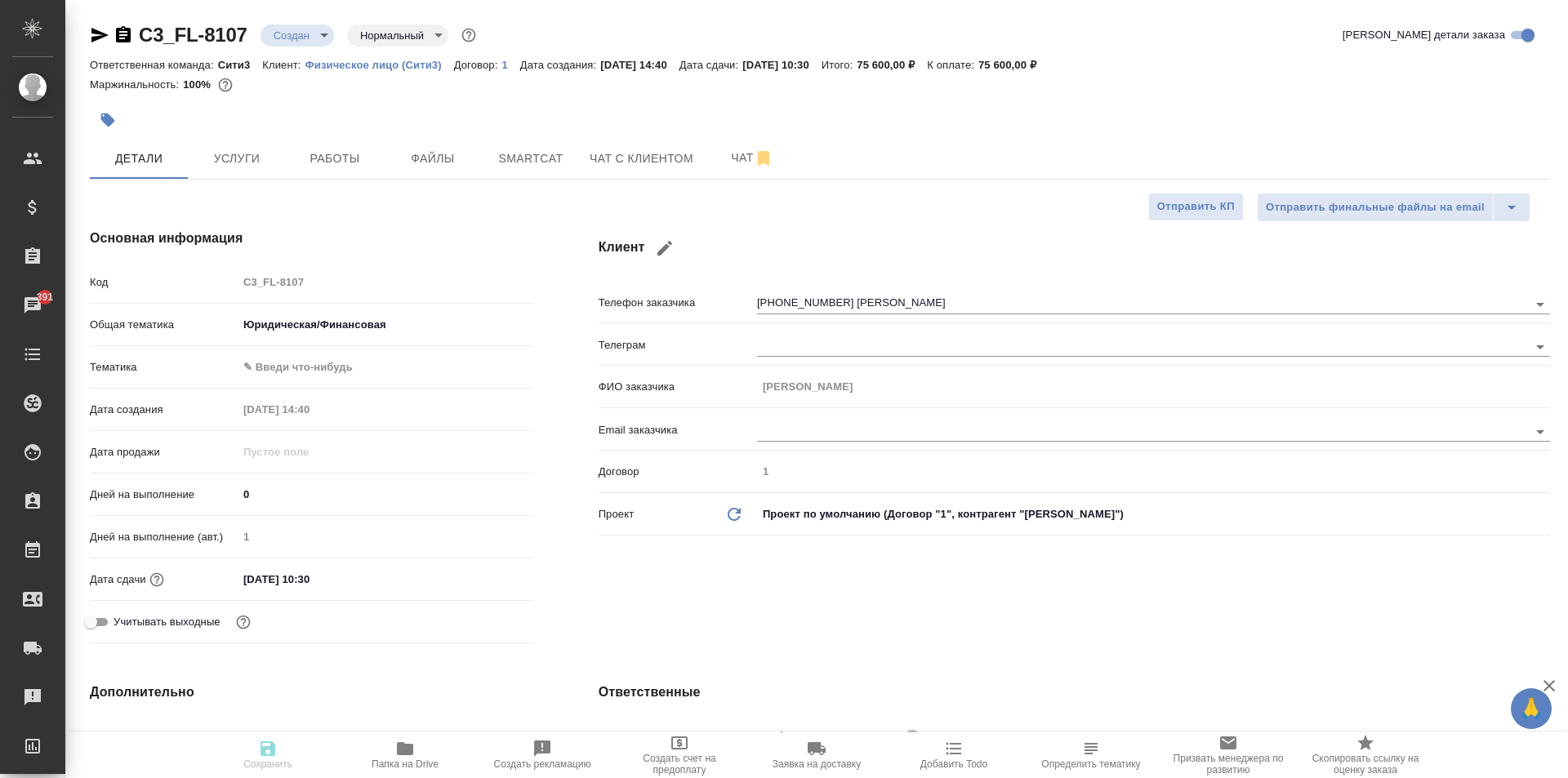
type textarea "x"
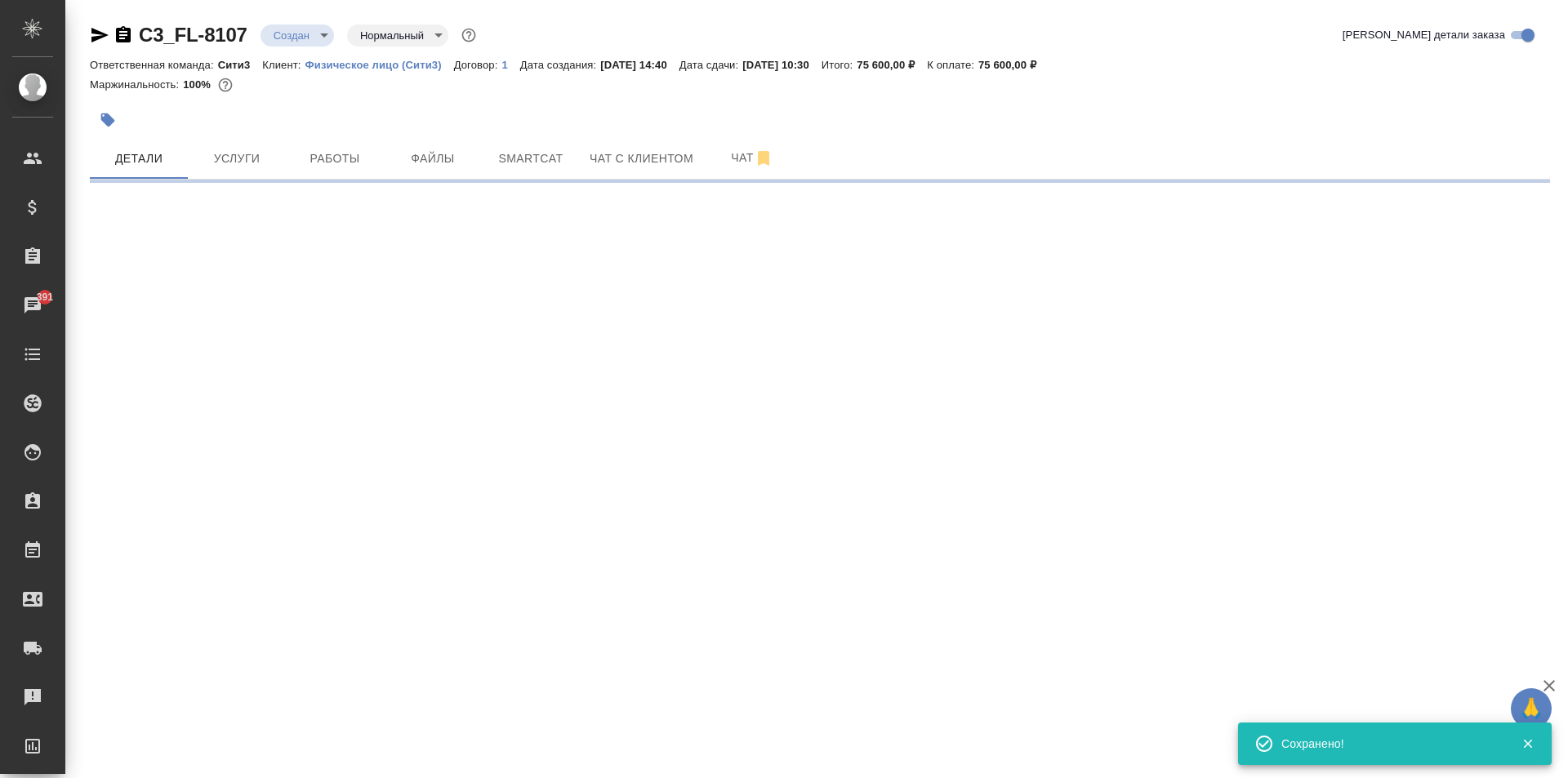
type input "holyTrinity"
select select "RU"
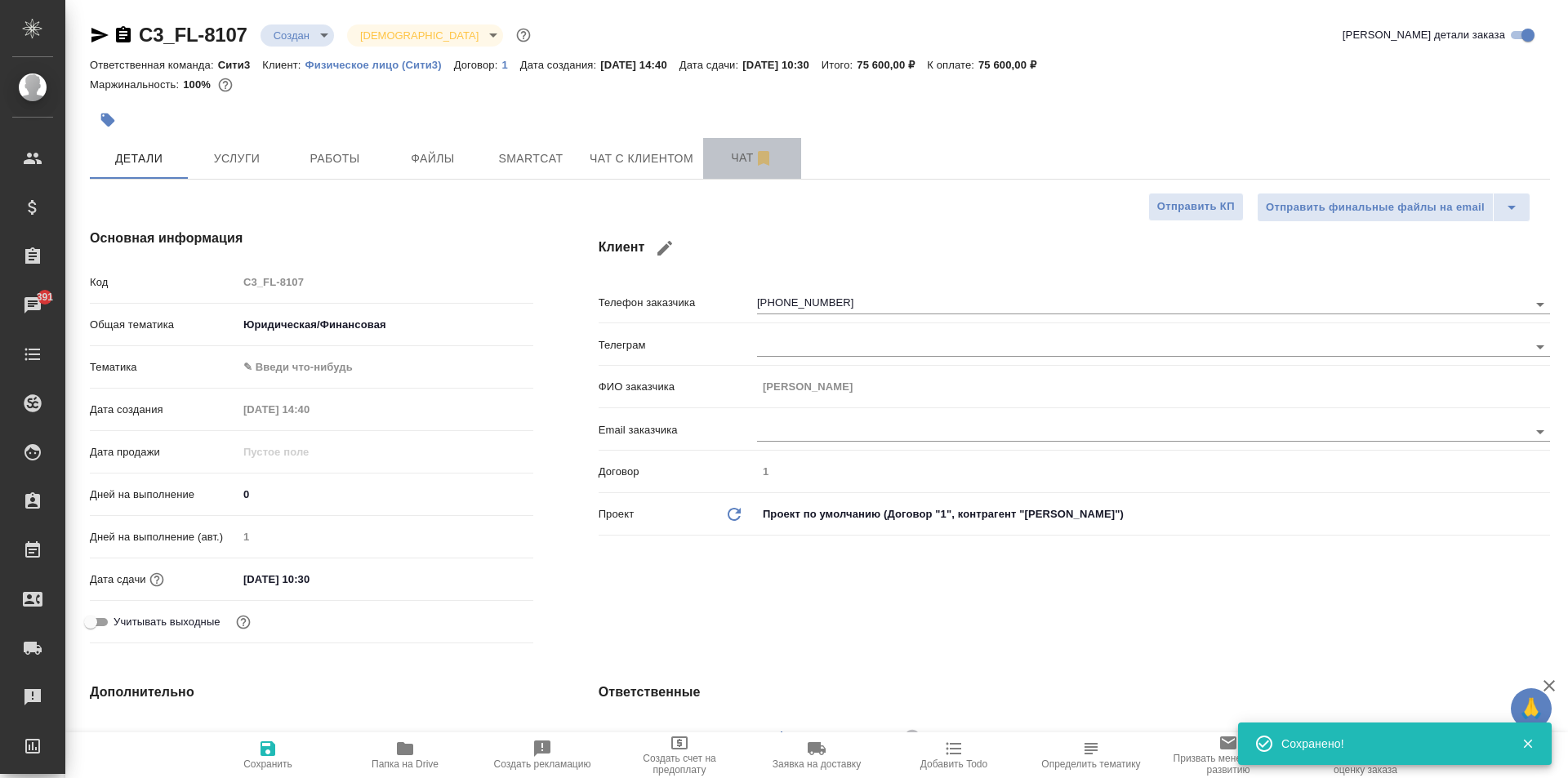
click at [720, 157] on span "Чат" at bounding box center [752, 158] width 79 height 21
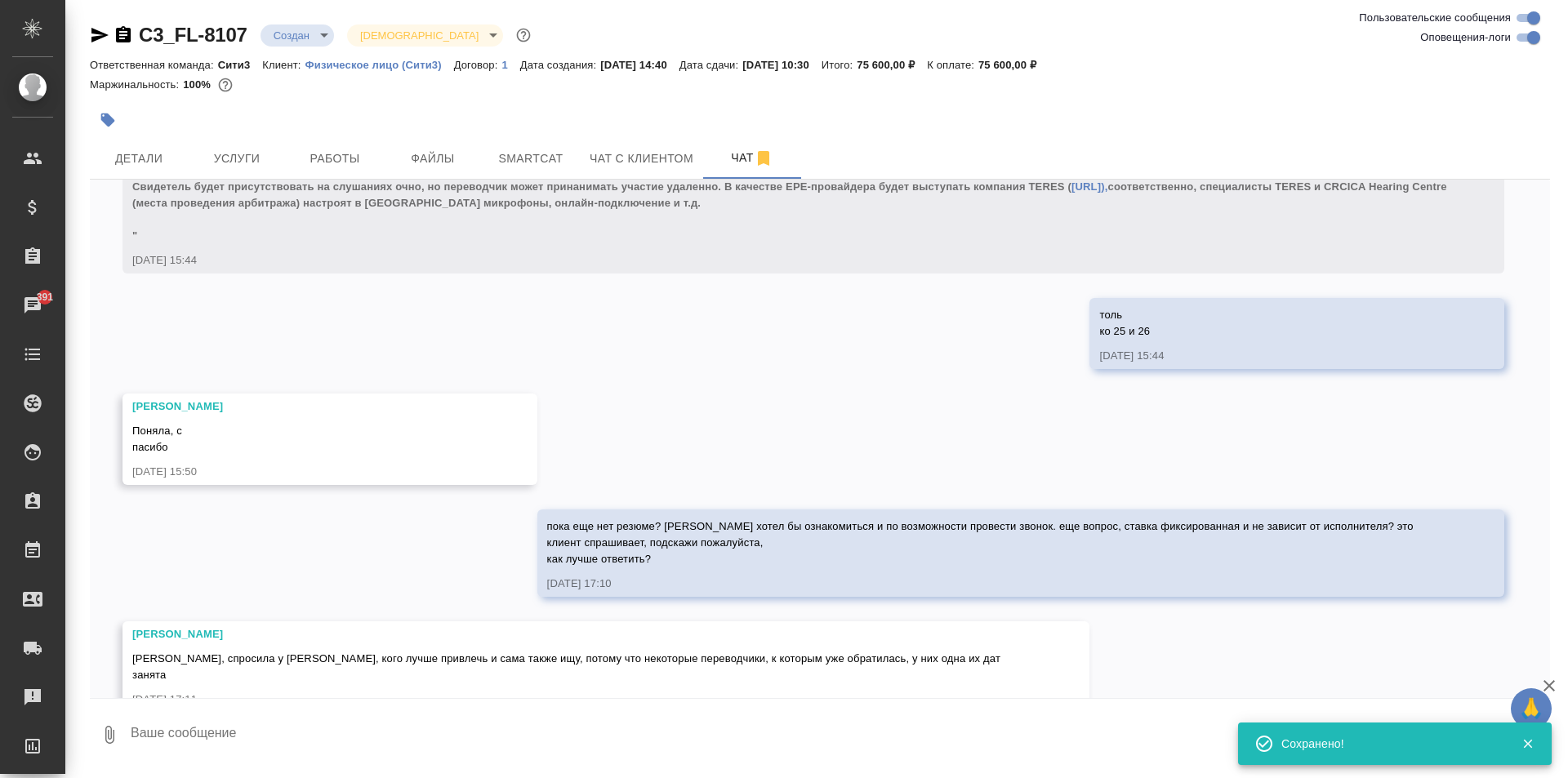
scroll to position [3208, 0]
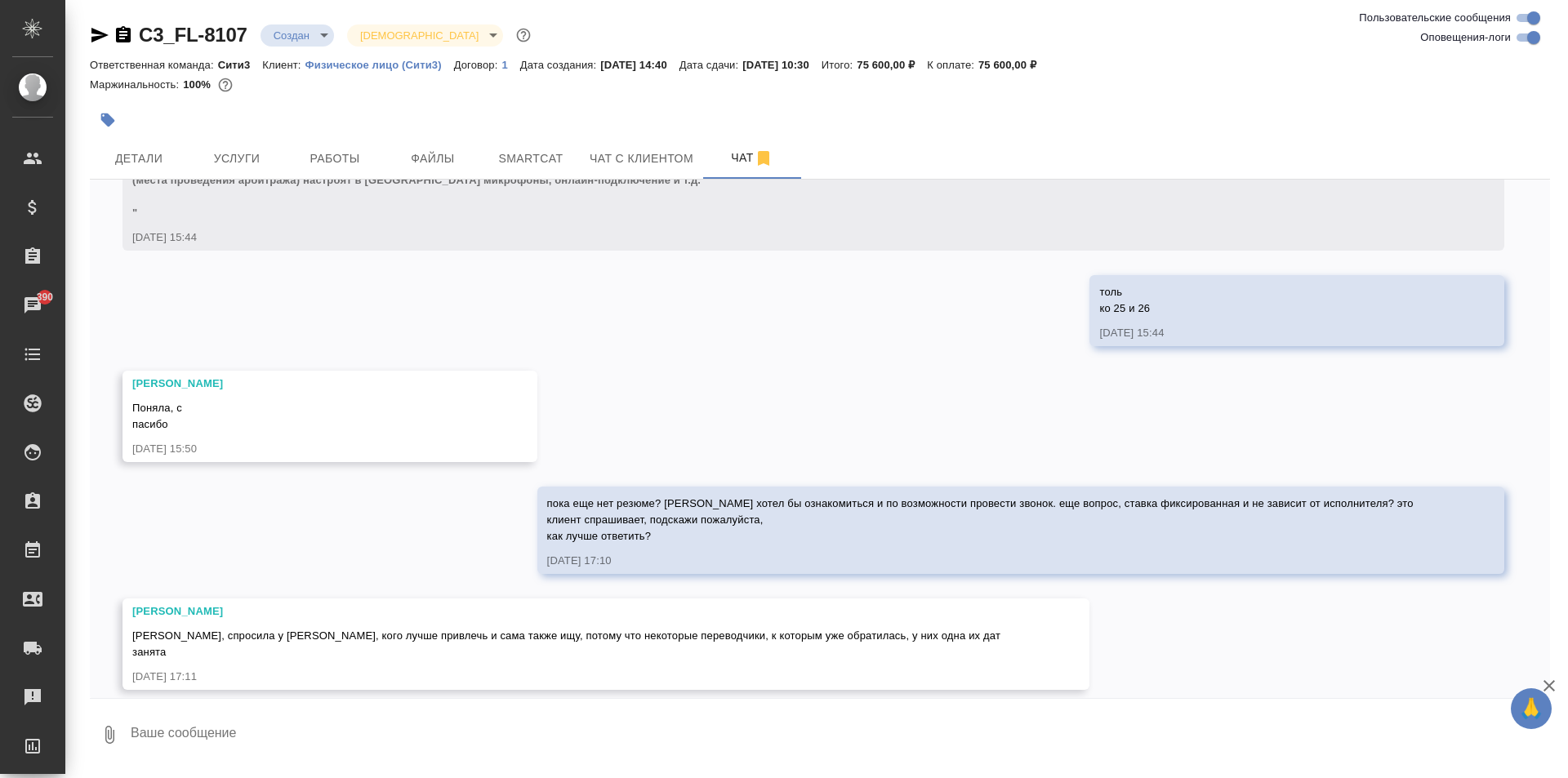
click at [391, 728] on textarea at bounding box center [840, 735] width 1421 height 56
drag, startPoint x: 431, startPoint y: 728, endPoint x: 279, endPoint y: 732, distance: 152.1
click at [279, 732] on textarea "хорошо, спасибо, тогда опка лкиенту отвеч" at bounding box center [826, 735] width 1394 height 56
type textarea "хорошо, поняла"
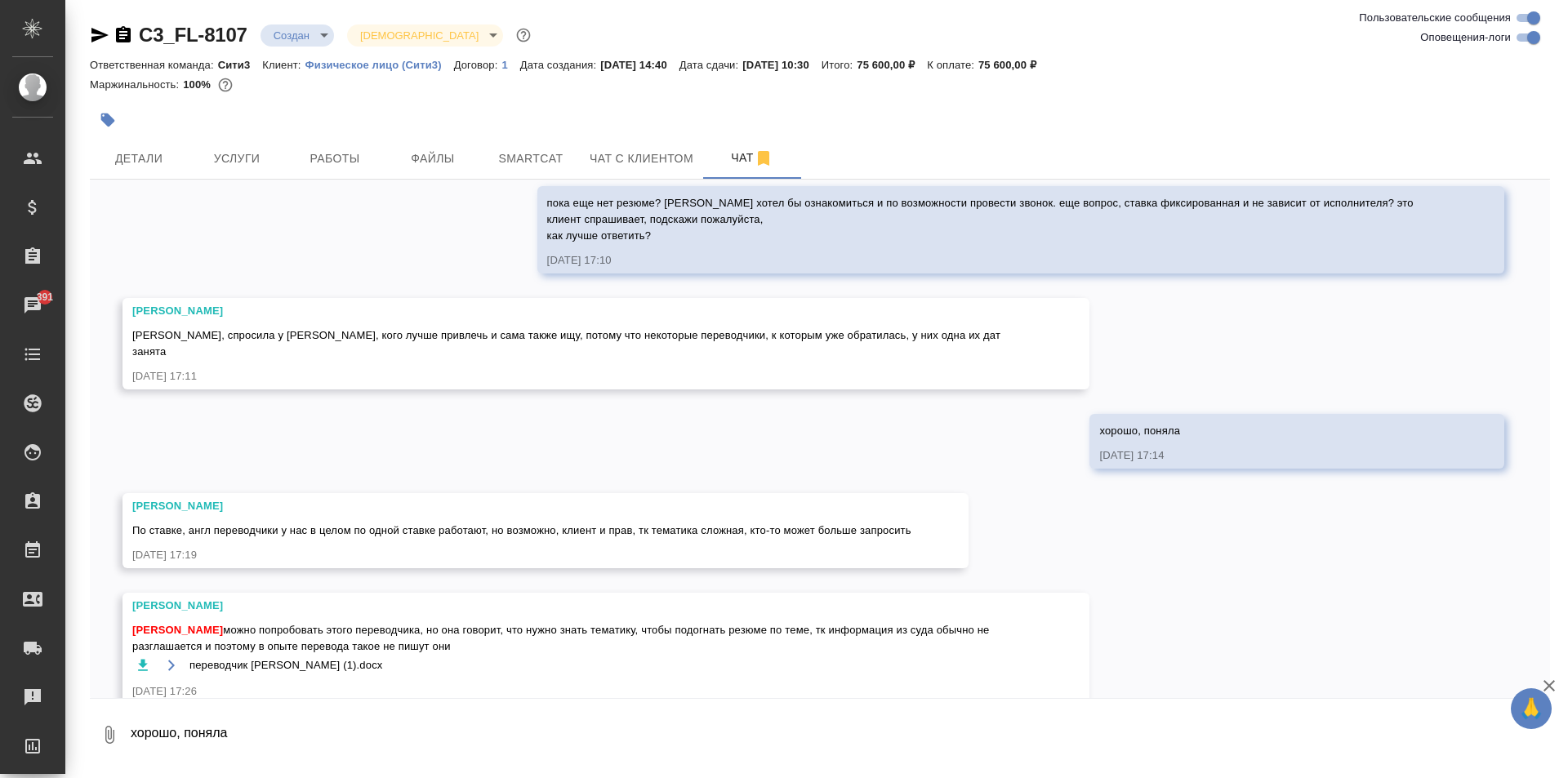
scroll to position [3523, 0]
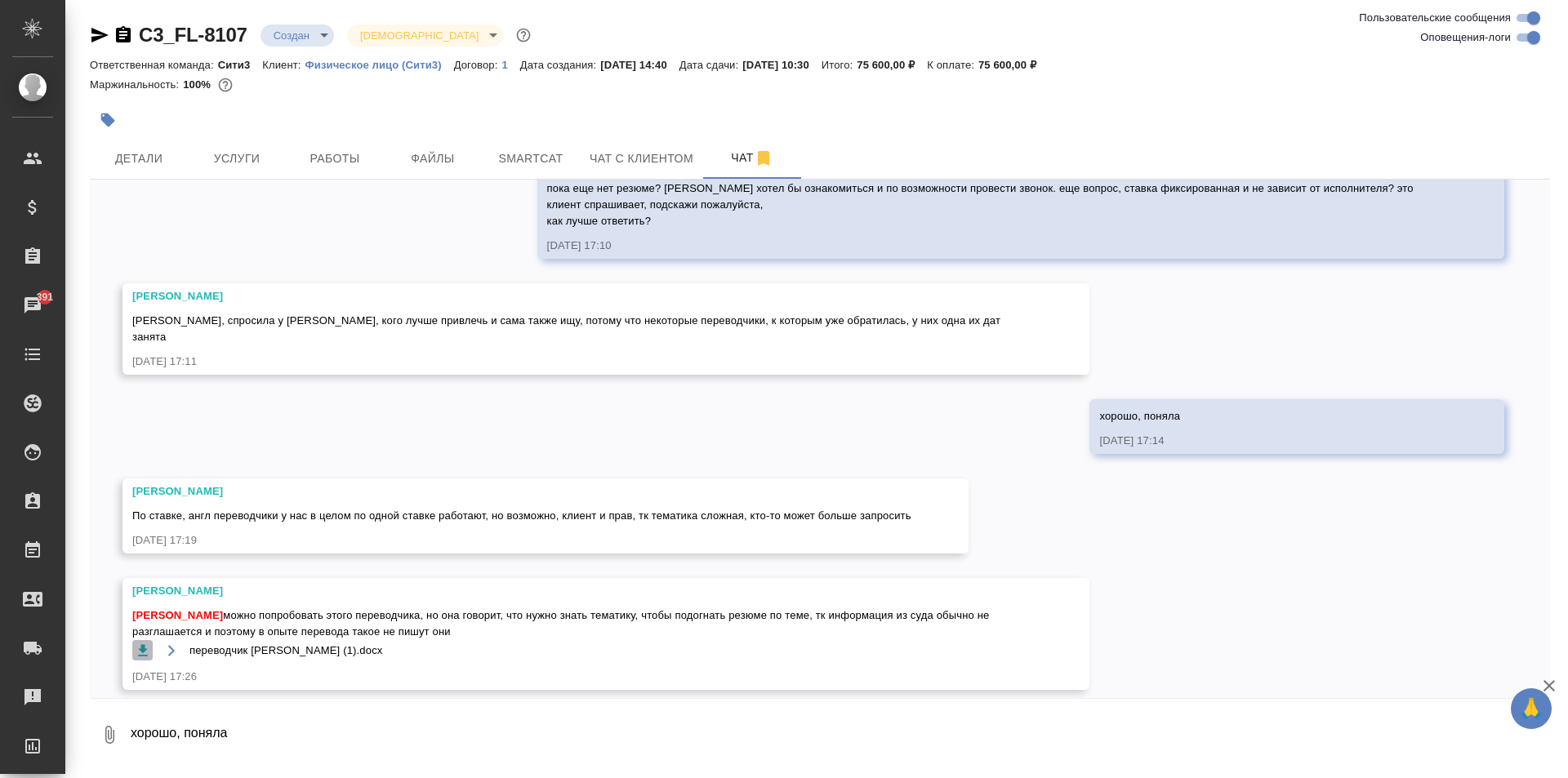
click at [137, 643] on icon "button" at bounding box center [143, 651] width 17 height 17
drag, startPoint x: 1090, startPoint y: 64, endPoint x: 1018, endPoint y: 62, distance: 72.0
click at [1018, 62] on div "Ответственная команда: Сити3 Клиент: Физическое лицо (Сити3) Договор: 1 Дата со…" at bounding box center [820, 65] width 1460 height 20
click at [432, 153] on span "Файлы" at bounding box center [433, 158] width 79 height 21
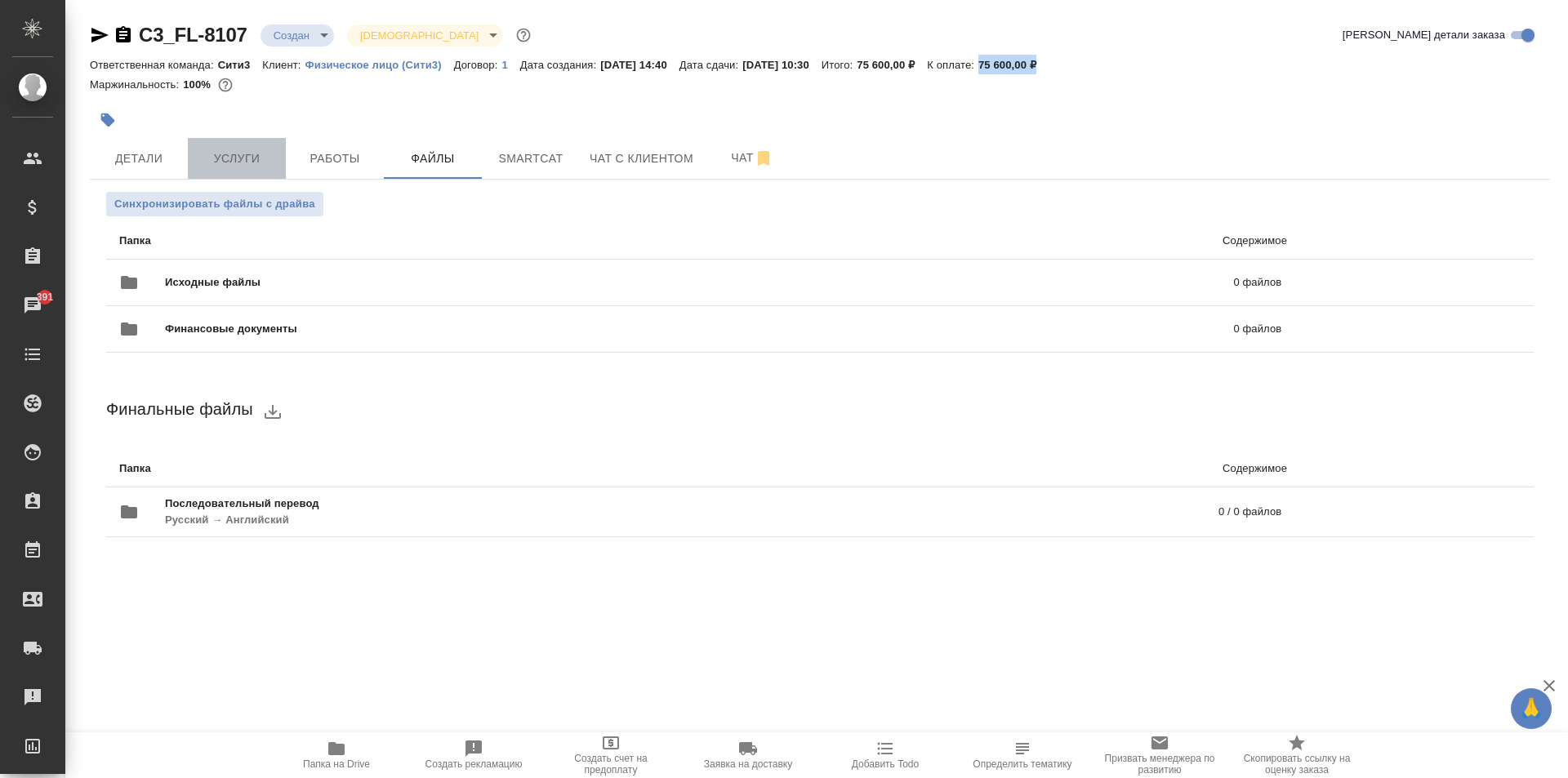
click at [226, 154] on span "Услуги" at bounding box center [236, 158] width 79 height 21
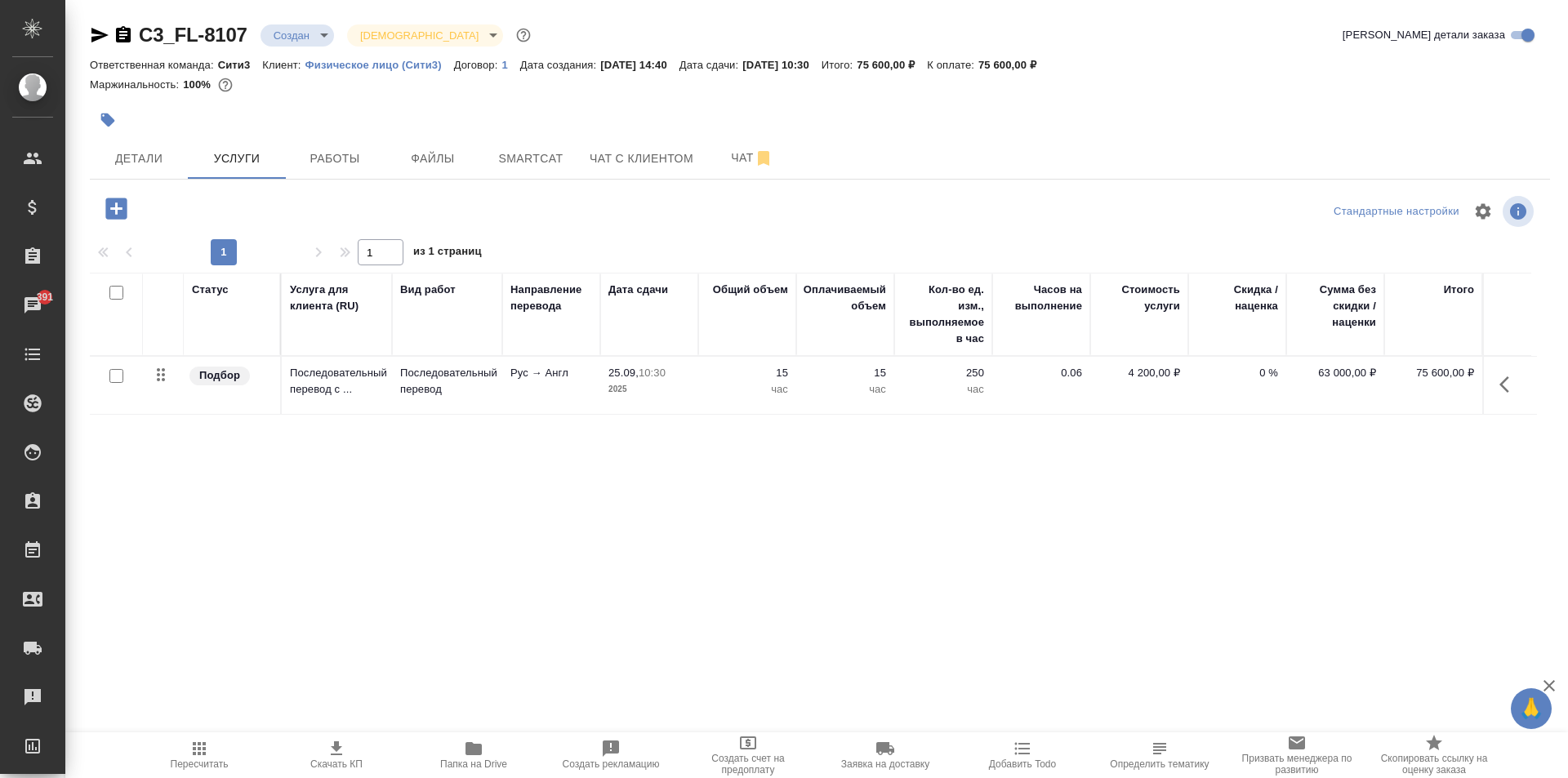
click at [218, 731] on div ".cls-1 fill:#fff; AWATERA Moskalets Alina Клиенты Спецификации Заказы 391 Чаты …" at bounding box center [784, 389] width 1568 height 778
drag, startPoint x: 1088, startPoint y: 63, endPoint x: 1019, endPoint y: 62, distance: 69.0
click at [1019, 62] on div "Ответственная команда: Сити3 Клиент: Физическое лицо (Сити3) Договор: 1 Дата со…" at bounding box center [820, 65] width 1460 height 20
copy p "75 600,00 ₽"
click at [733, 157] on span "Чат" at bounding box center [752, 158] width 79 height 21
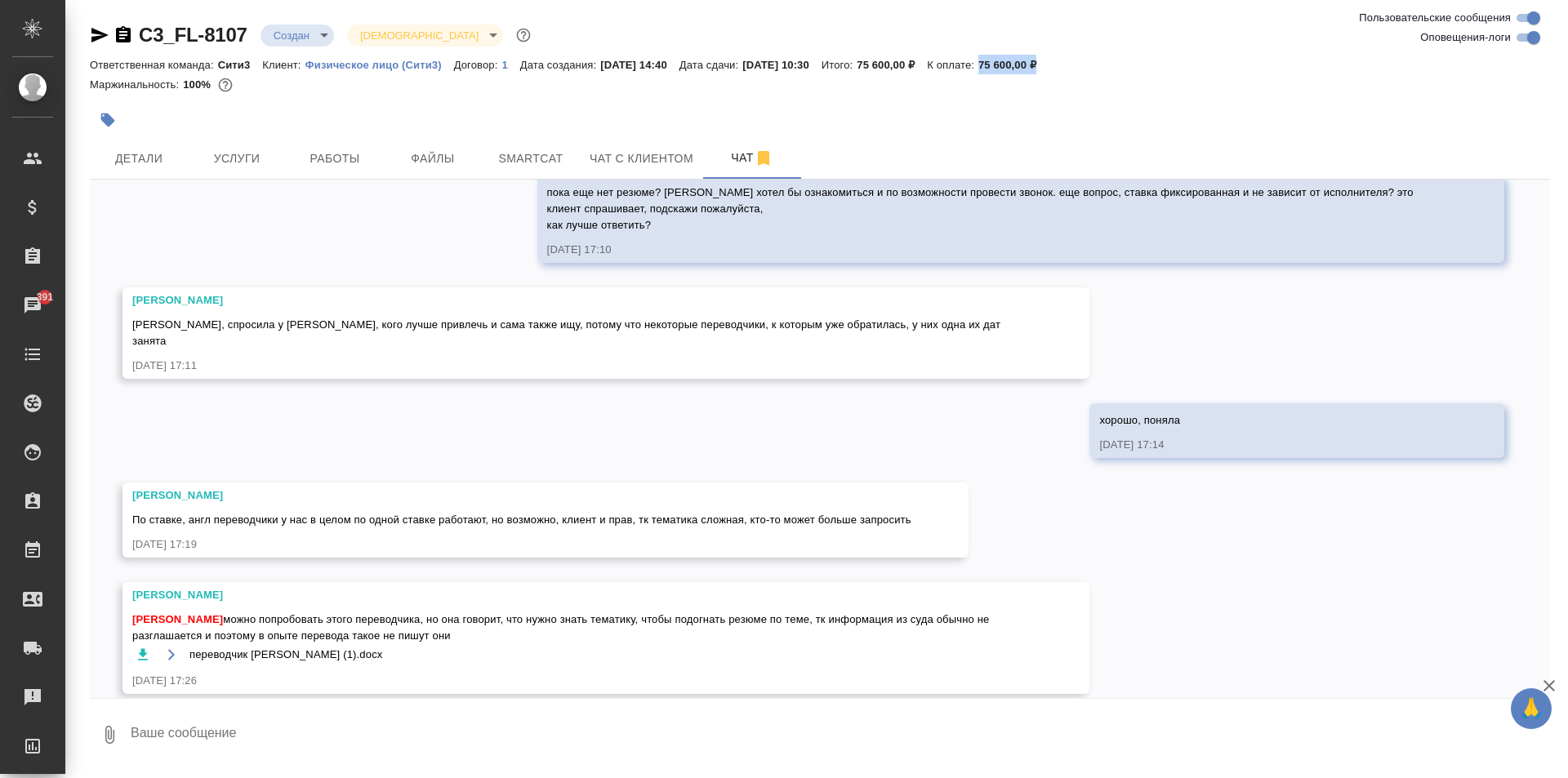
scroll to position [3523, 0]
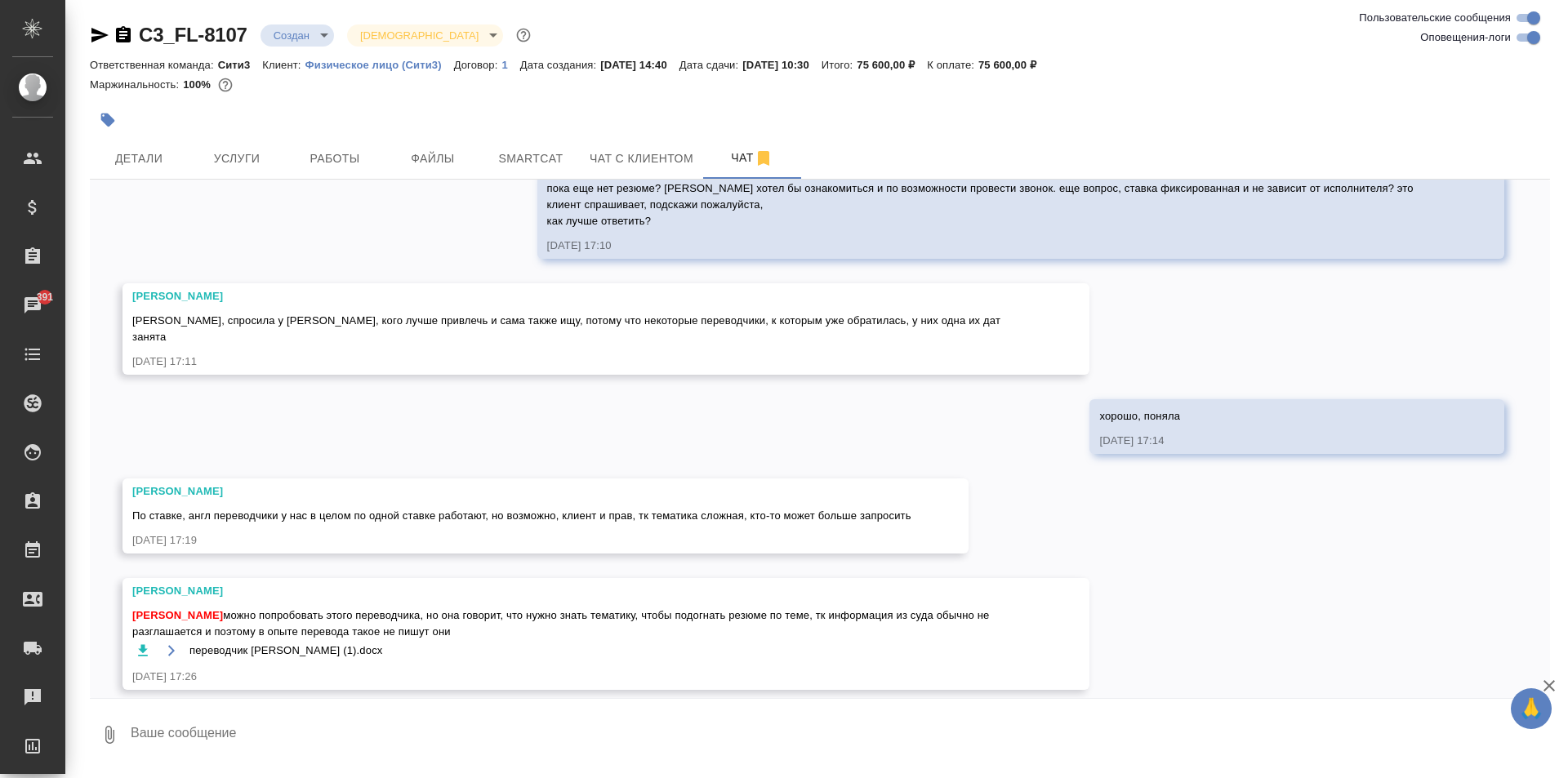
click at [348, 735] on textarea at bounding box center [840, 735] width 1421 height 56
type textarea "поняла, спасибо, направил вопрос"
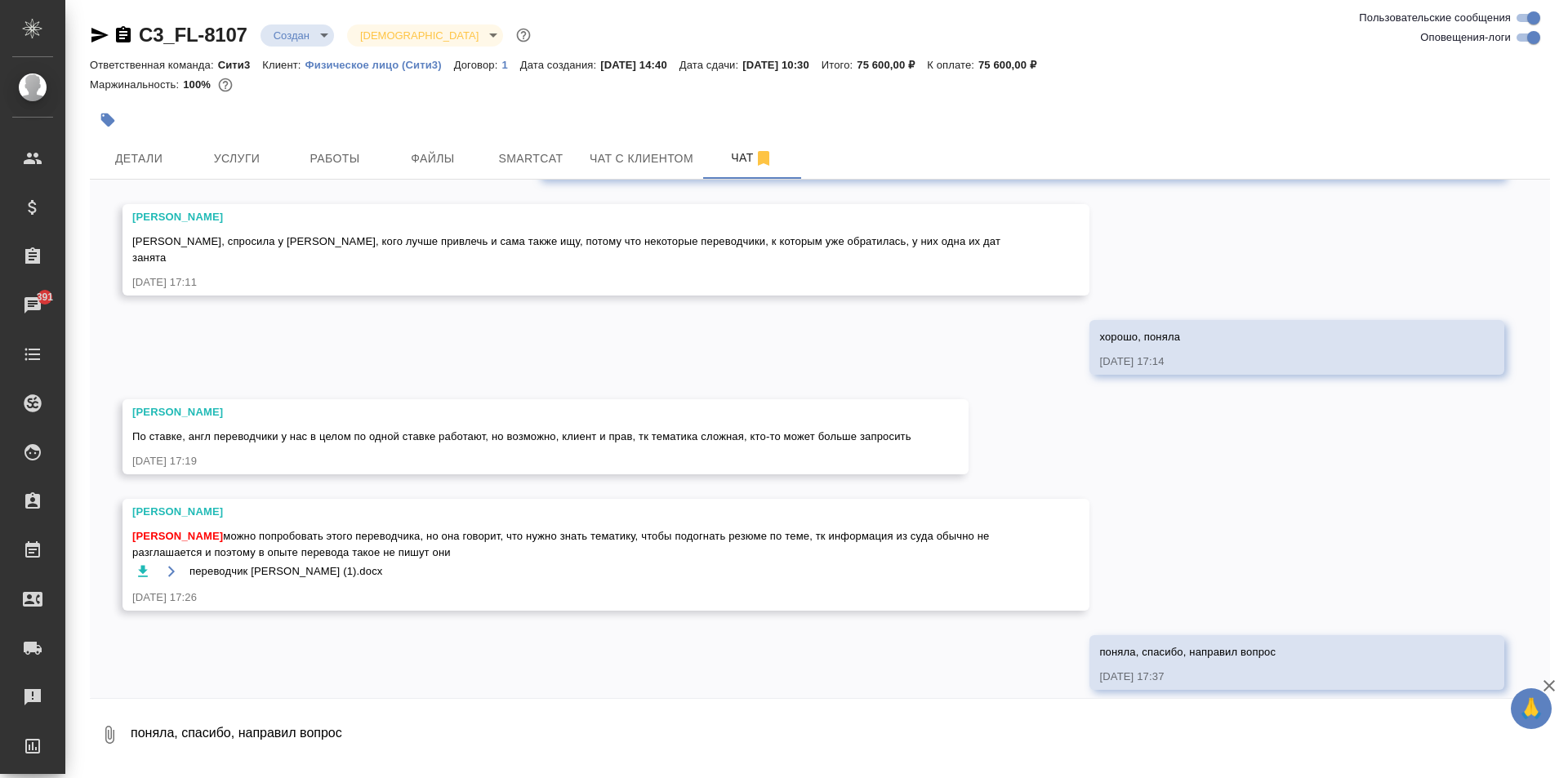
click at [131, 44] on icon "button" at bounding box center [124, 36] width 20 height 20
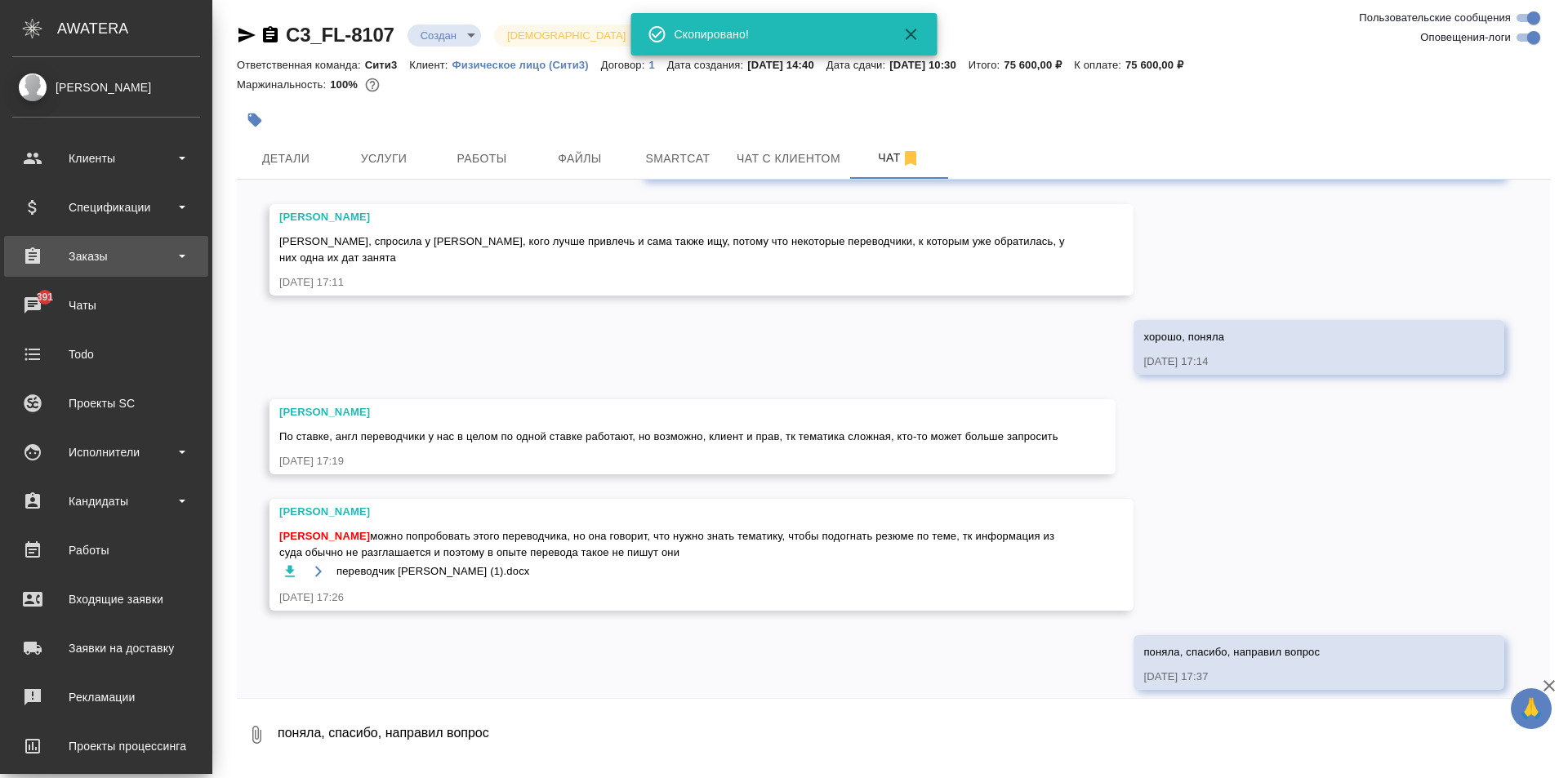
click at [85, 249] on div "Заказы" at bounding box center [106, 256] width 187 height 25
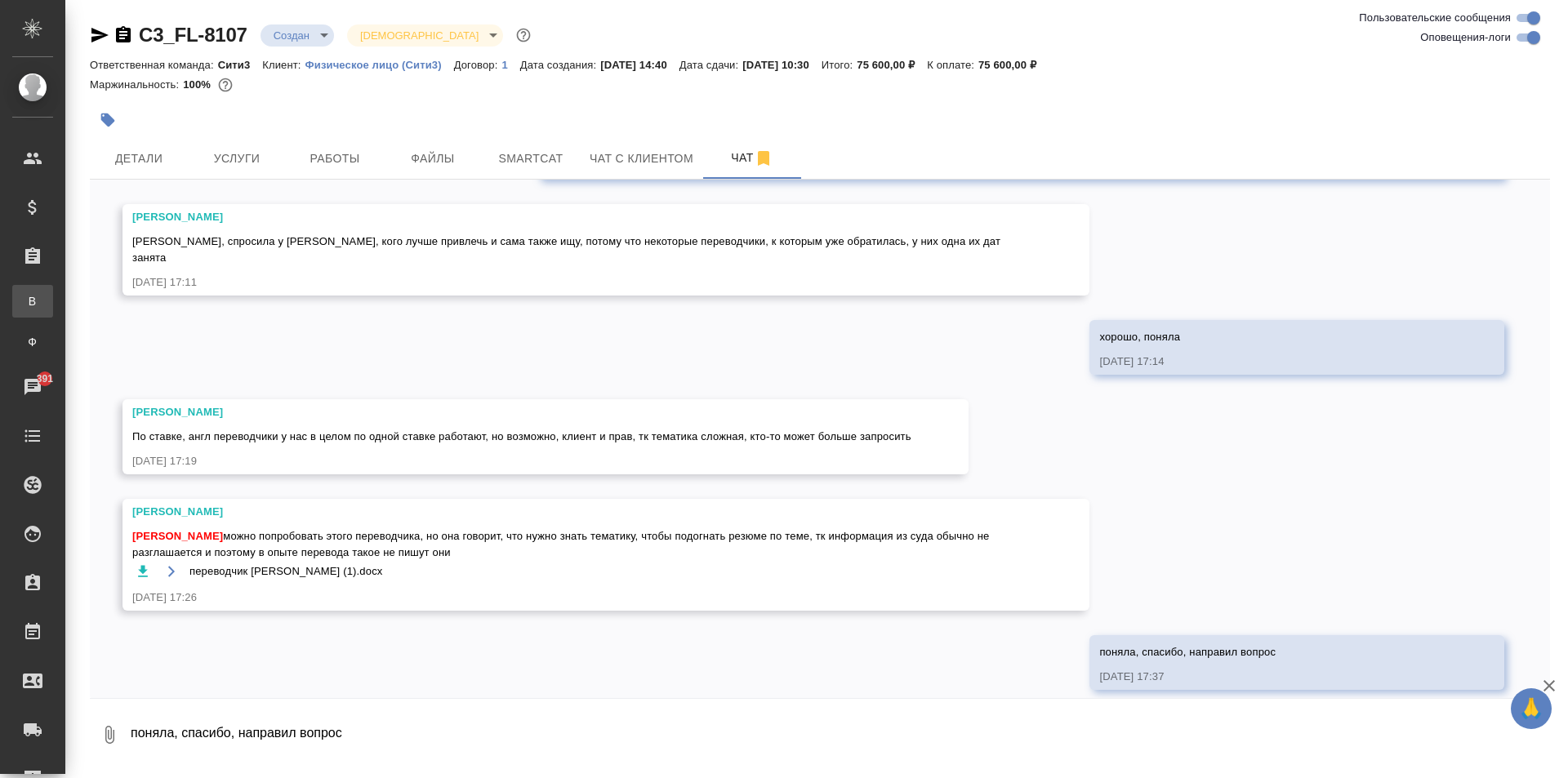
click at [53, 292] on link "В Все заказы" at bounding box center [32, 301] width 41 height 32
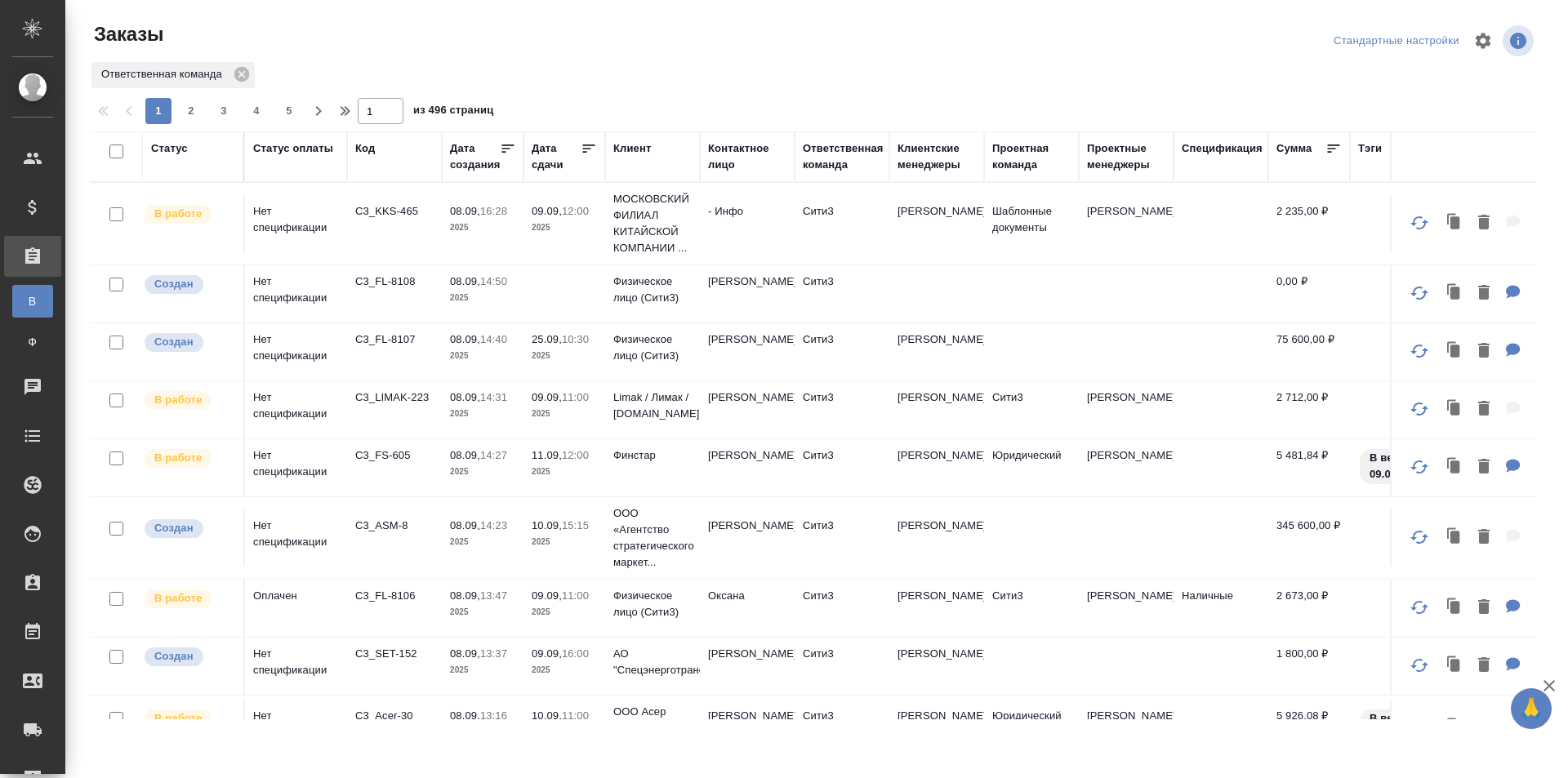
click at [571, 300] on td at bounding box center [564, 294] width 81 height 57
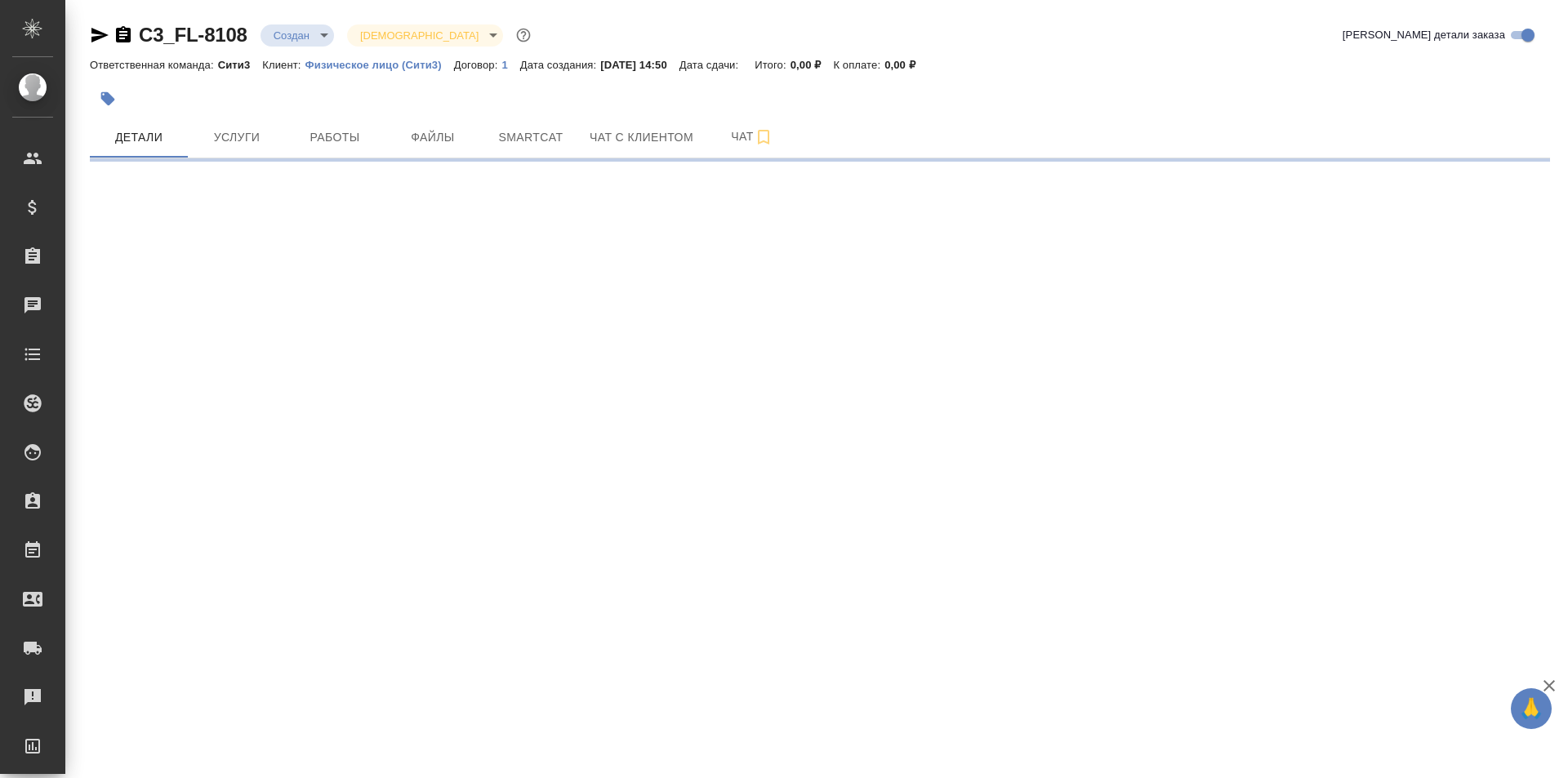
select select "RU"
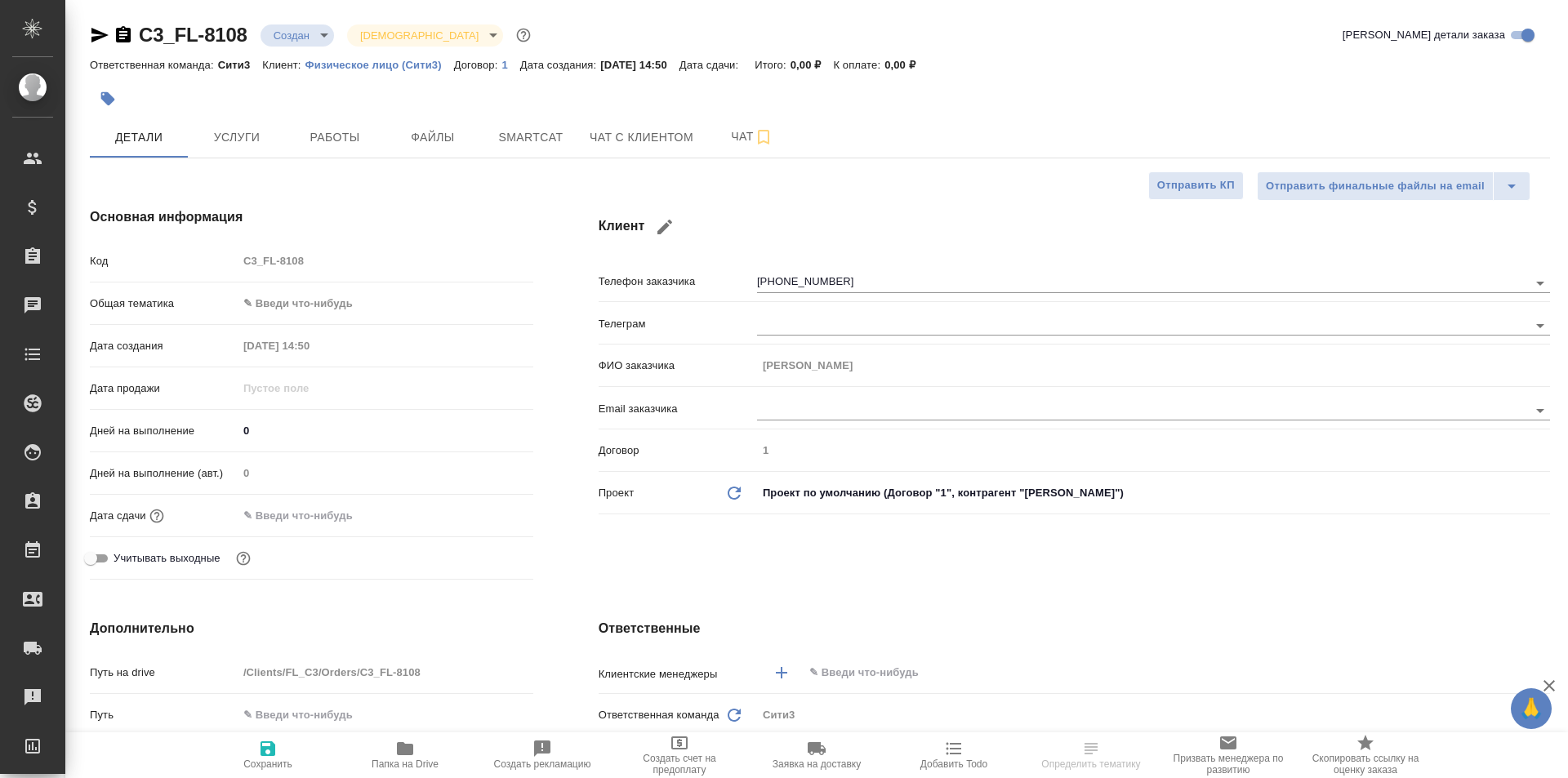
type textarea "x"
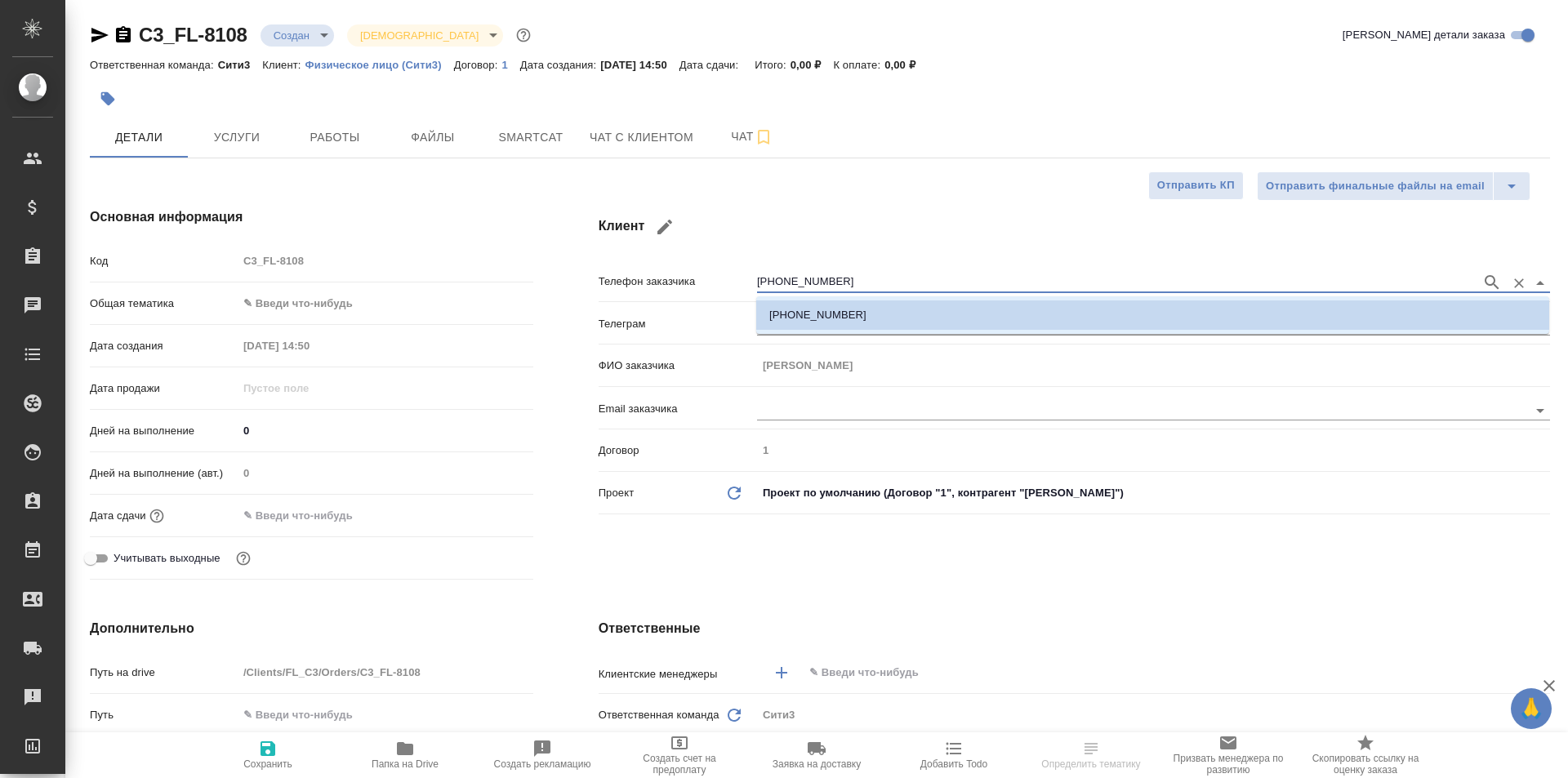
drag, startPoint x: 862, startPoint y: 281, endPoint x: 634, endPoint y: 280, distance: 228.0
click at [634, 280] on div "Телефон заказчика [PHONE_NUMBER]" at bounding box center [1074, 280] width 952 height 28
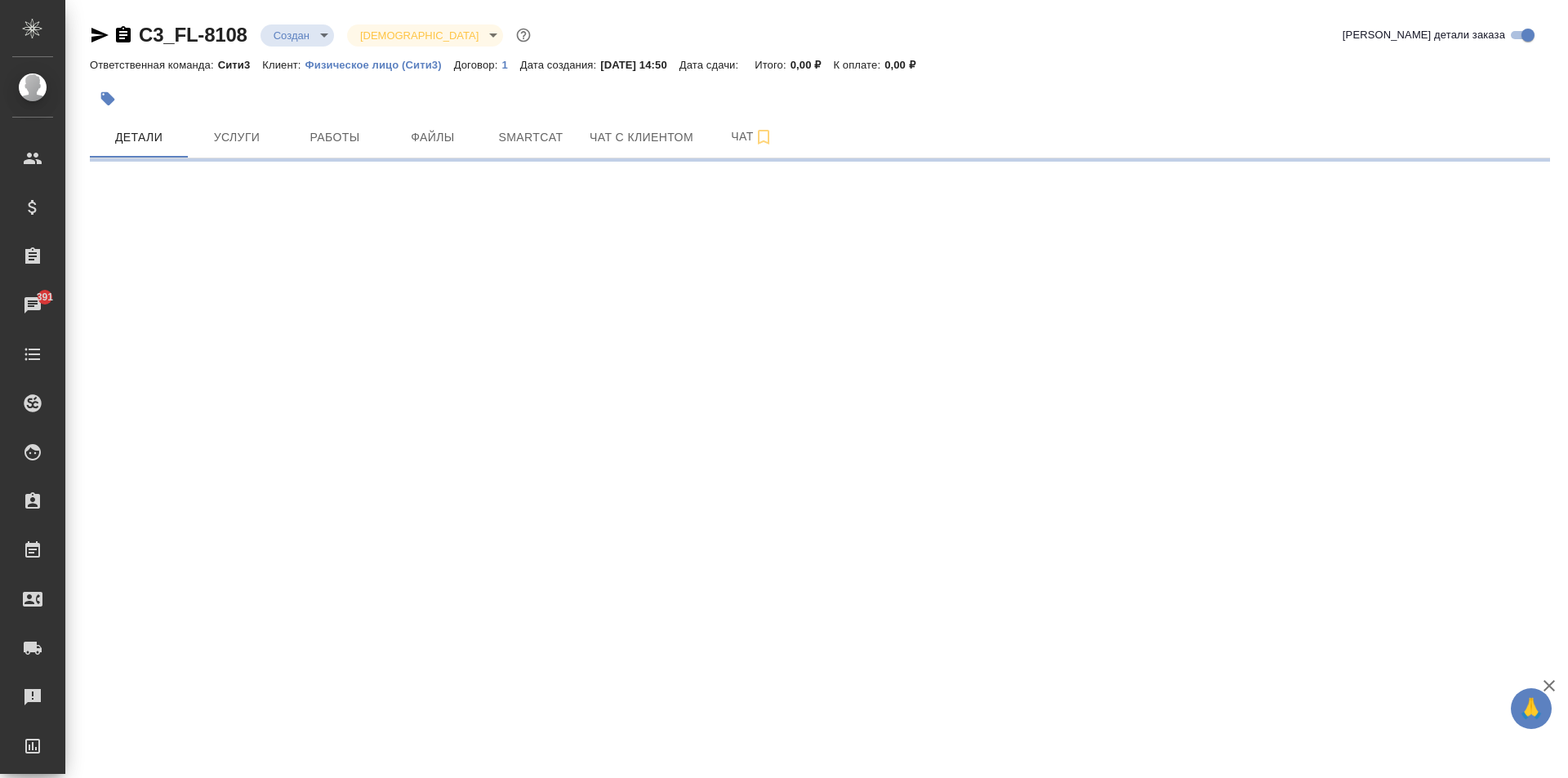
select select "RU"
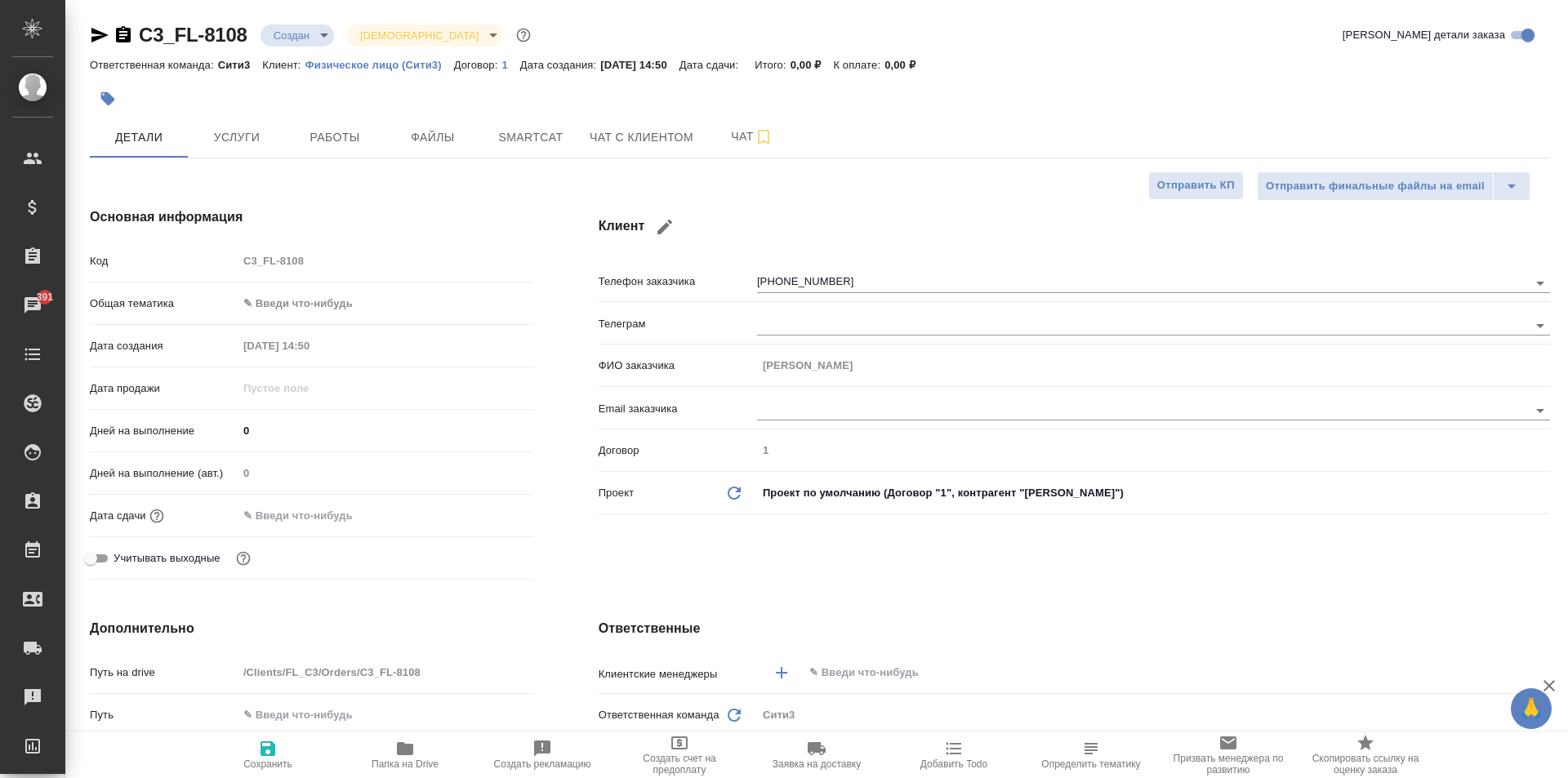
type textarea "x"
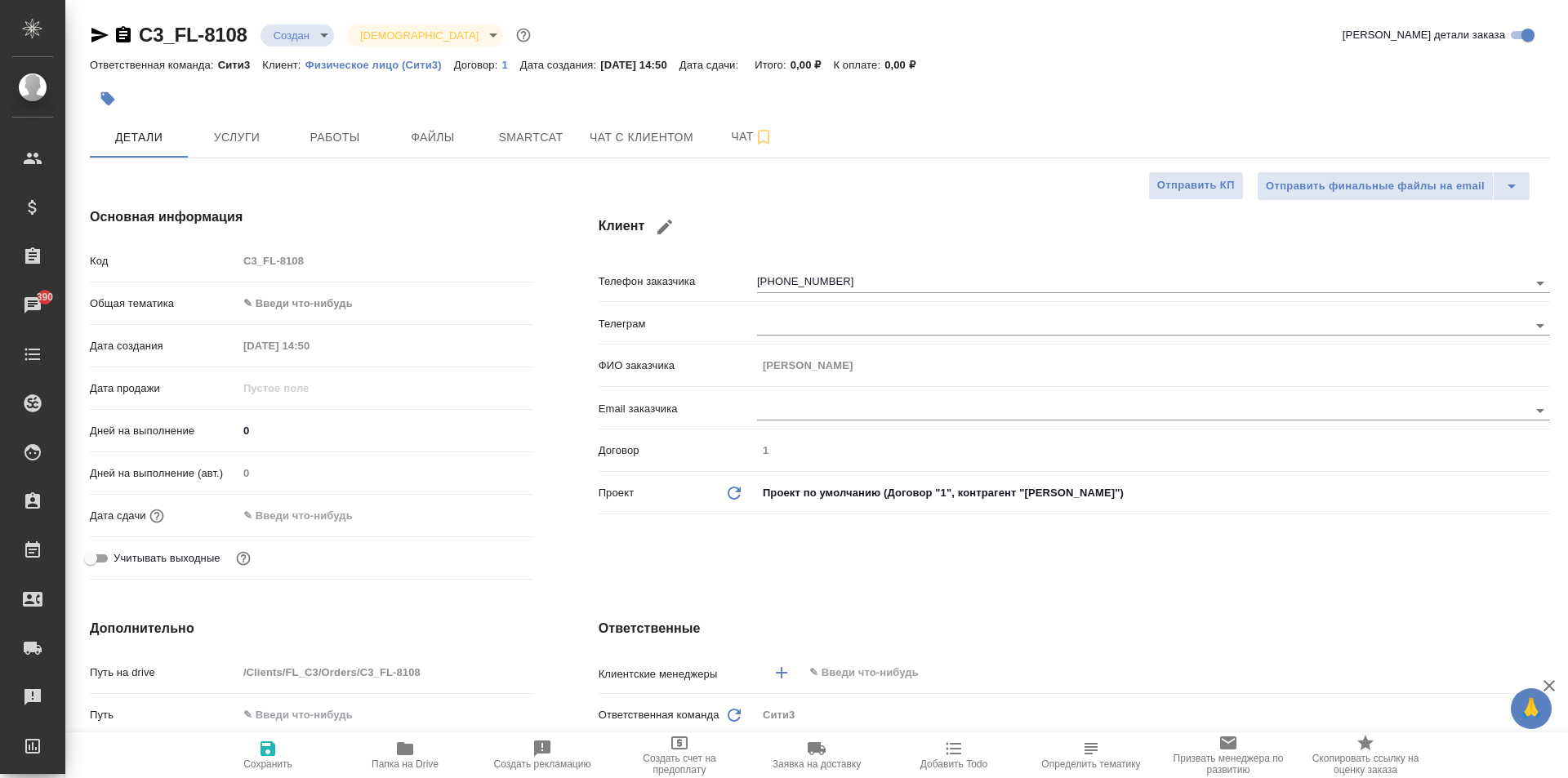
type textarea "x"
click at [634, 35] on div "C3_FL-8108 Создан new [DEMOGRAPHIC_DATA] holyTrinity Кратко детали заказа" at bounding box center [820, 36] width 1460 height 27
type textarea "x"
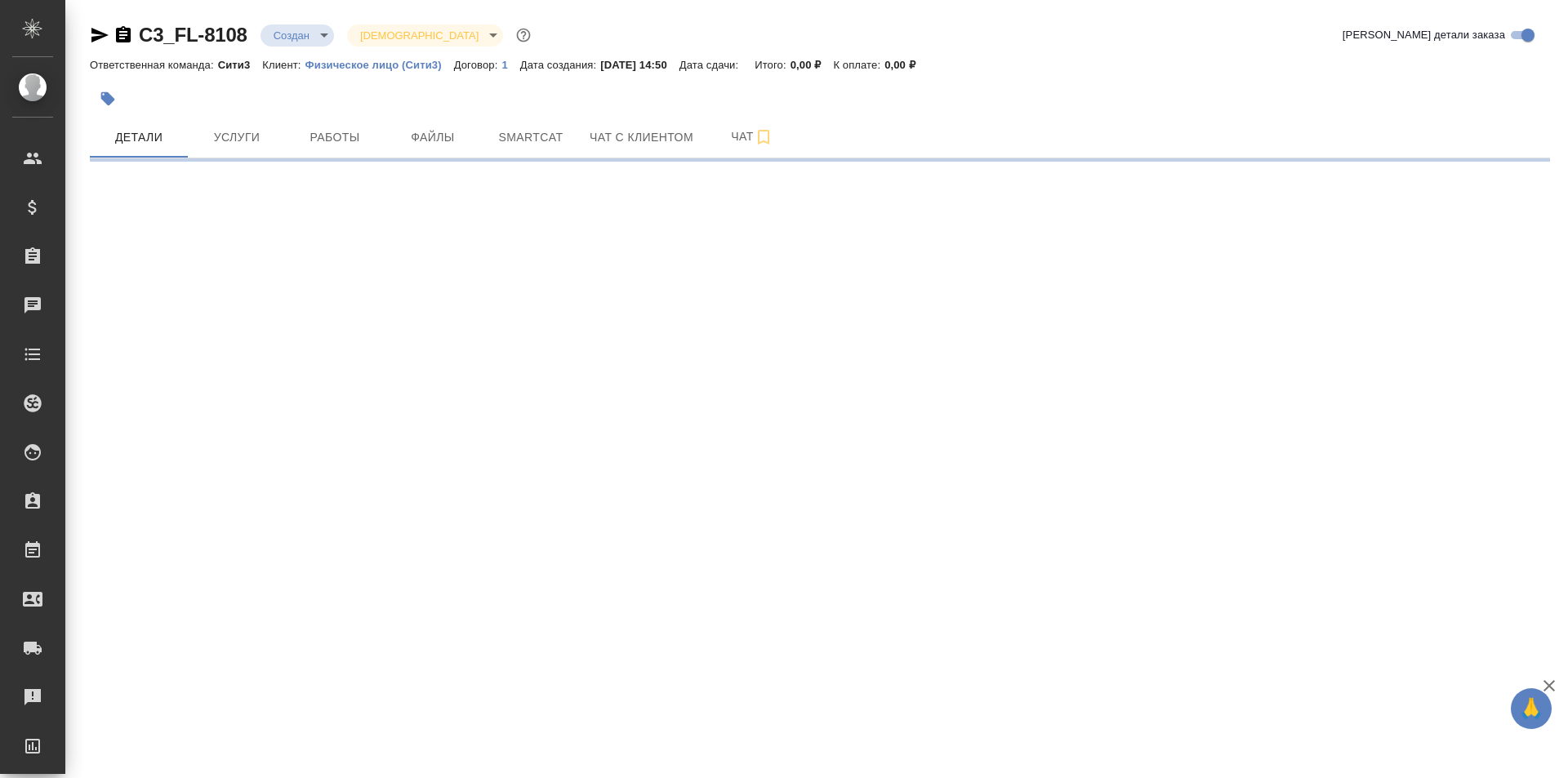
select select "RU"
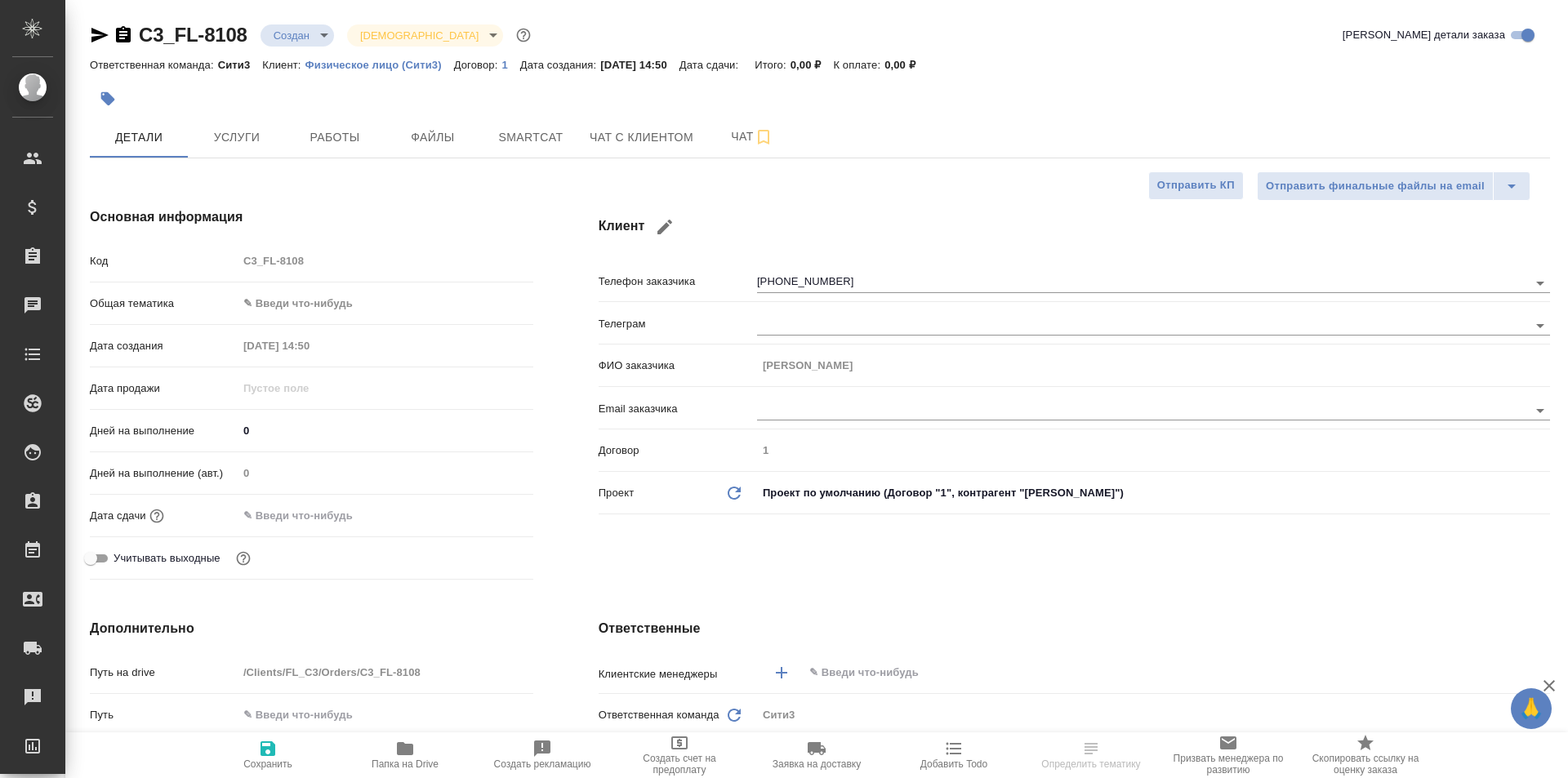
type textarea "x"
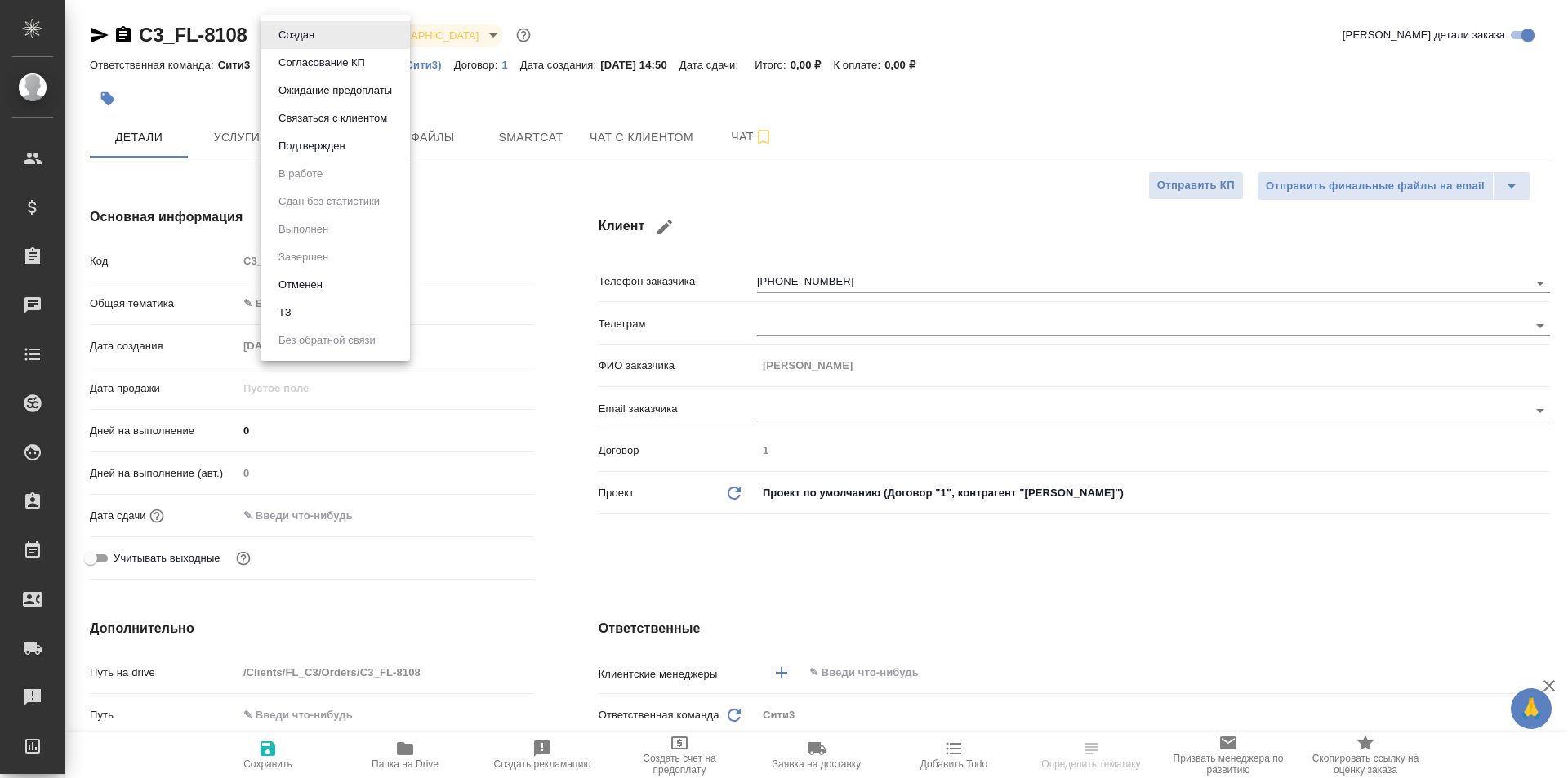
click at [298, 28] on body "🙏 .cls-1 fill:#fff; AWATERA [PERSON_NAME] Спецификации Заказы Чаты Todo Проекты…" at bounding box center [784, 389] width 1568 height 778
click at [549, 479] on div at bounding box center [784, 389] width 1568 height 778
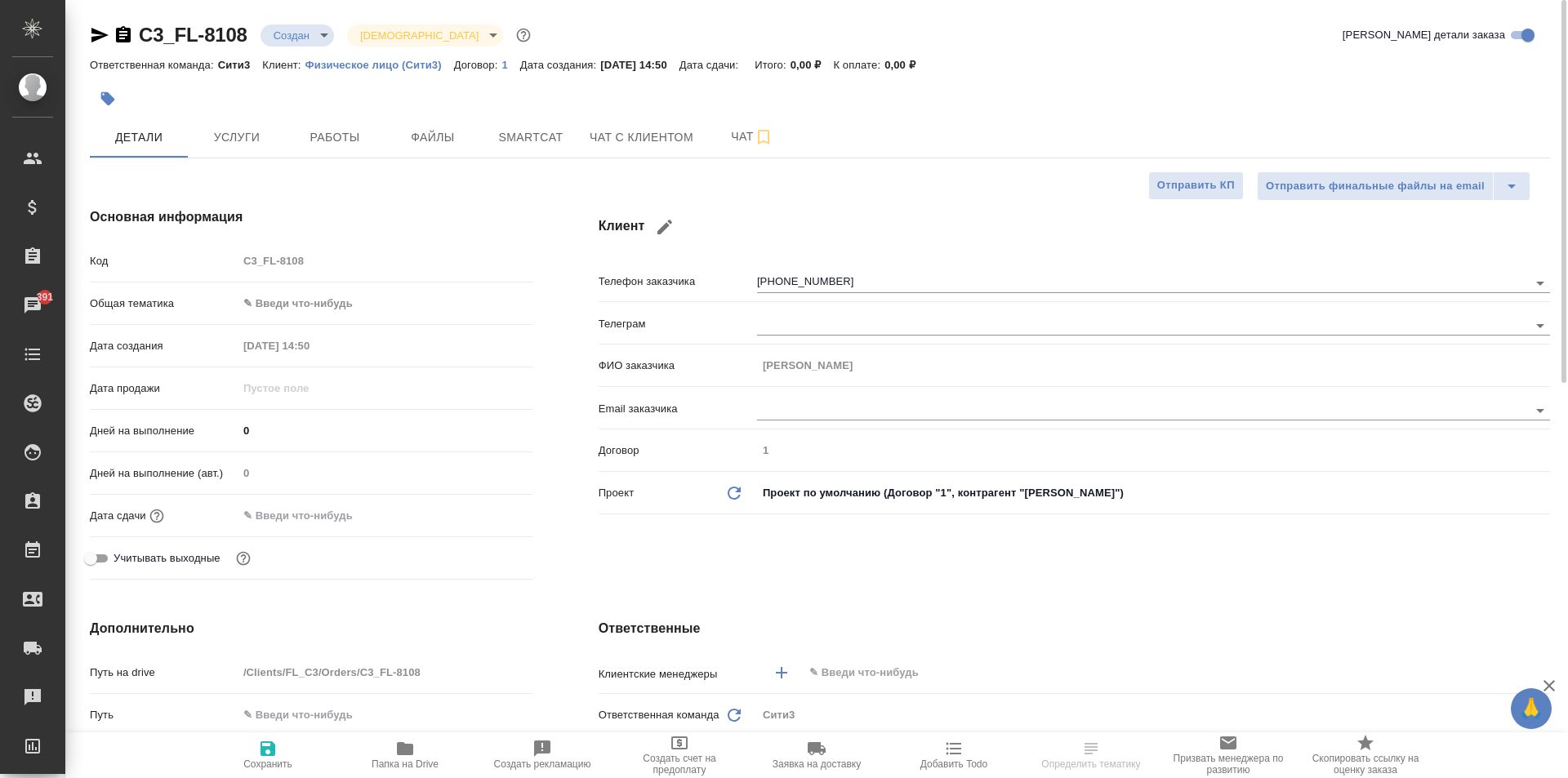
click at [288, 46] on div "C3_FL-8108 Создан new [DEMOGRAPHIC_DATA] holyTrinity" at bounding box center [312, 36] width 445 height 27
click at [289, 40] on body "🙏 .cls-1 fill:#fff; AWATERA [PERSON_NAME] Спецификации Заказы 391 Чаты Todo Про…" at bounding box center [784, 389] width 1568 height 778
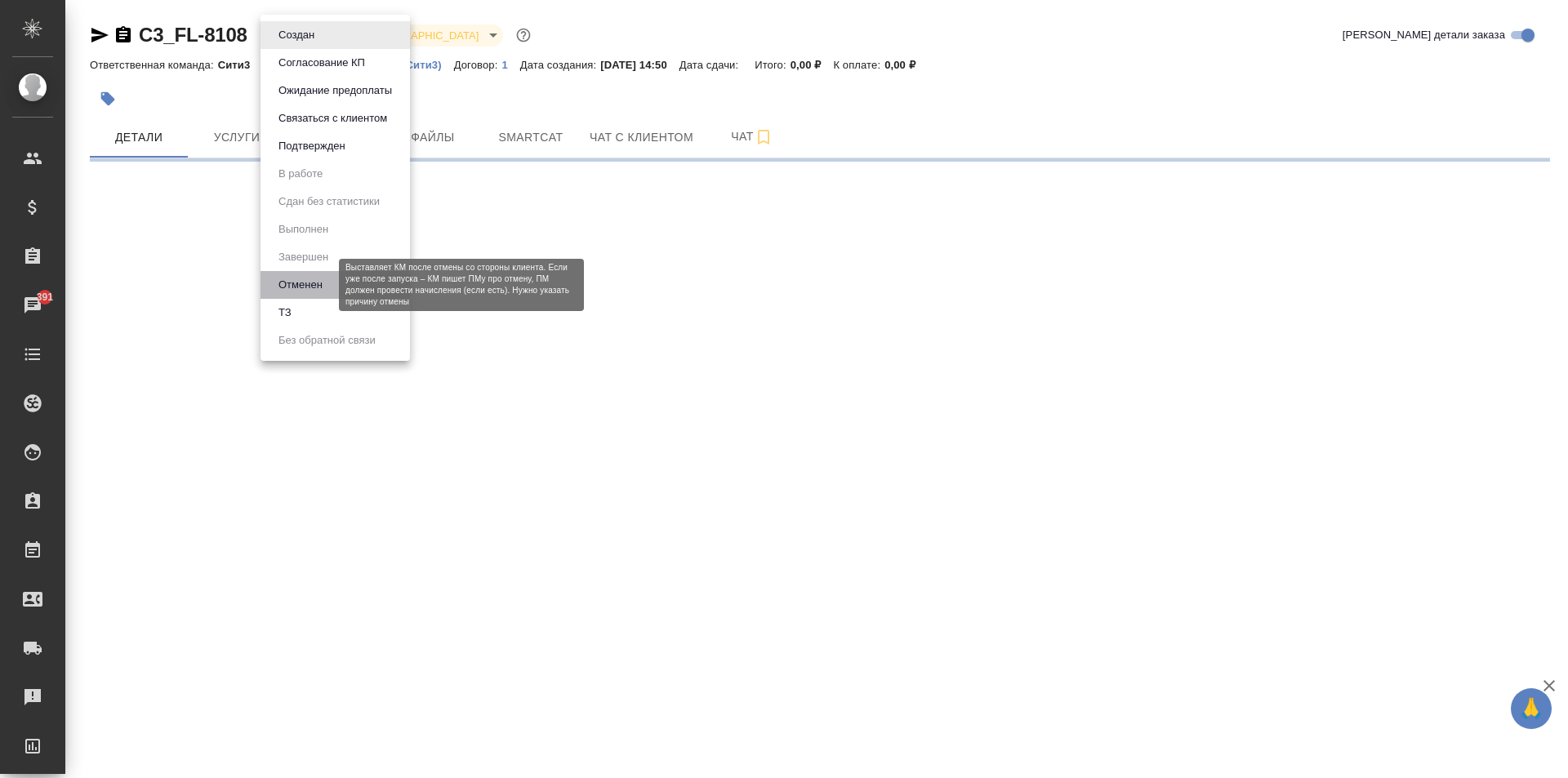
click at [314, 282] on button "Отменен" at bounding box center [300, 285] width 54 height 18
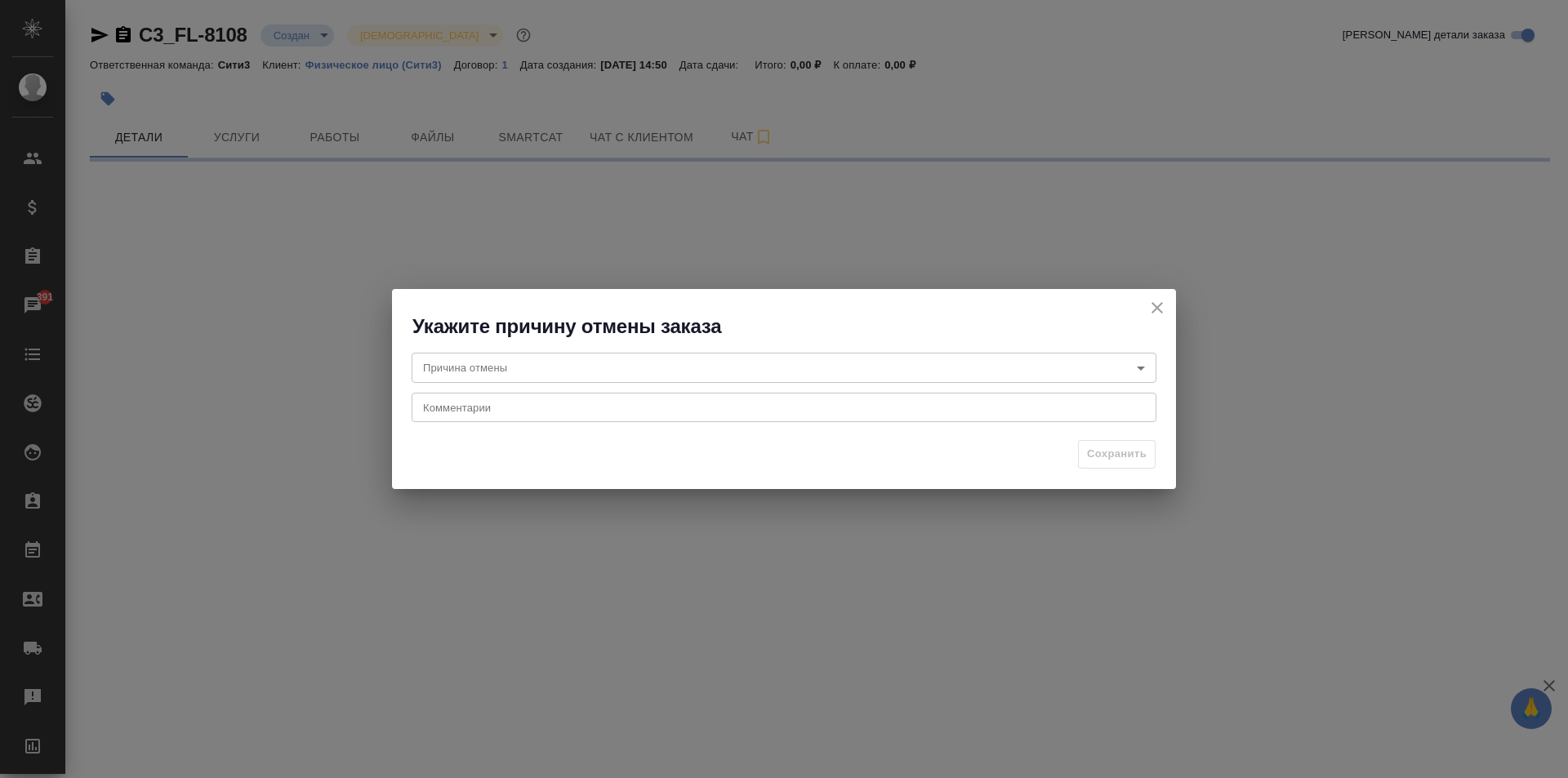
select select "RU"
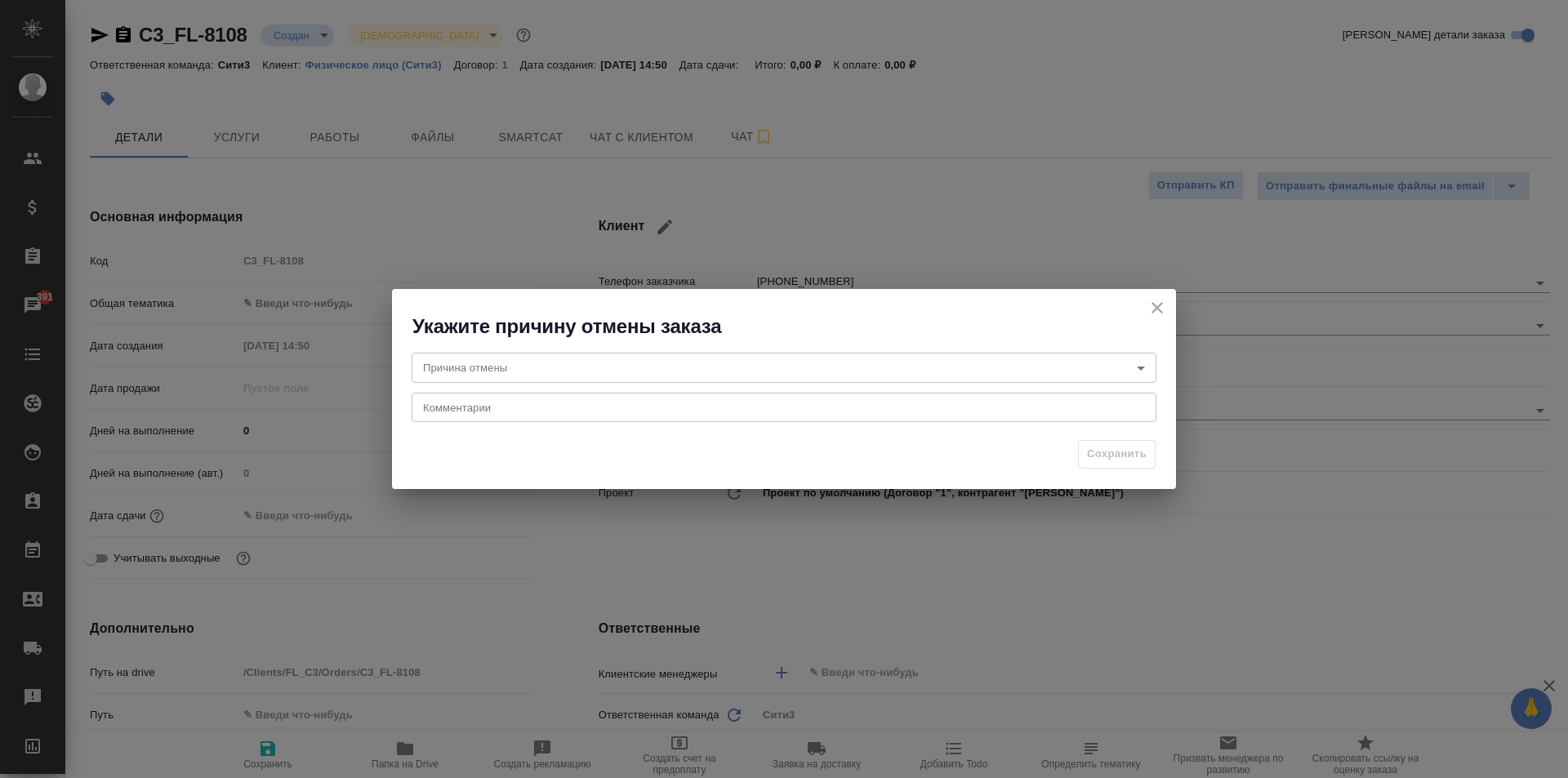
type textarea "x"
click at [525, 371] on body "🙏 .cls-1 fill:#fff; AWATERA Moskalets Alina Клиенты Спецификации Заказы 391 Чат…" at bounding box center [784, 389] width 1568 height 778
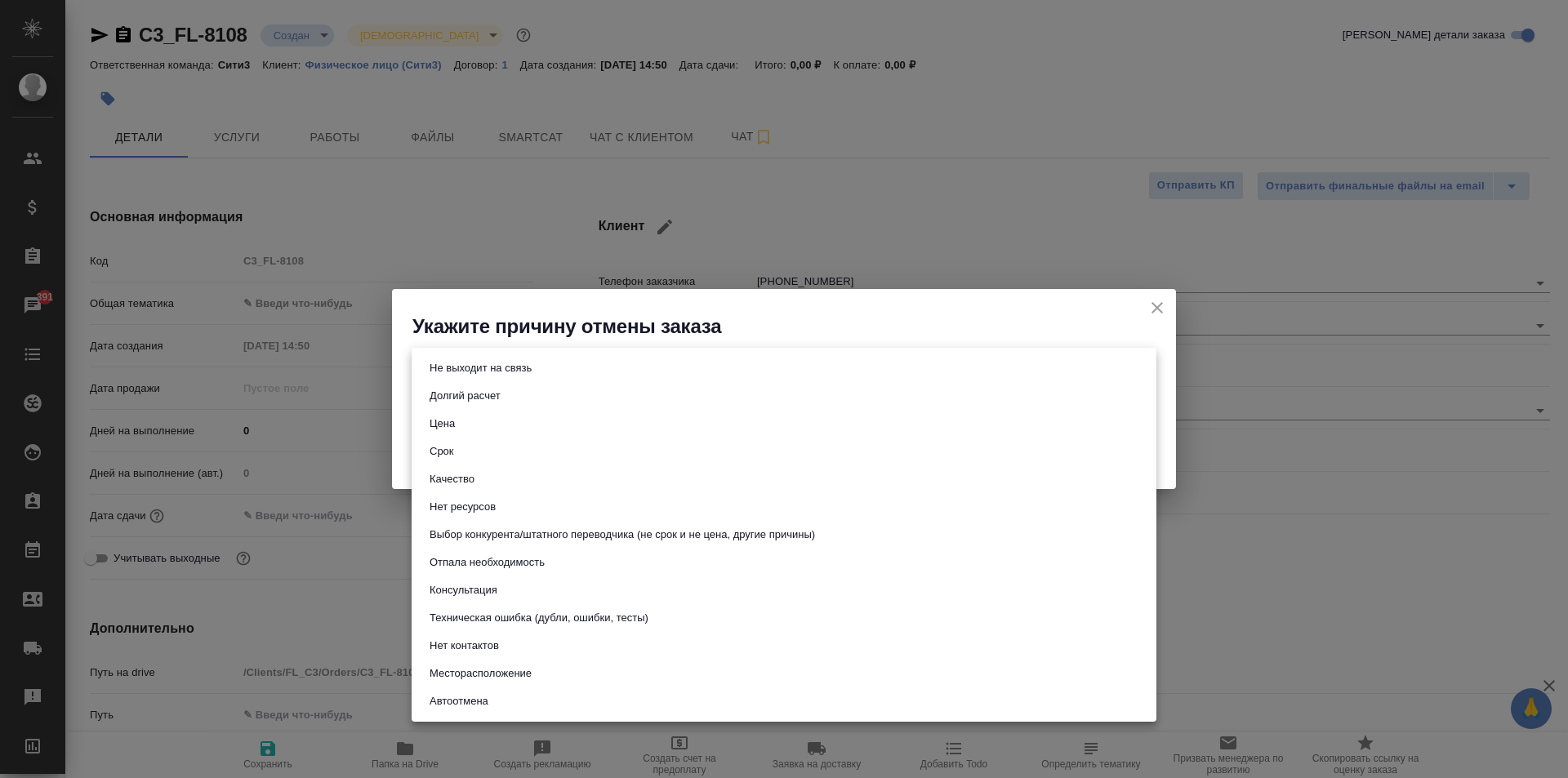
click at [534, 618] on button "Техническая ошибка (дубли, ошибки, тесты)" at bounding box center [539, 618] width 229 height 18
type input "technicalError"
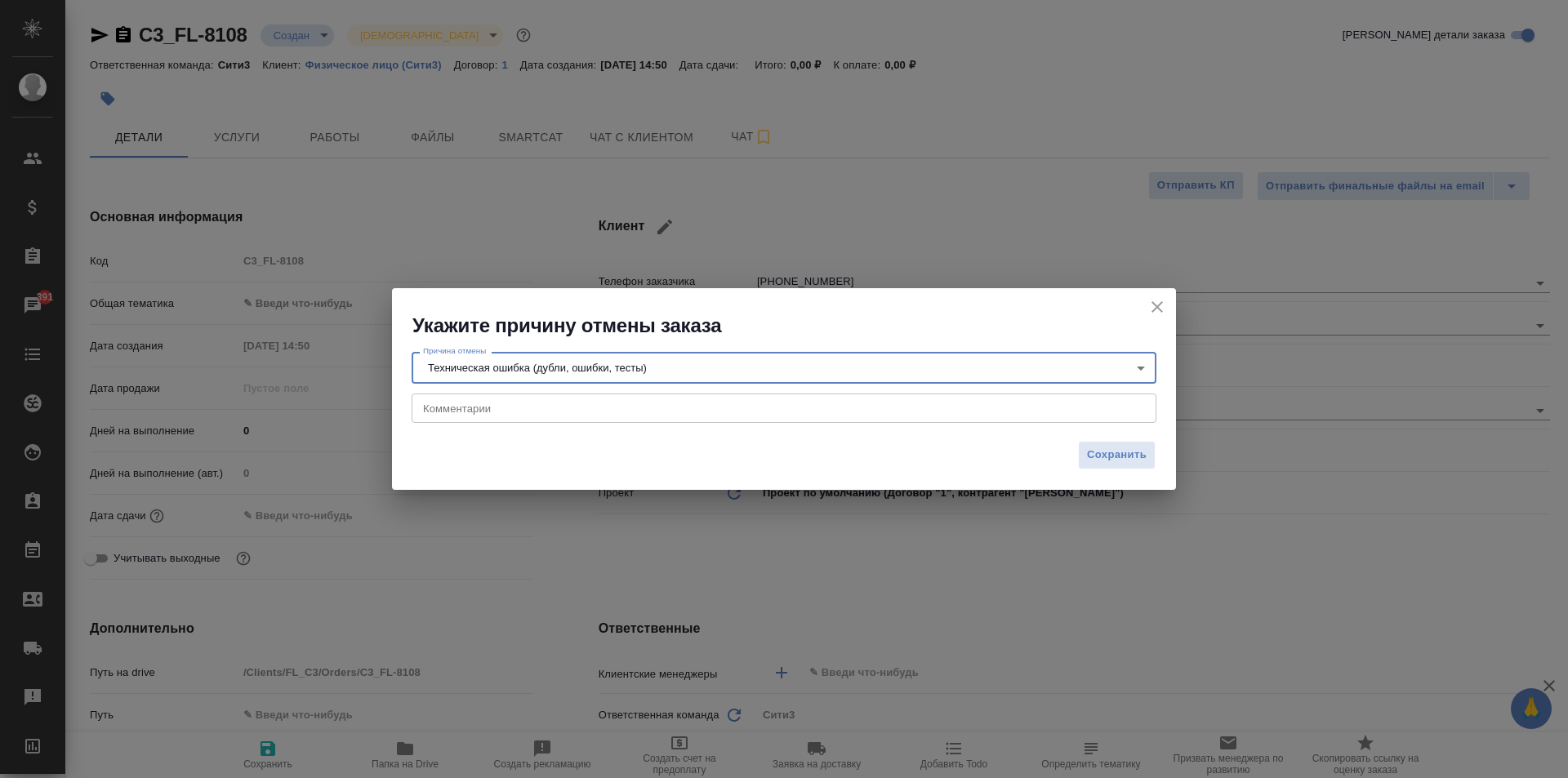
click at [556, 421] on div "x Комментарии" at bounding box center [784, 408] width 745 height 29
paste textarea "C3_FL-8107"
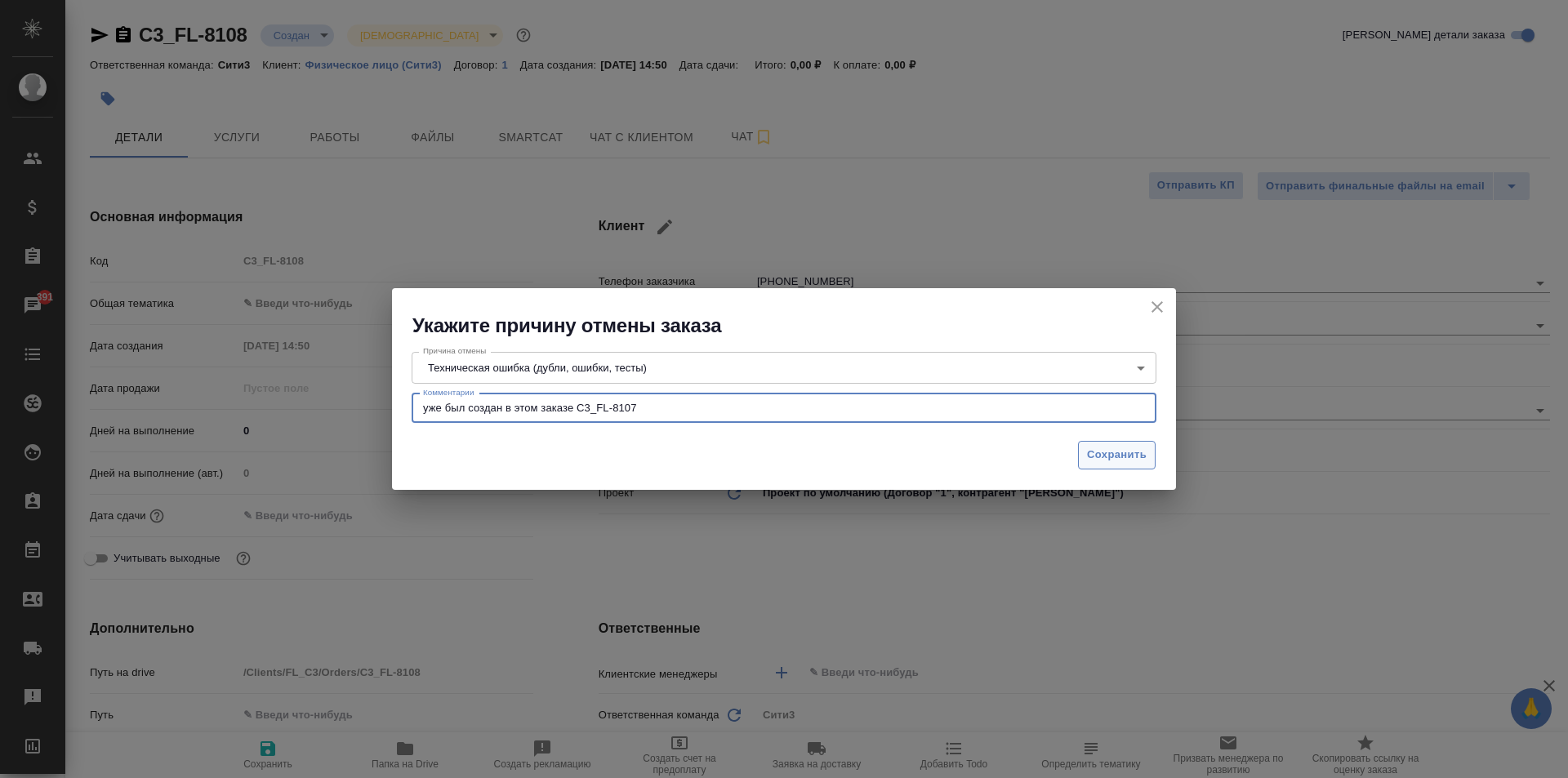
type textarea "уже был создан в этом заказе C3_FL-8107"
click at [1127, 446] on span "Сохранить" at bounding box center [1117, 455] width 60 height 19
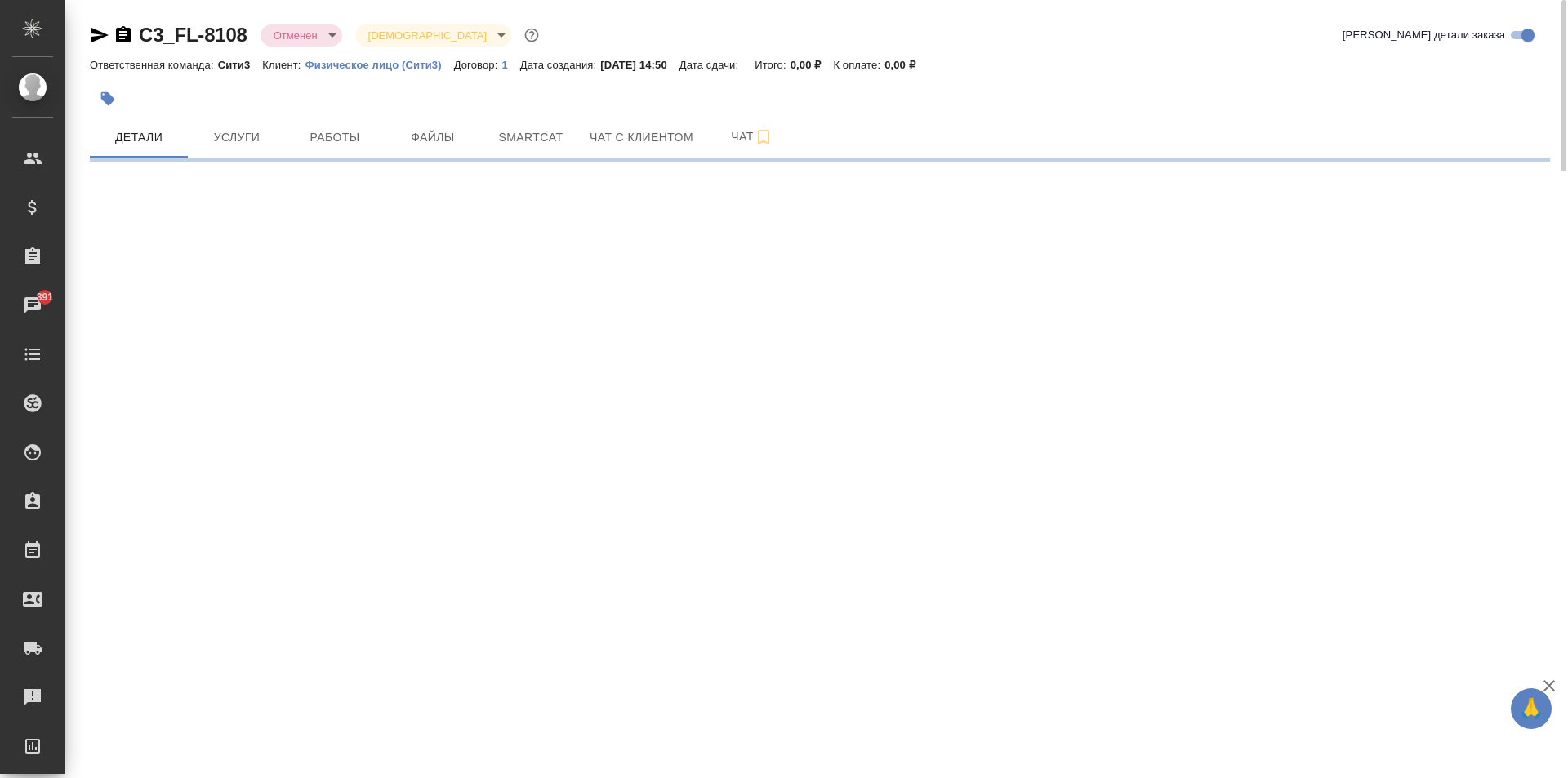
select select "RU"
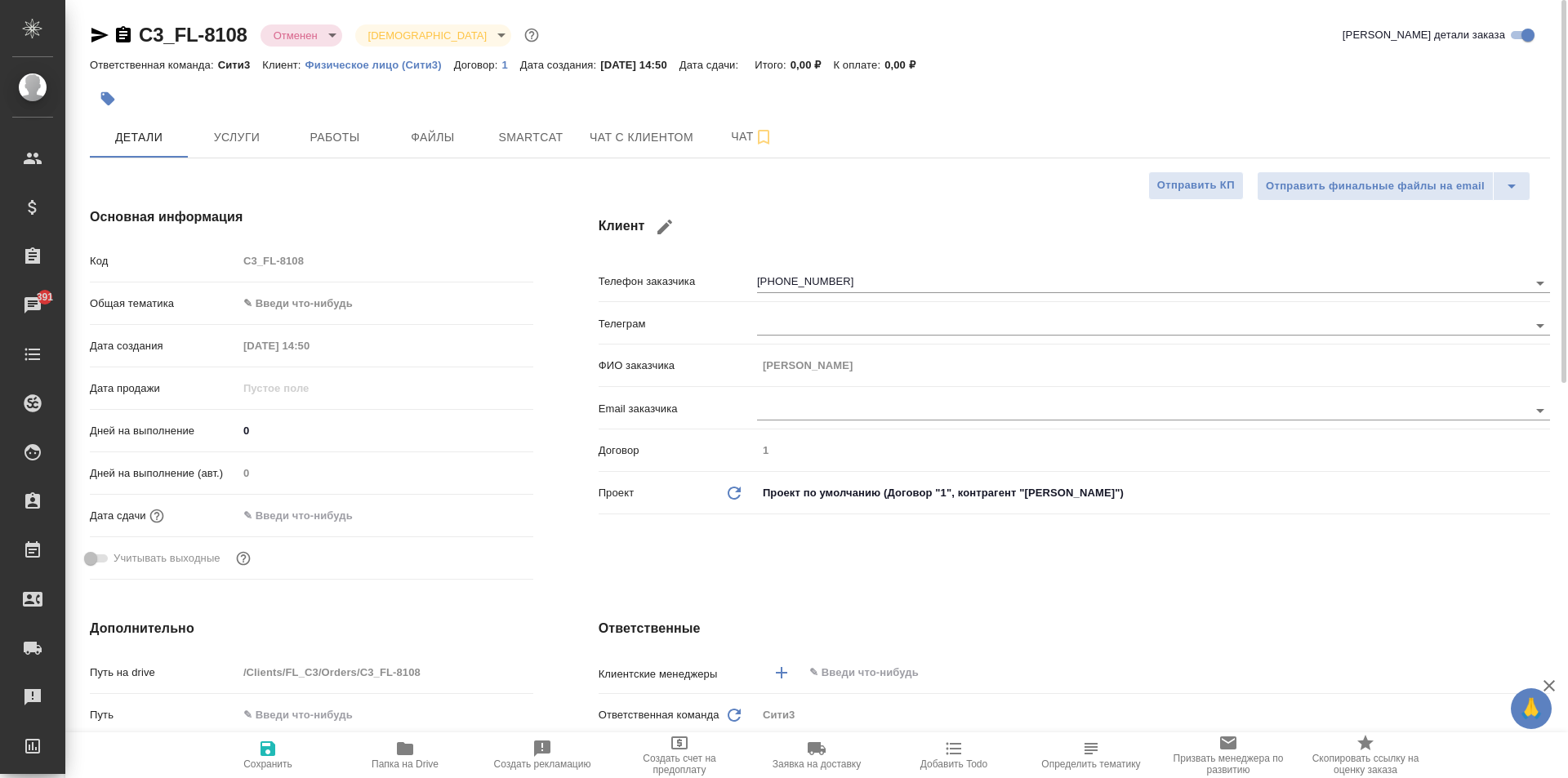
type textarea "x"
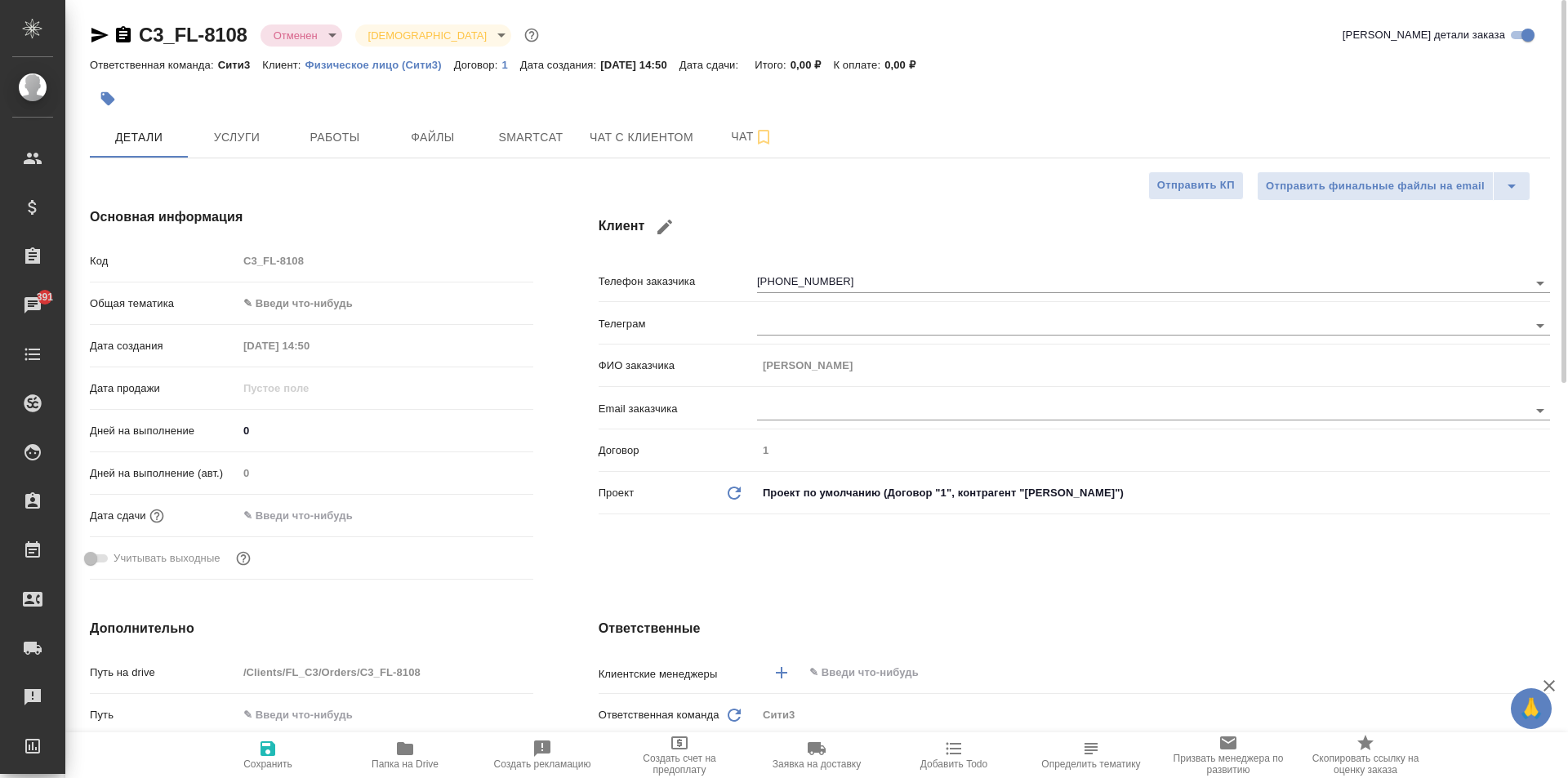
type textarea "x"
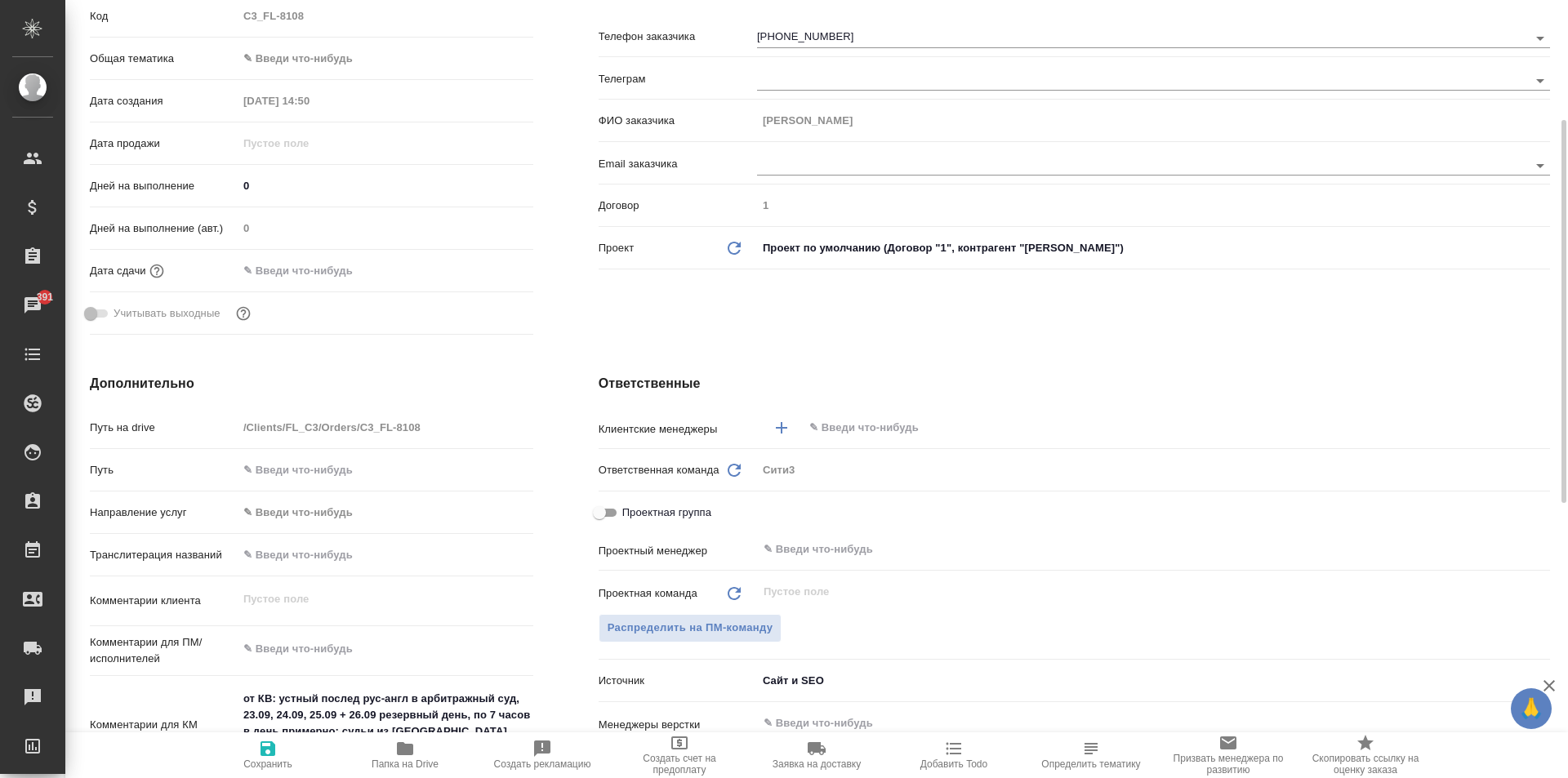
scroll to position [490, 0]
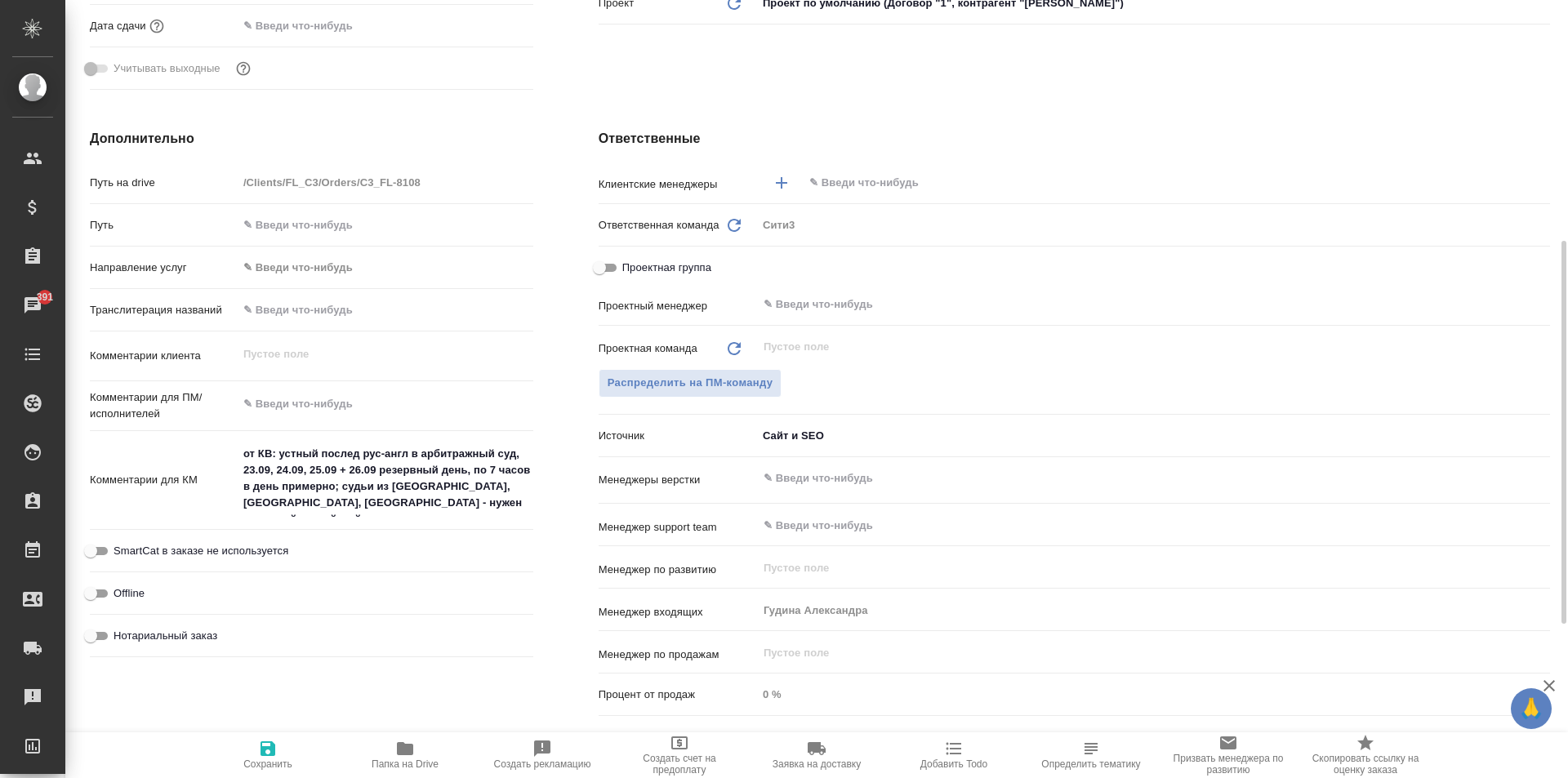
type textarea "x"
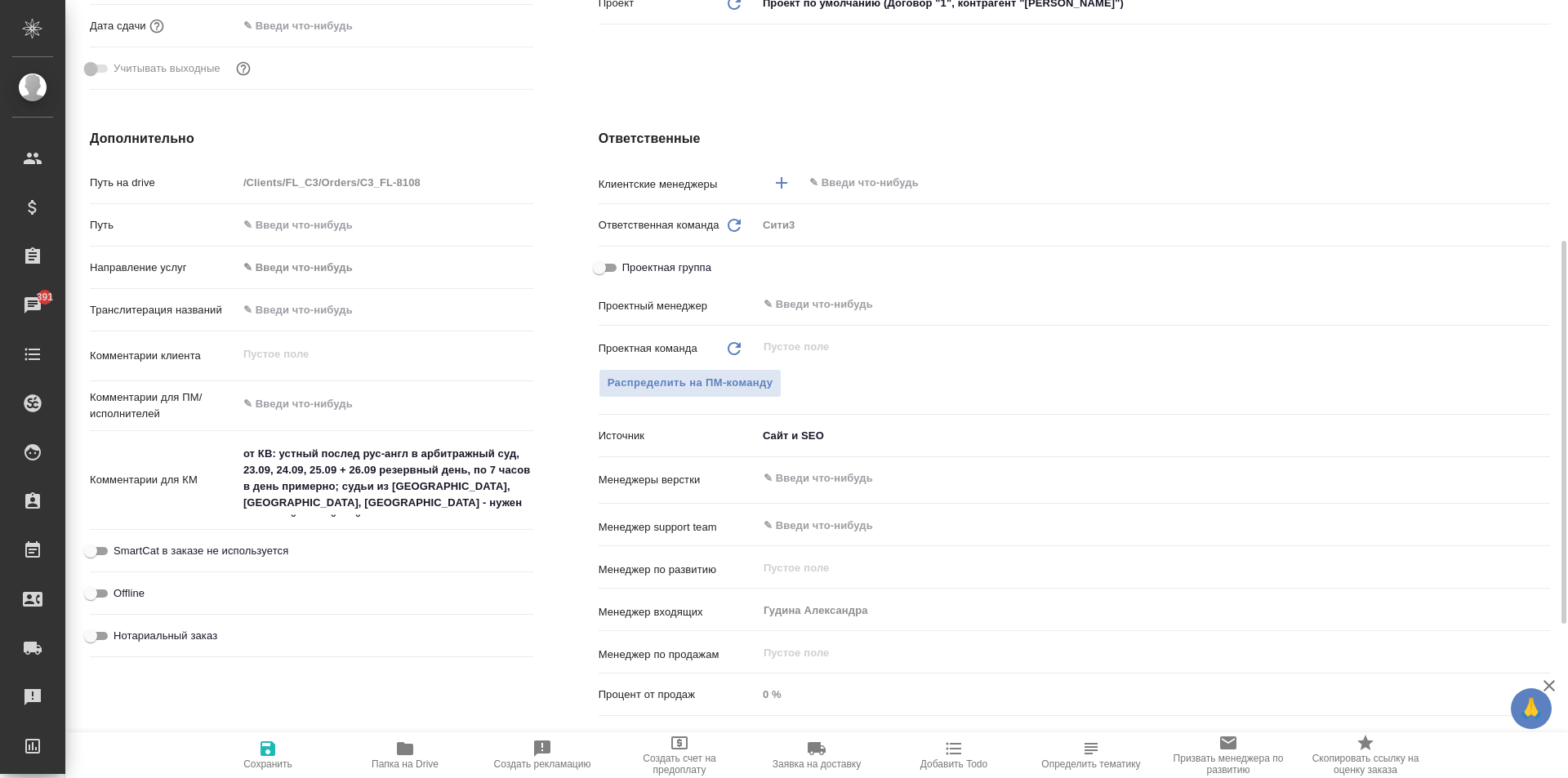
type textarea "x"
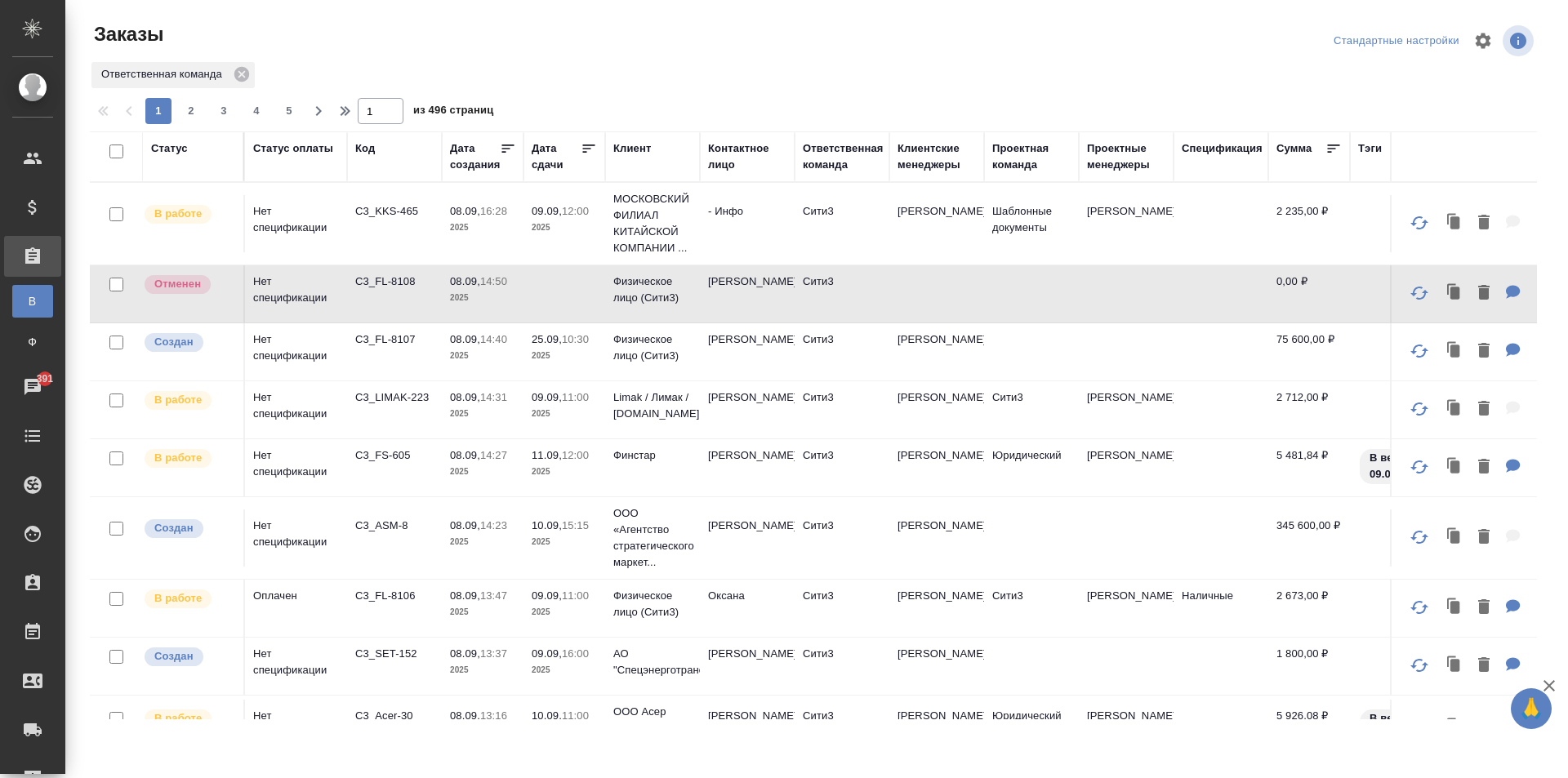
click at [454, 361] on p "2025" at bounding box center [482, 356] width 66 height 17
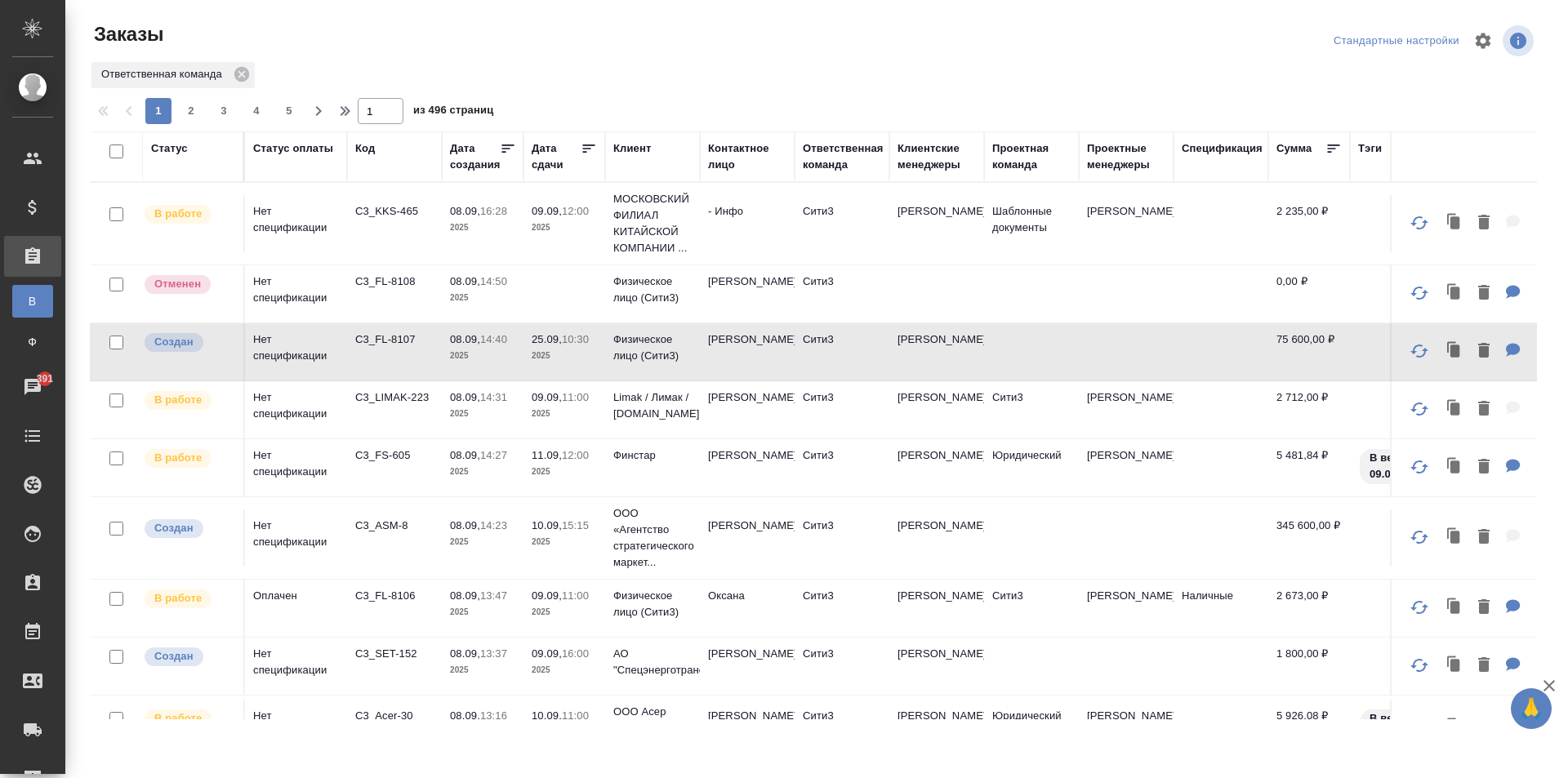
drag, startPoint x: 446, startPoint y: 368, endPoint x: 413, endPoint y: 360, distance: 34.0
click at [413, 360] on td "C3_FL-8107" at bounding box center [394, 352] width 95 height 57
click at [427, 293] on td "C3_FL-8108" at bounding box center [394, 294] width 95 height 57
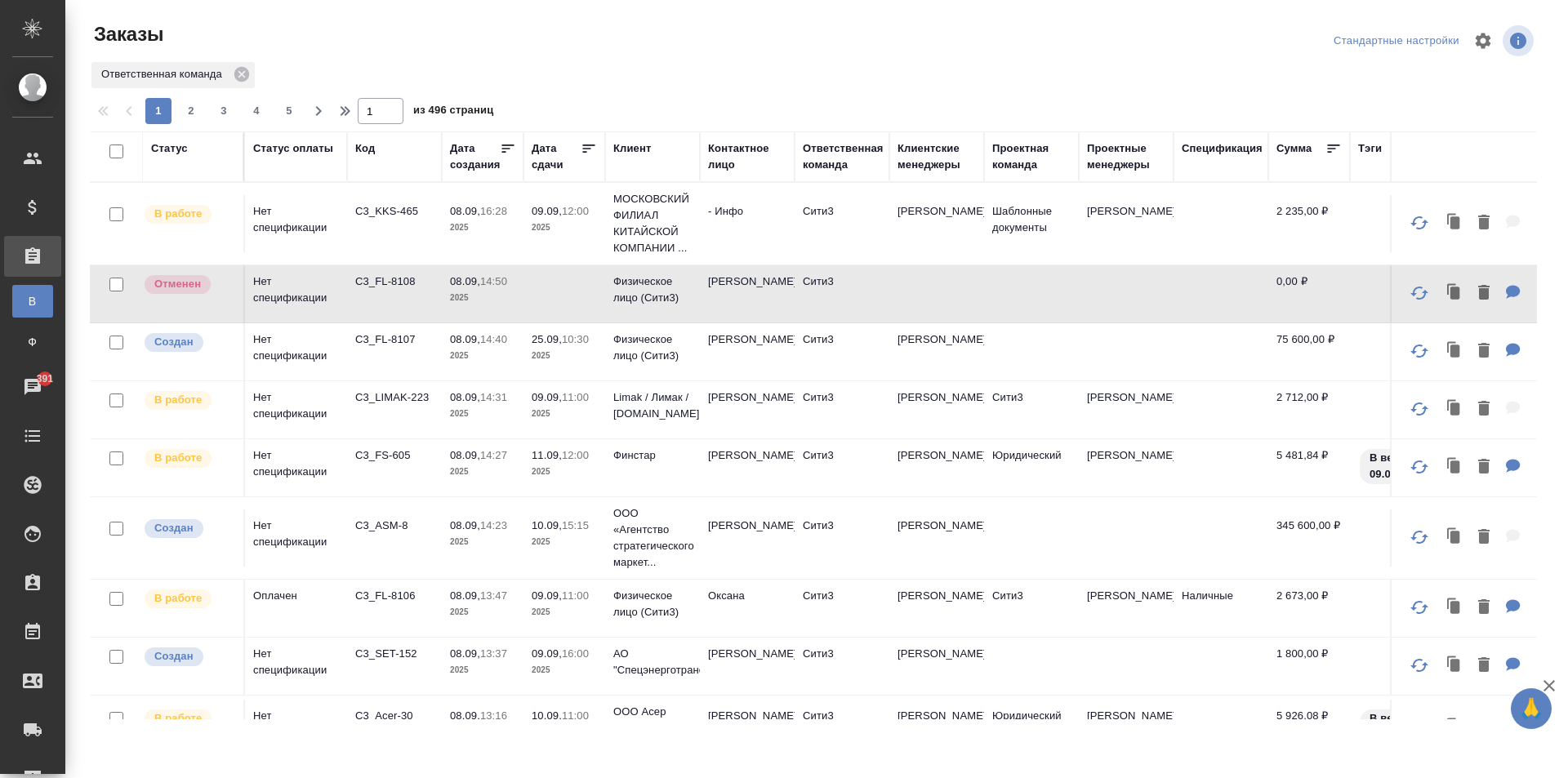
click at [392, 331] on td "C3_FL-8107" at bounding box center [394, 352] width 95 height 57
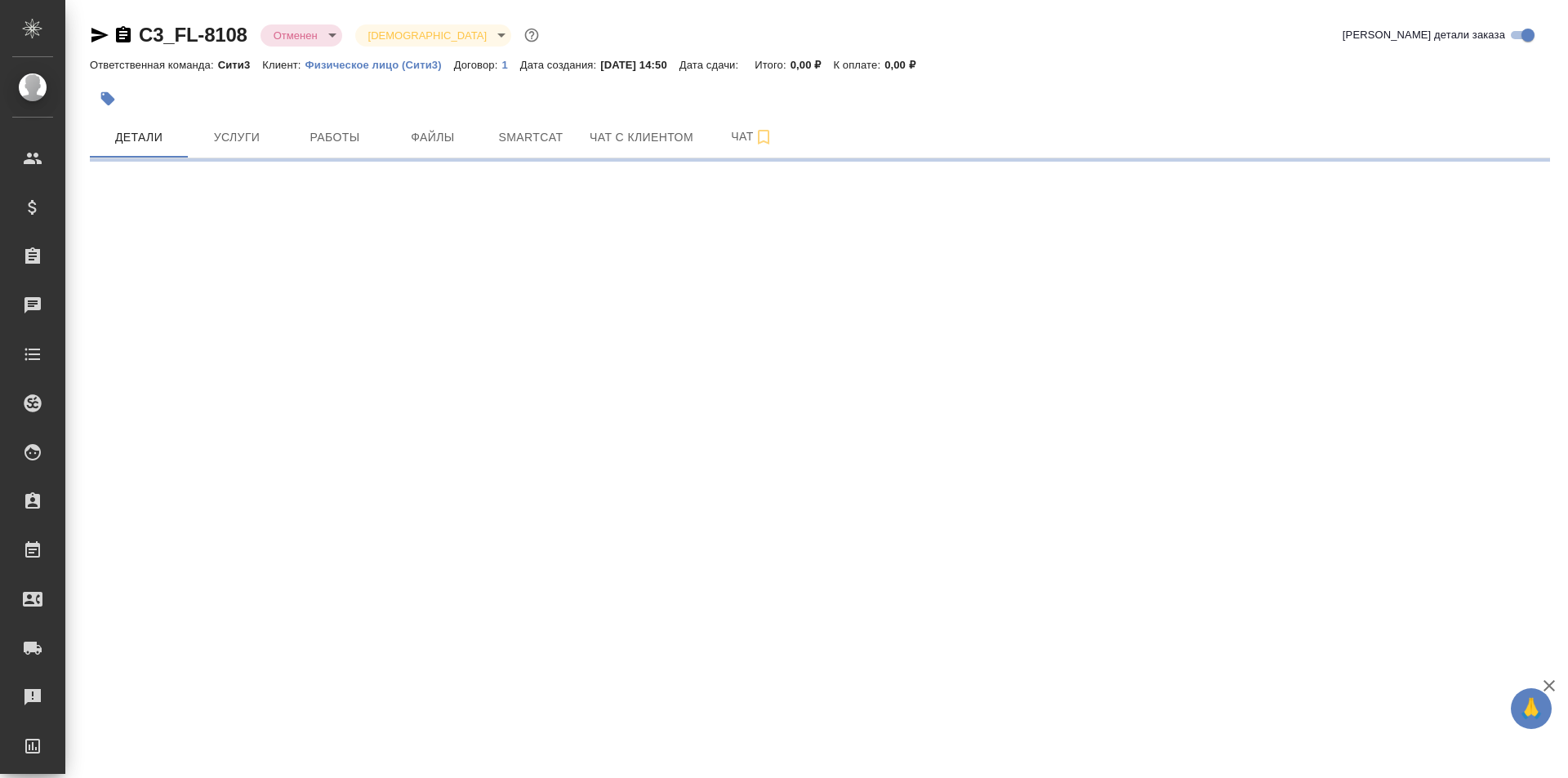
click at [95, 30] on icon "button" at bounding box center [100, 35] width 17 height 15
select select "RU"
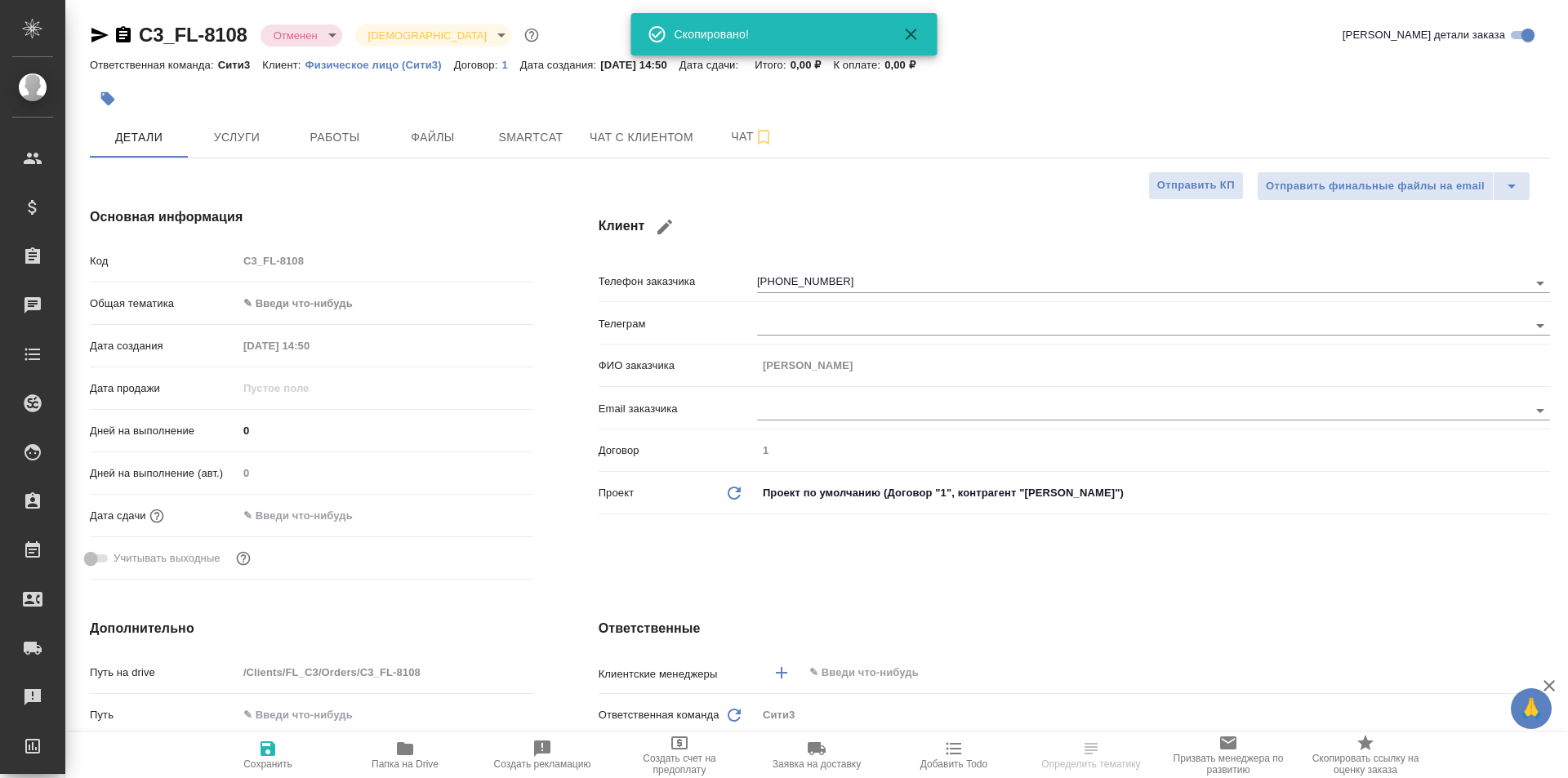
type textarea "x"
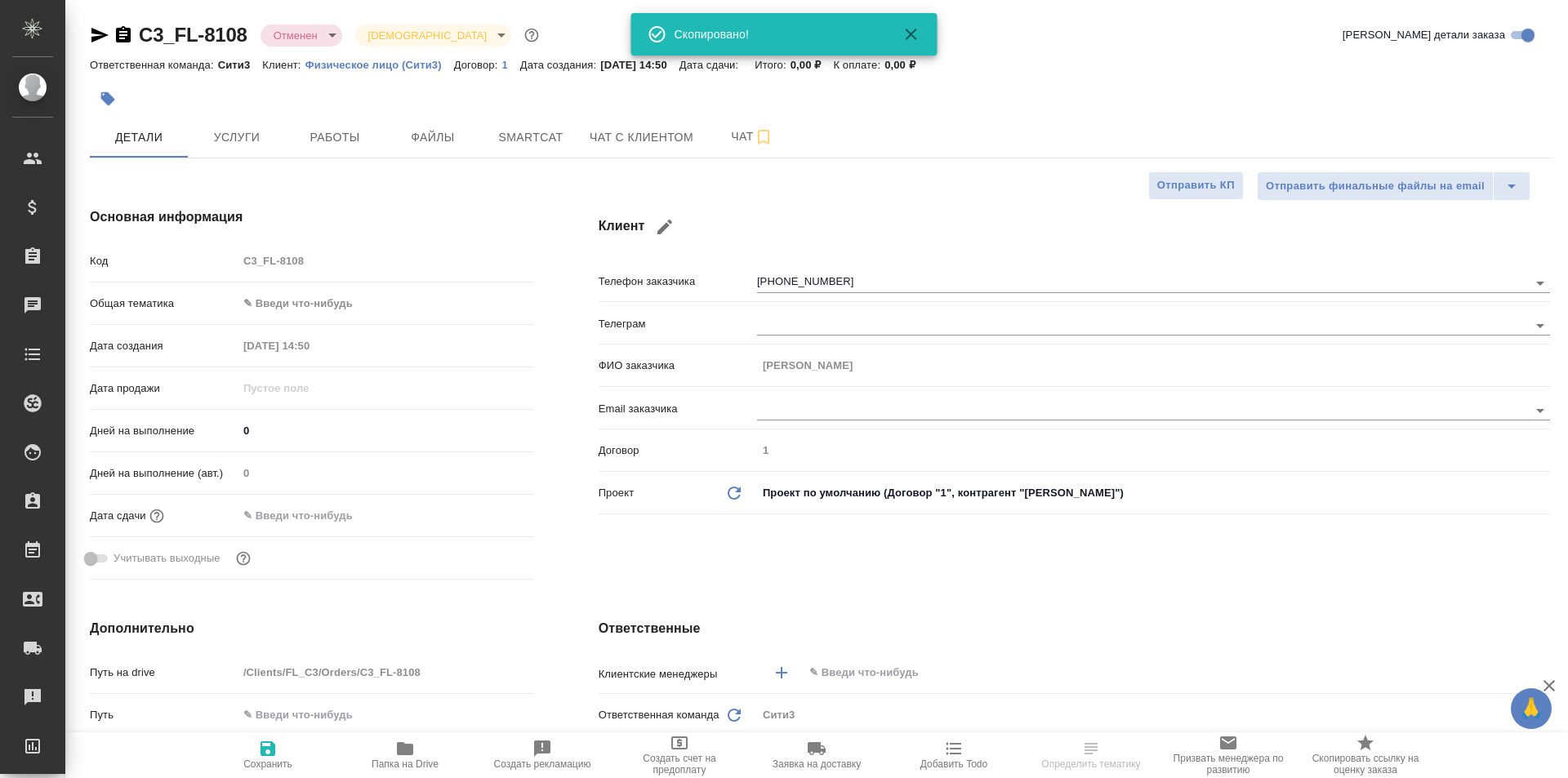
type textarea "x"
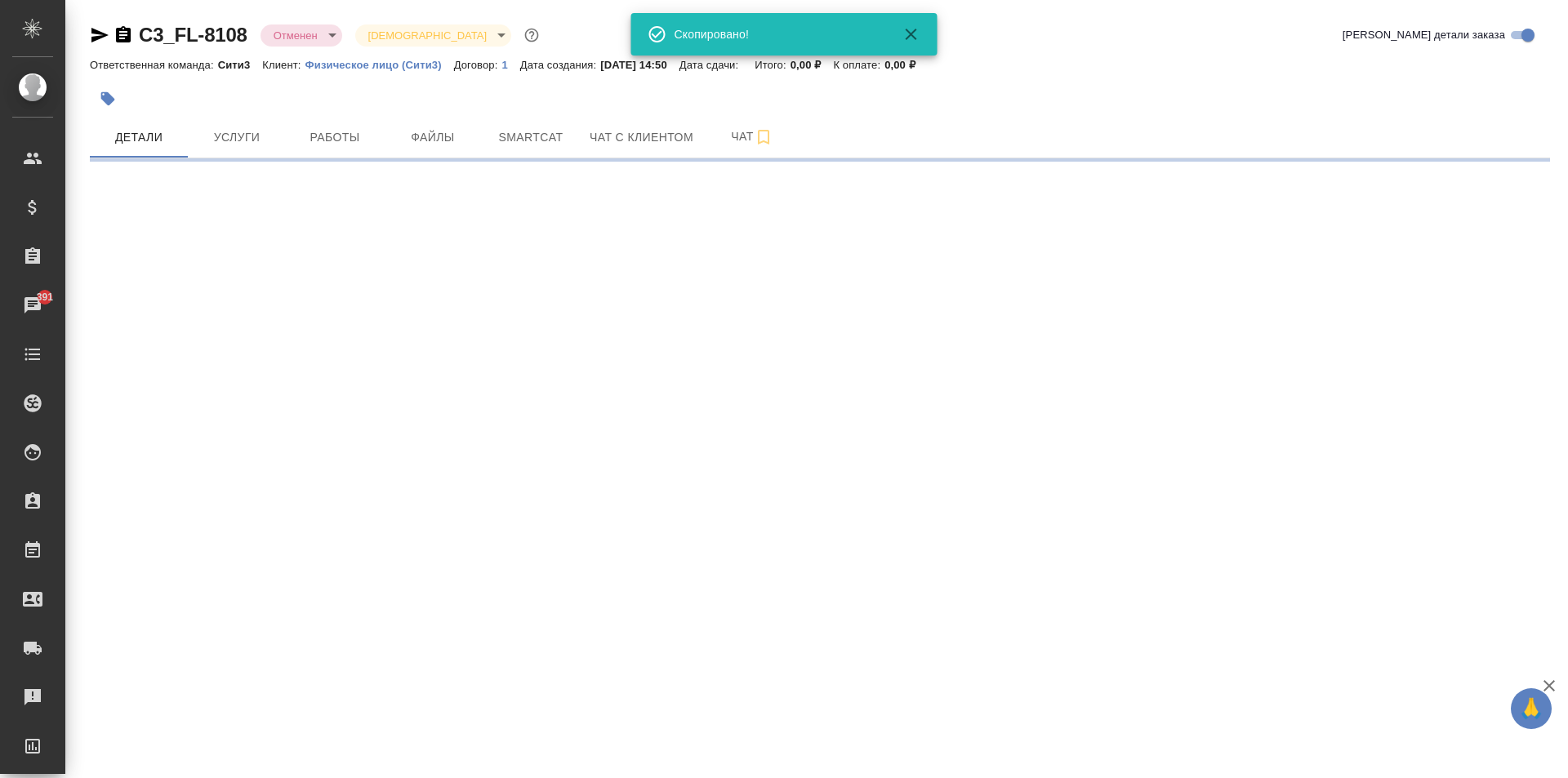
select select "RU"
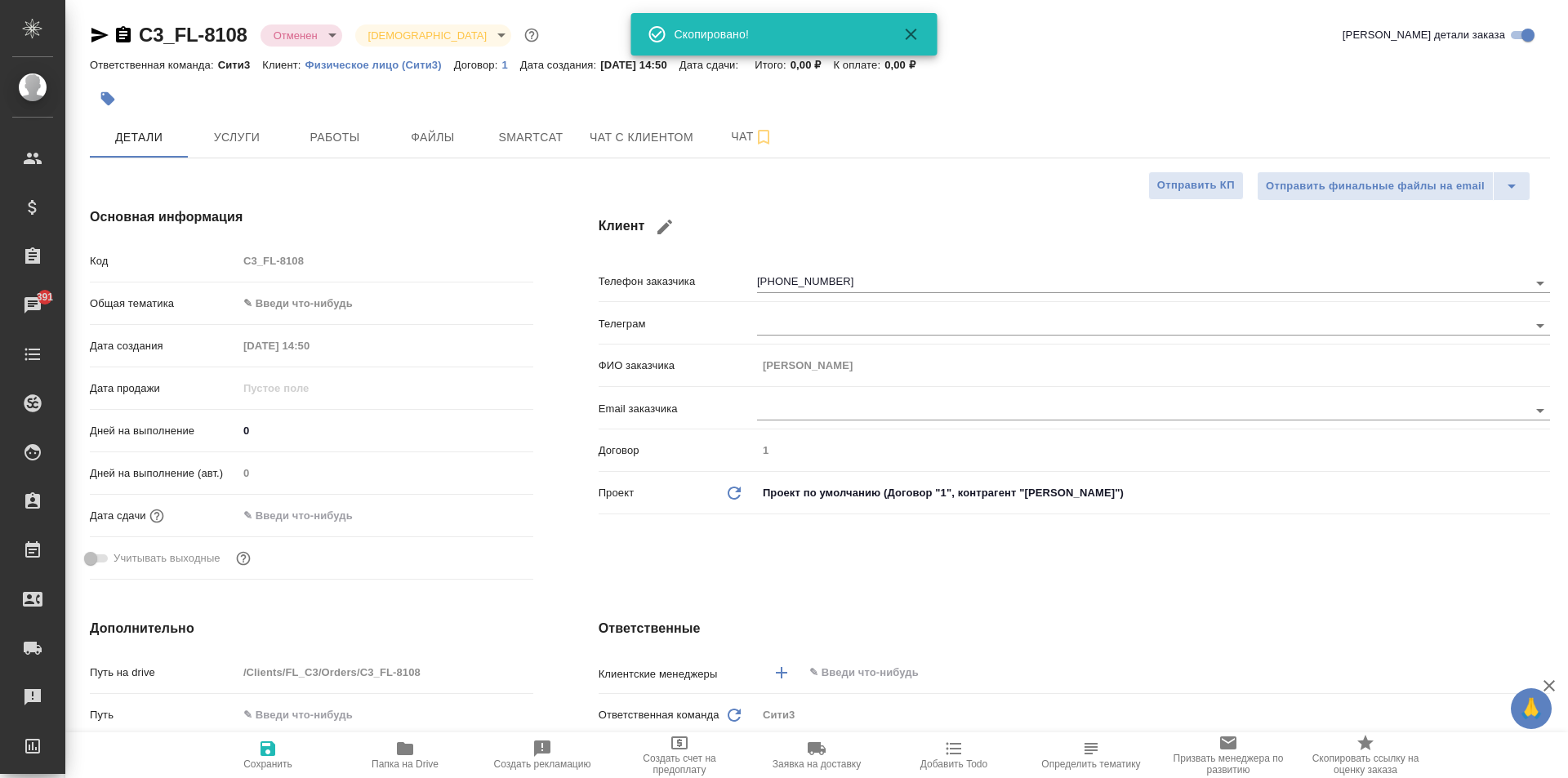
type textarea "x"
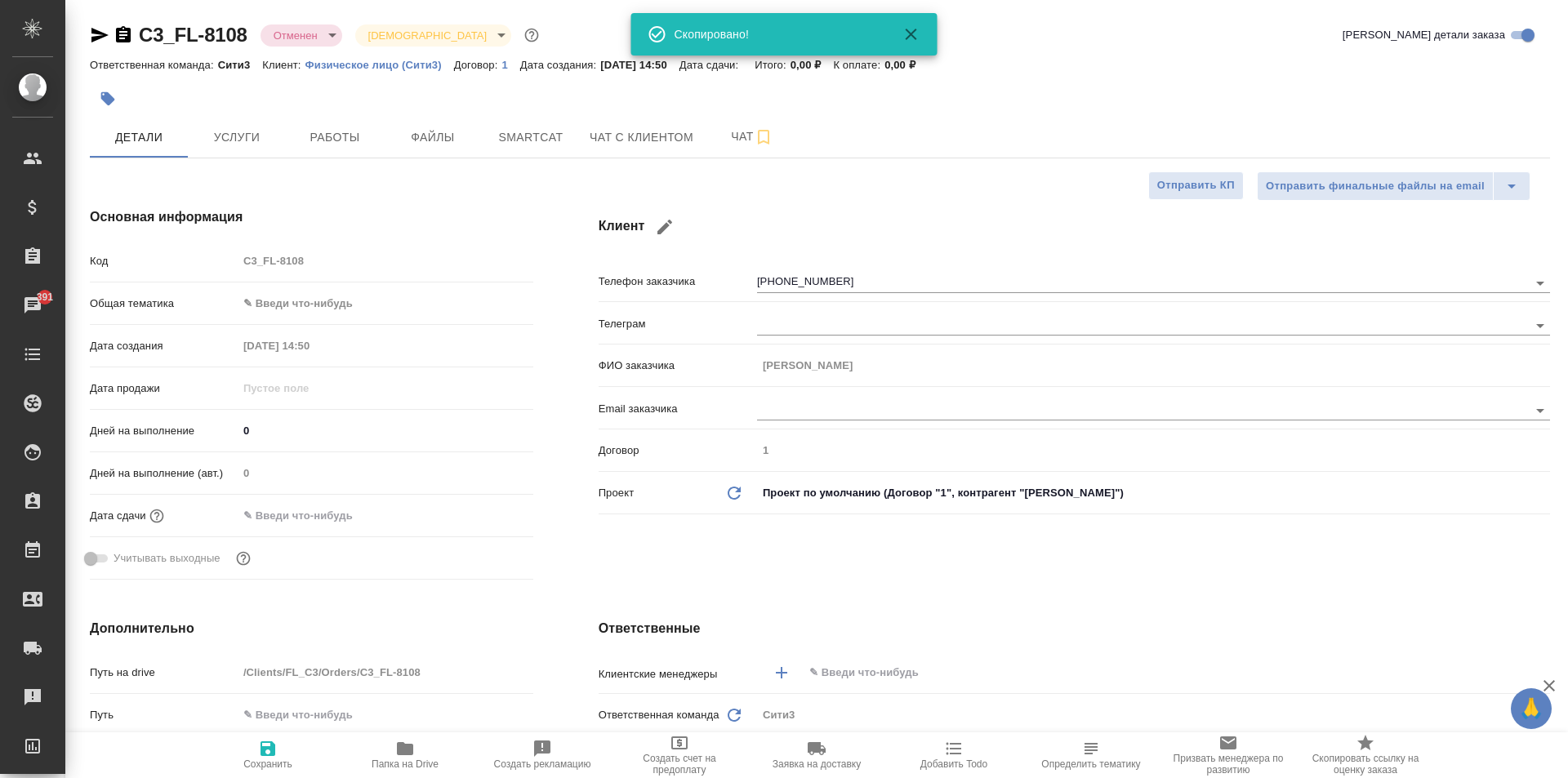
type textarea "x"
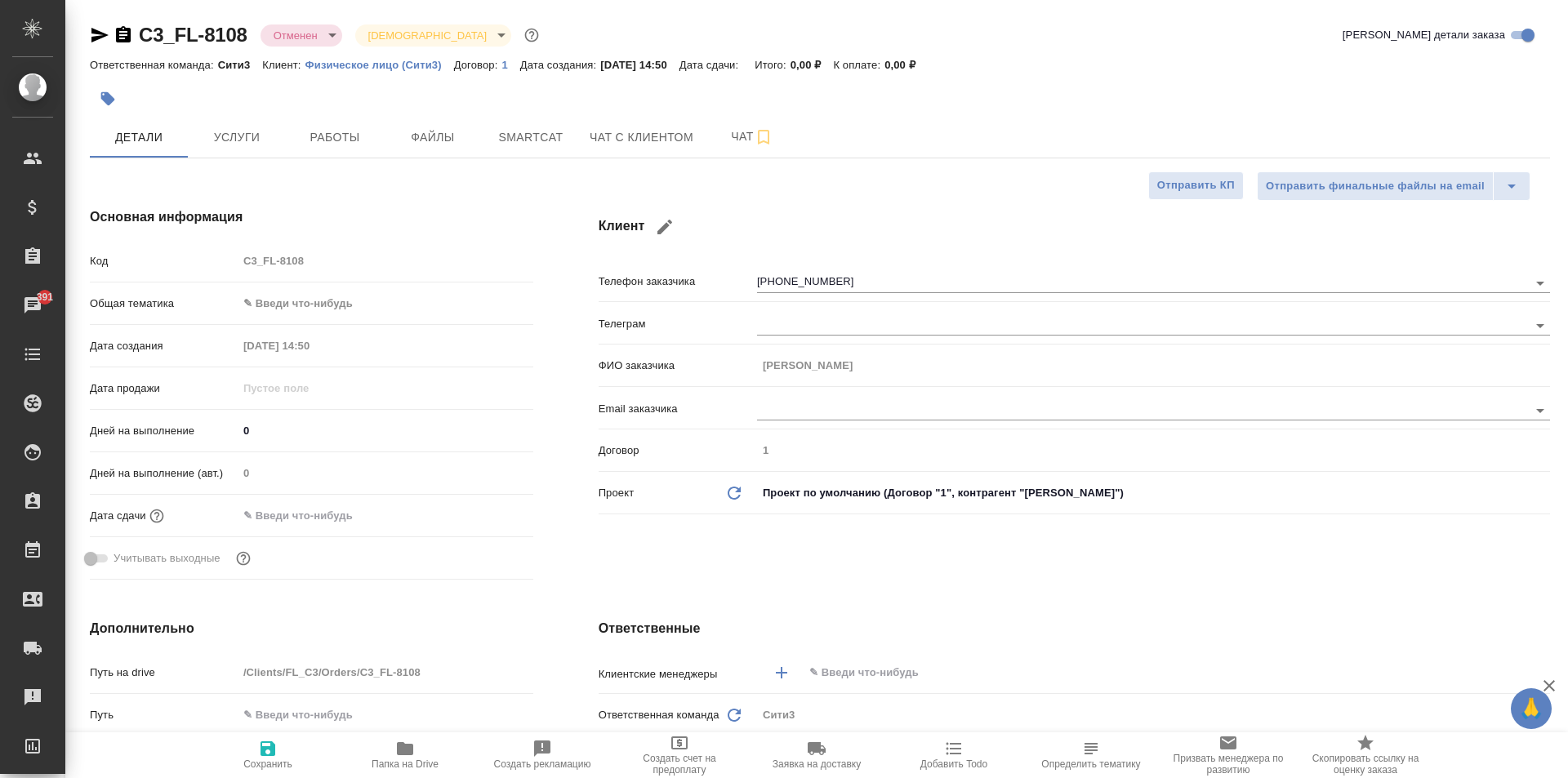
type textarea "x"
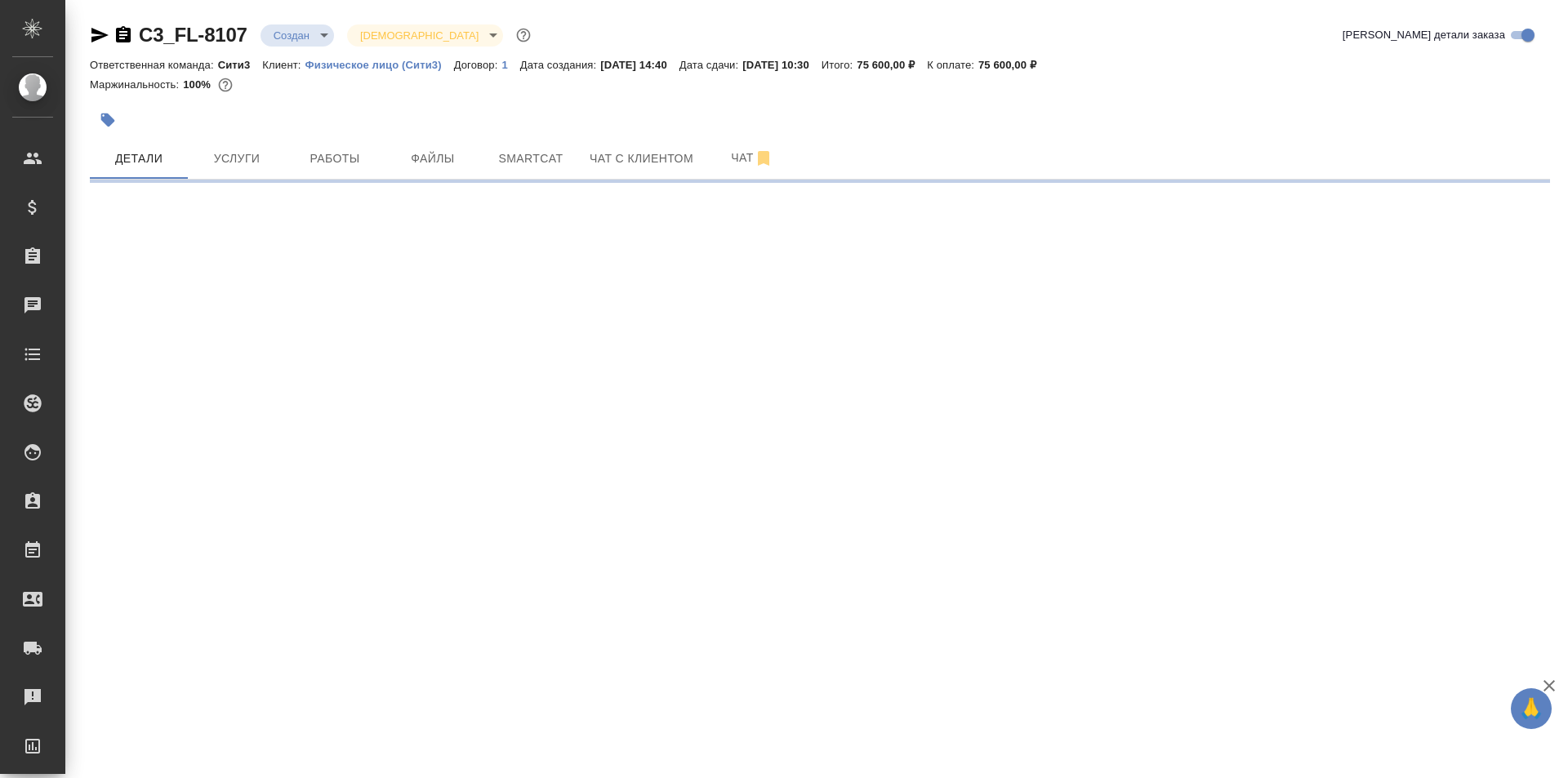
click at [93, 36] on icon "button" at bounding box center [100, 36] width 20 height 20
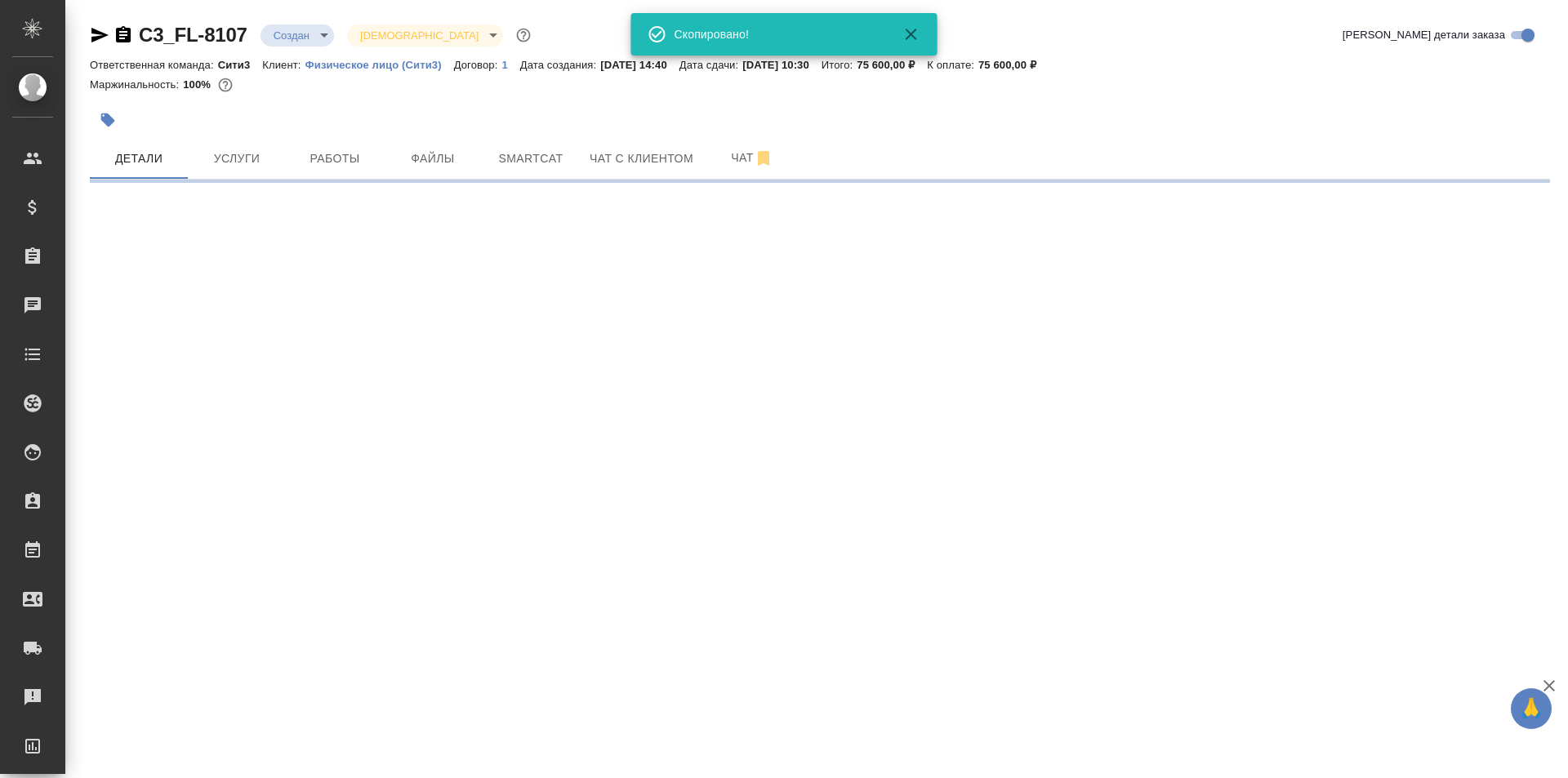
select select "RU"
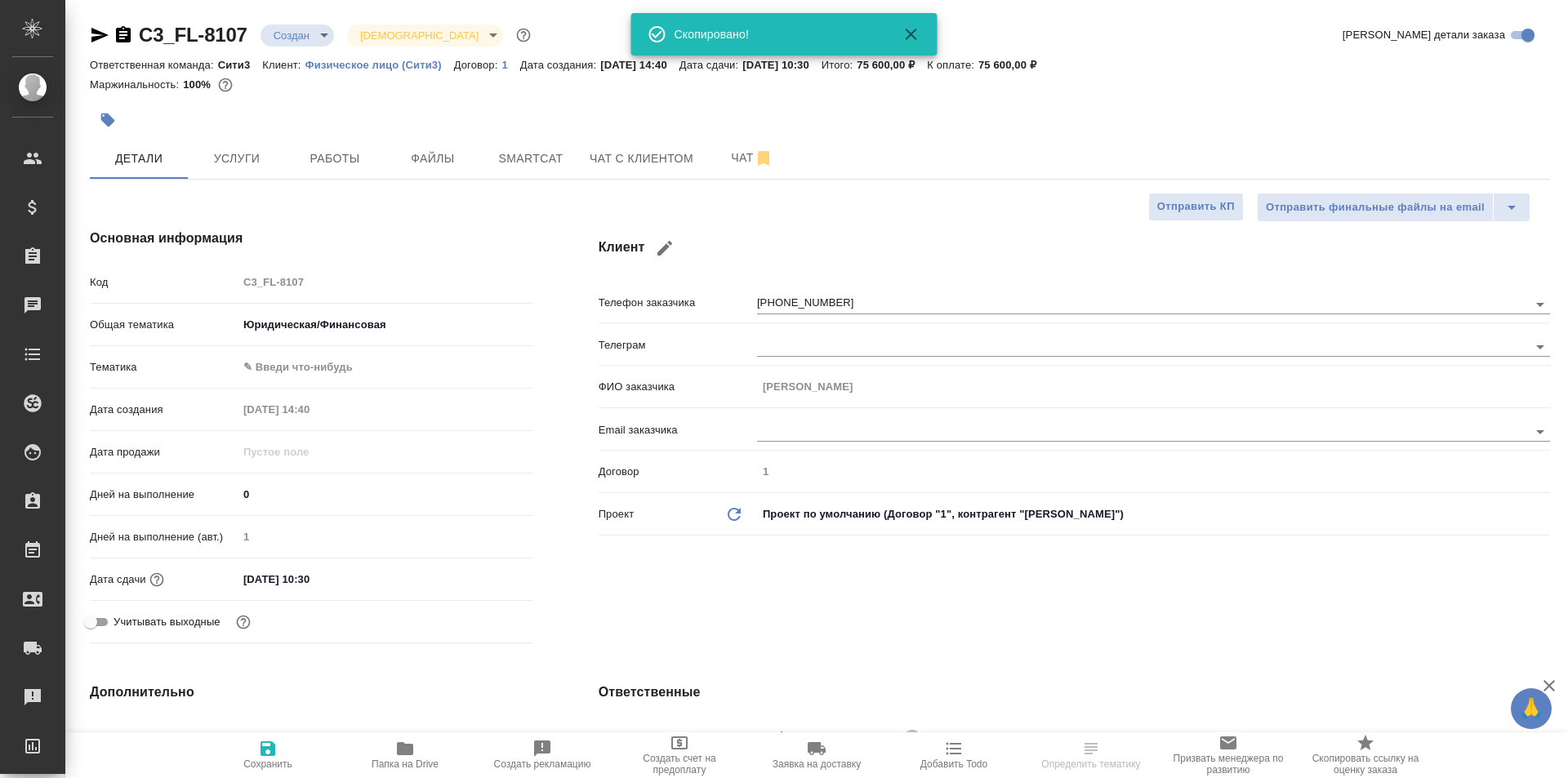
type textarea "x"
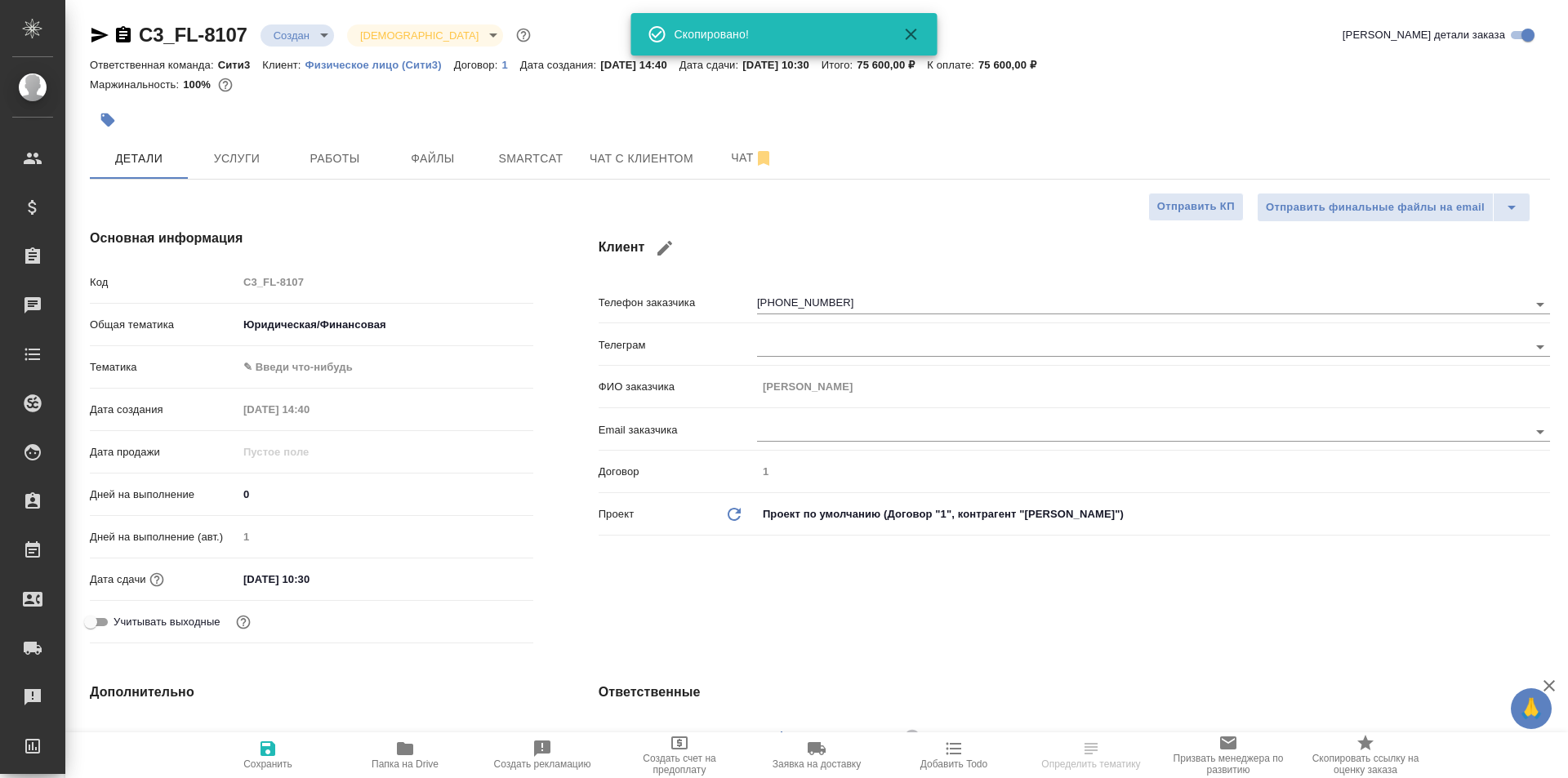
type textarea "x"
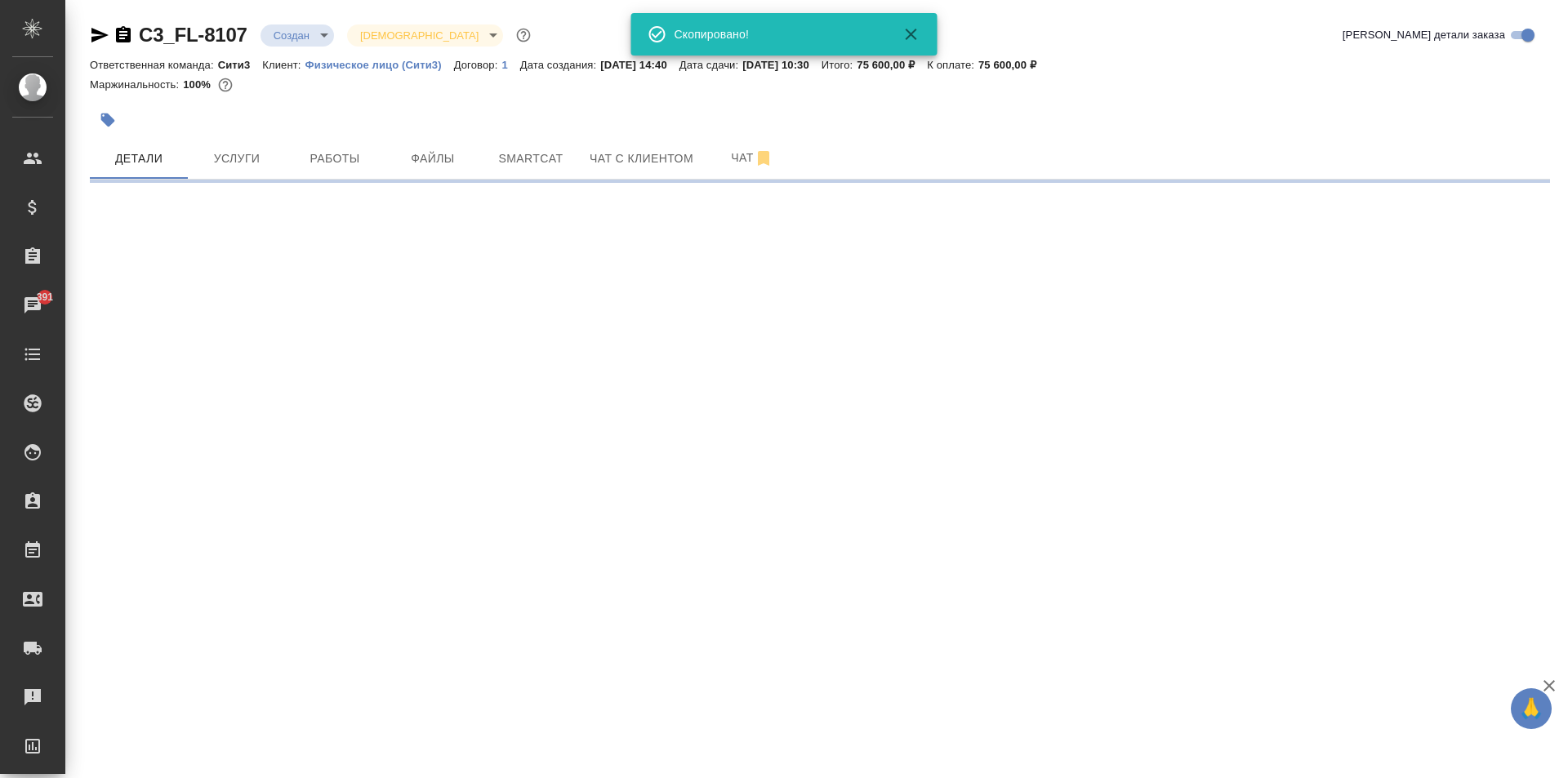
select select "RU"
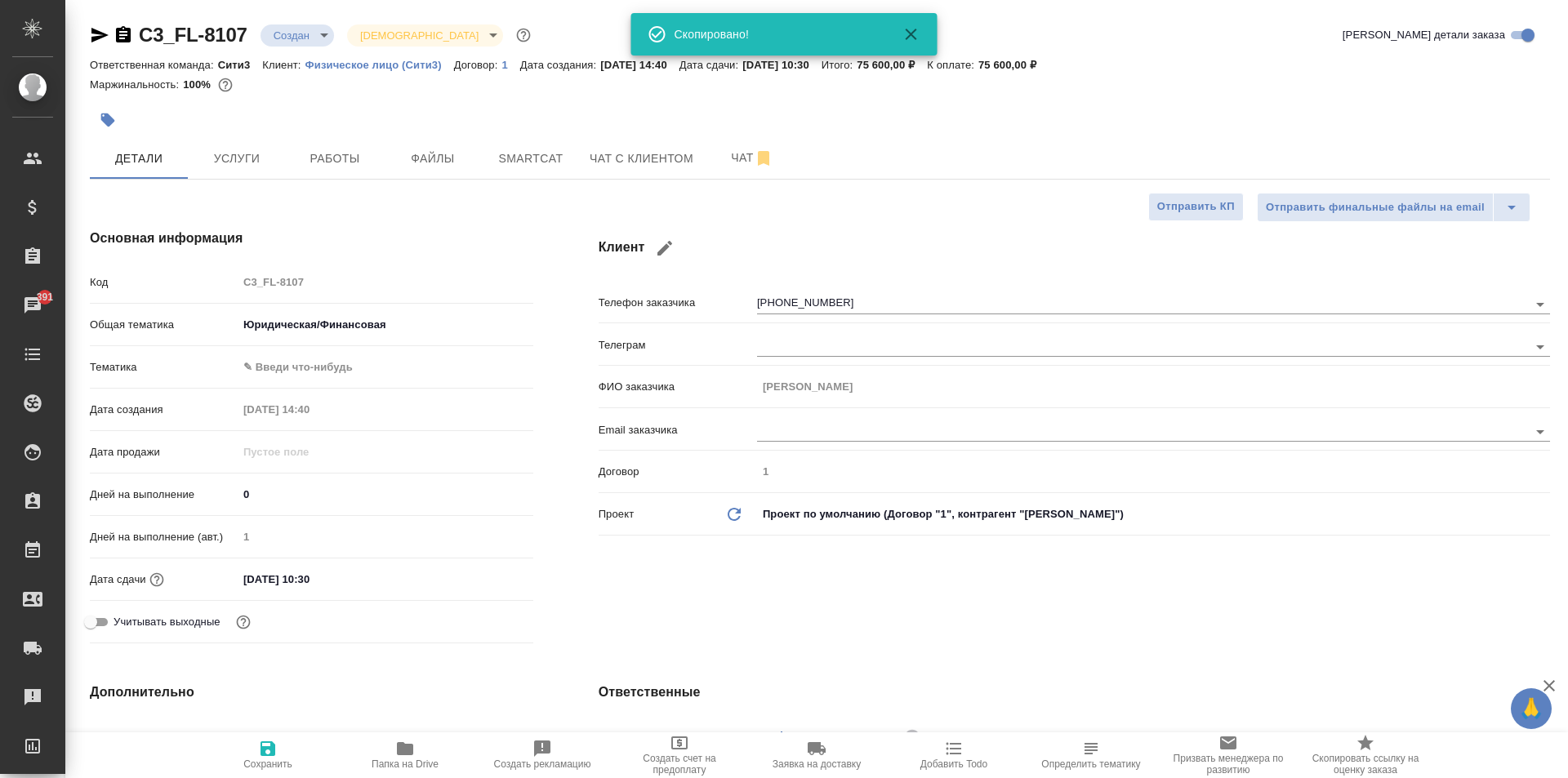
type textarea "x"
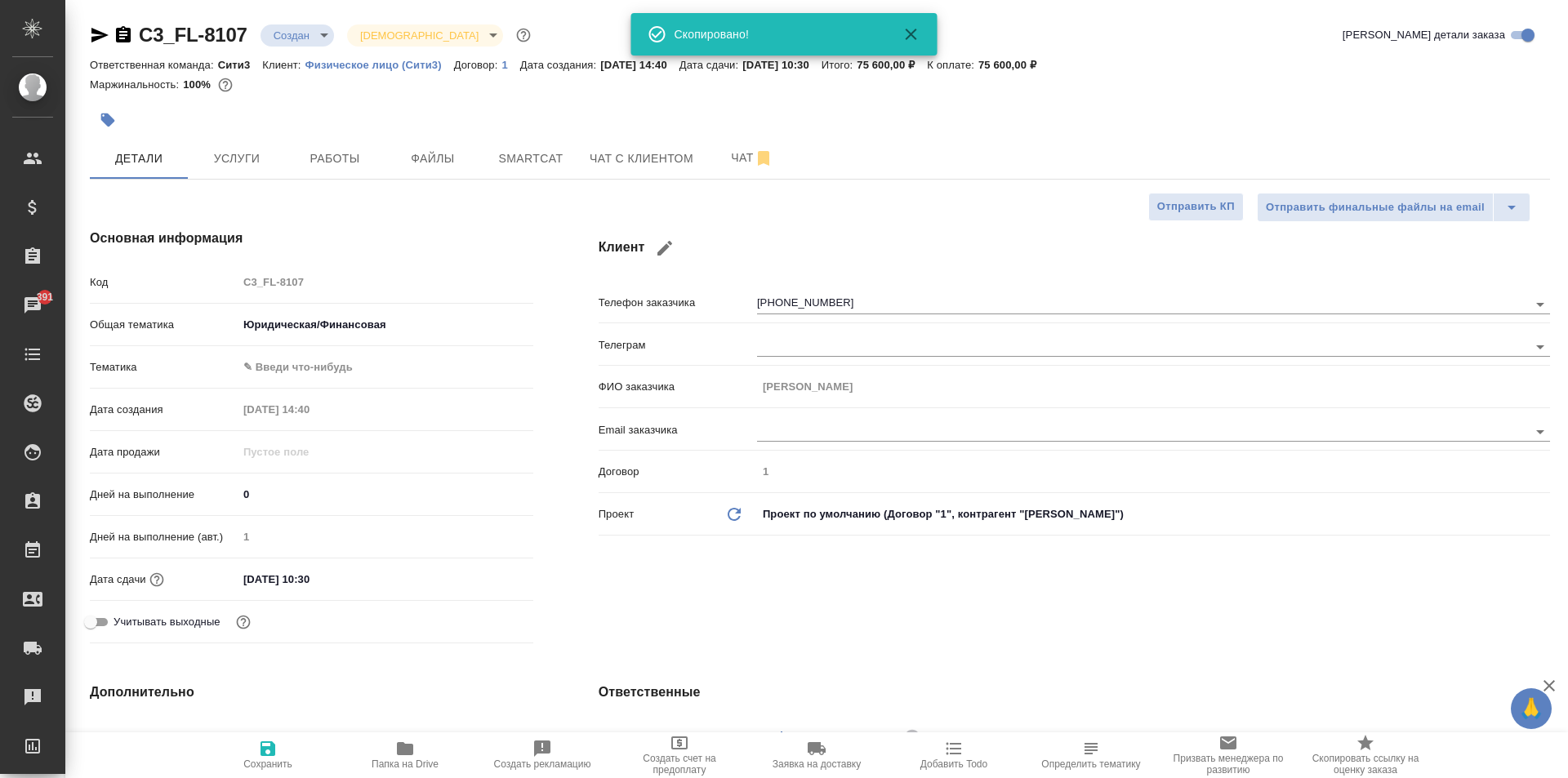
type textarea "x"
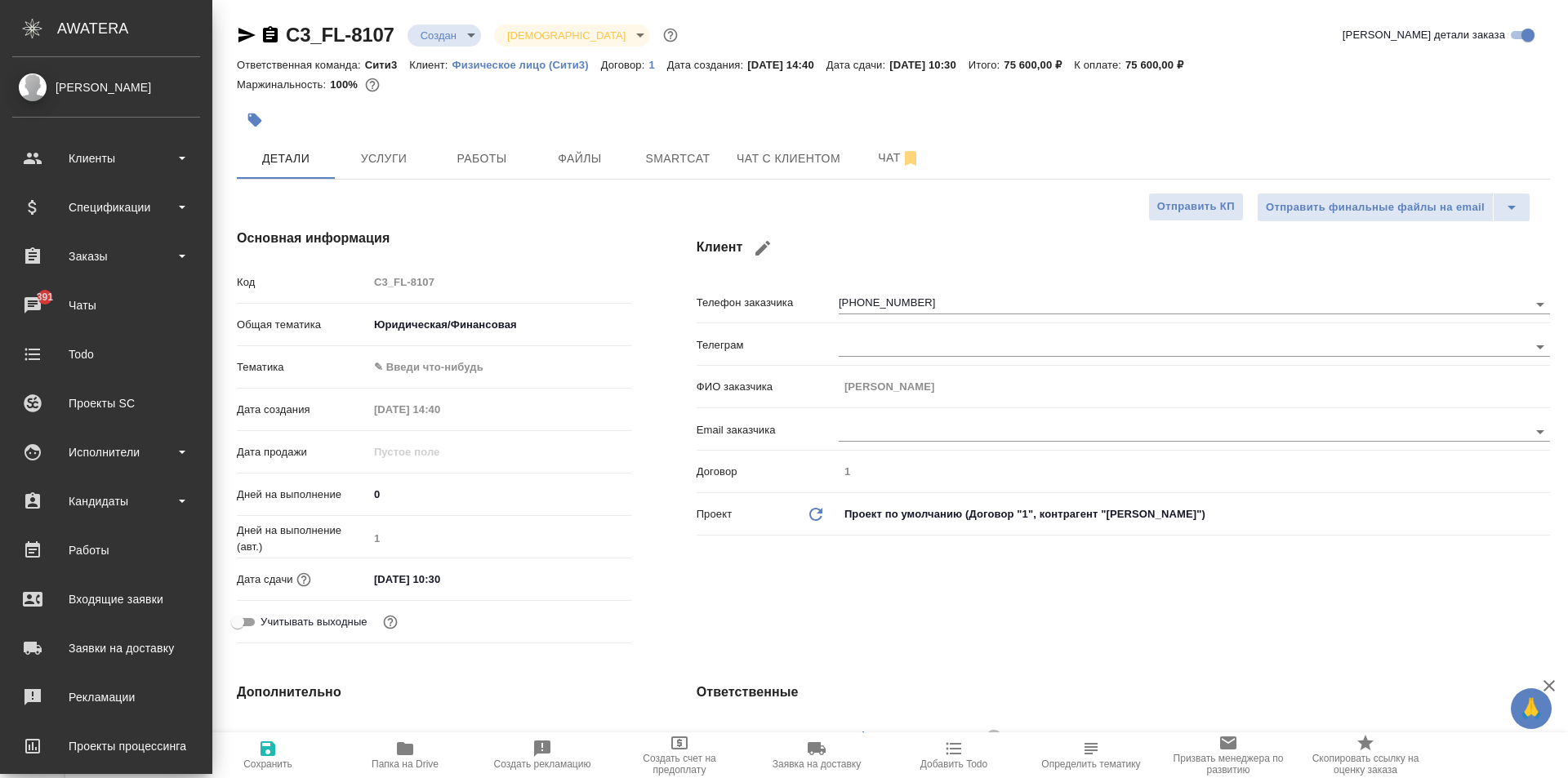
type textarea "x"
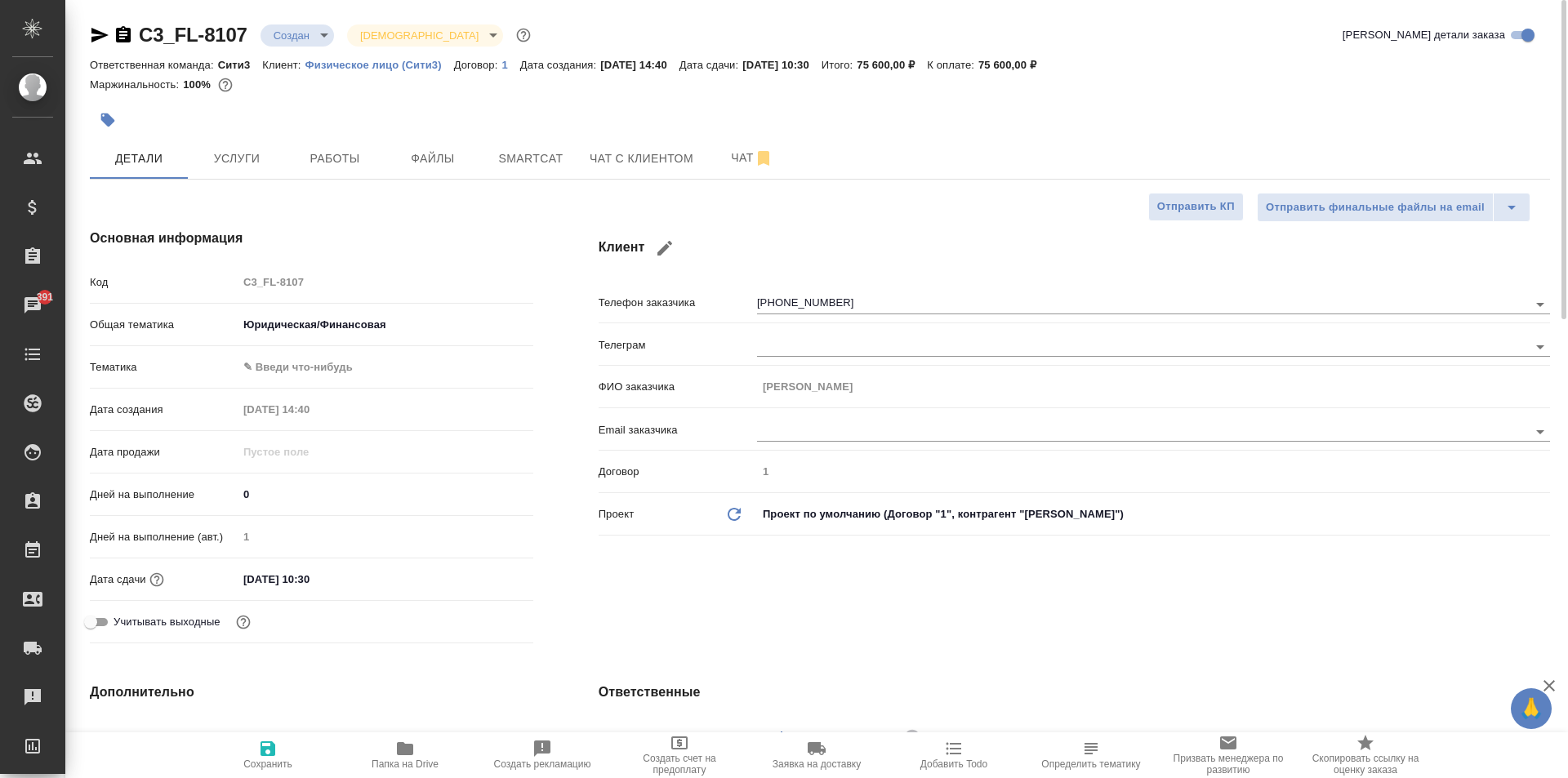
type textarea "x"
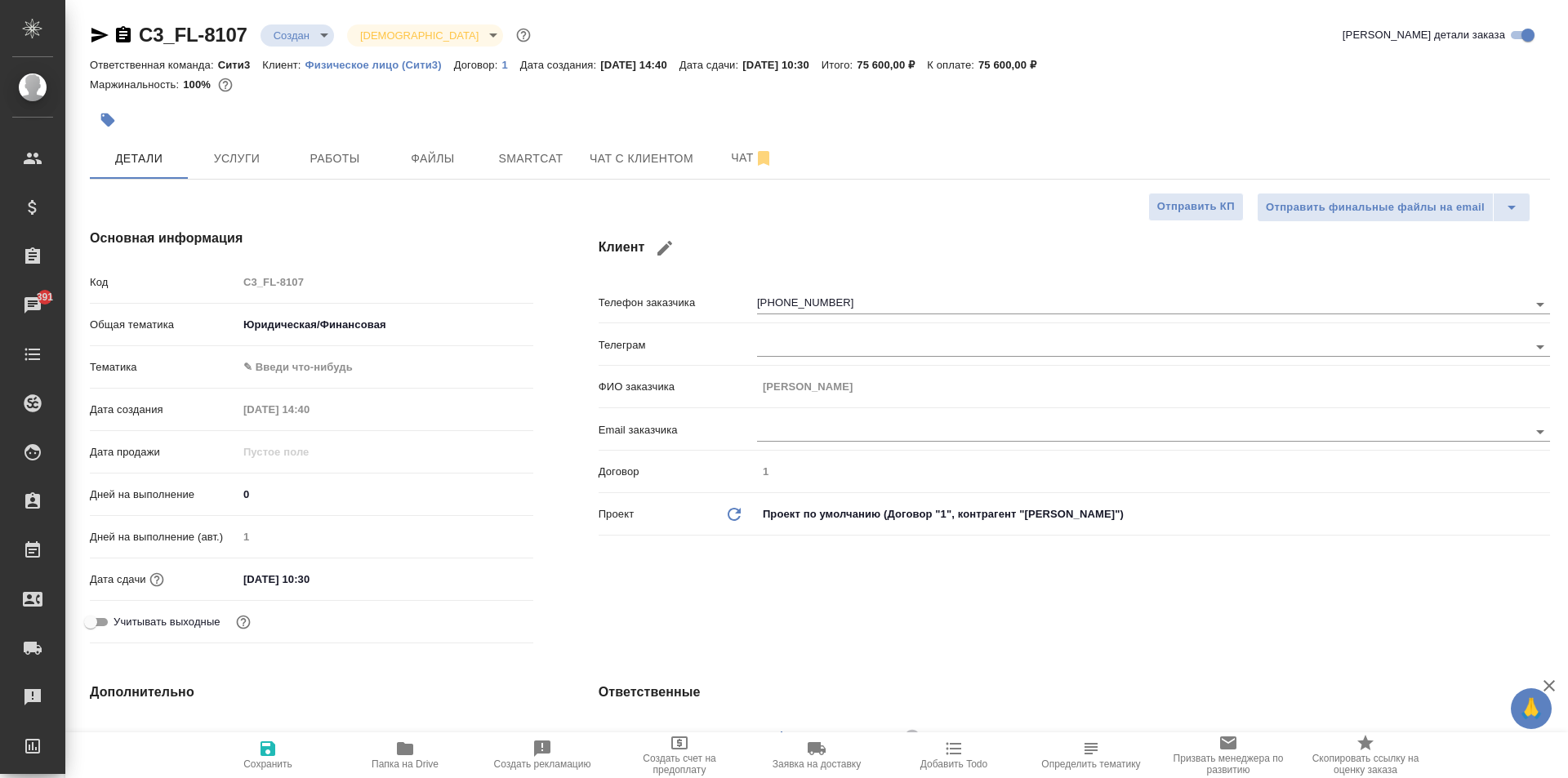
type textarea "x"
click at [732, 153] on span "Чат" at bounding box center [752, 158] width 79 height 21
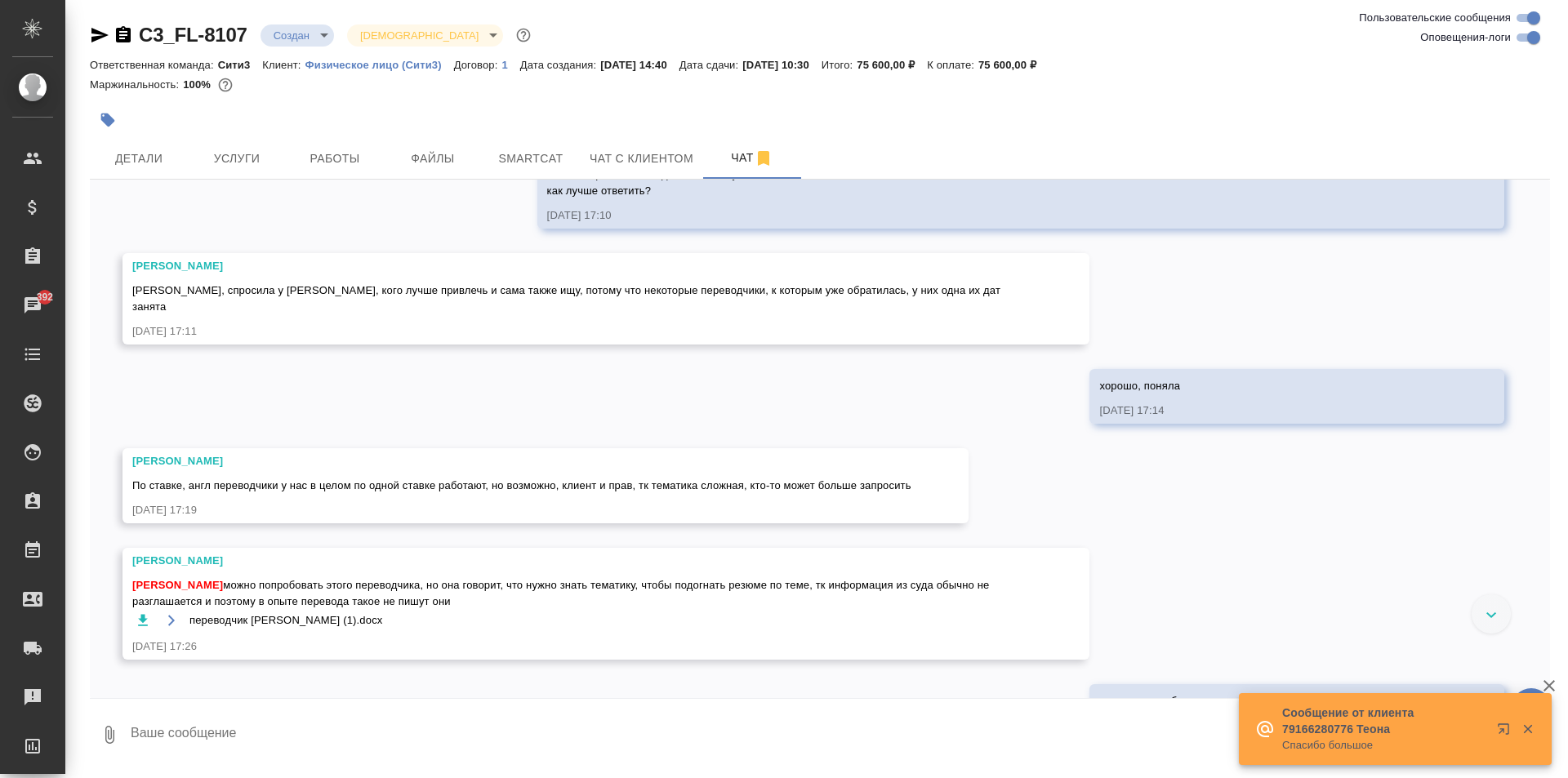
click at [273, 743] on textarea at bounding box center [840, 735] width 1421 height 56
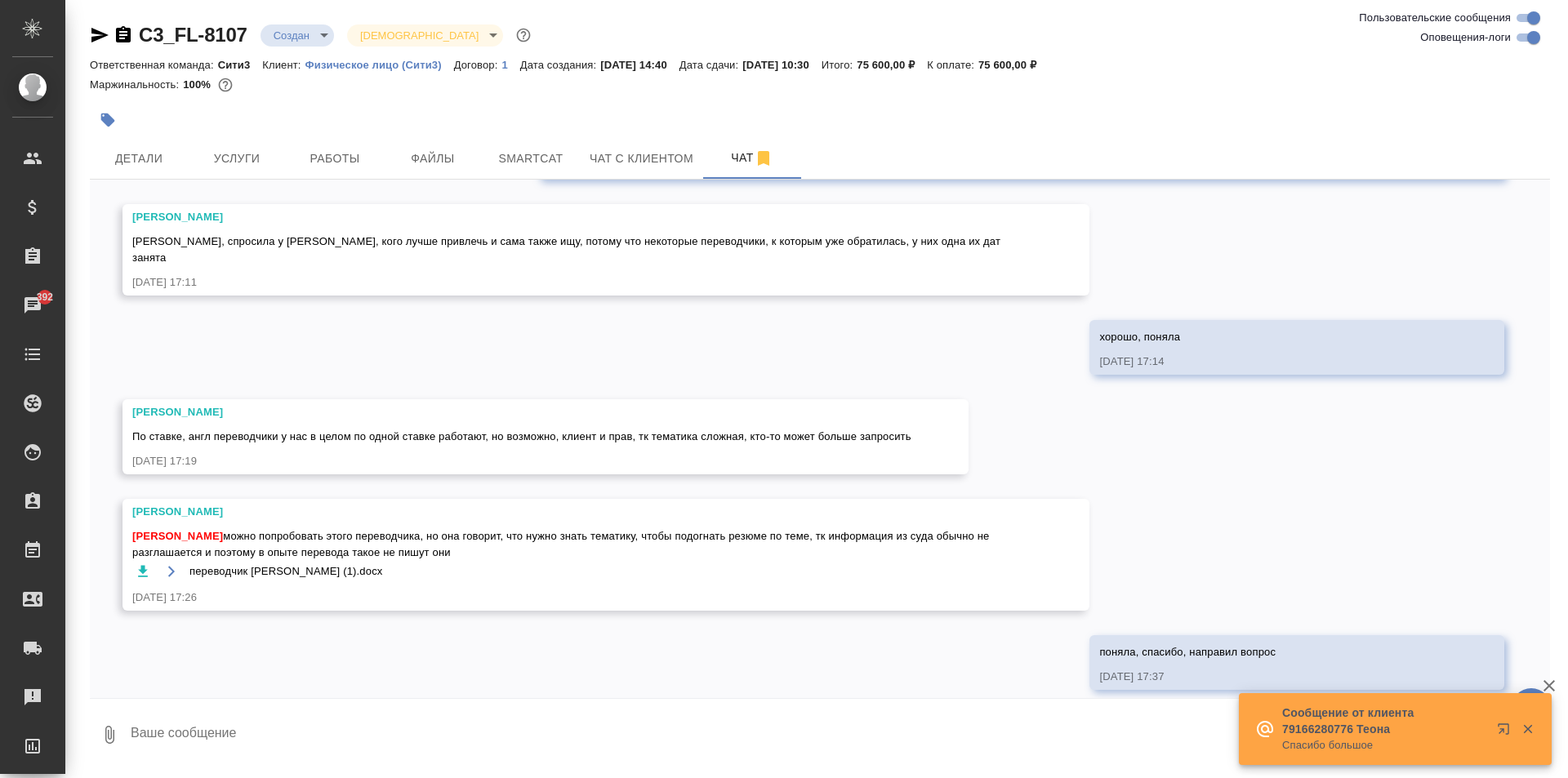
paste textarea "Мы представляем интересы дубайского истца против турецкого ответчика в арбитраж…"
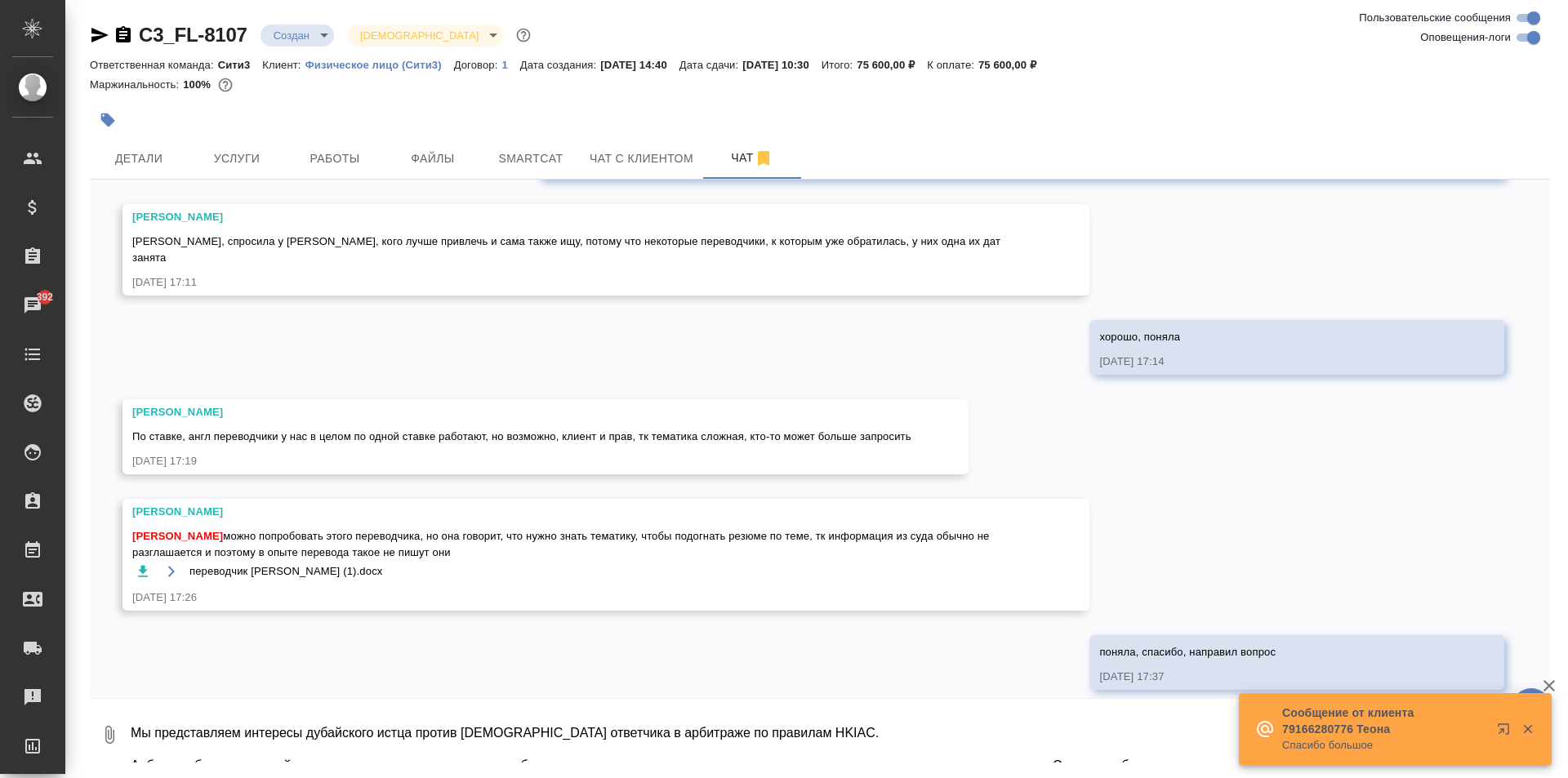
scroll to position [59, 0]
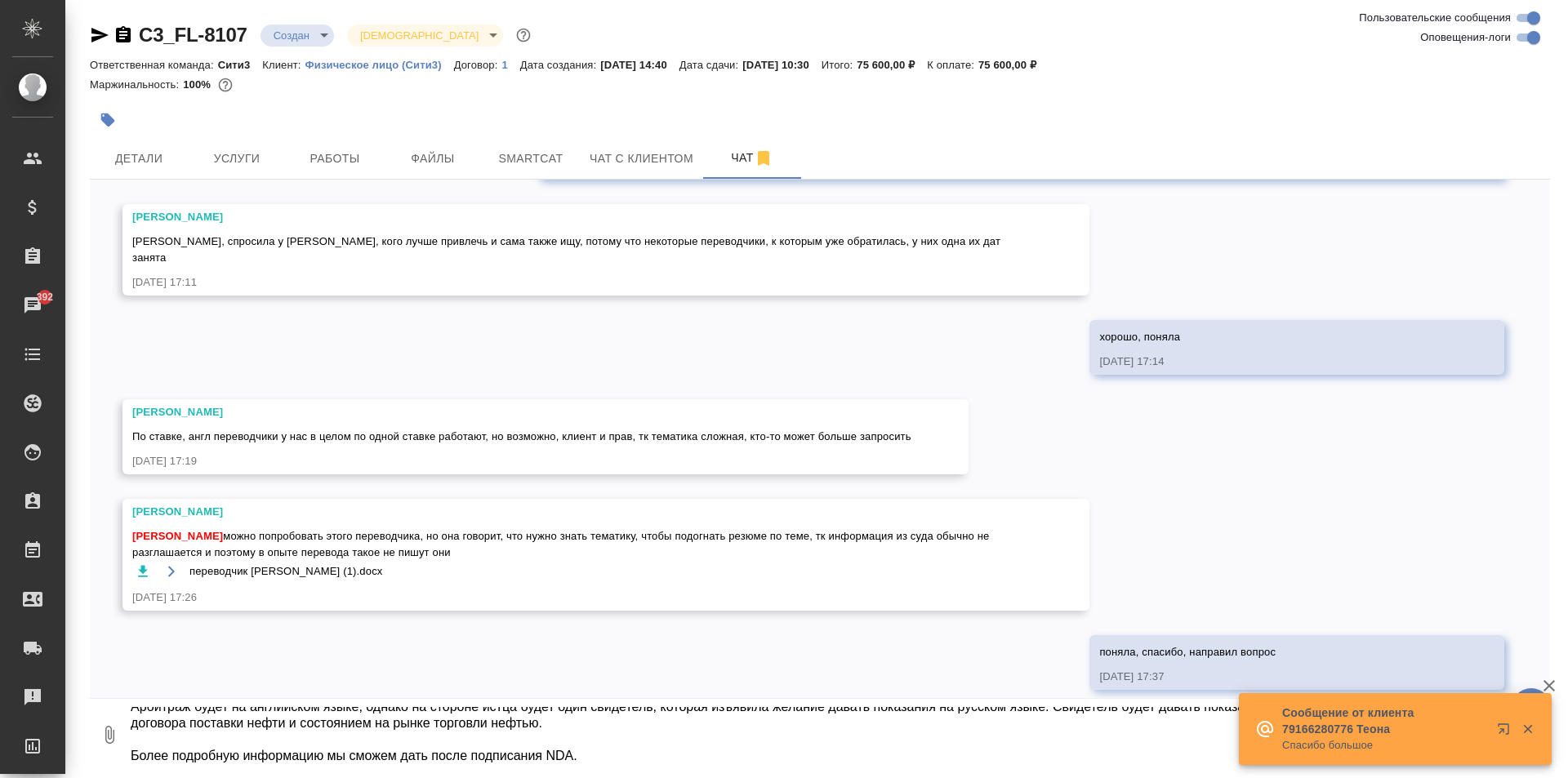
type textarea "Мы представляем интересы дубайского истца против турецкого ответчика в арбитраж…"
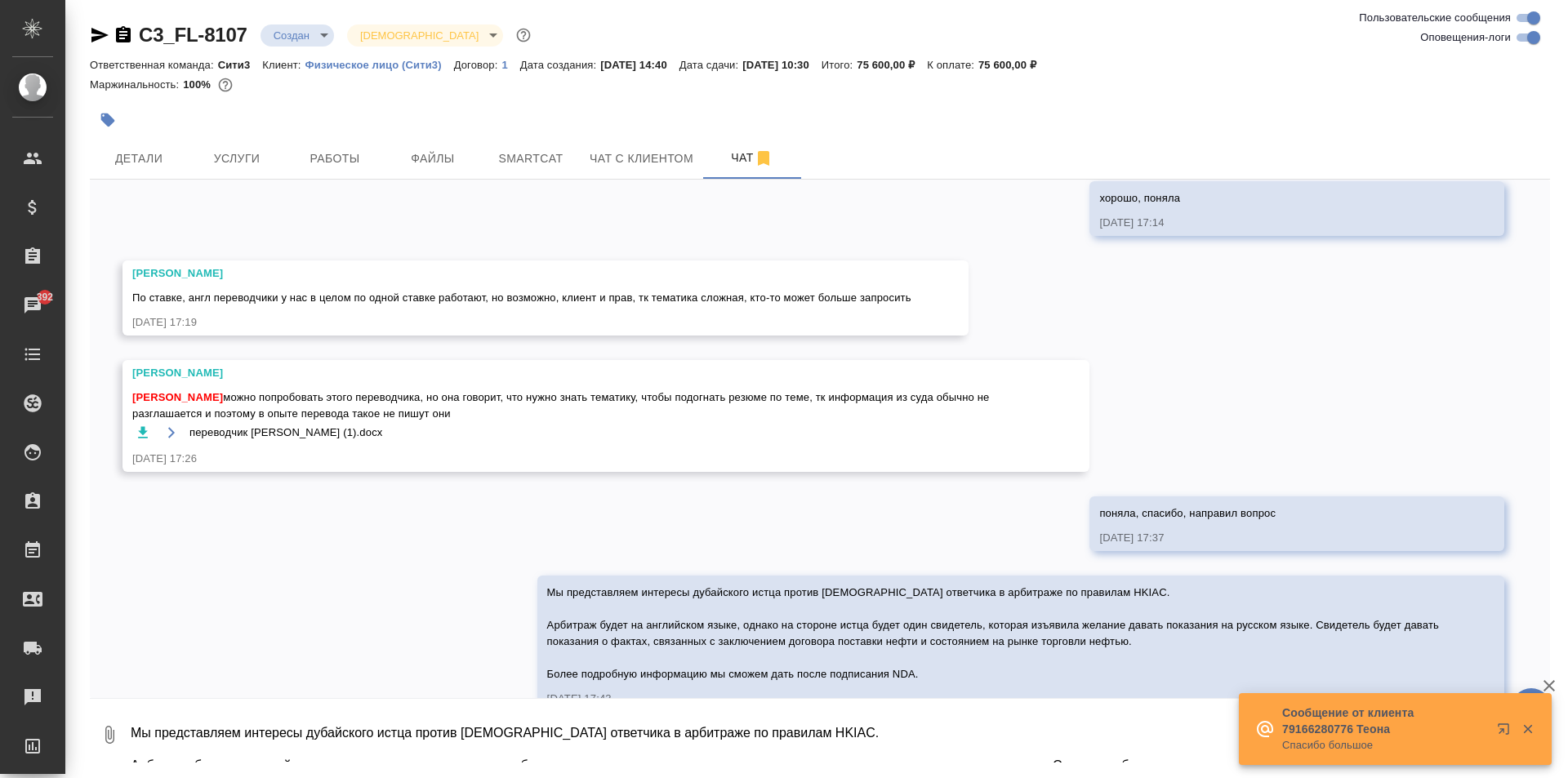
scroll to position [3763, 0]
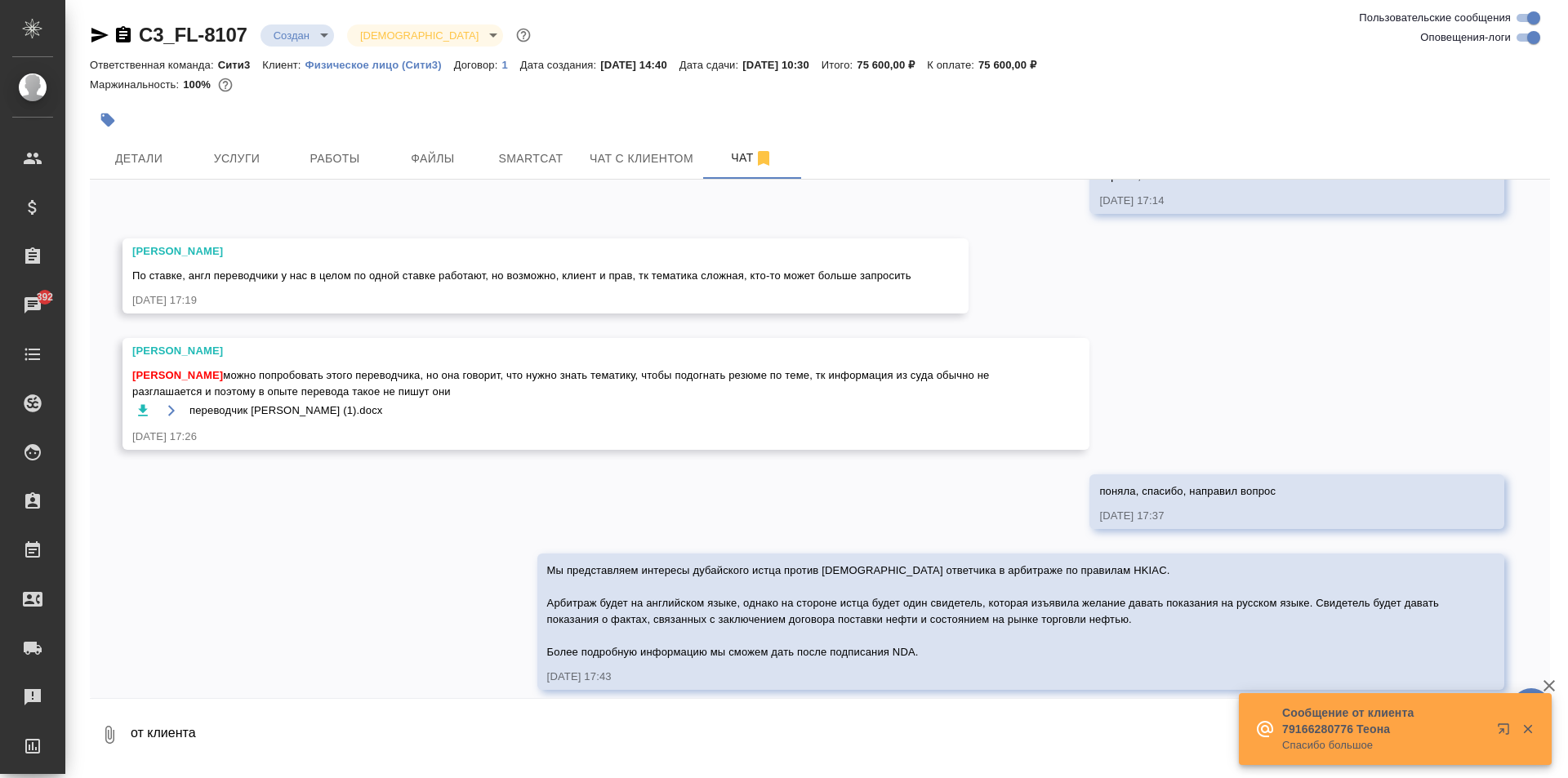
type textarea "от клиента"
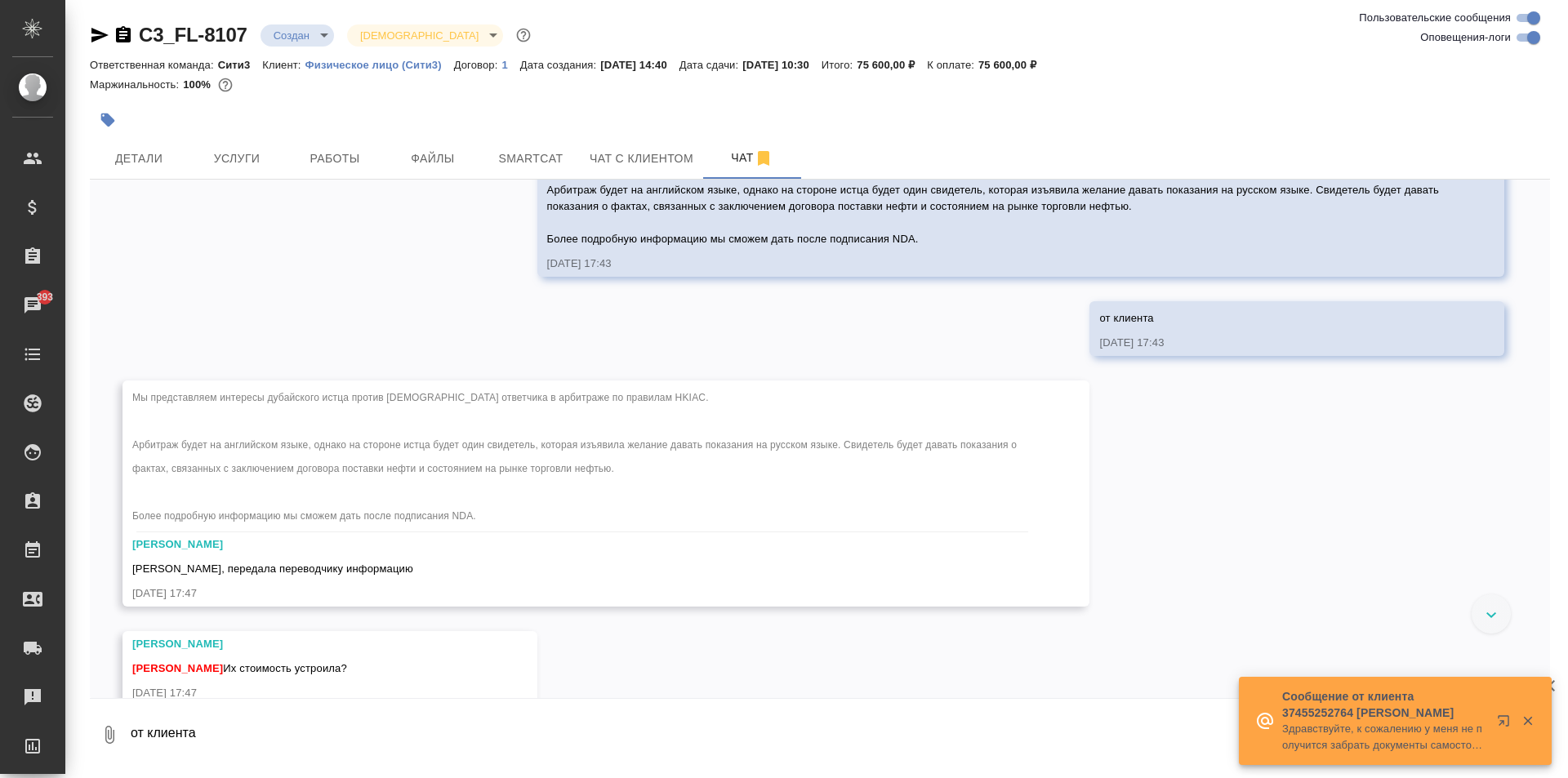
scroll to position [4193, 0]
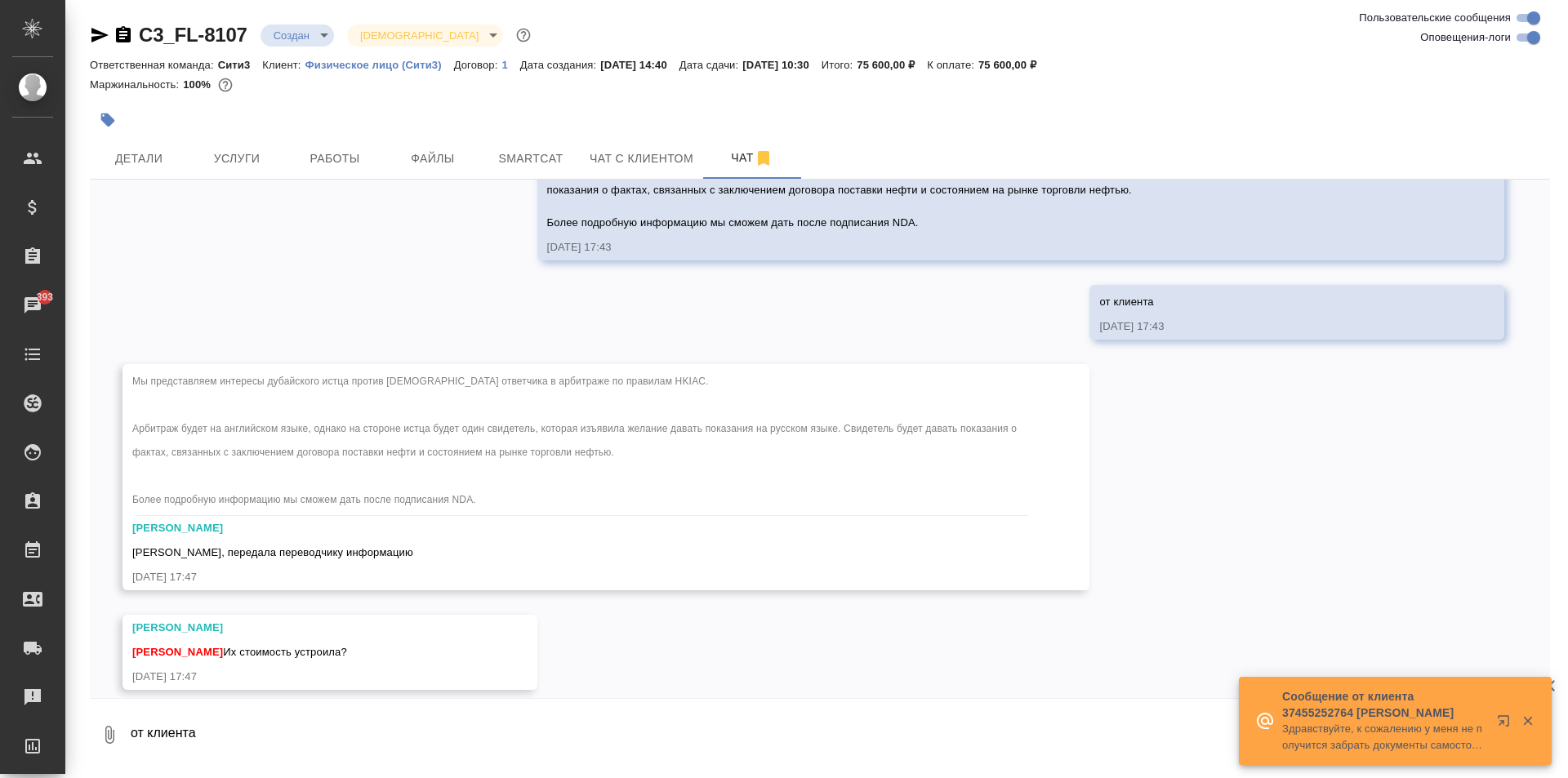
click at [368, 722] on textarea "от клиента" at bounding box center [840, 735] width 1421 height 56
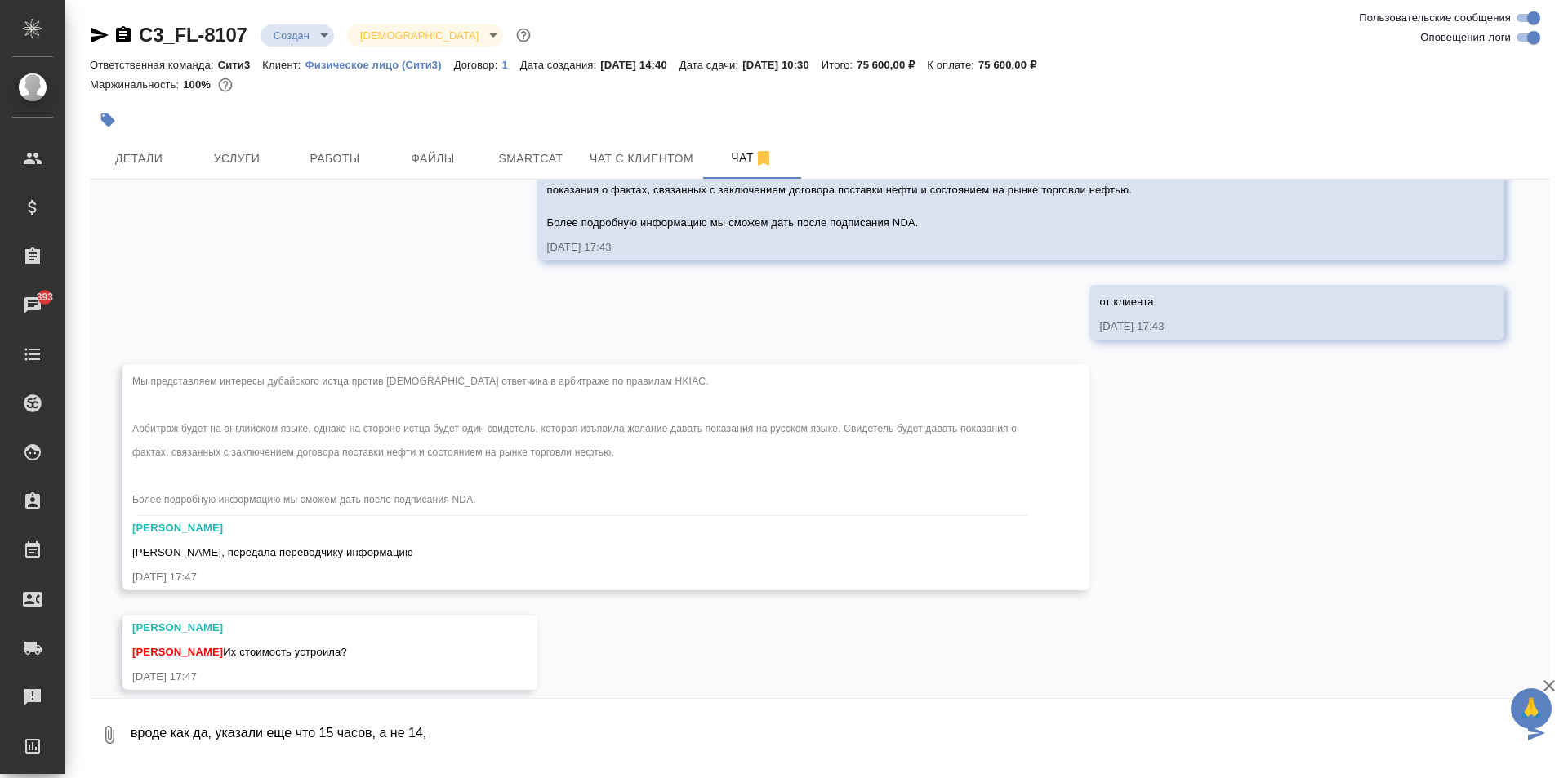
click at [370, 728] on textarea "вроде как да, указали еще что 15 часов, а не 14," at bounding box center [826, 735] width 1394 height 56
click at [537, 734] on textarea "вроде как да, указали еще что 15 часов в итоге, а не 14," at bounding box center [826, 735] width 1394 height 56
click at [467, 732] on textarea "вроде как да, указали еще что 15 часов в итоге, а не 14, я так поняла согласны,…" at bounding box center [826, 735] width 1394 height 56
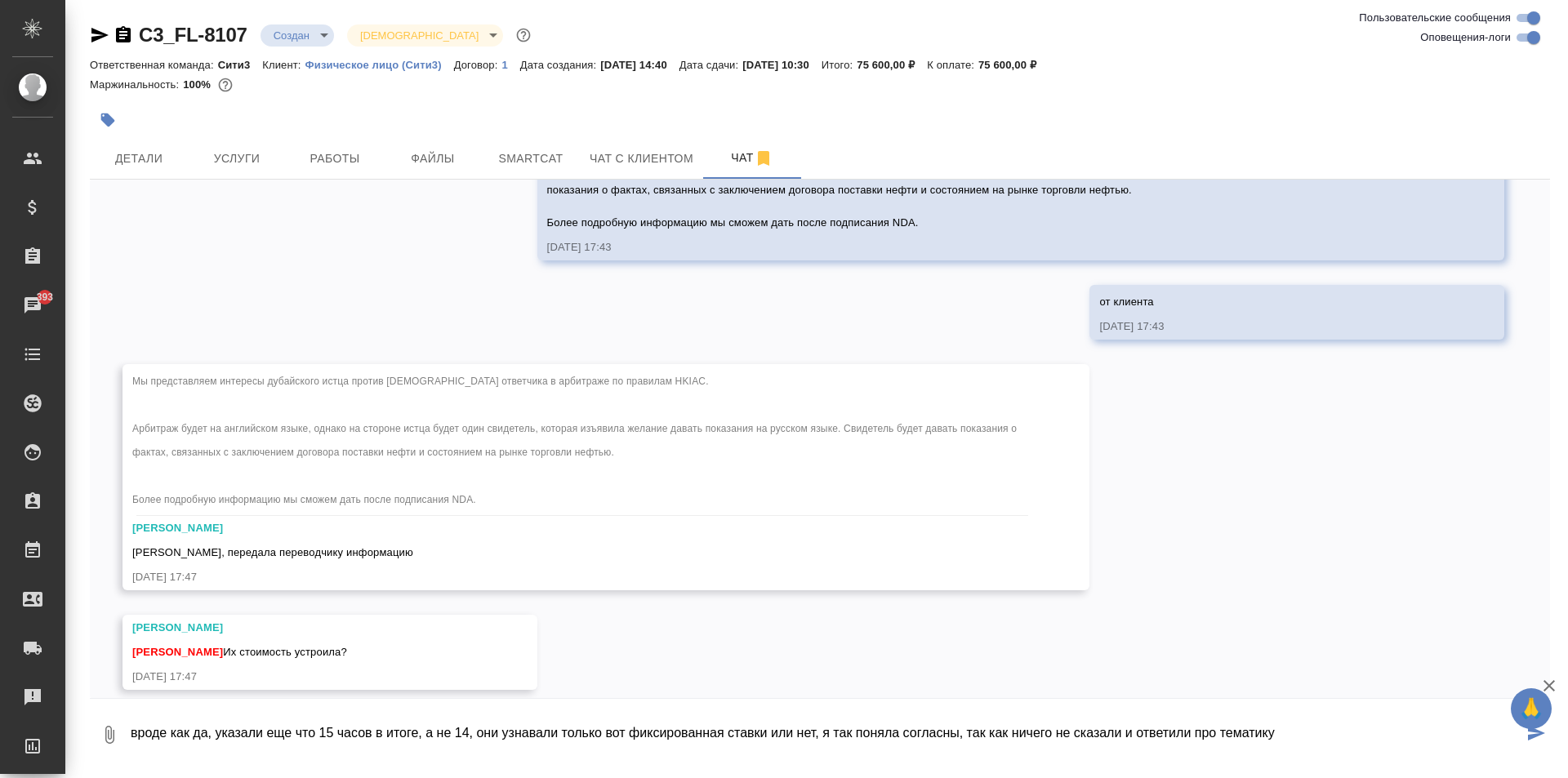
scroll to position [6, 0]
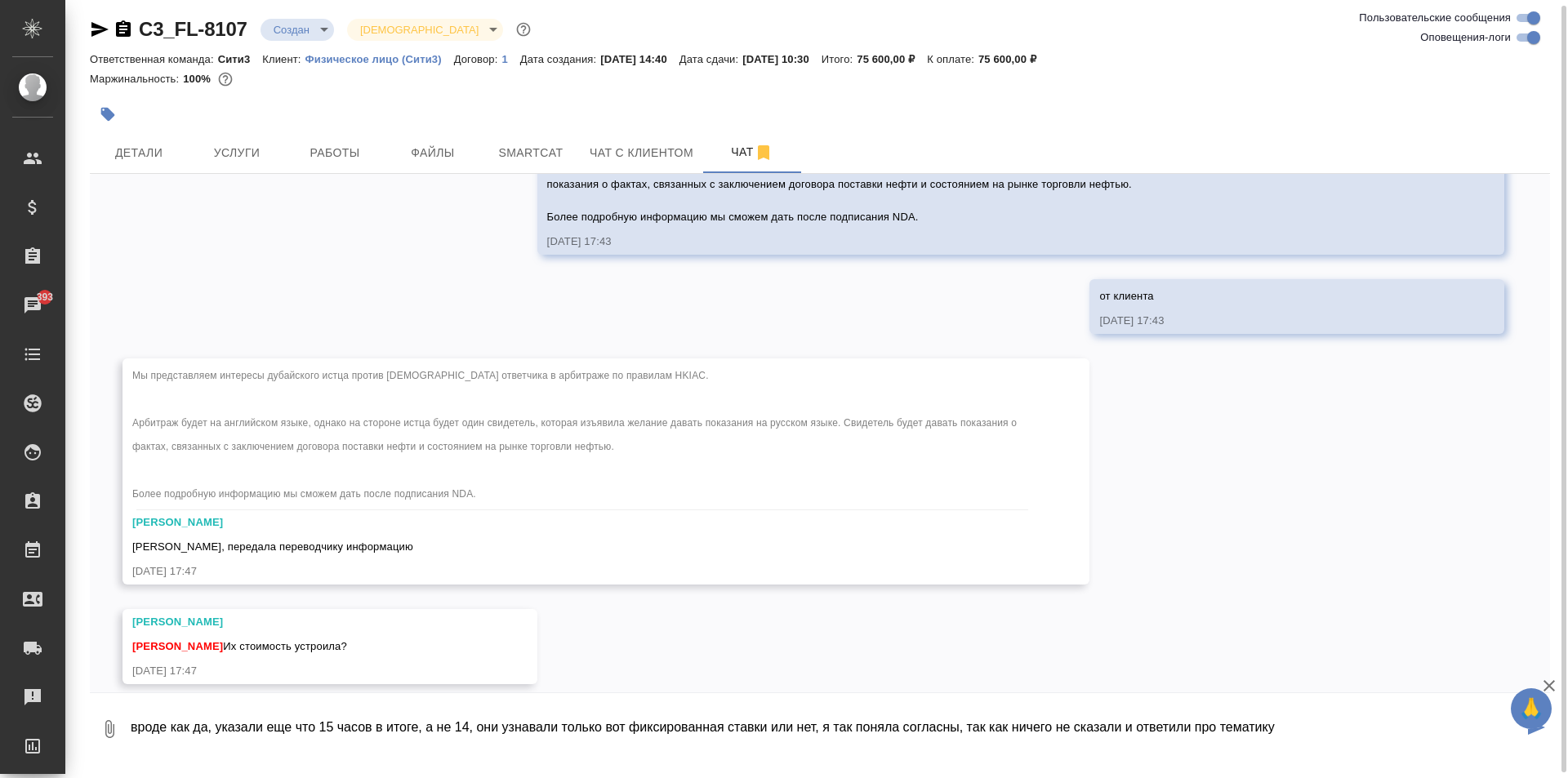
click at [1289, 725] on textarea "вроде как да, указали еще что 15 часов в итоге, а не 14, они узнавали только во…" at bounding box center [826, 729] width 1394 height 56
type textarea "вроде как да, указали еще что 15 часов в итоге, а не 14, они узнавали только во…"
click at [1529, 733] on icon "submit" at bounding box center [1536, 727] width 17 height 15
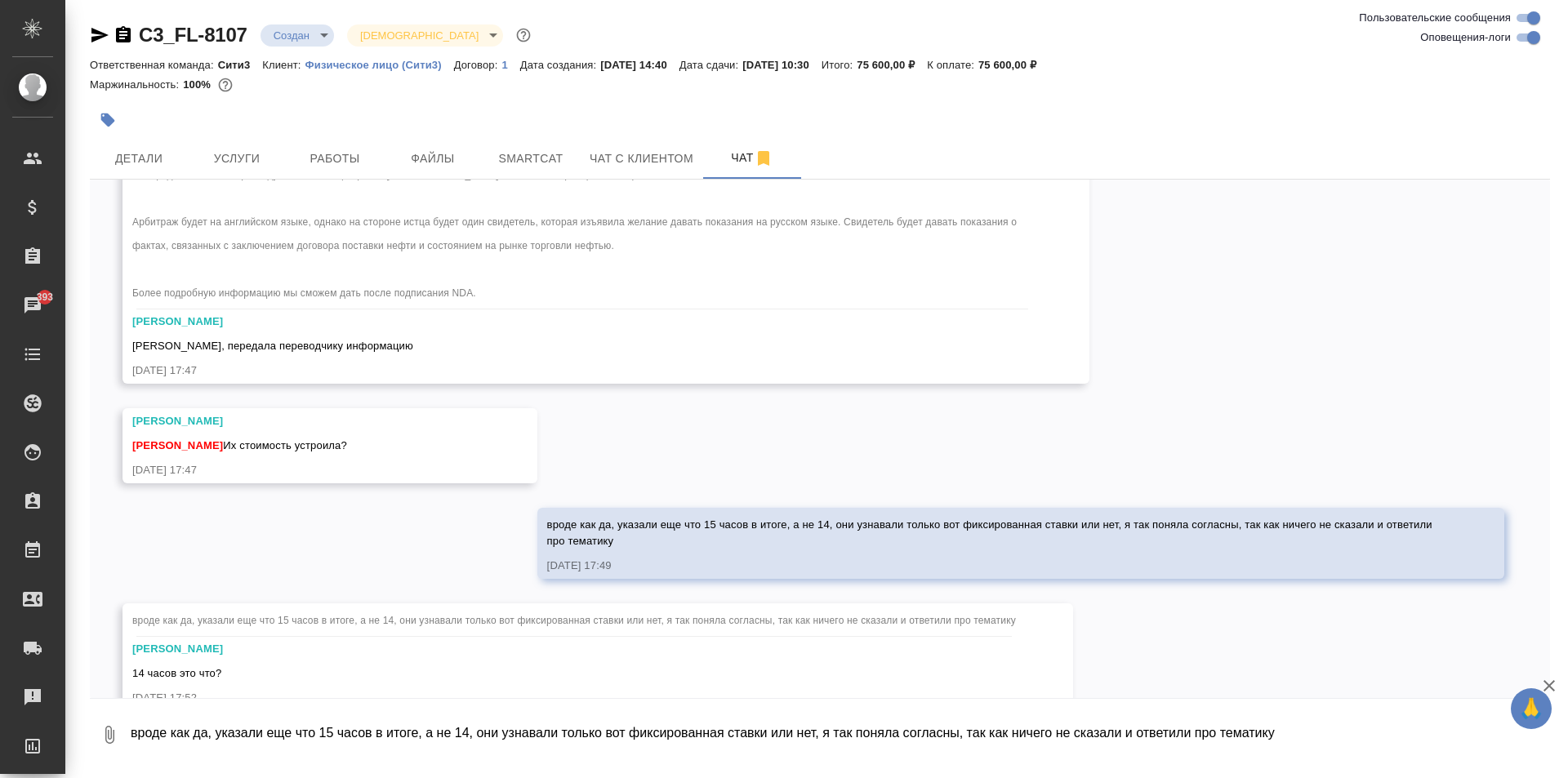
scroll to position [4421, 0]
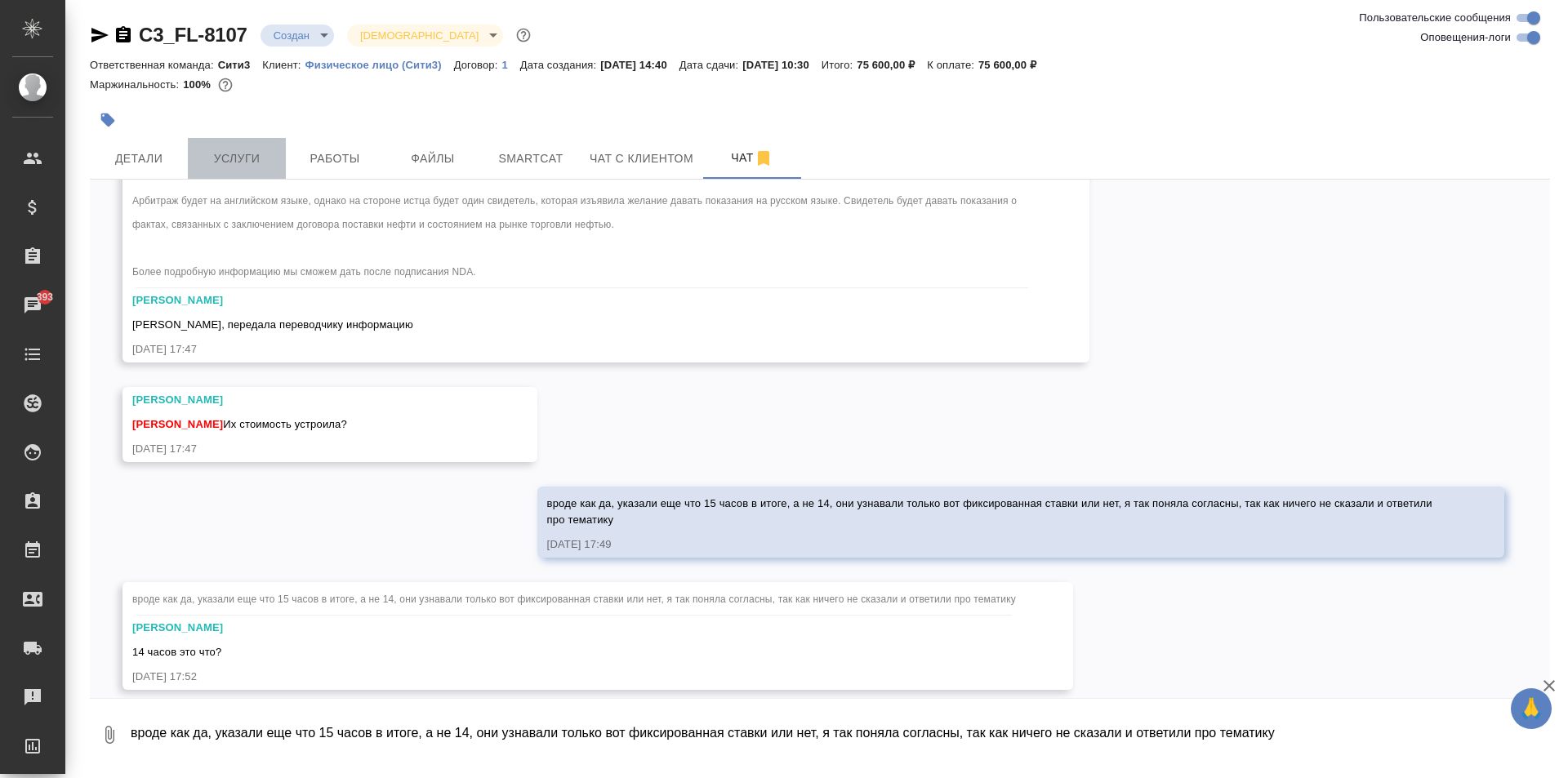
click at [218, 150] on span "Услуги" at bounding box center [236, 158] width 79 height 21
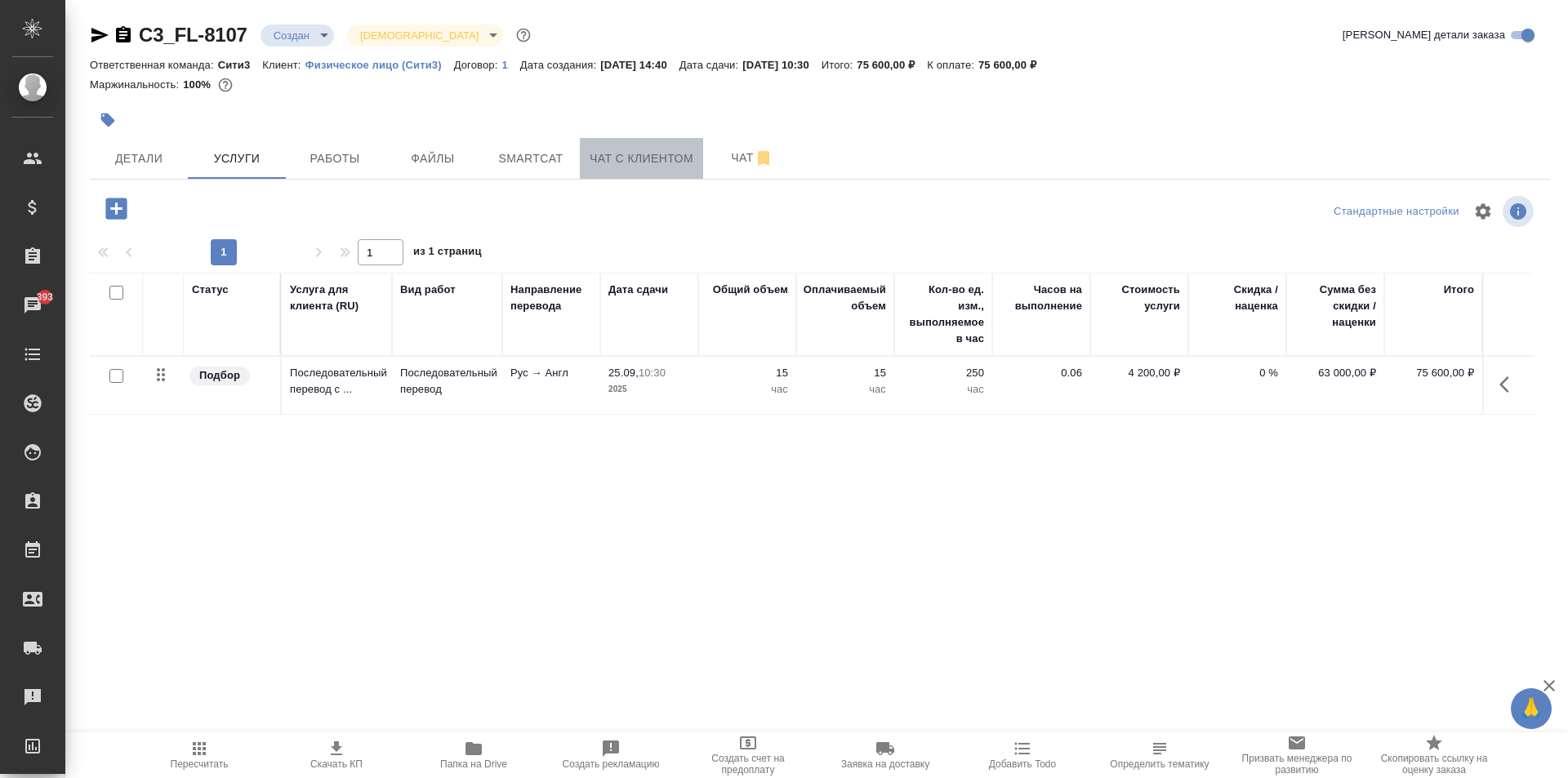
click at [666, 170] on button "Чат с клиентом" at bounding box center [641, 158] width 124 height 41
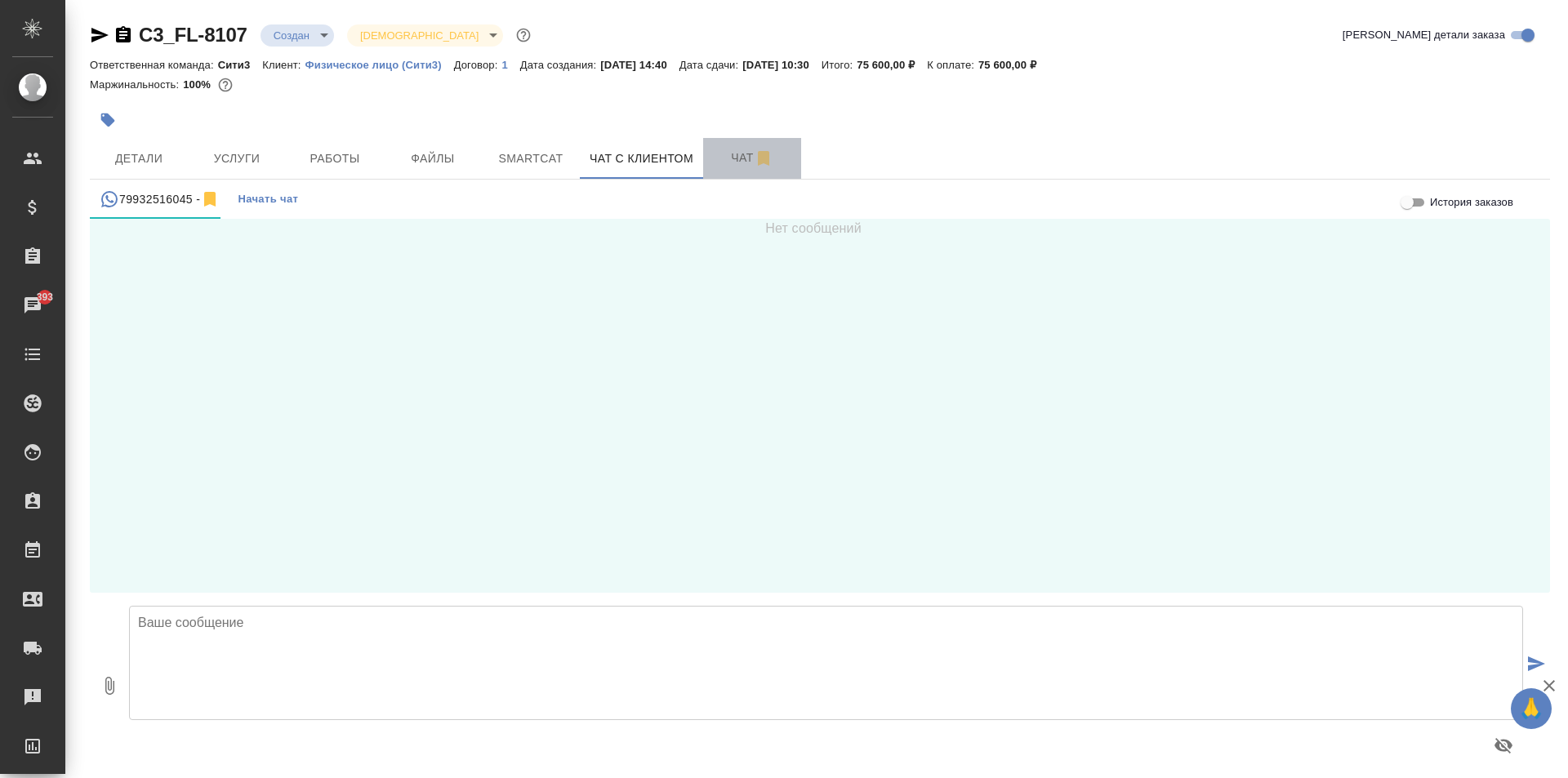
click at [728, 163] on span "Чат" at bounding box center [752, 158] width 79 height 21
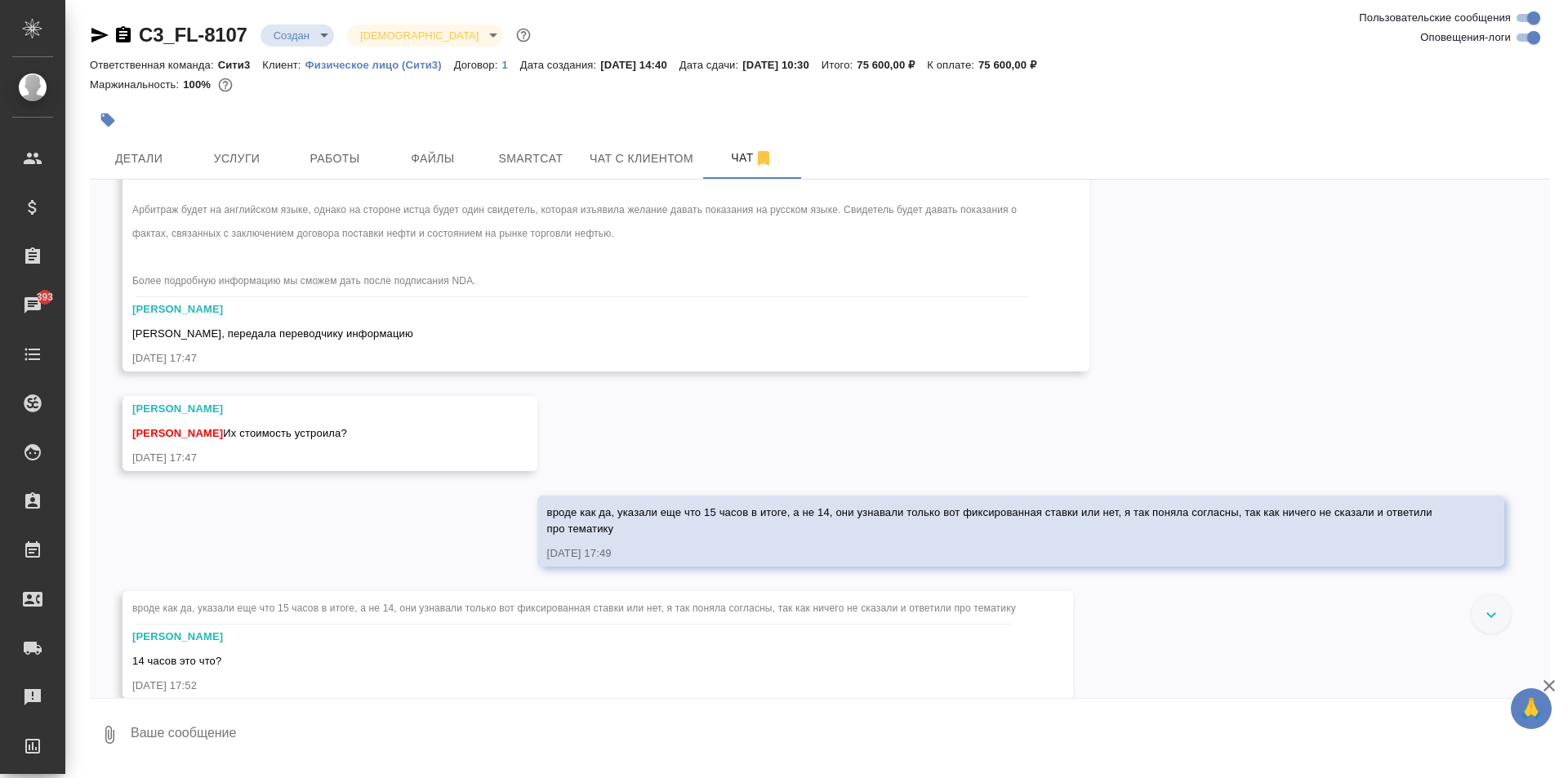
scroll to position [4421, 0]
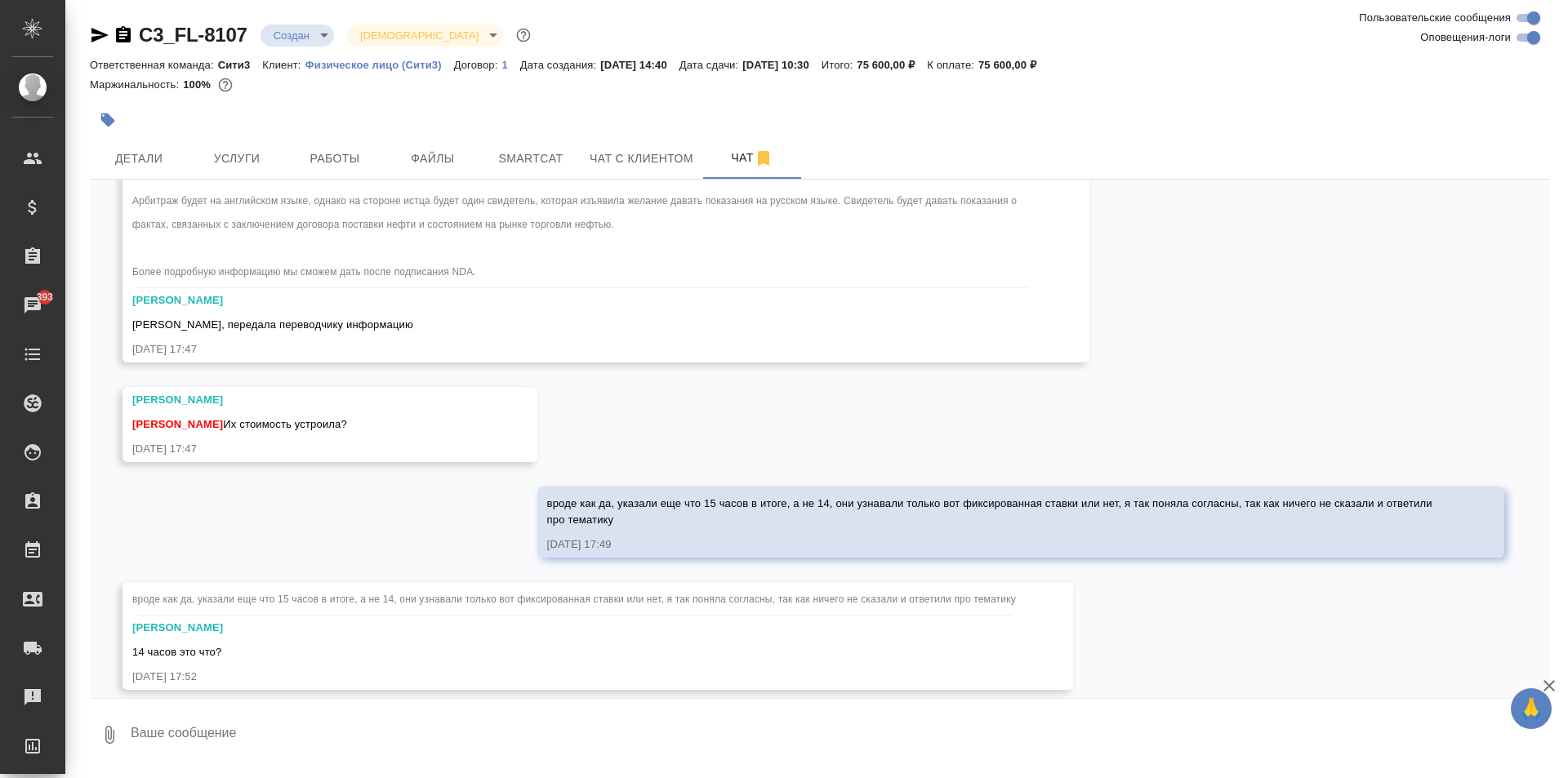
click at [356, 723] on textarea at bounding box center [840, 735] width 1421 height 56
type textarea "н"
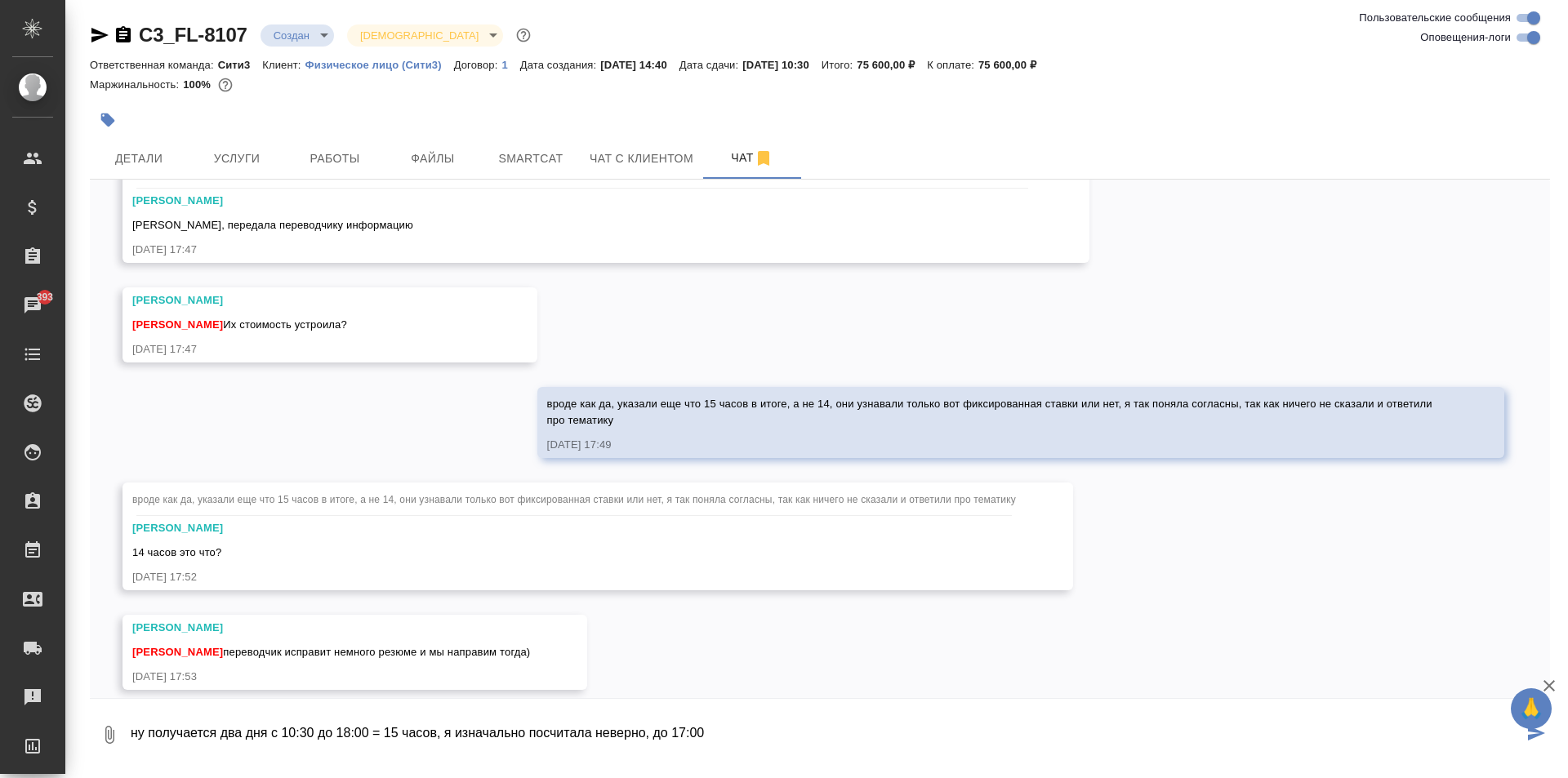
type textarea "ну получается два дня с 10:30 до 18:00 = 15 часов, я изначально посчитала невер…"
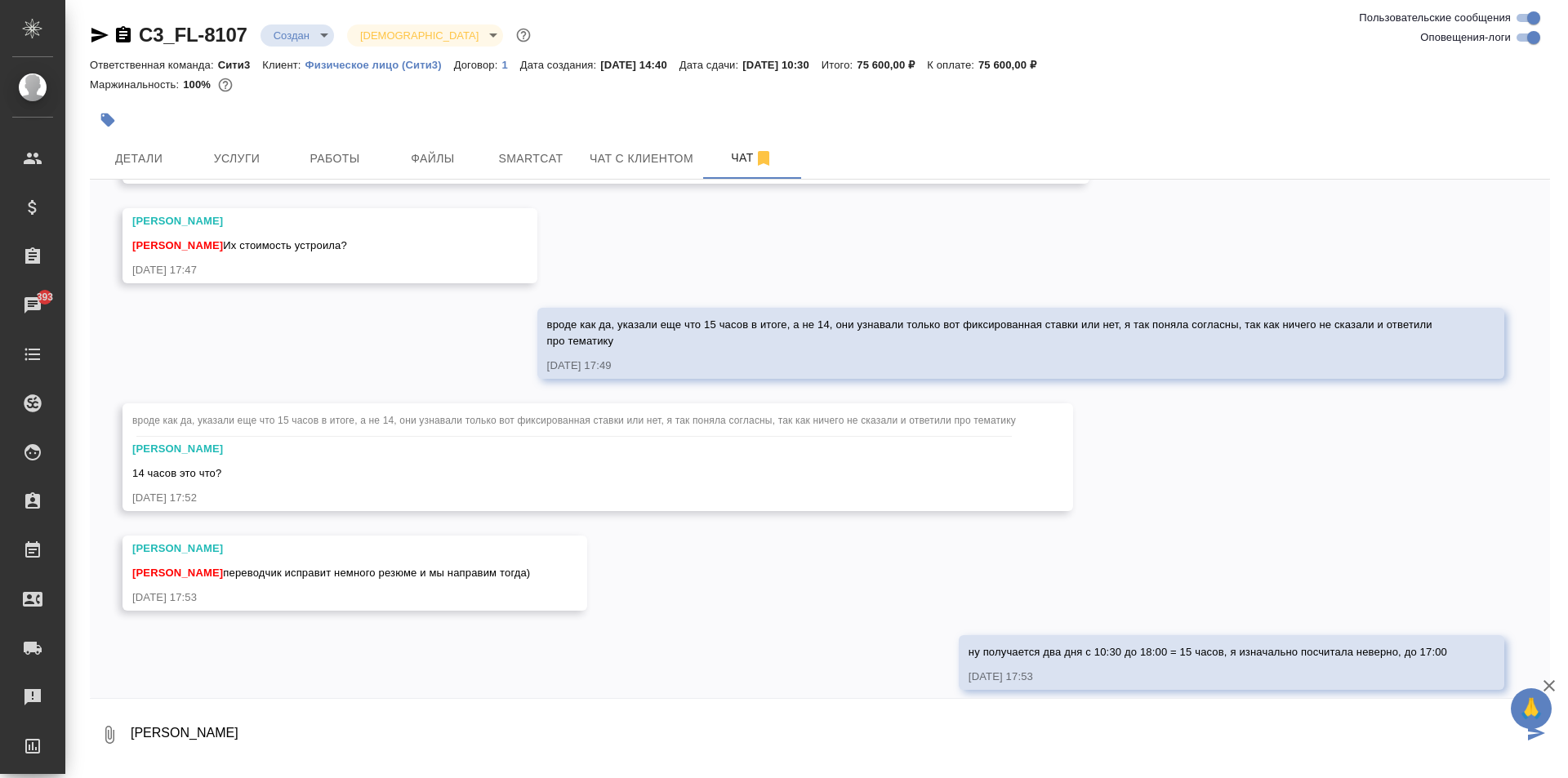
type textarea "а"
click at [226, 735] on textarea "поняла, спаисбо! а это примерно сколько времени займет?" at bounding box center [826, 735] width 1394 height 56
click at [485, 731] on textarea "поняла, спасибо! а это примерно сколько времени займет?" at bounding box center [826, 735] width 1394 height 56
type textarea "поняла, спасибо! а это примерно сколько времени займет неизвестно ?"
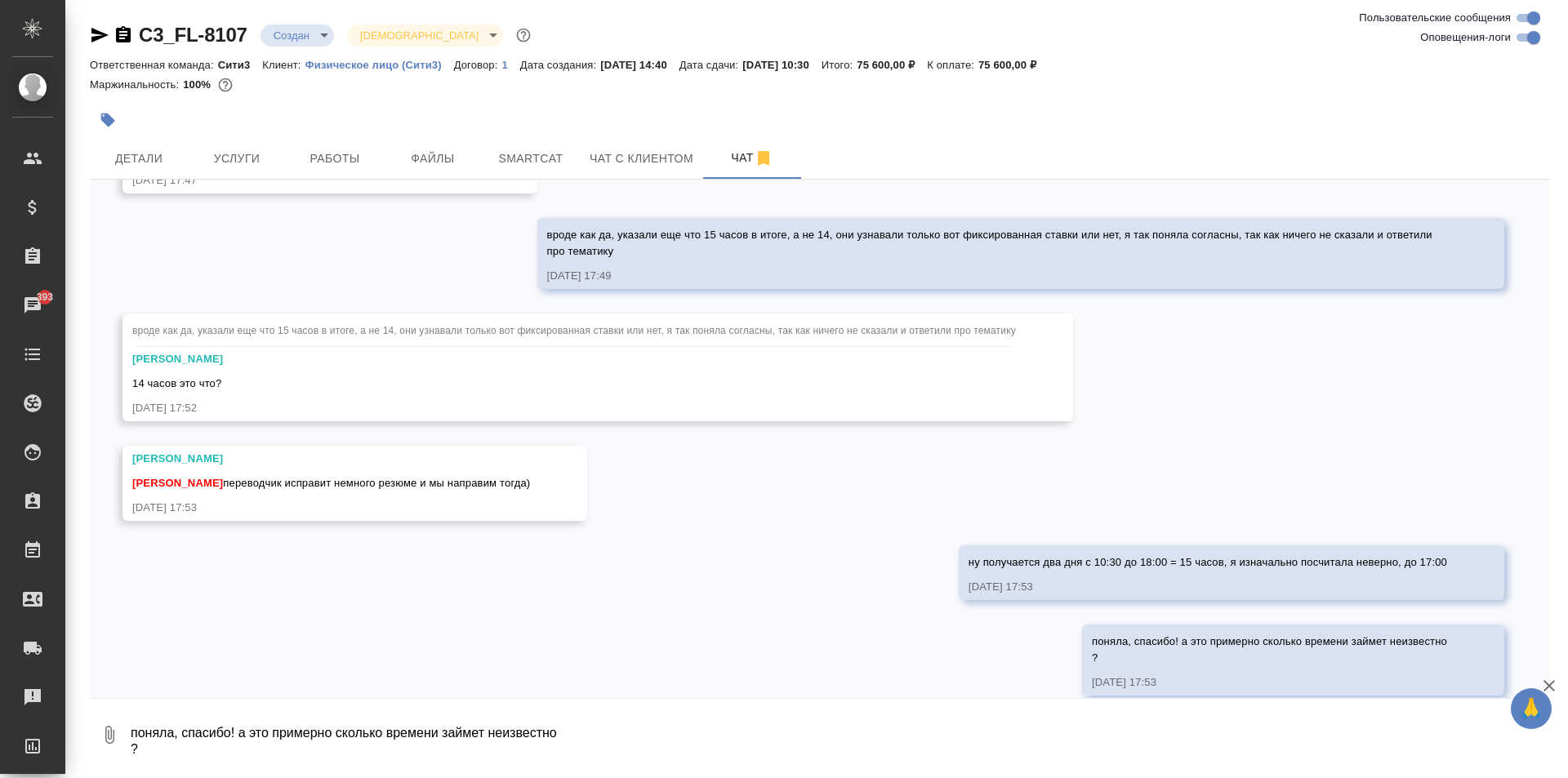
scroll to position [4695, 0]
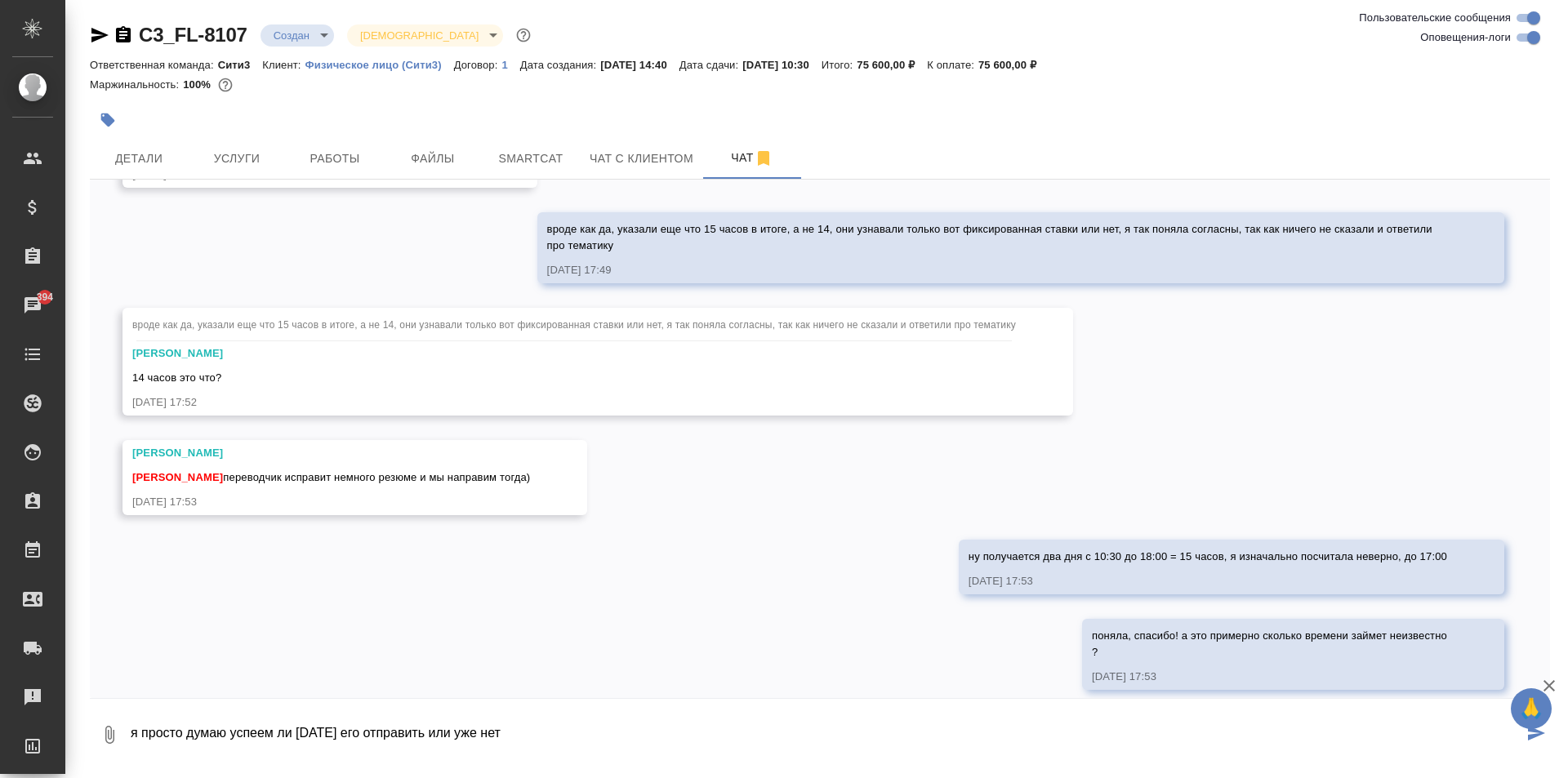
type textarea "я просто думаю успеем ли сегодня его отправить или уже нет"
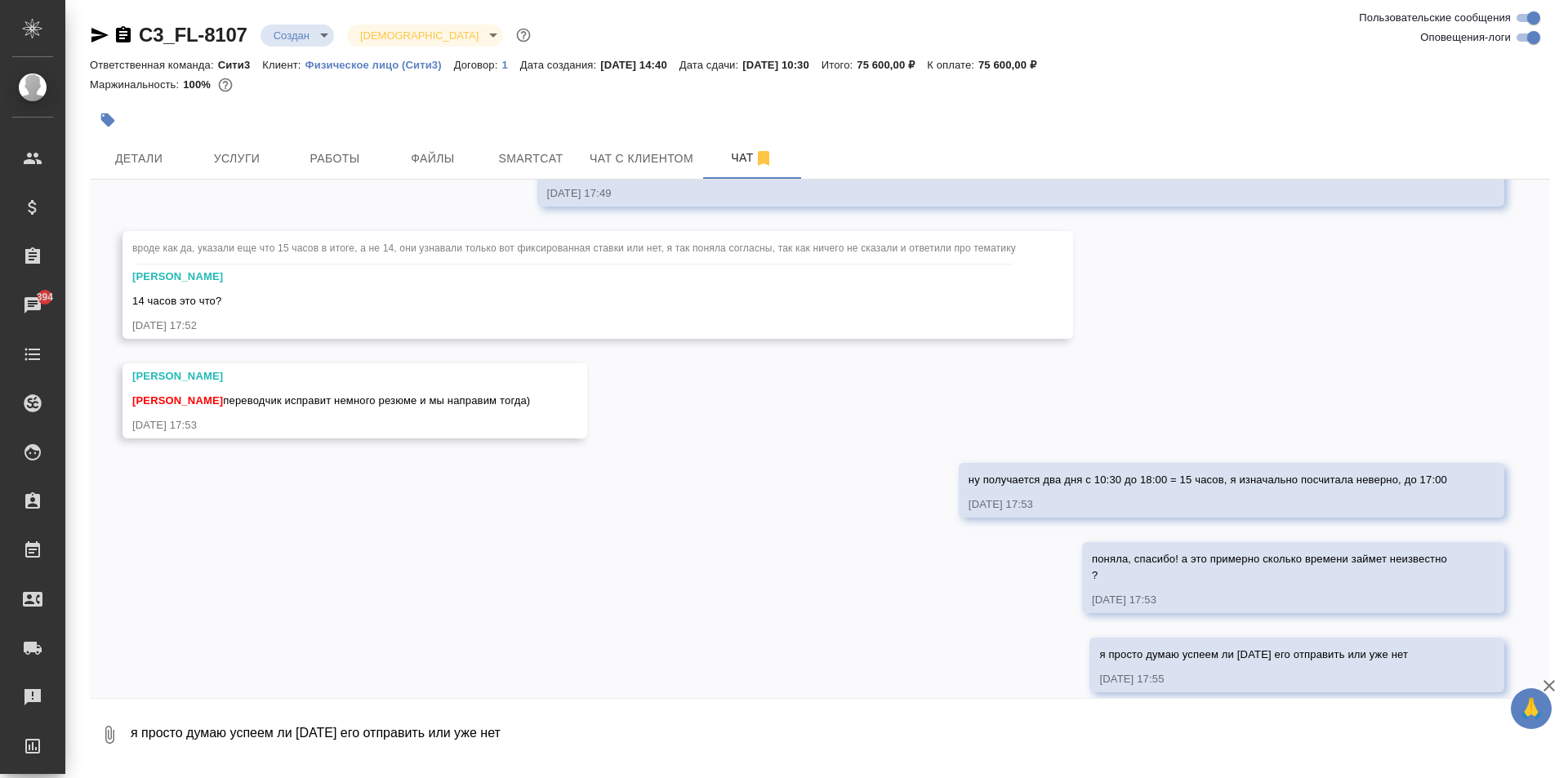
scroll to position [4774, 0]
click at [121, 158] on span "Детали" at bounding box center [139, 158] width 79 height 21
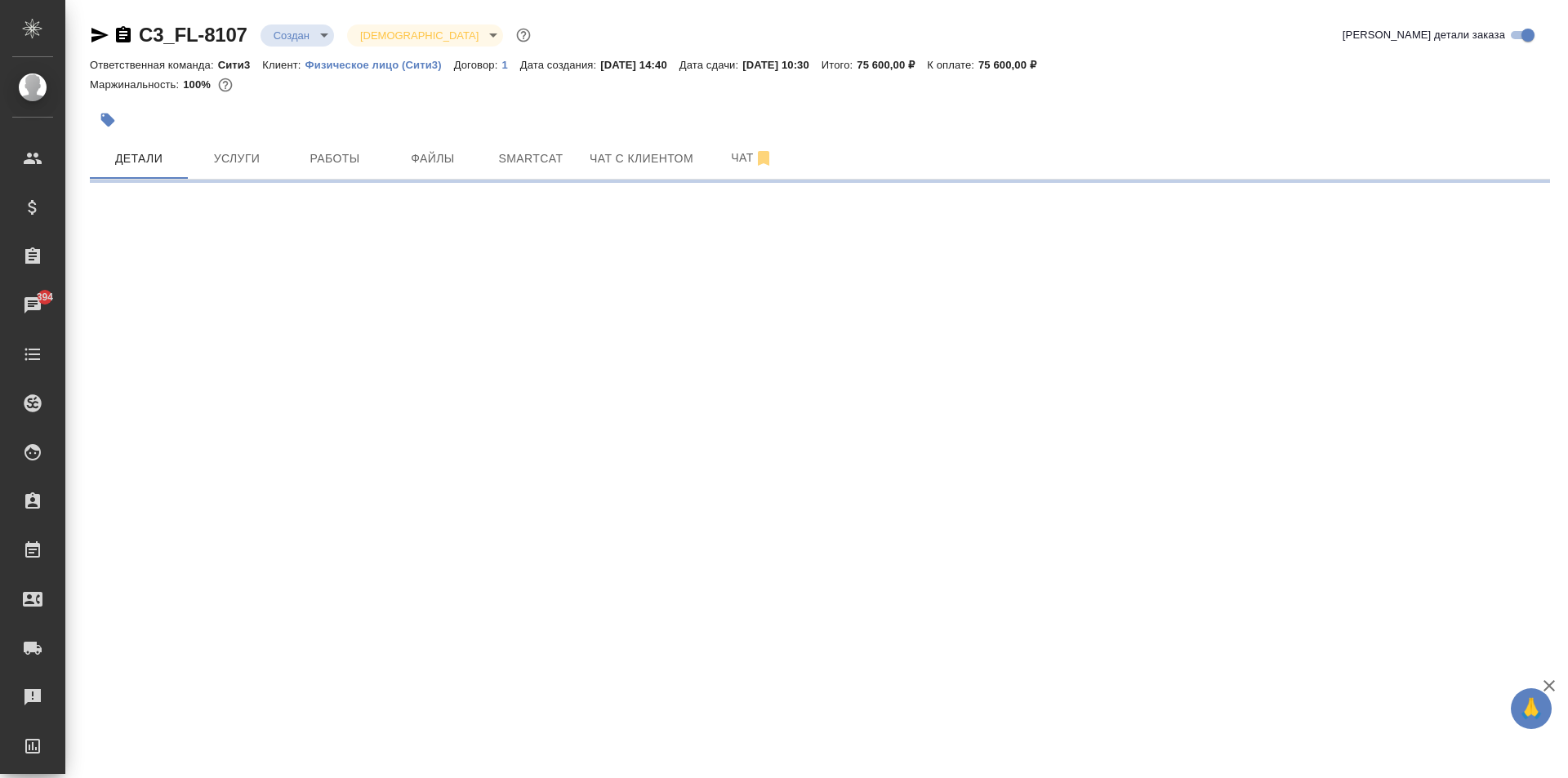
select select "RU"
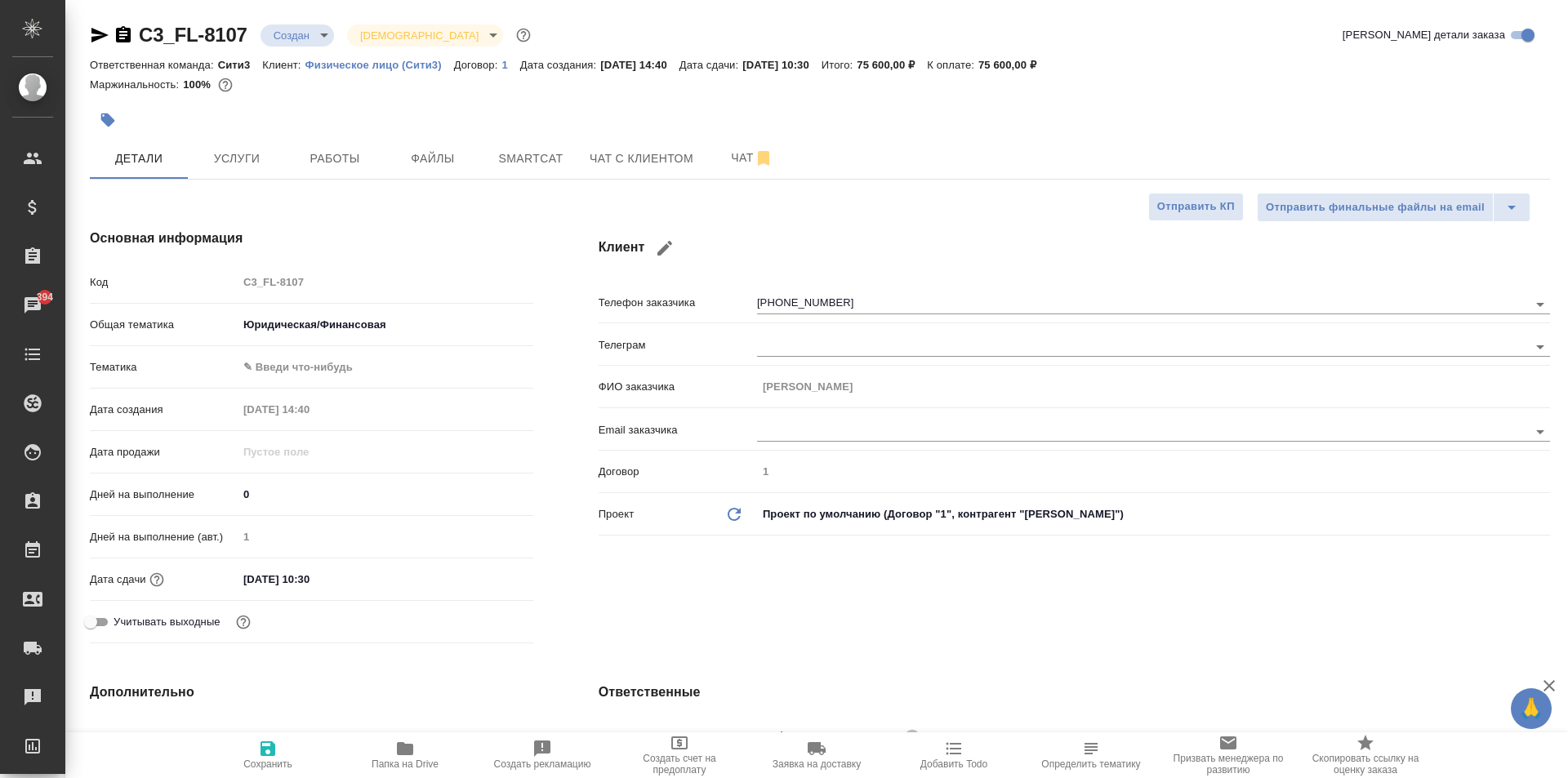
type textarea "x"
click at [656, 168] on span "Чат с клиентом" at bounding box center [641, 158] width 104 height 21
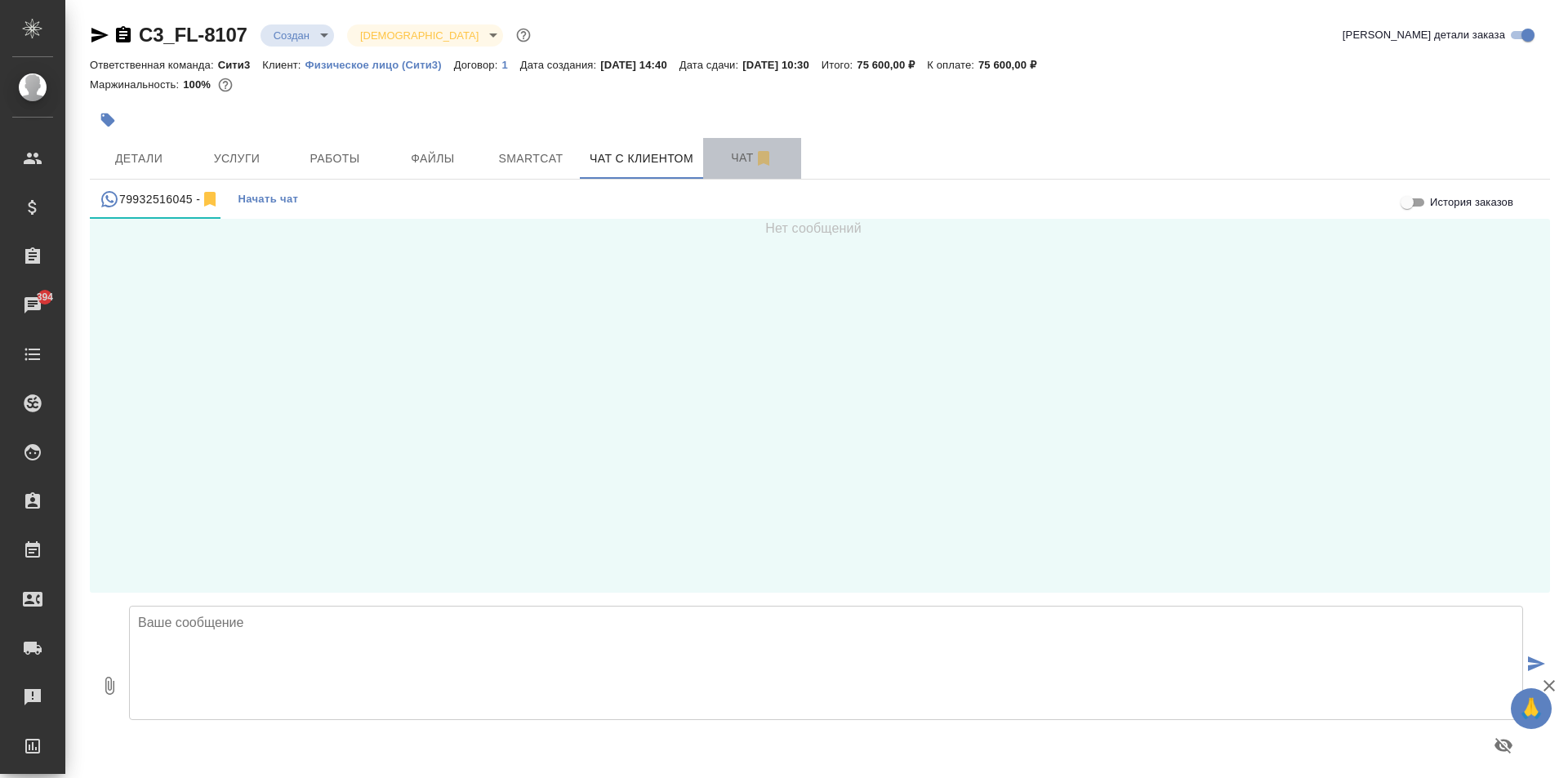
click at [710, 167] on button "Чат" at bounding box center [752, 158] width 98 height 41
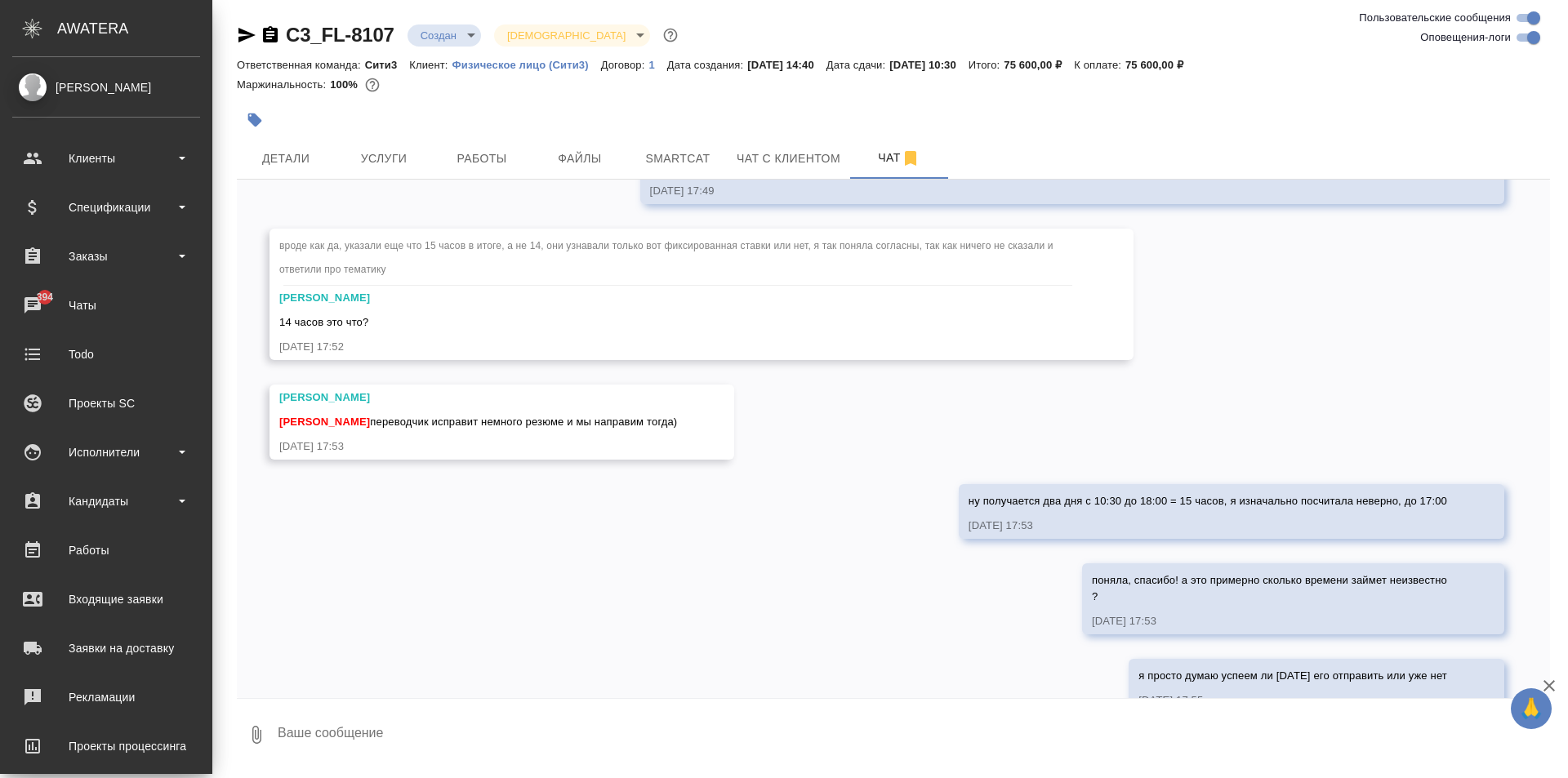
scroll to position [4774, 0]
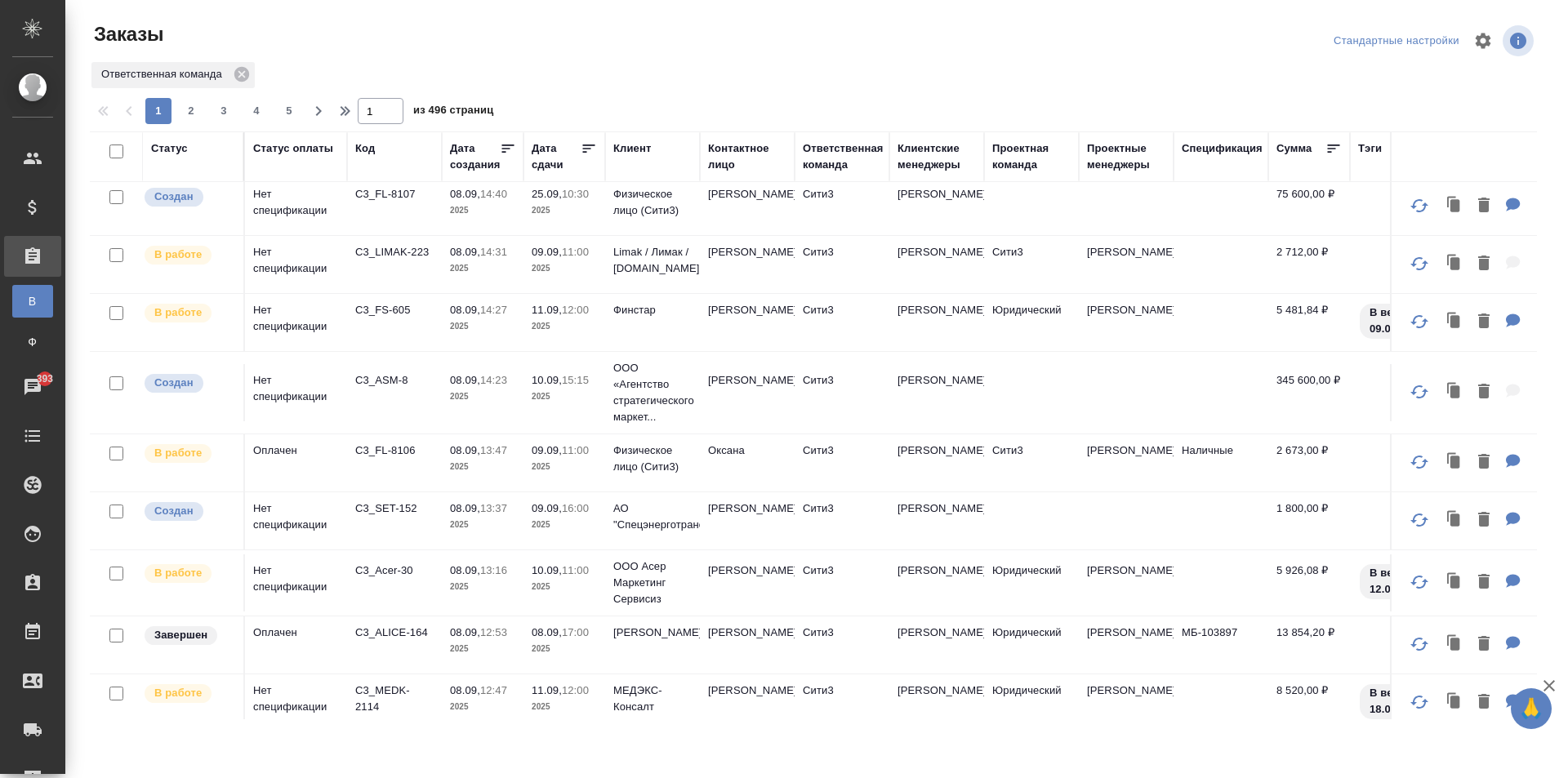
scroll to position [163, 0]
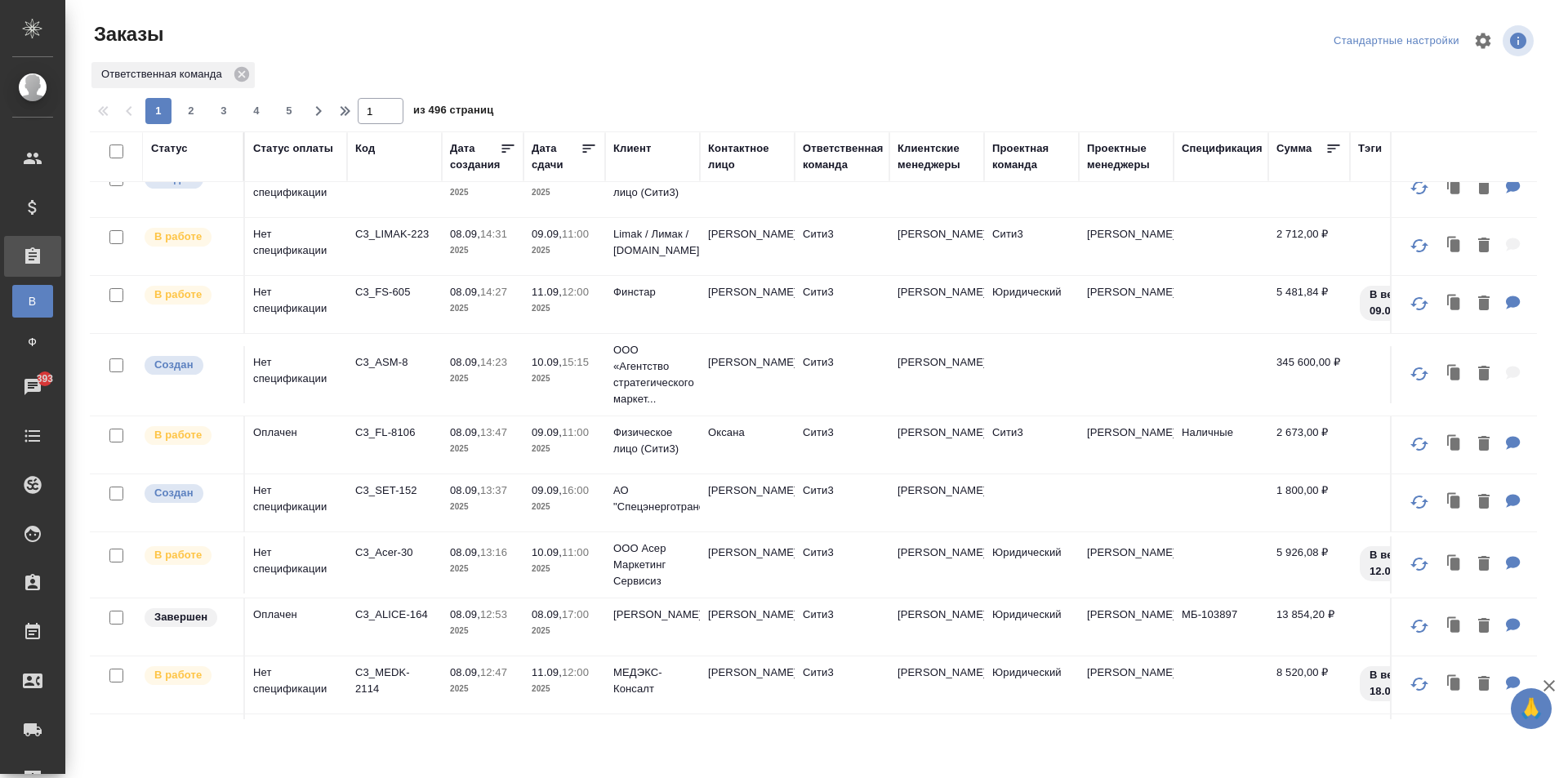
click at [949, 508] on td "[PERSON_NAME]" at bounding box center [937, 503] width 95 height 57
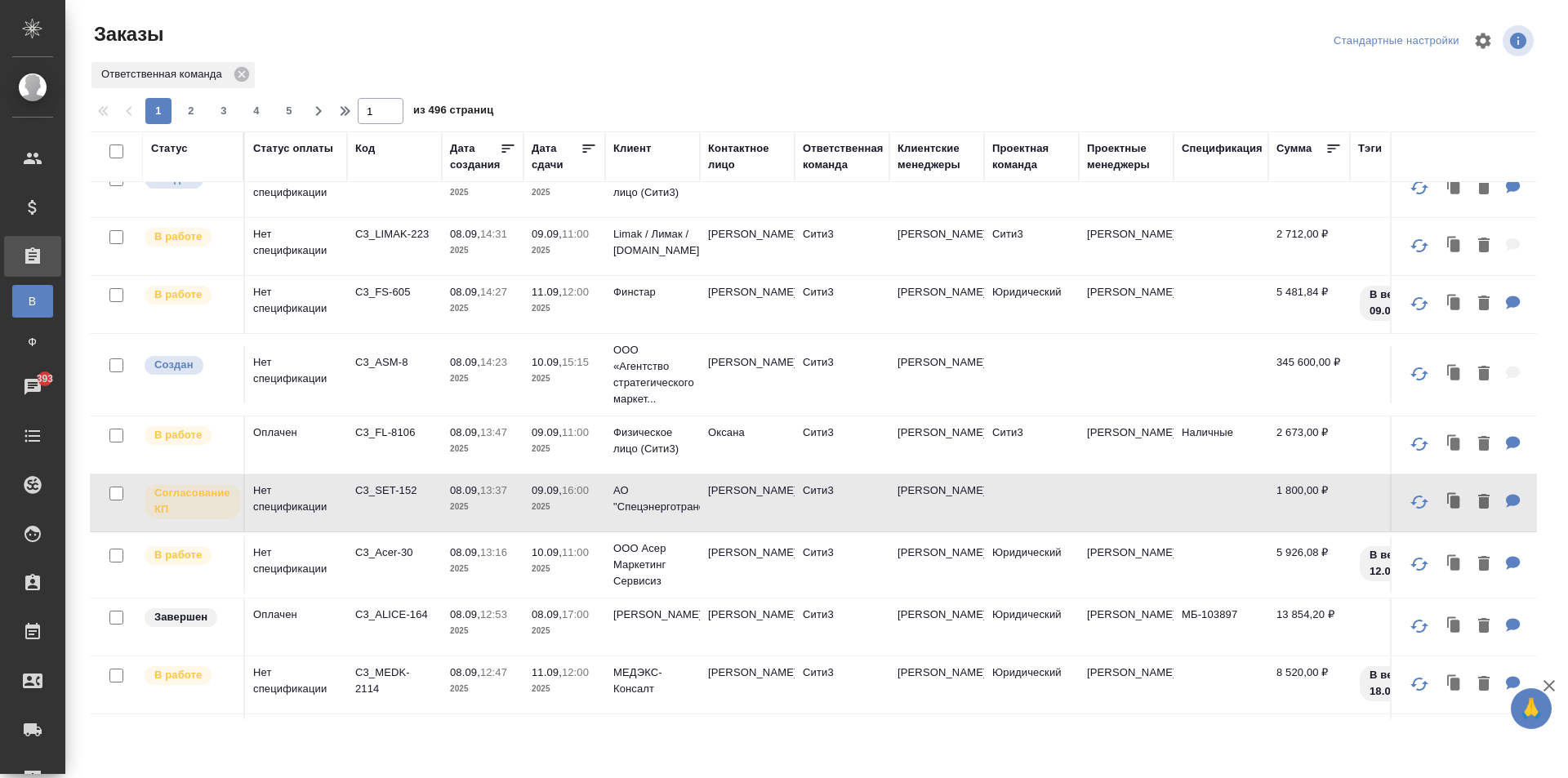
click at [800, 564] on td "Сити3" at bounding box center [842, 565] width 95 height 57
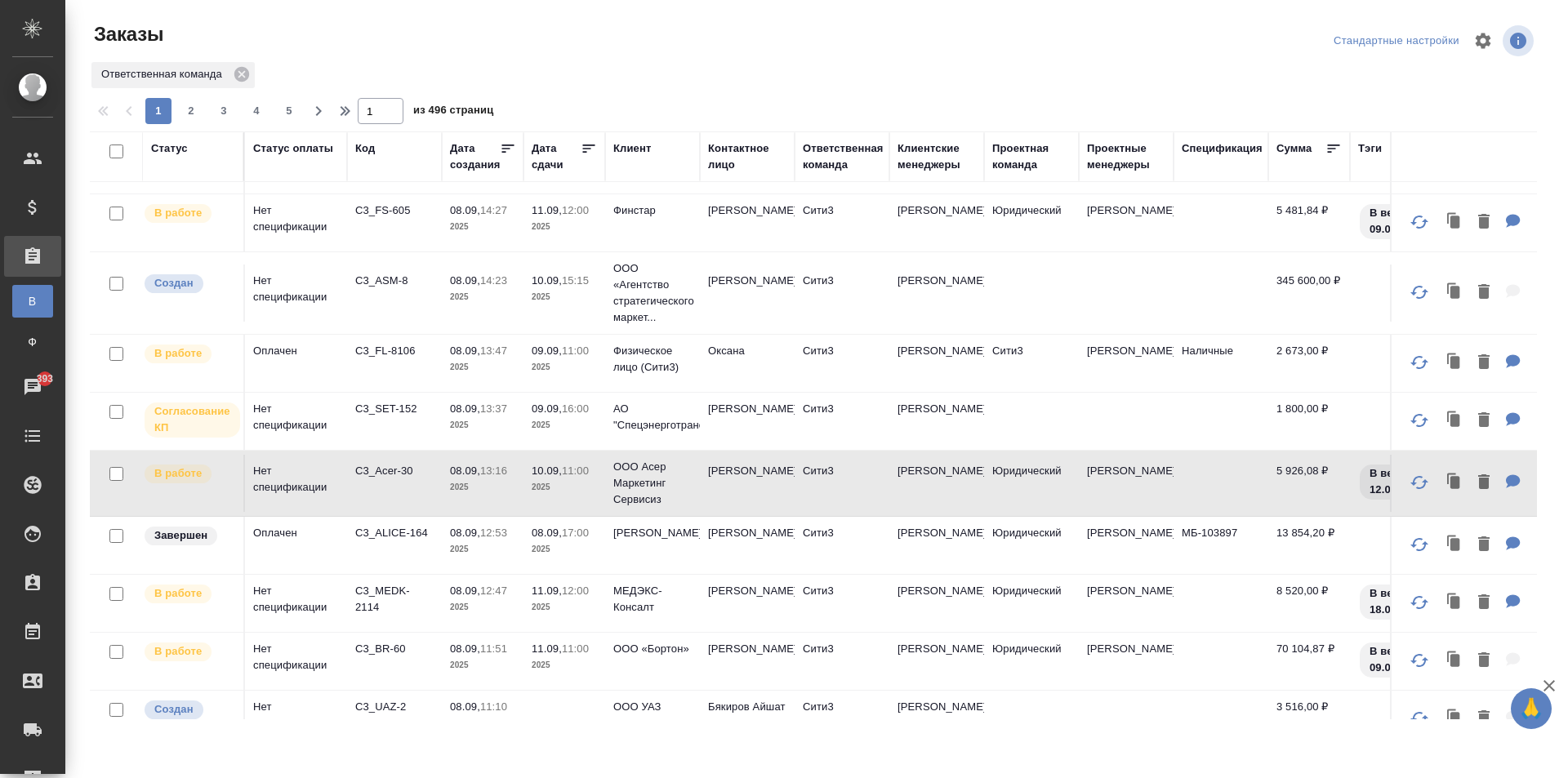
scroll to position [0, 0]
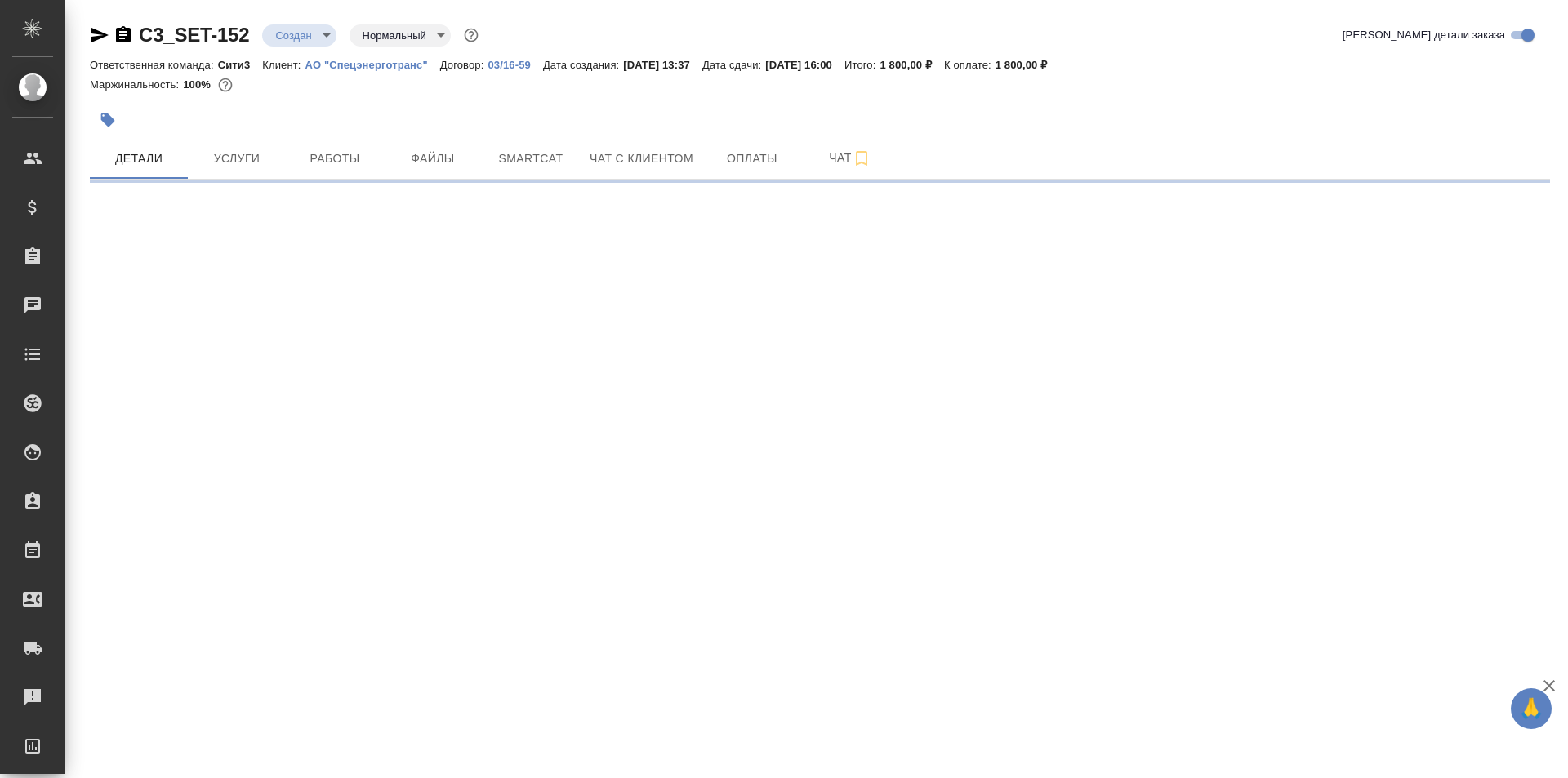
select select "RU"
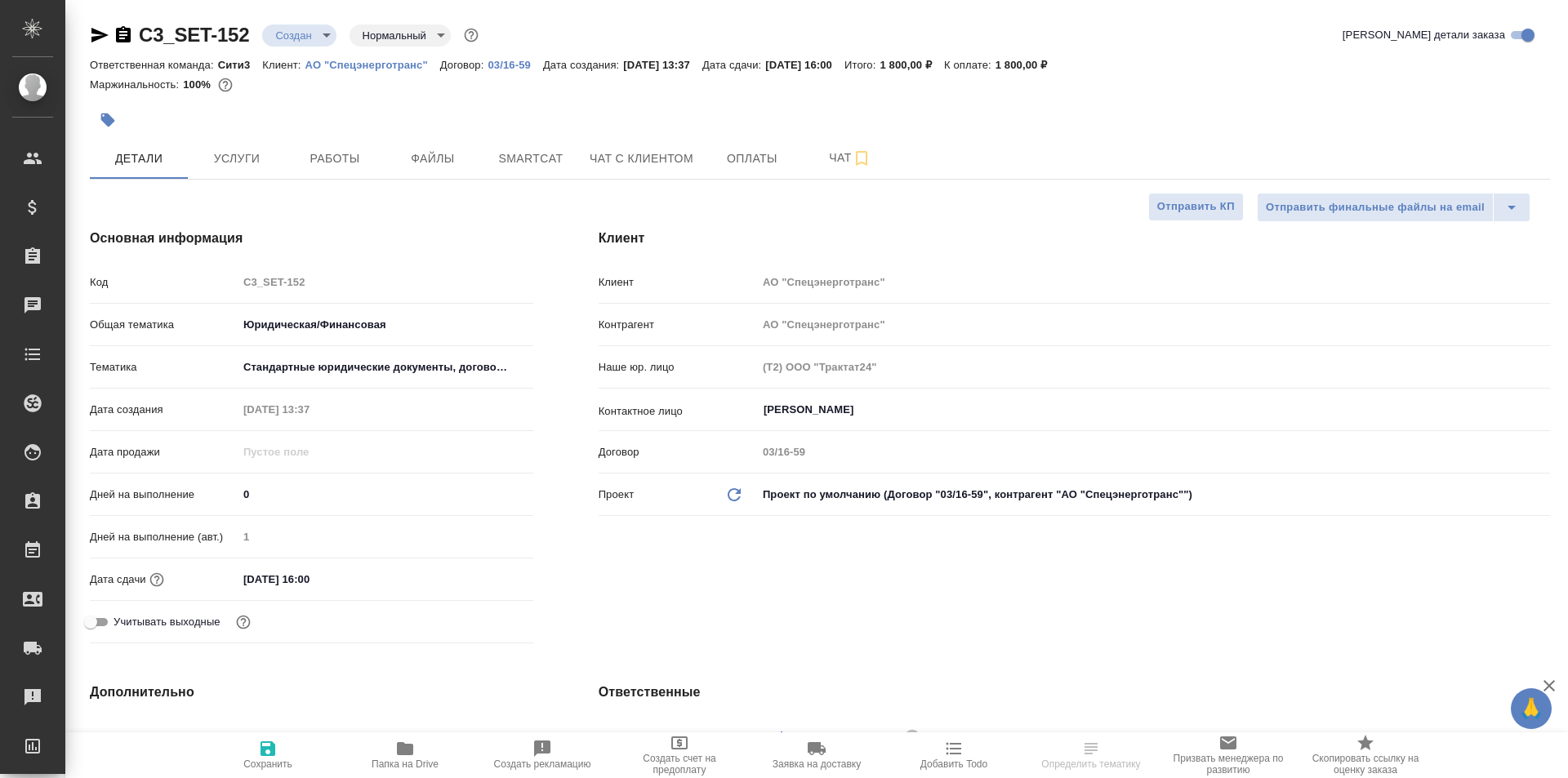
type textarea "x"
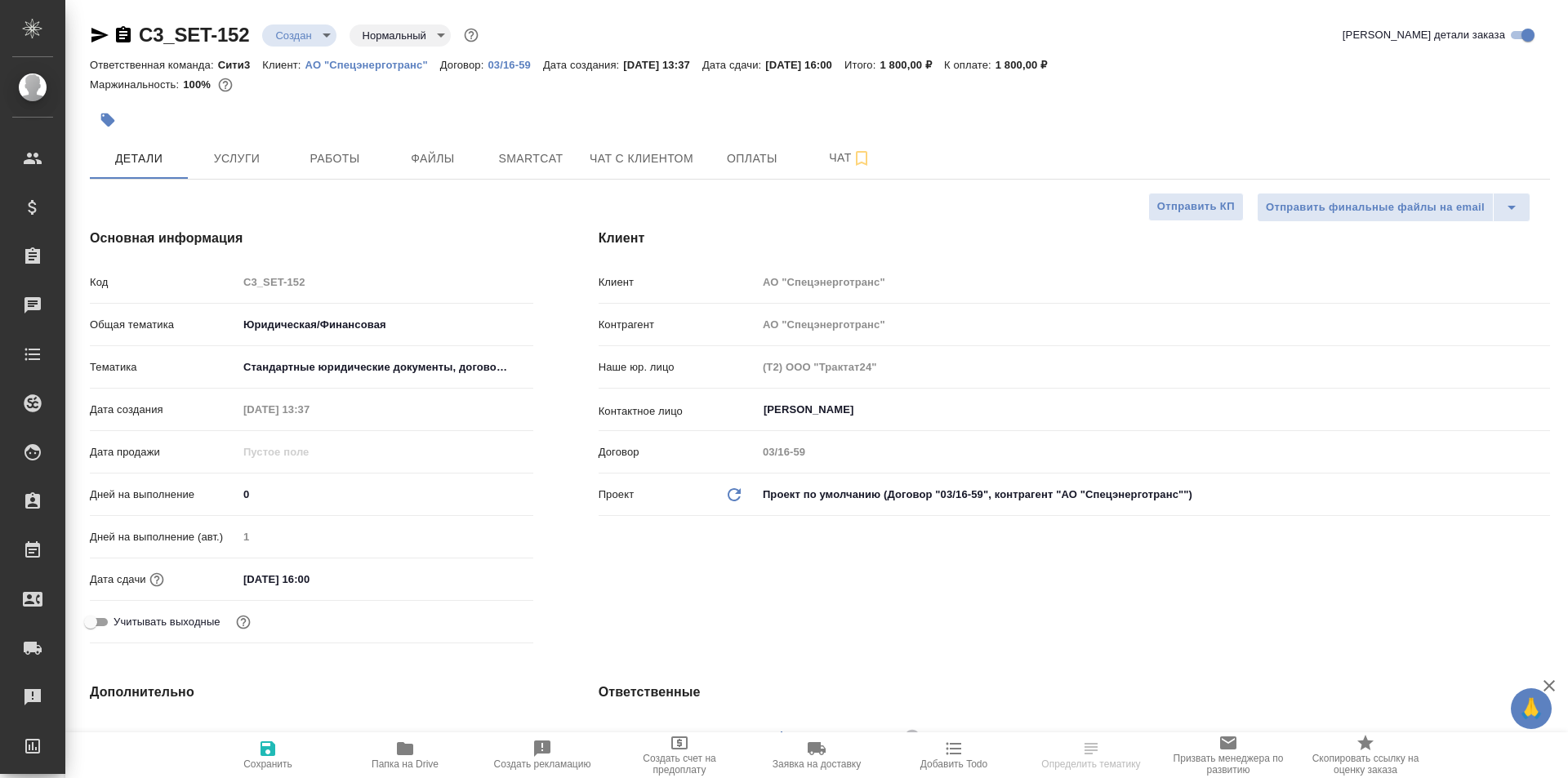
type textarea "x"
click at [222, 166] on span "Услуги" at bounding box center [236, 158] width 79 height 21
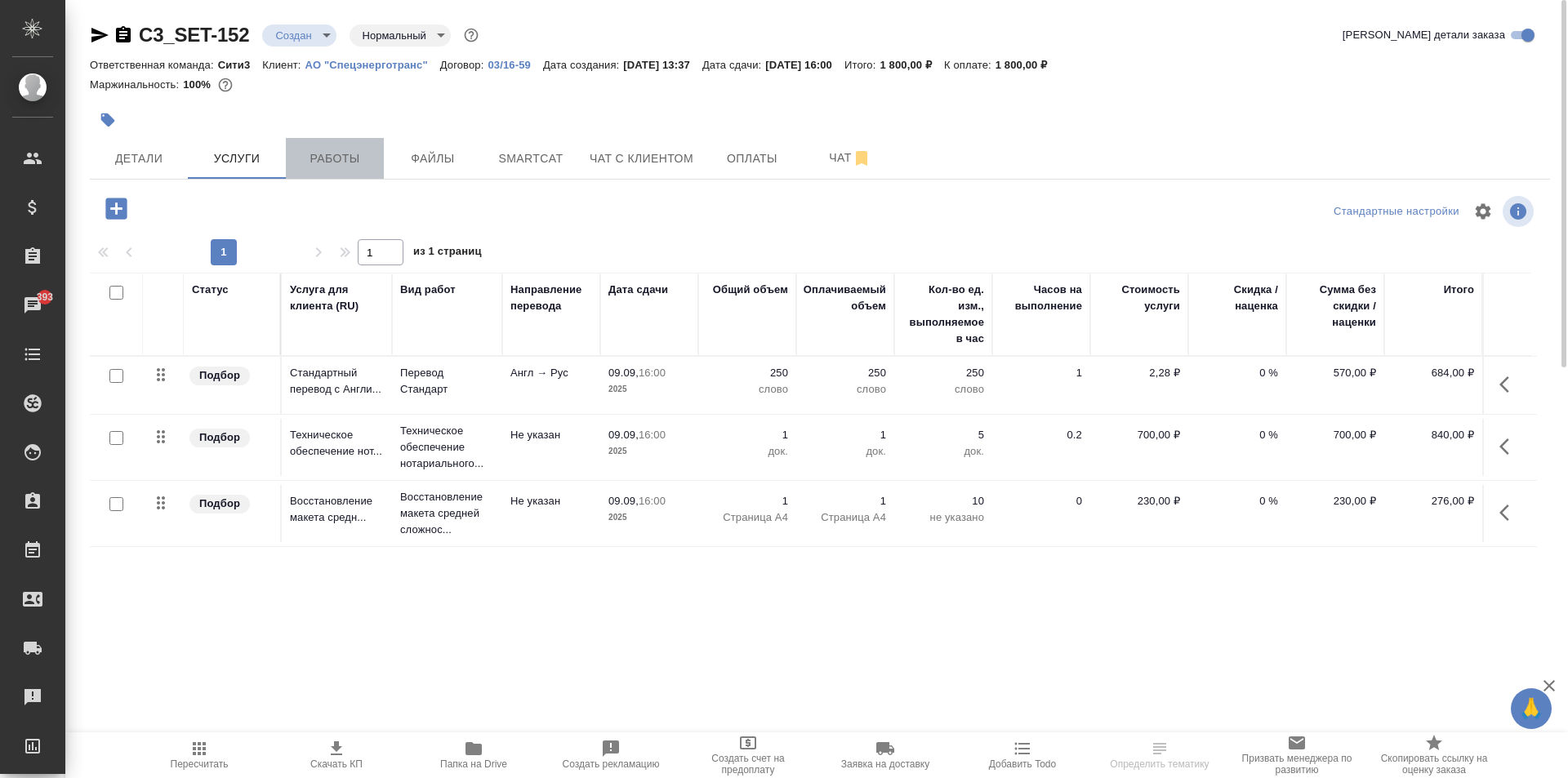
click at [368, 164] on span "Работы" at bounding box center [334, 158] width 79 height 21
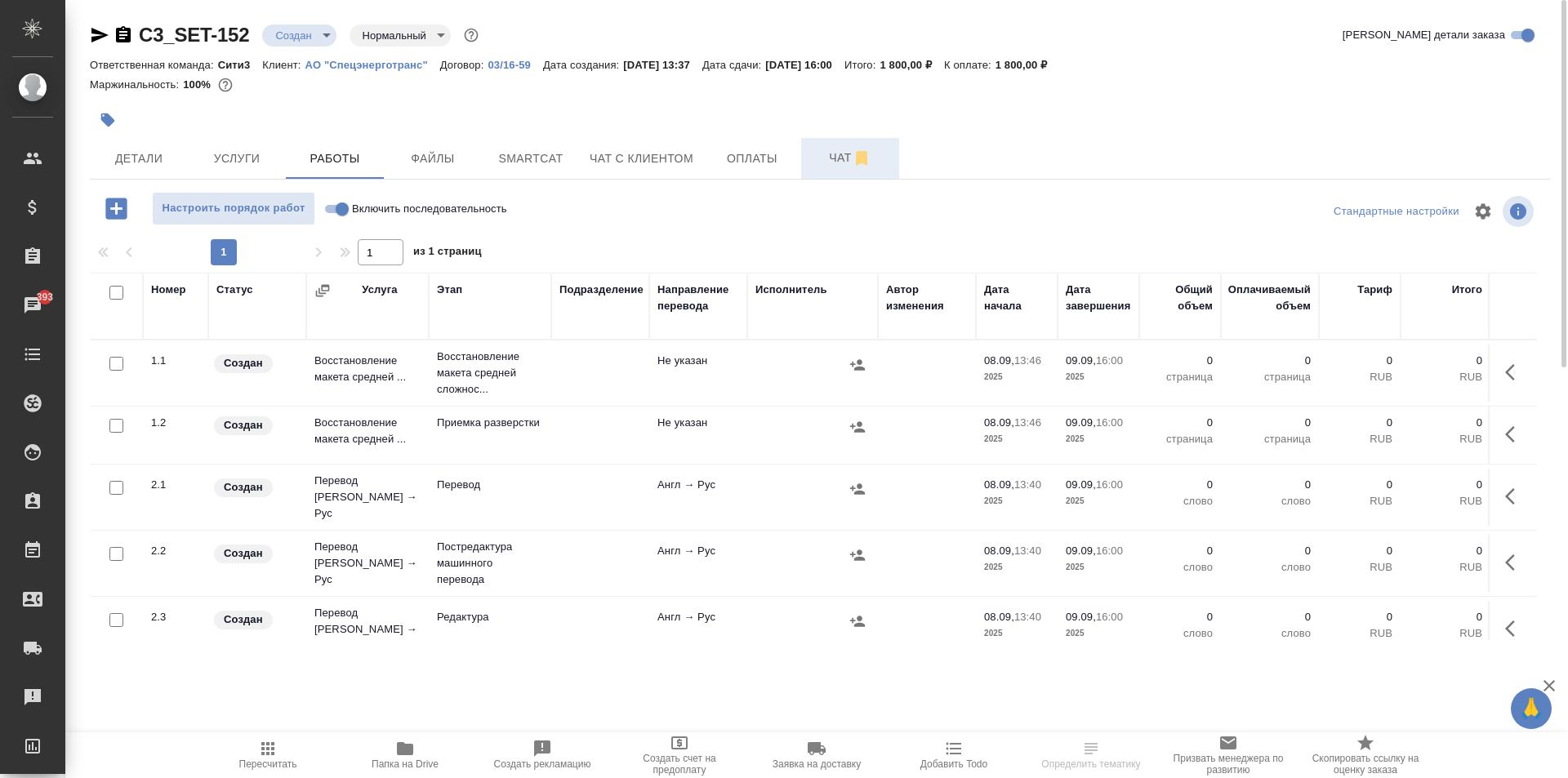
click at [838, 160] on span "Чат" at bounding box center [850, 158] width 79 height 21
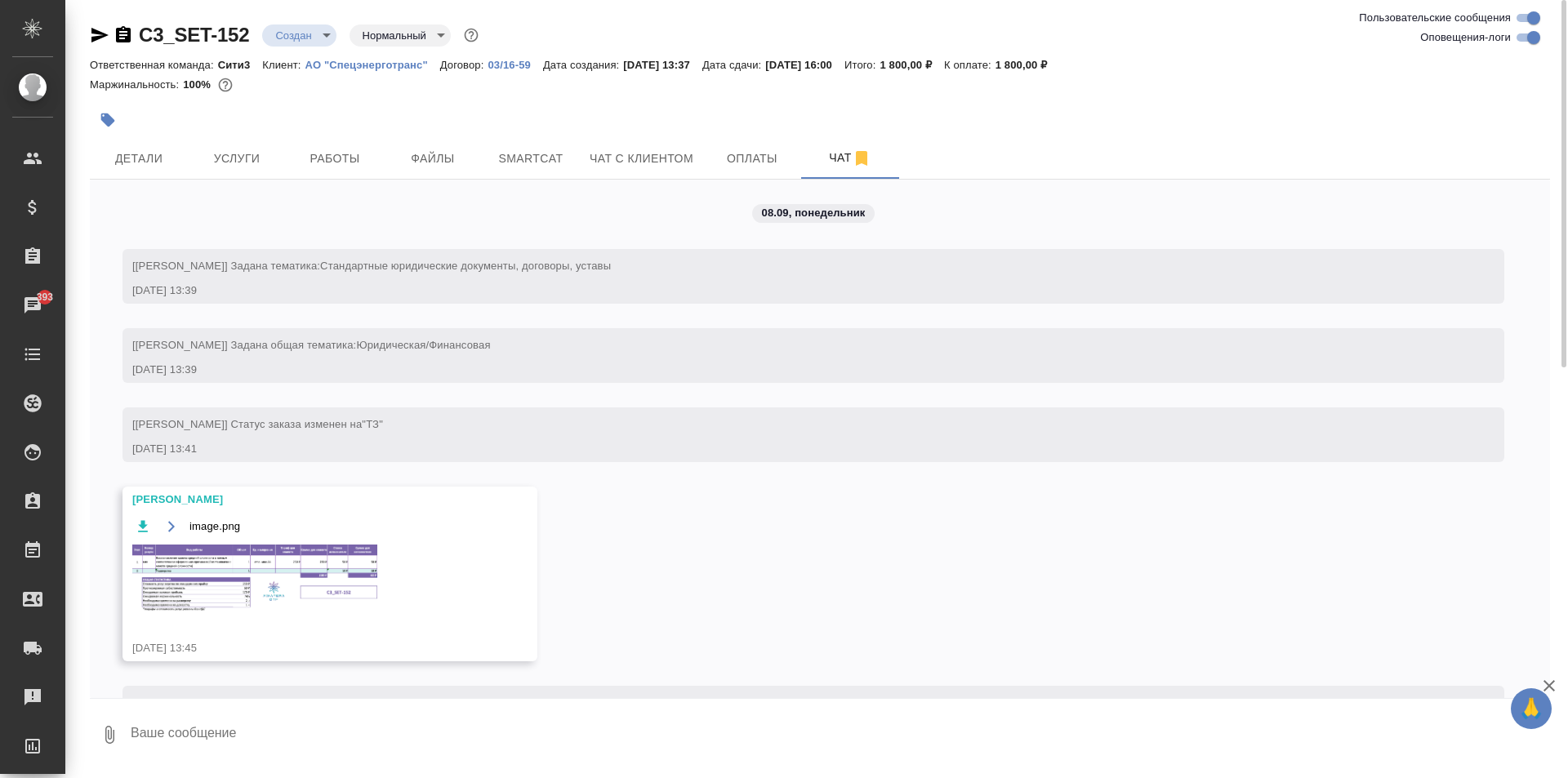
scroll to position [69, 0]
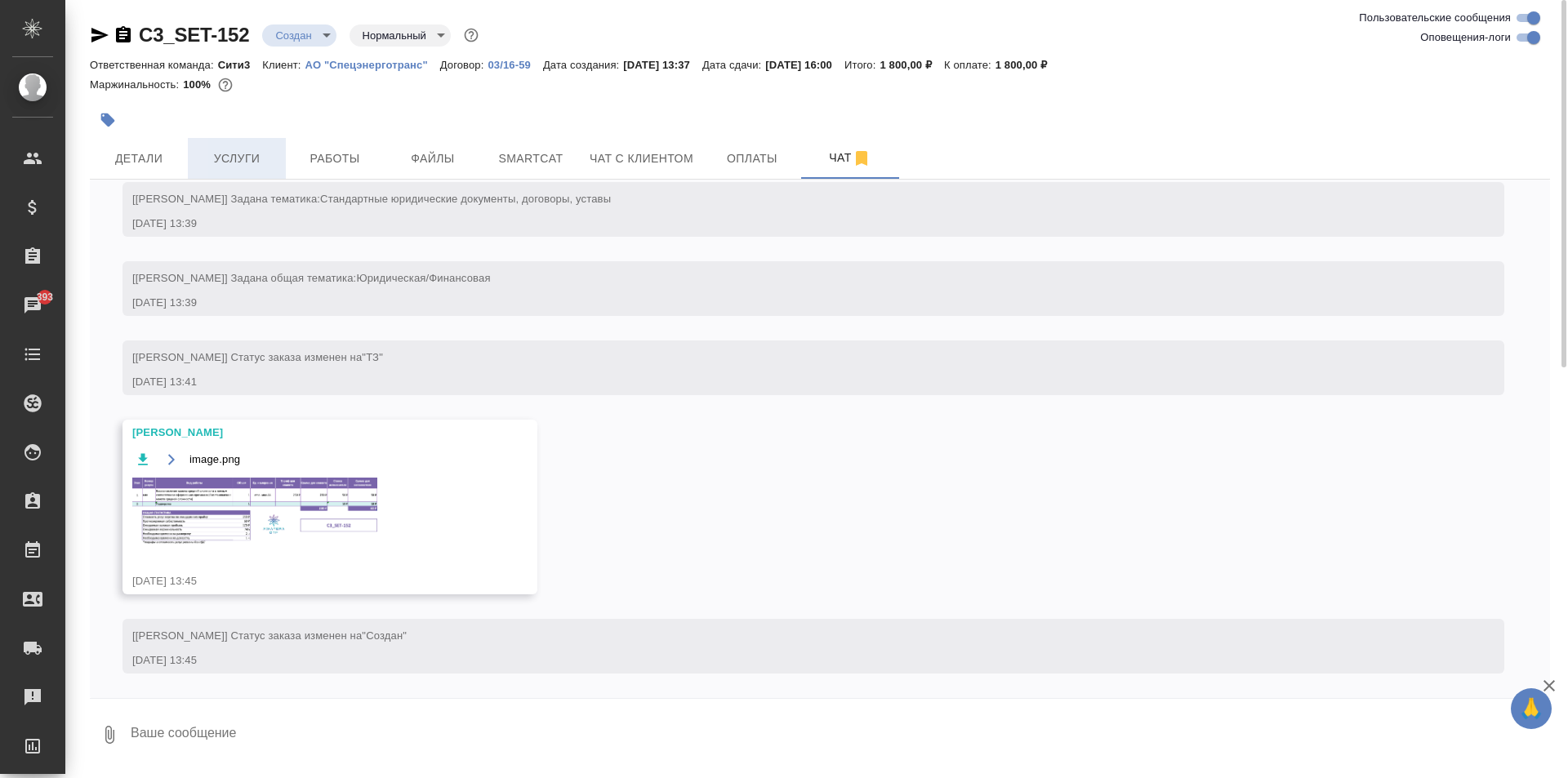
click at [220, 148] on span "Услуги" at bounding box center [236, 158] width 79 height 21
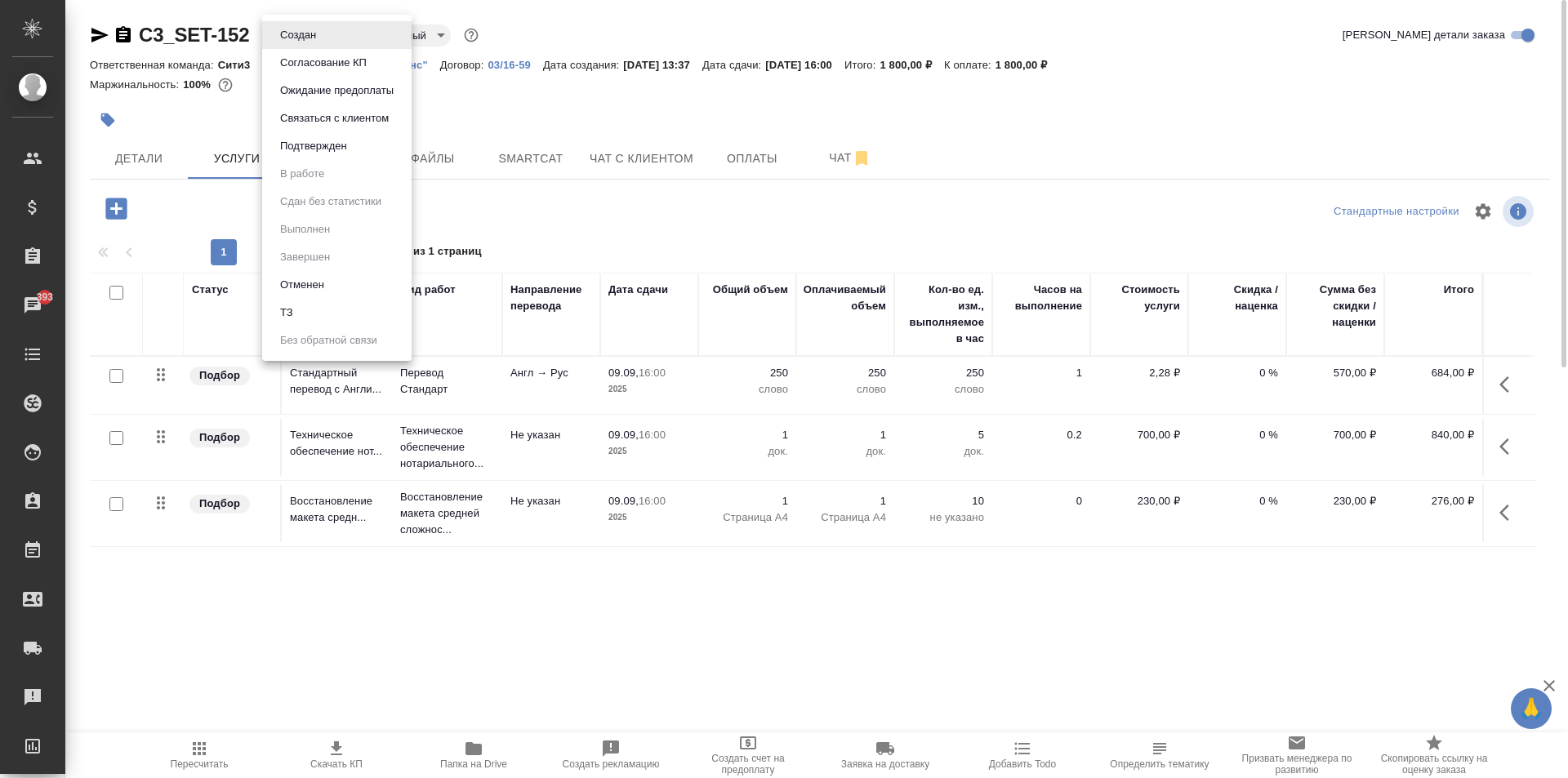
click at [313, 25] on body "🙏 .cls-1 fill:#fff; AWATERA Moskalets Alina Клиенты Спецификации Заказы 393 Чат…" at bounding box center [784, 389] width 1568 height 778
click at [347, 68] on button "Согласование КП" at bounding box center [324, 63] width 96 height 18
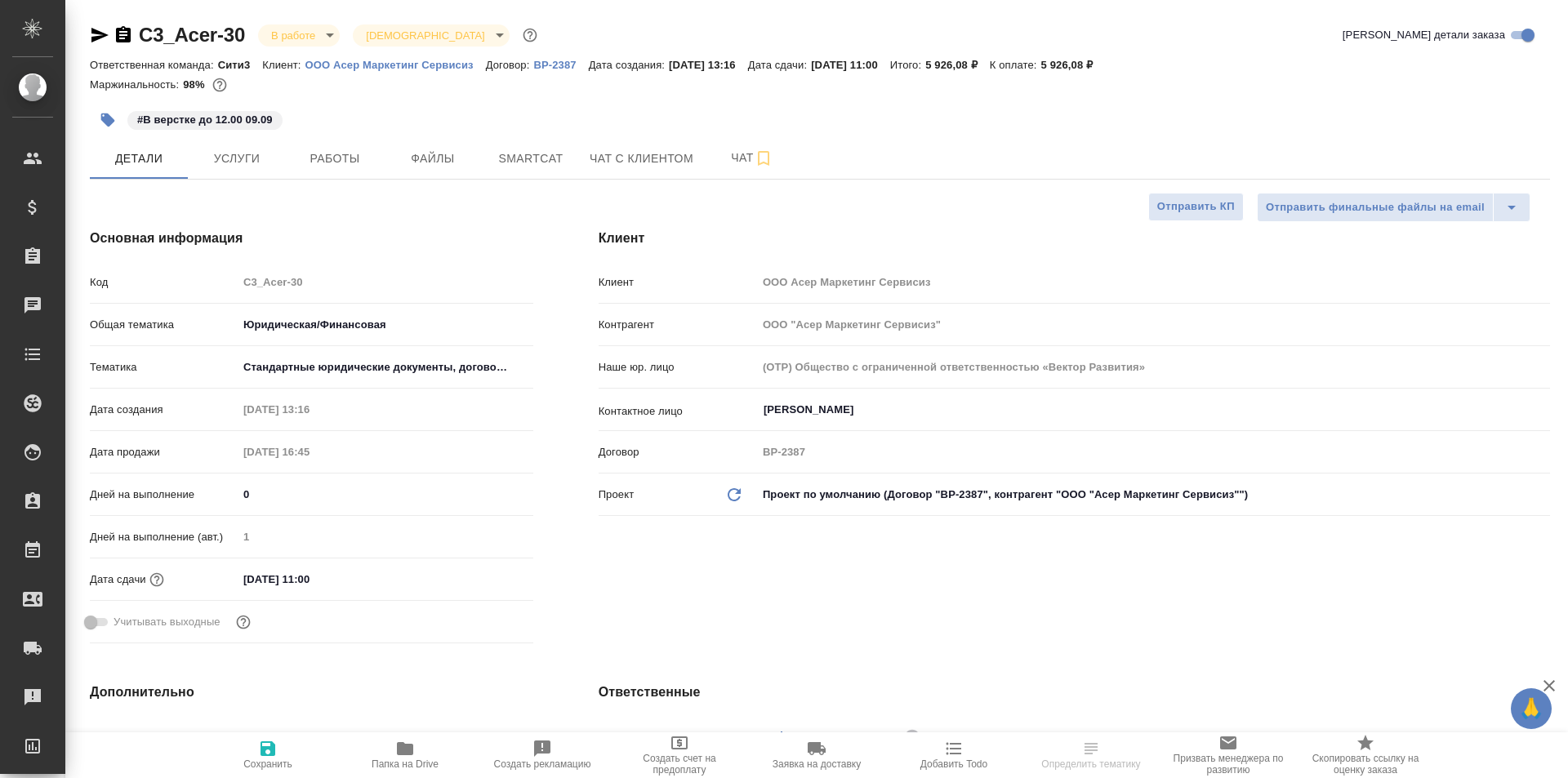
select select "RU"
type textarea "x"
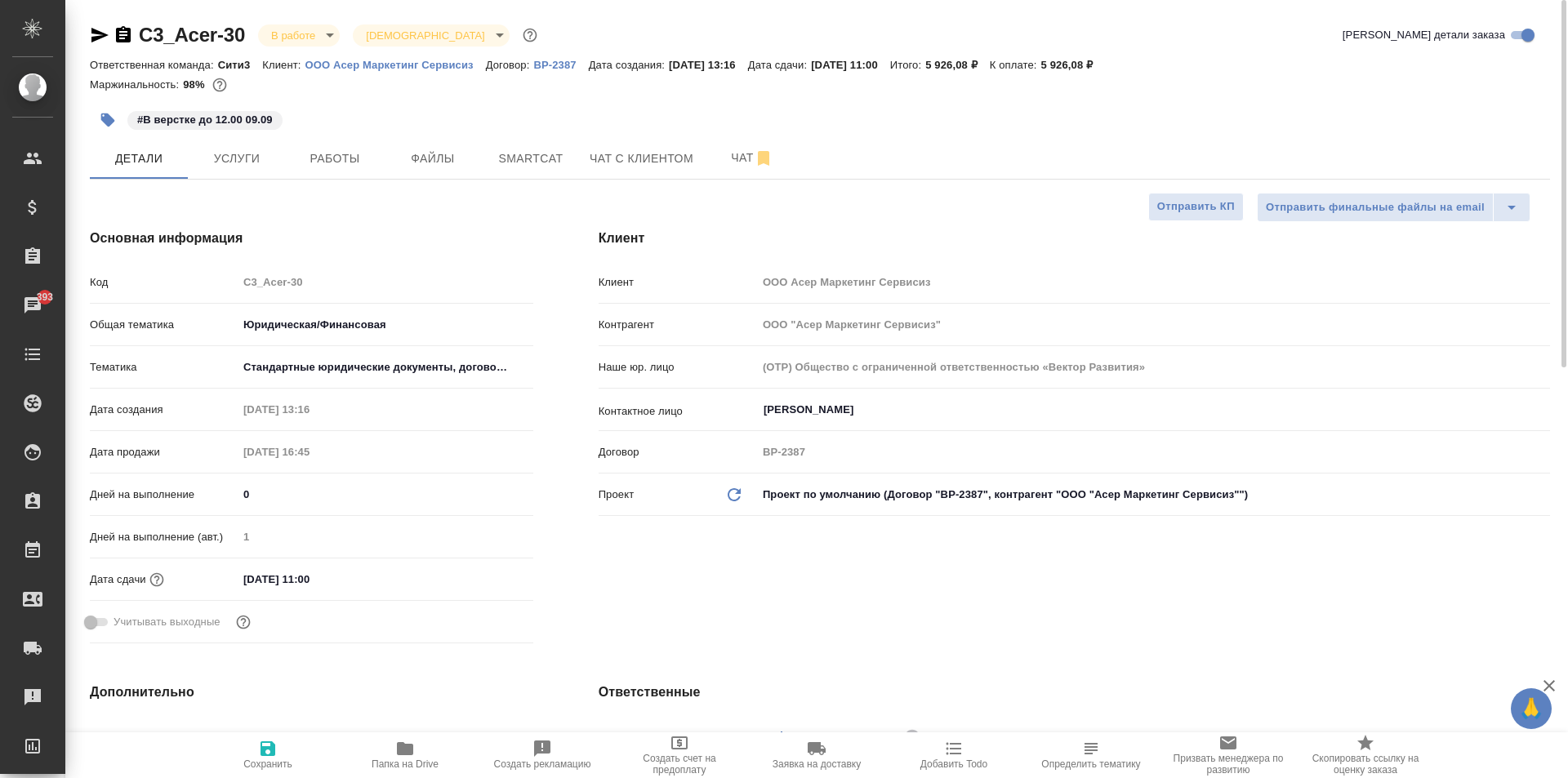
click at [402, 762] on span "Папка на Drive" at bounding box center [405, 765] width 67 height 12
type textarea "x"
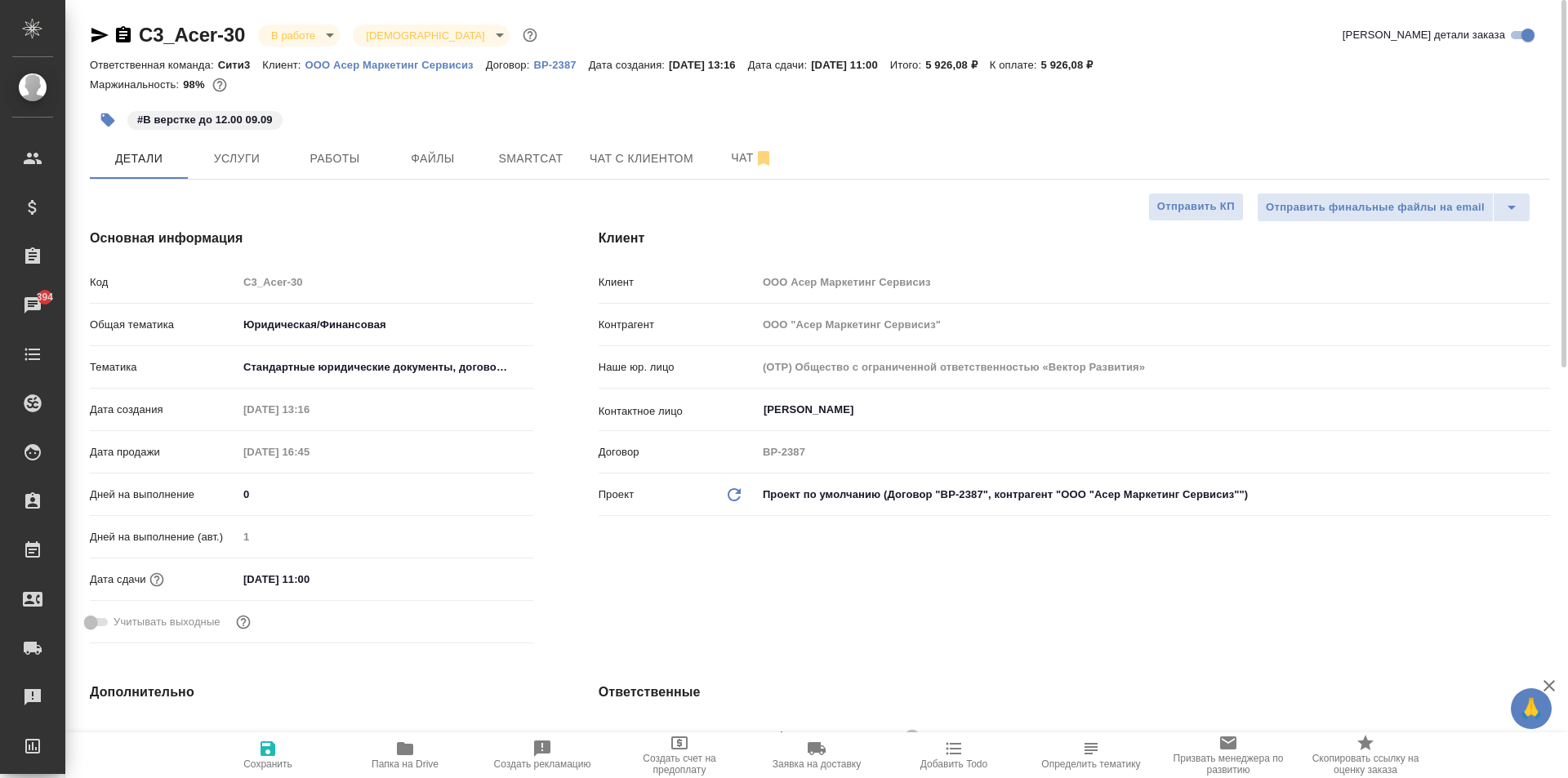
type textarea "x"
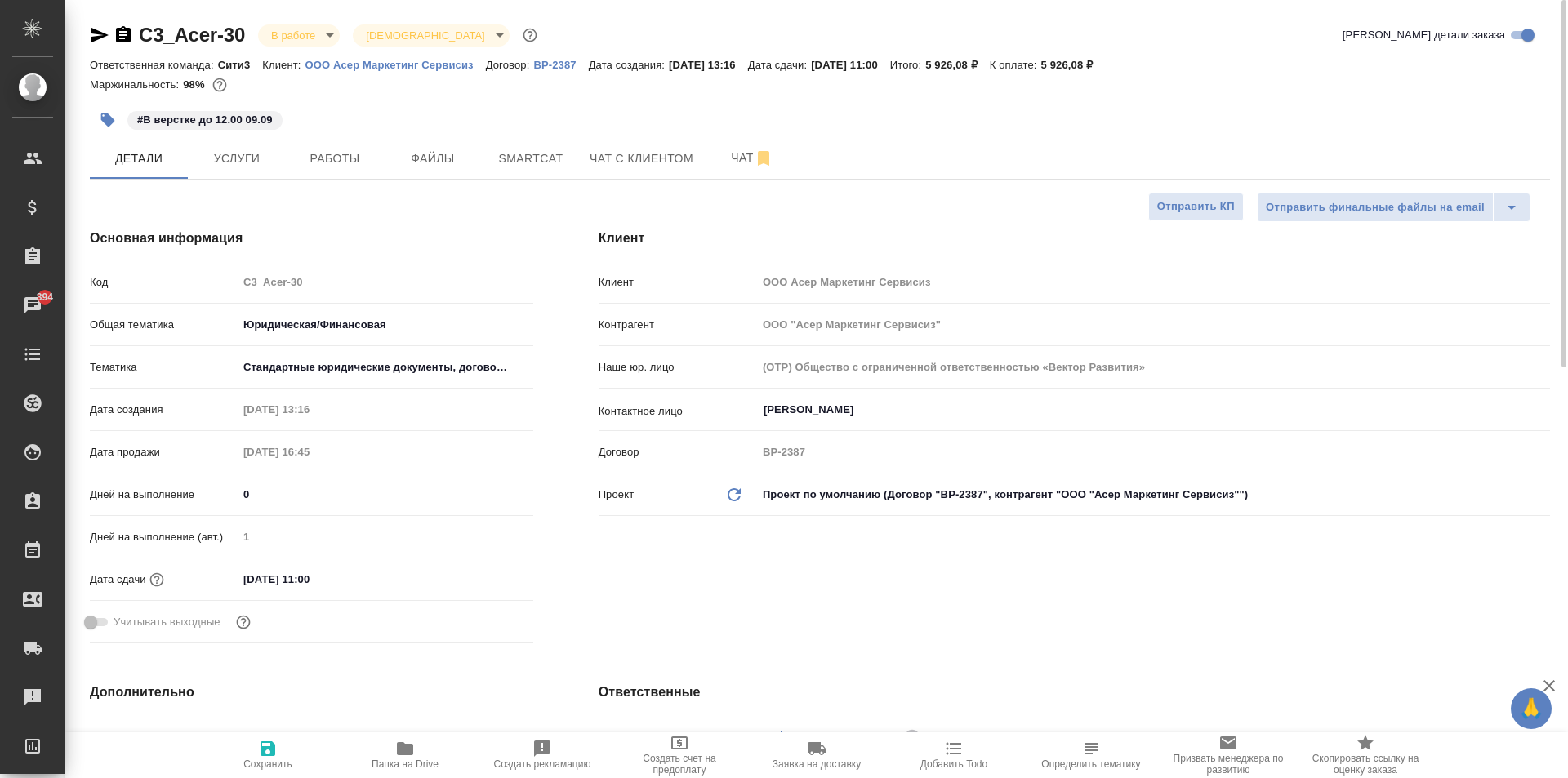
type textarea "x"
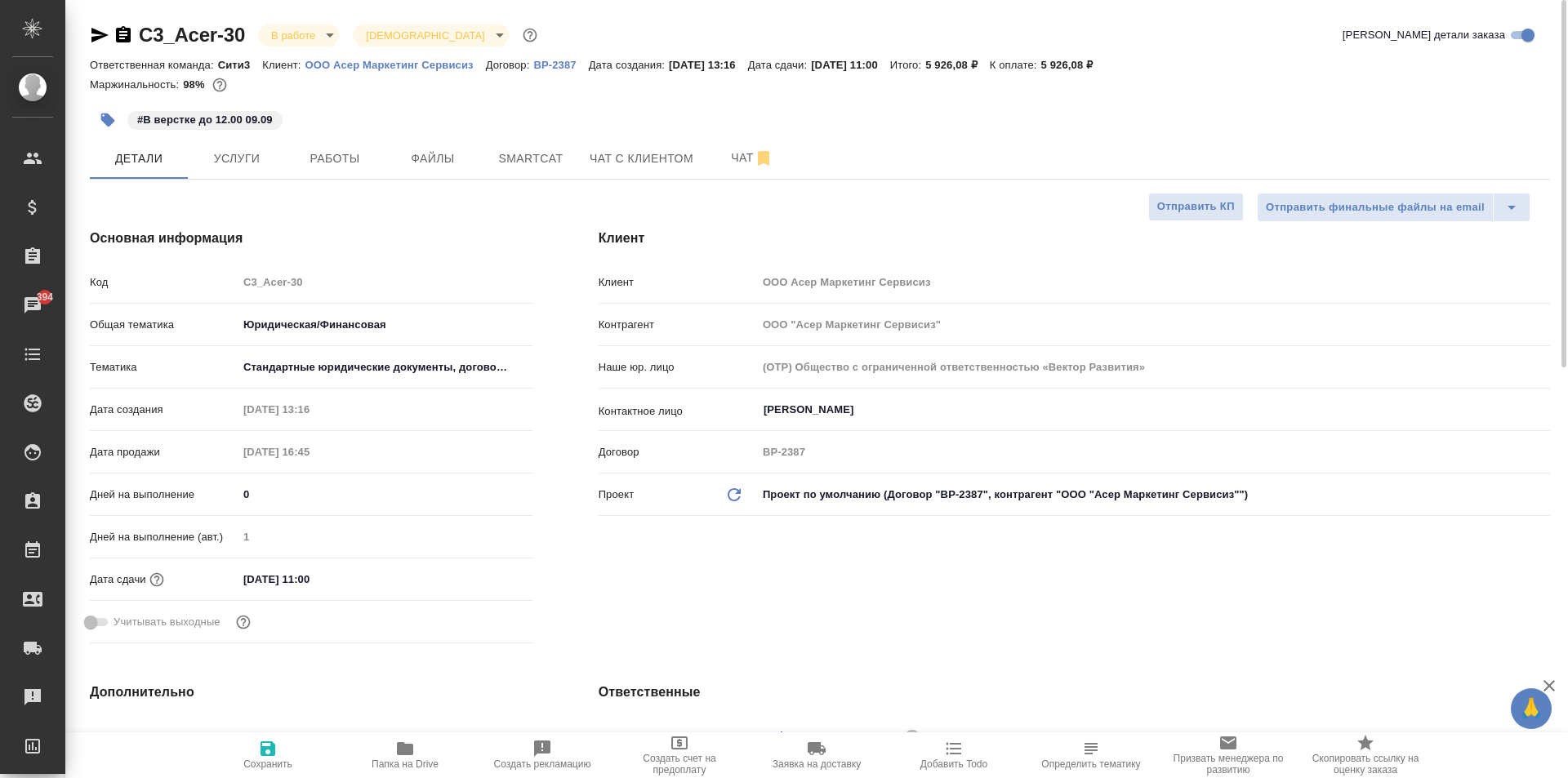
type textarea "x"
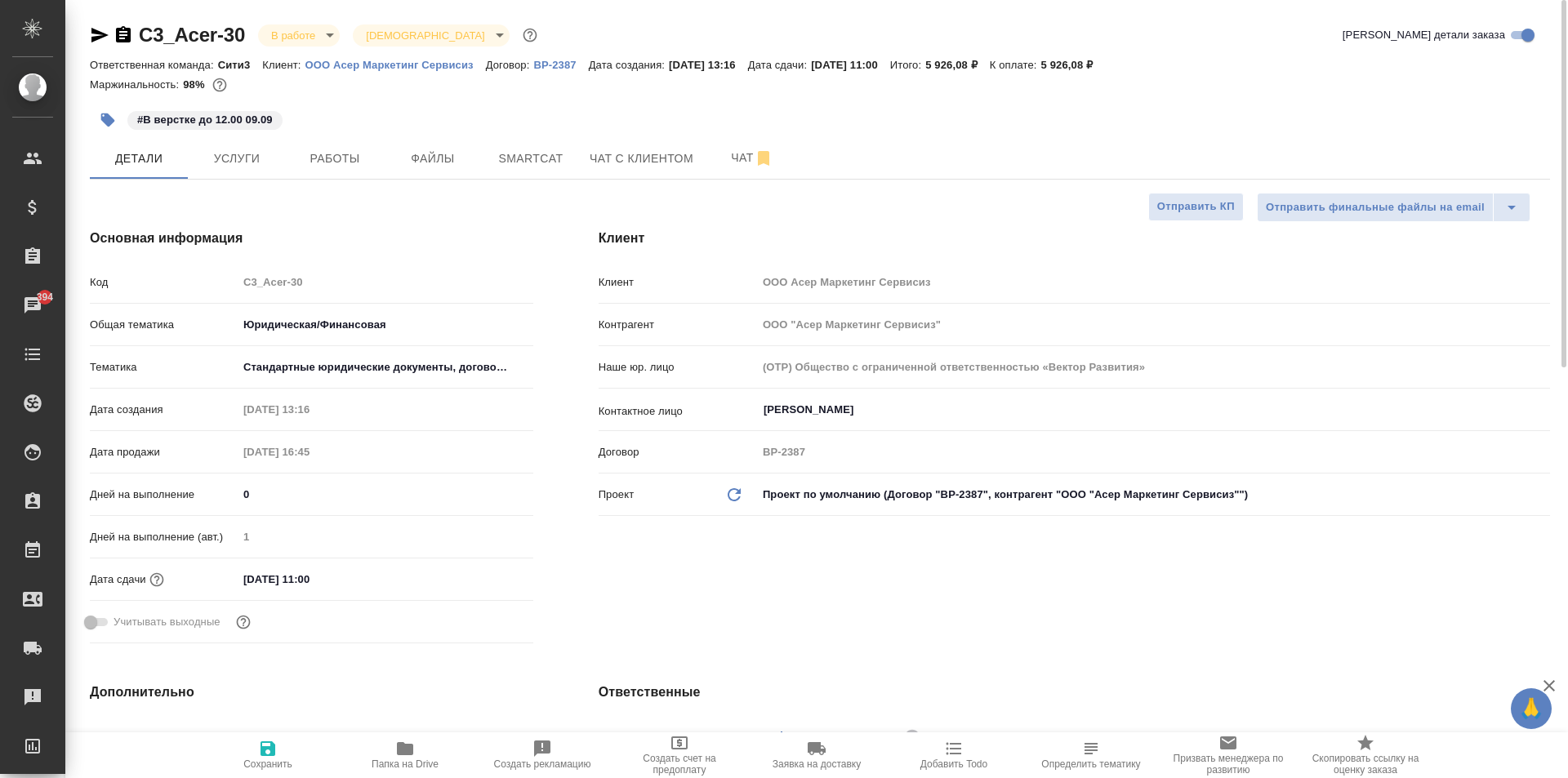
type textarea "x"
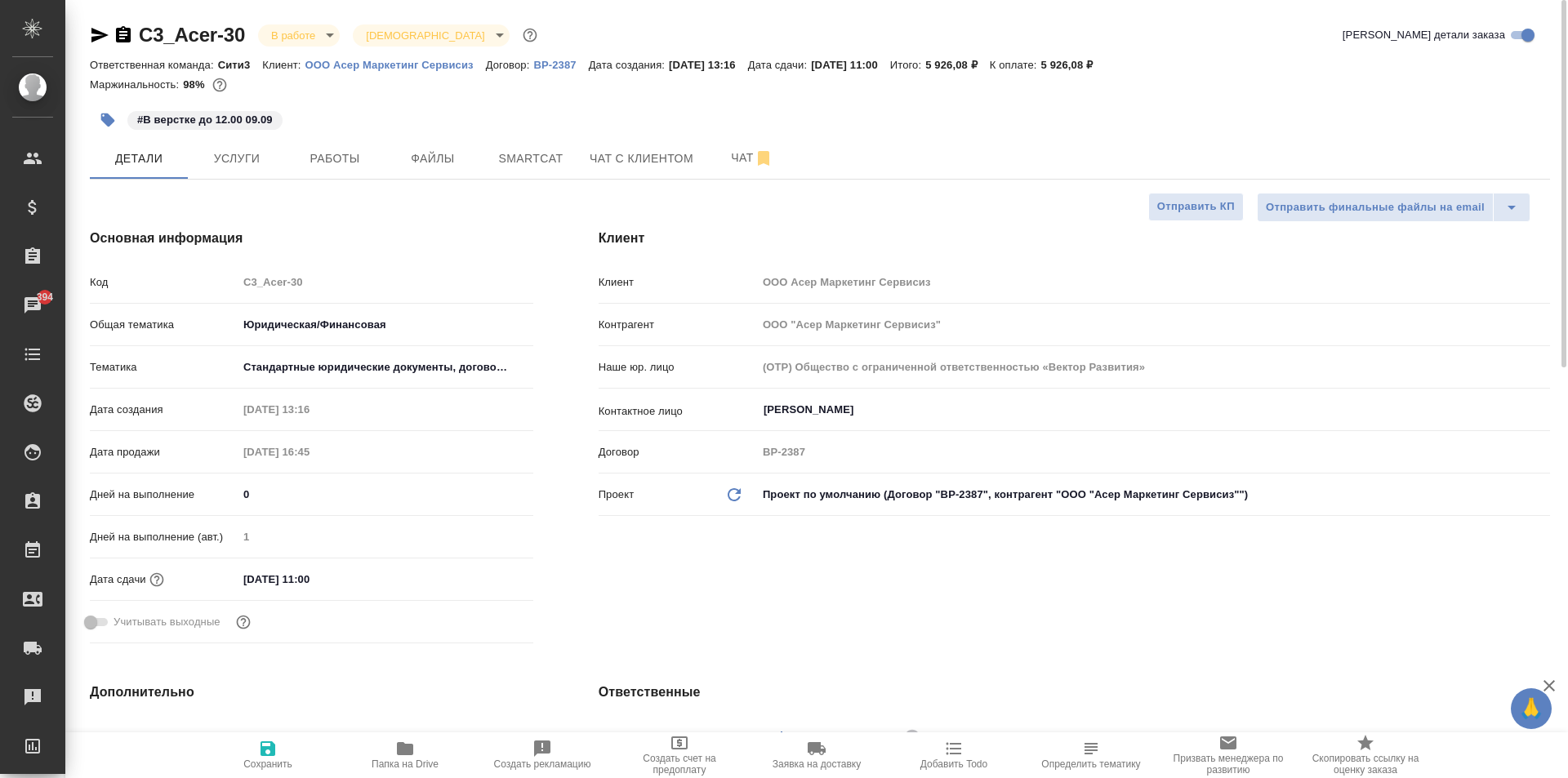
type textarea "x"
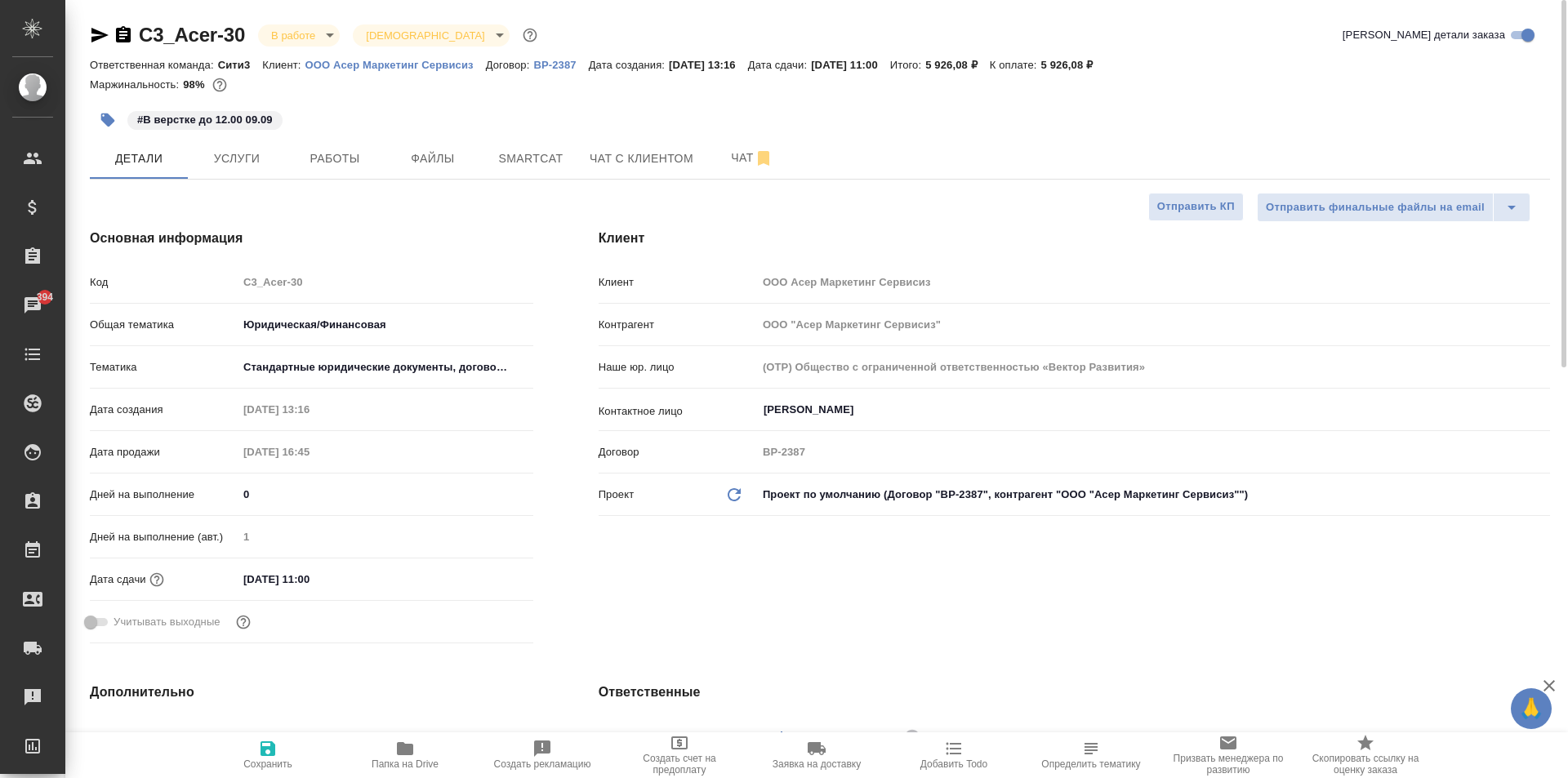
type textarea "x"
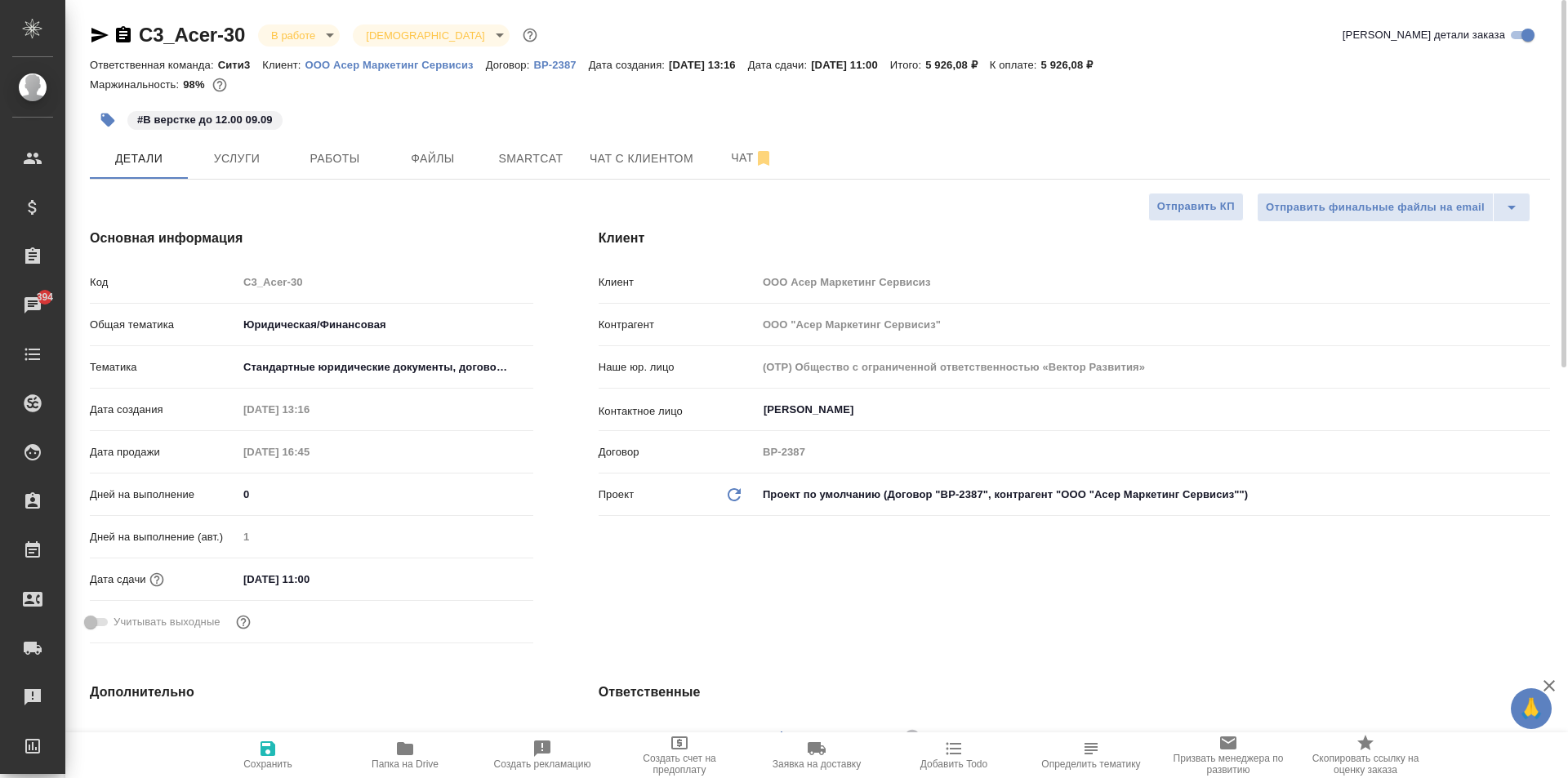
type textarea "x"
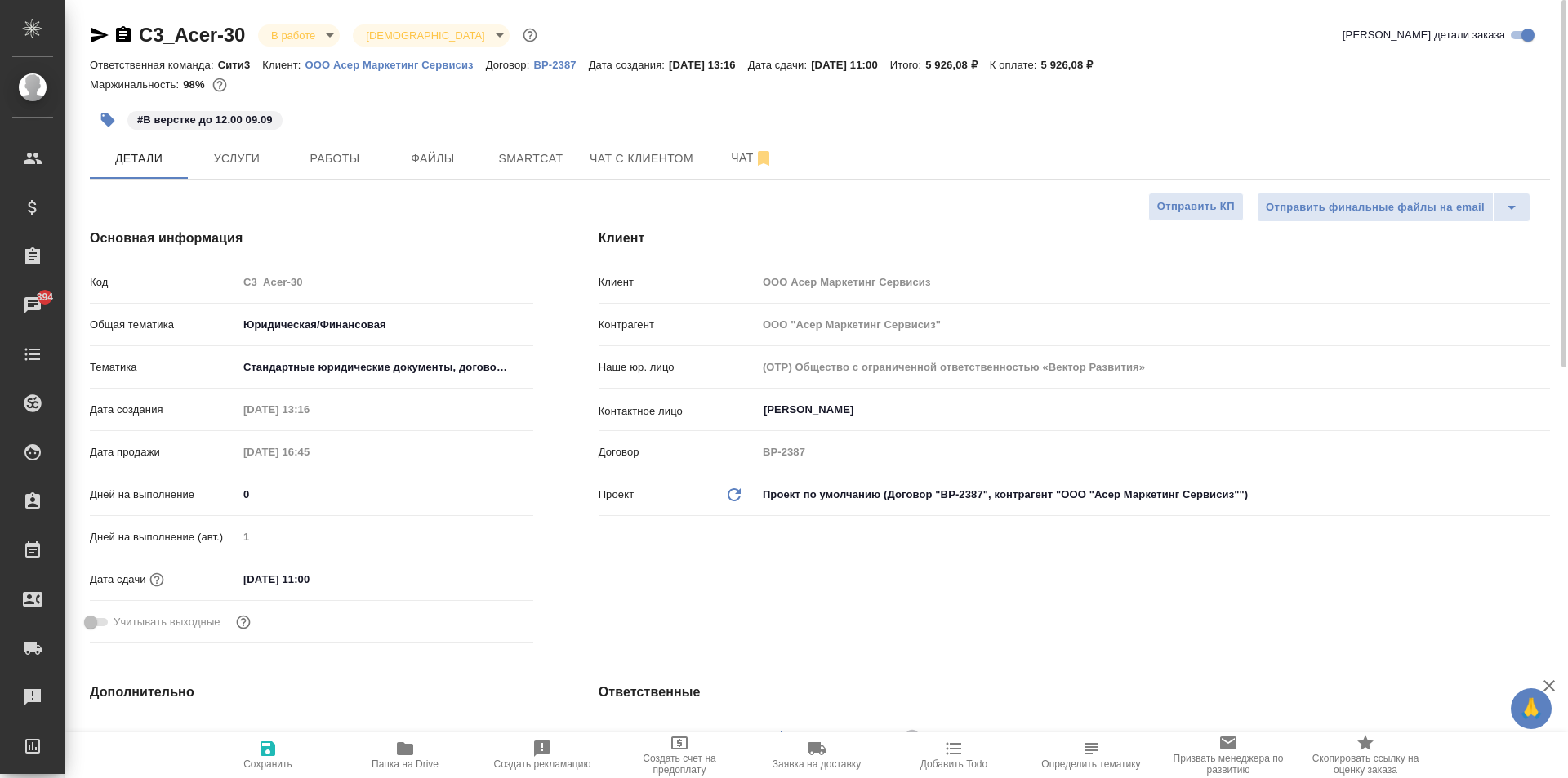
type textarea "x"
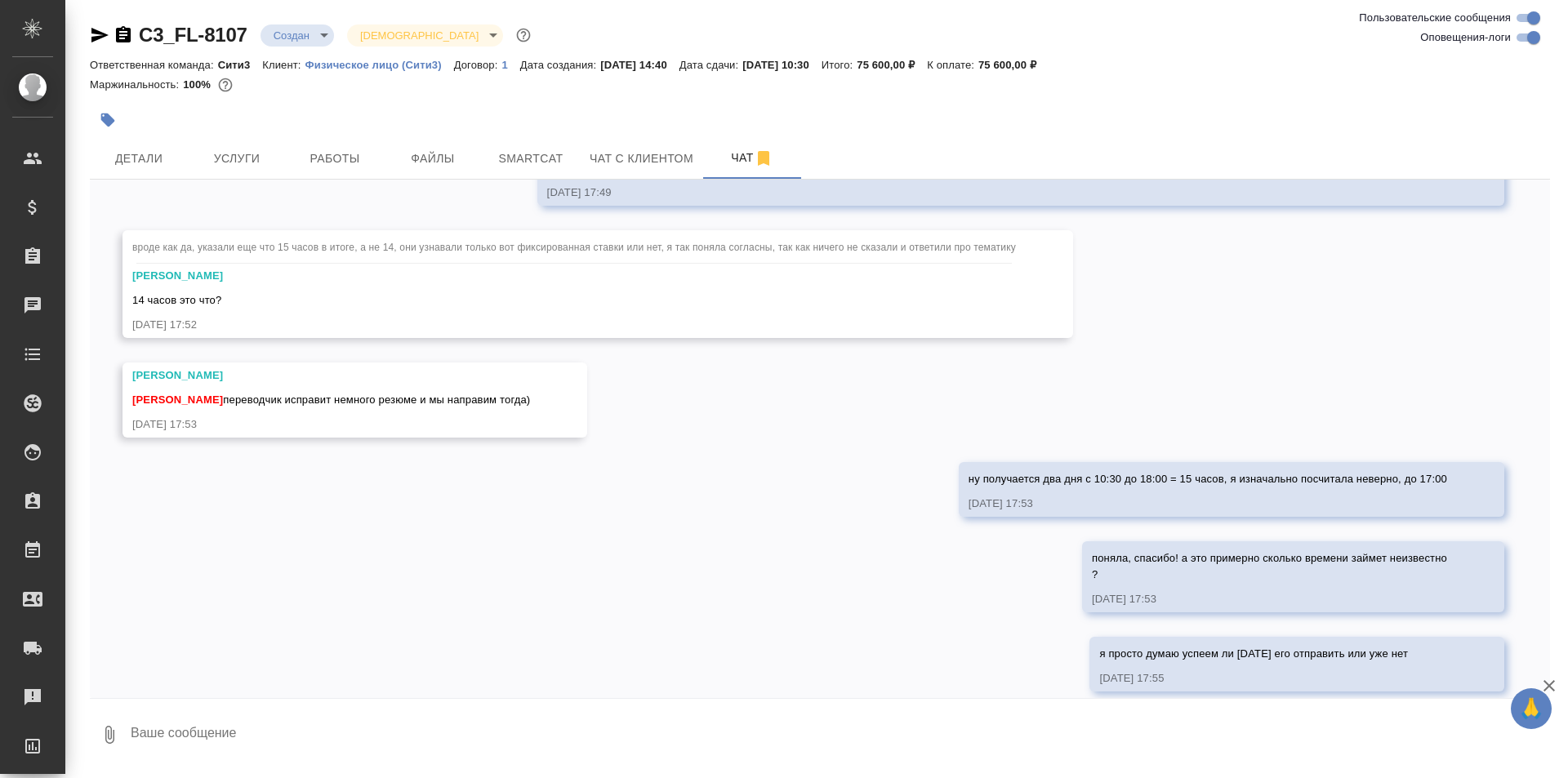
scroll to position [4774, 0]
click at [308, 747] on textarea at bounding box center [840, 735] width 1421 height 56
type textarea "ну я ей отвечу, что все таки [DATE] отправим"
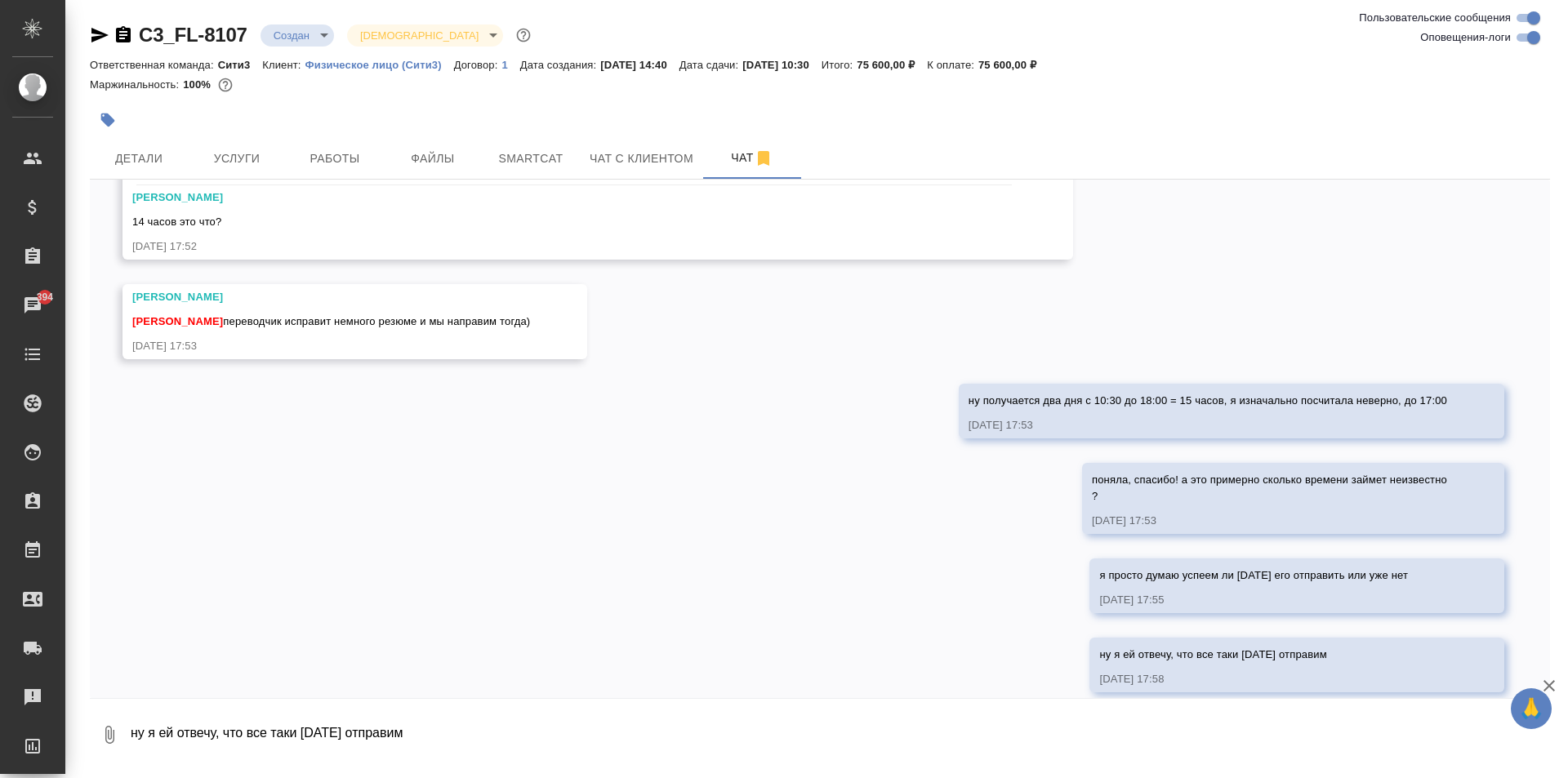
scroll to position [4854, 0]
